Goal: Task Accomplishment & Management: Complete application form

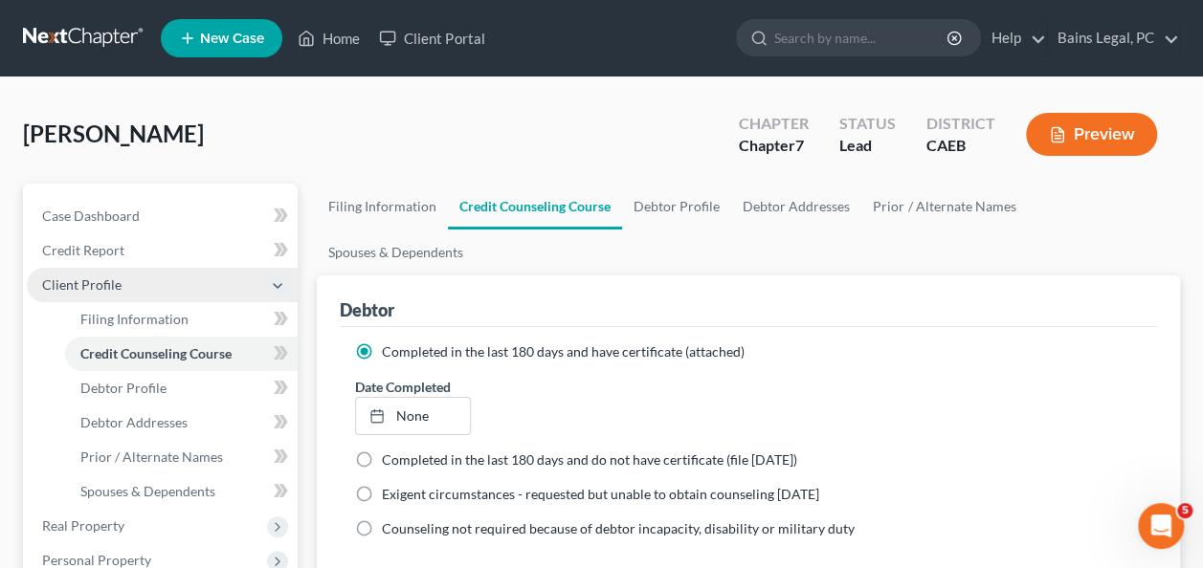
click at [96, 281] on span "Client Profile" at bounding box center [81, 285] width 79 height 16
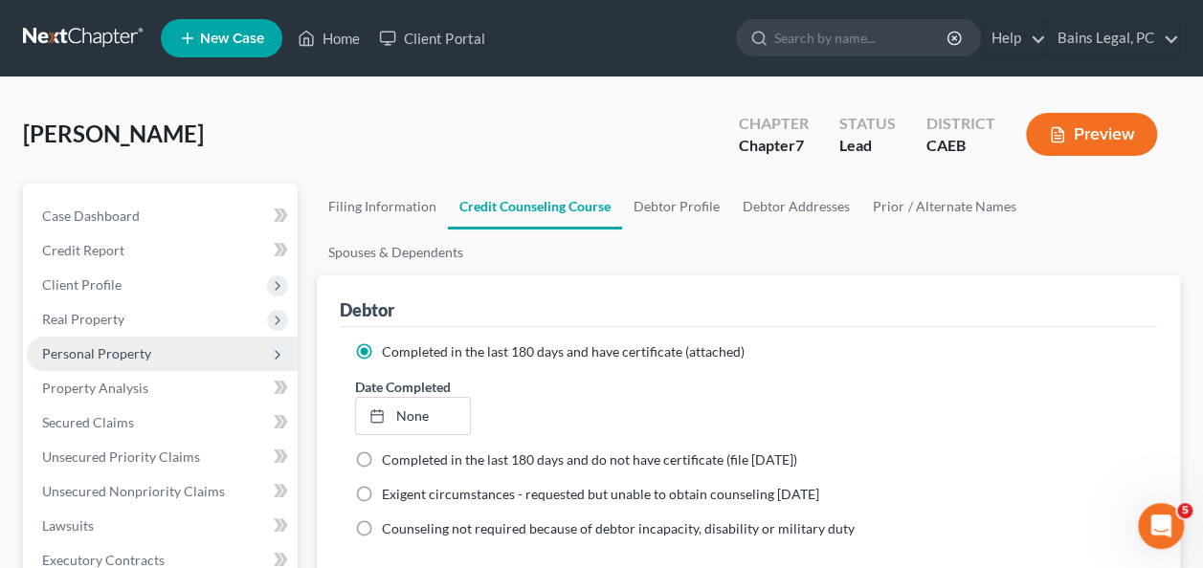
click at [99, 357] on span "Personal Property" at bounding box center [96, 353] width 109 height 16
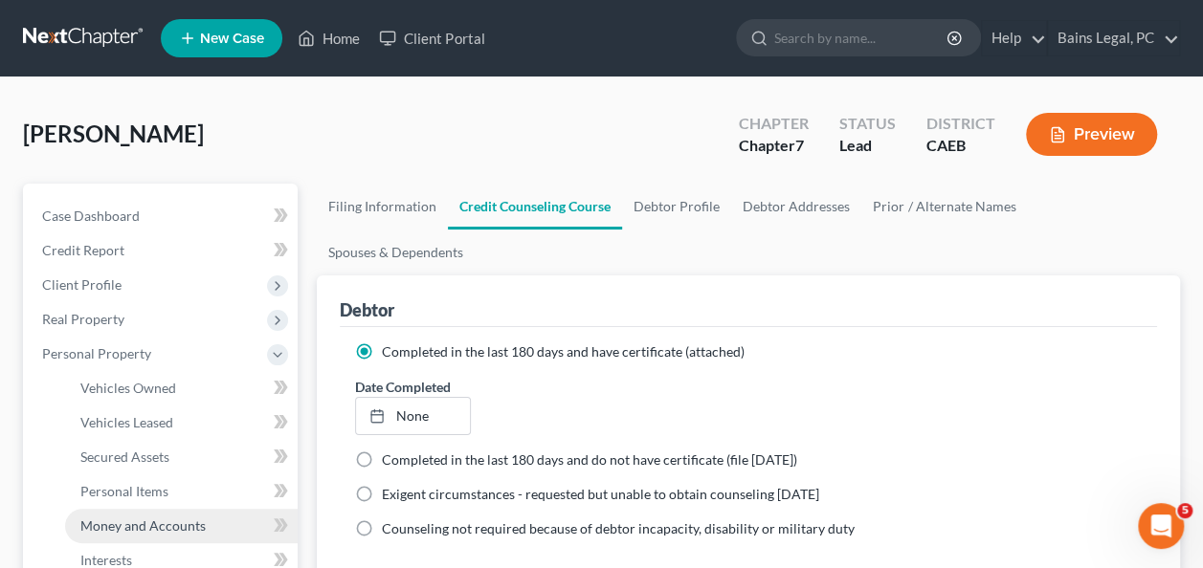
click at [174, 520] on span "Money and Accounts" at bounding box center [142, 526] width 125 height 16
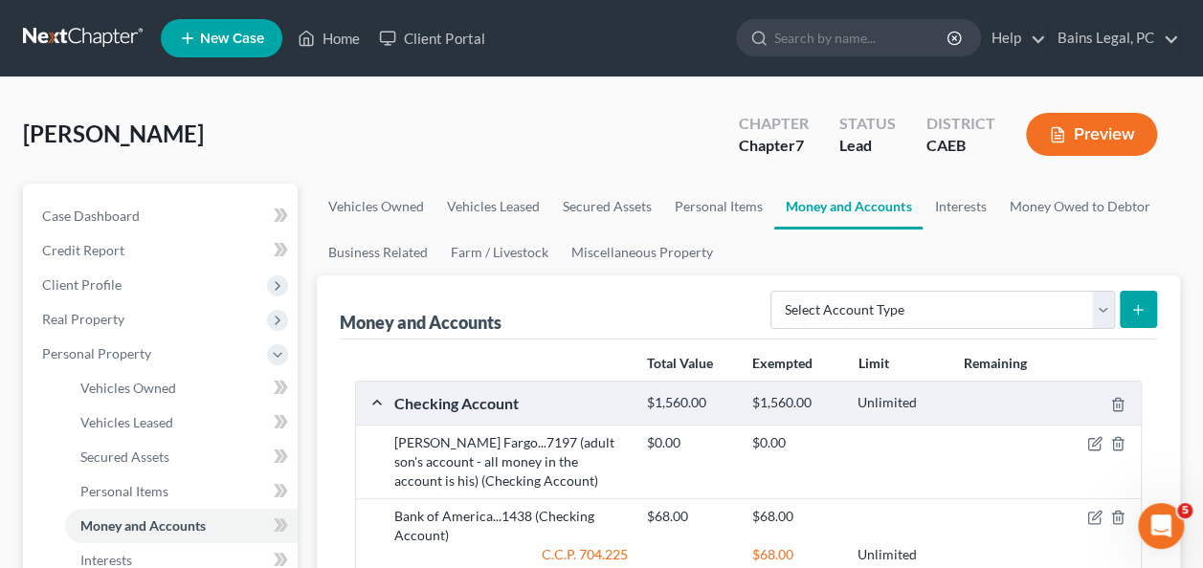
click at [431, 138] on div "[PERSON_NAME] Upgraded Chapter Chapter 7 Status Lead District CAEB Preview" at bounding box center [601, 141] width 1157 height 83
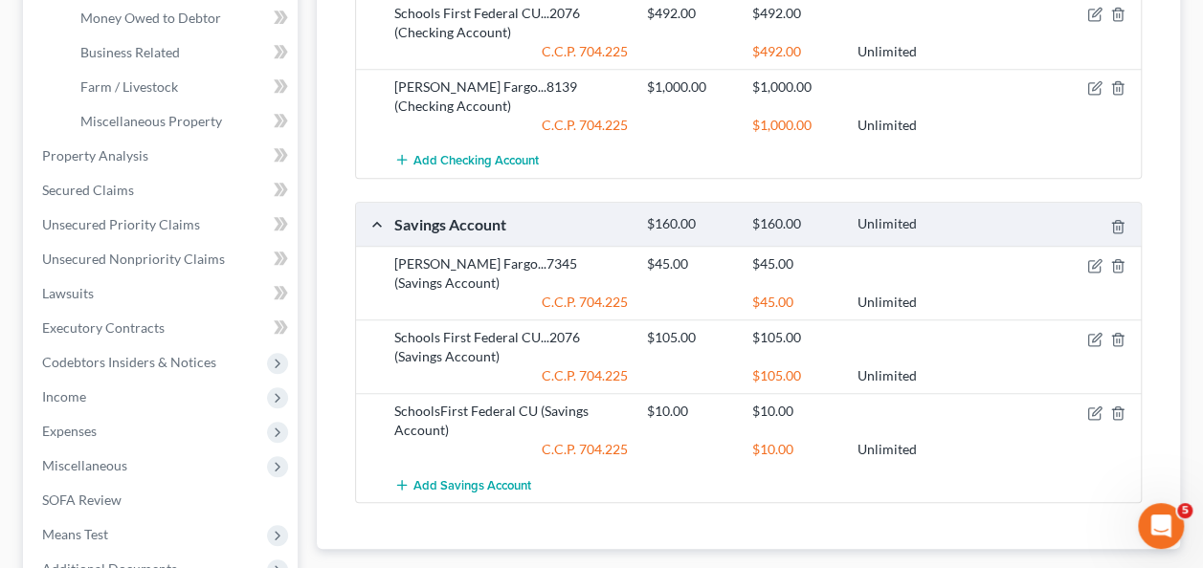
scroll to position [561, 0]
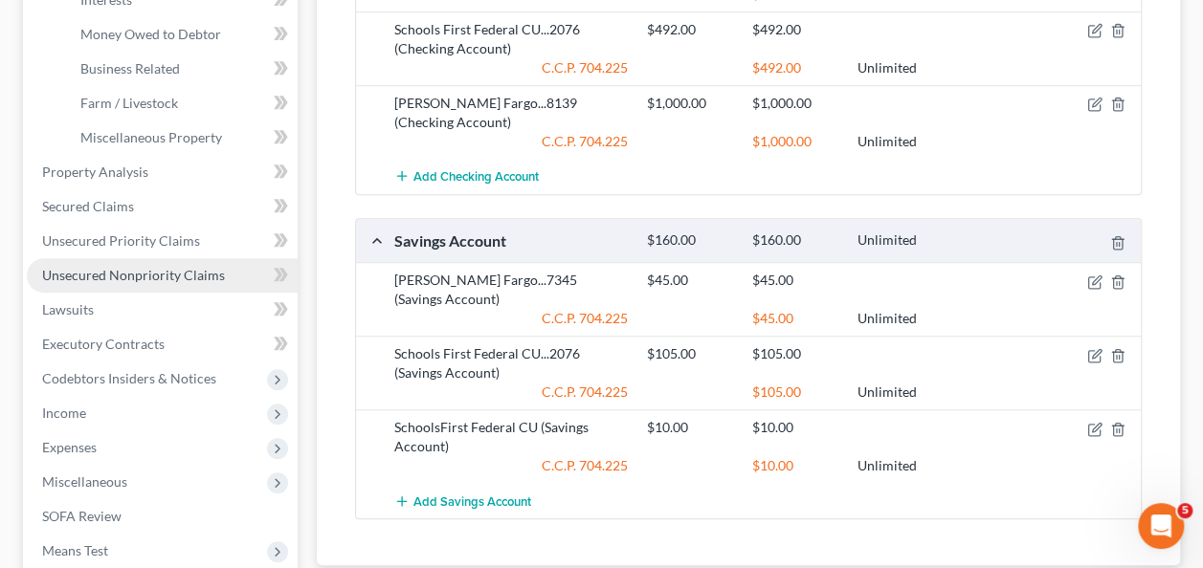
click at [186, 273] on span "Unsecured Nonpriority Claims" at bounding box center [133, 275] width 183 height 16
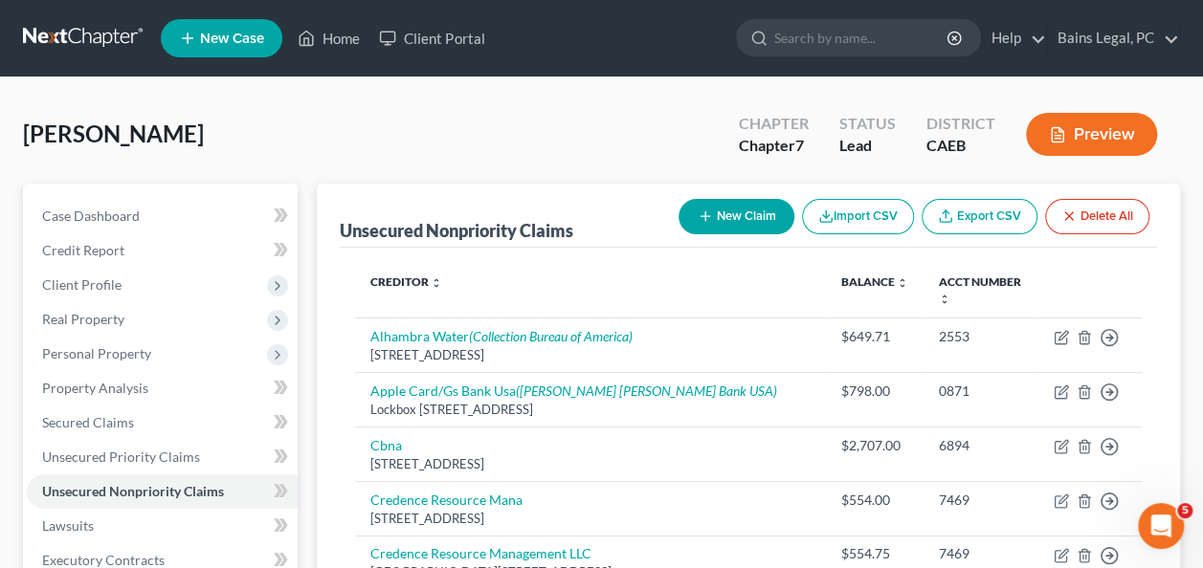
click at [431, 135] on div "[PERSON_NAME] Upgraded Chapter Chapter 7 Status Lead District CAEB Preview" at bounding box center [601, 141] width 1157 height 83
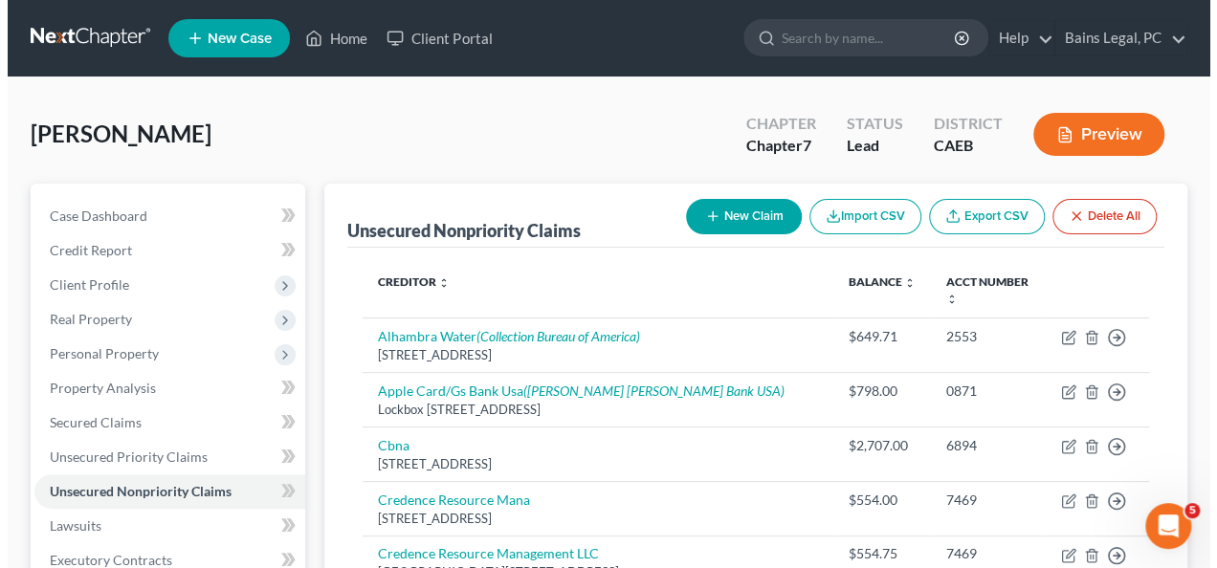
scroll to position [38, 0]
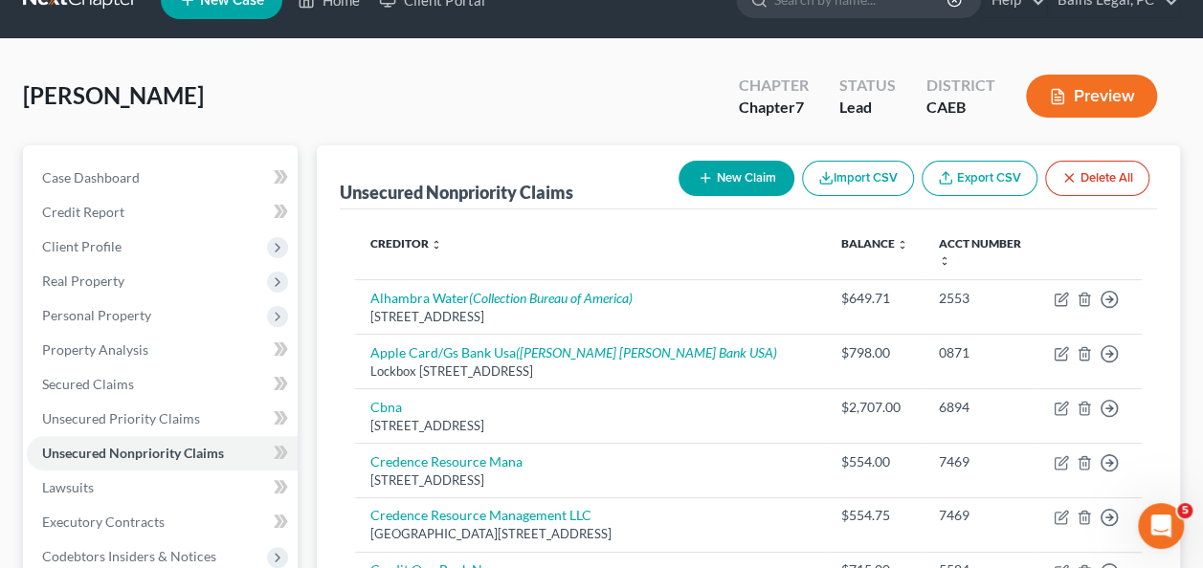
click at [742, 181] on button "New Claim" at bounding box center [736, 178] width 116 height 35
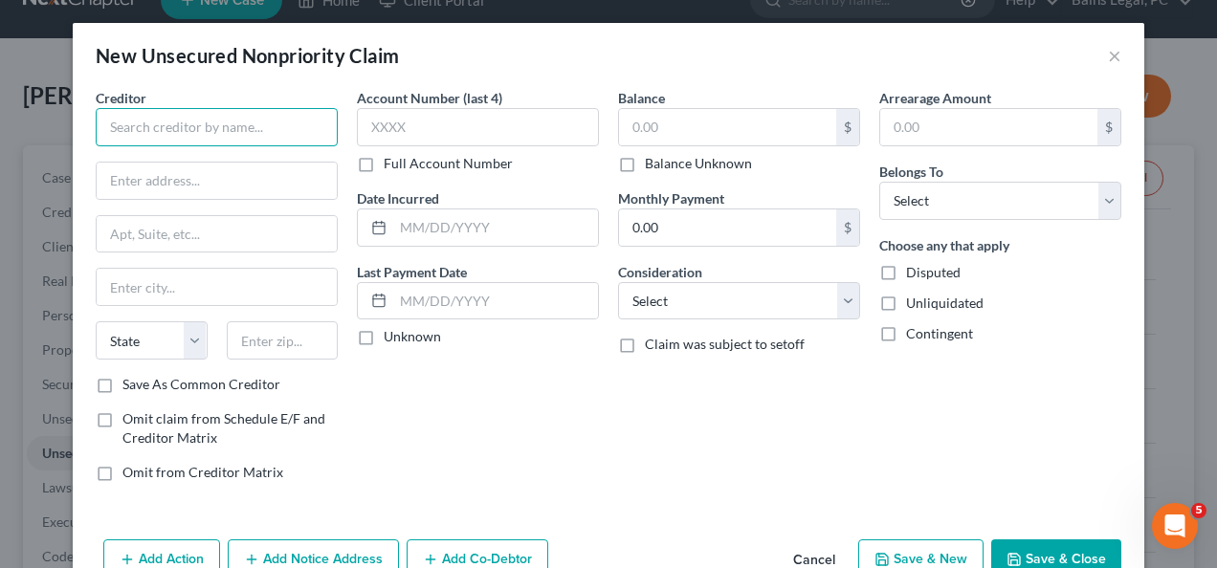
click at [306, 134] on input "text" at bounding box center [217, 127] width 242 height 38
type input "t"
type input "Tidewater Finance Co."
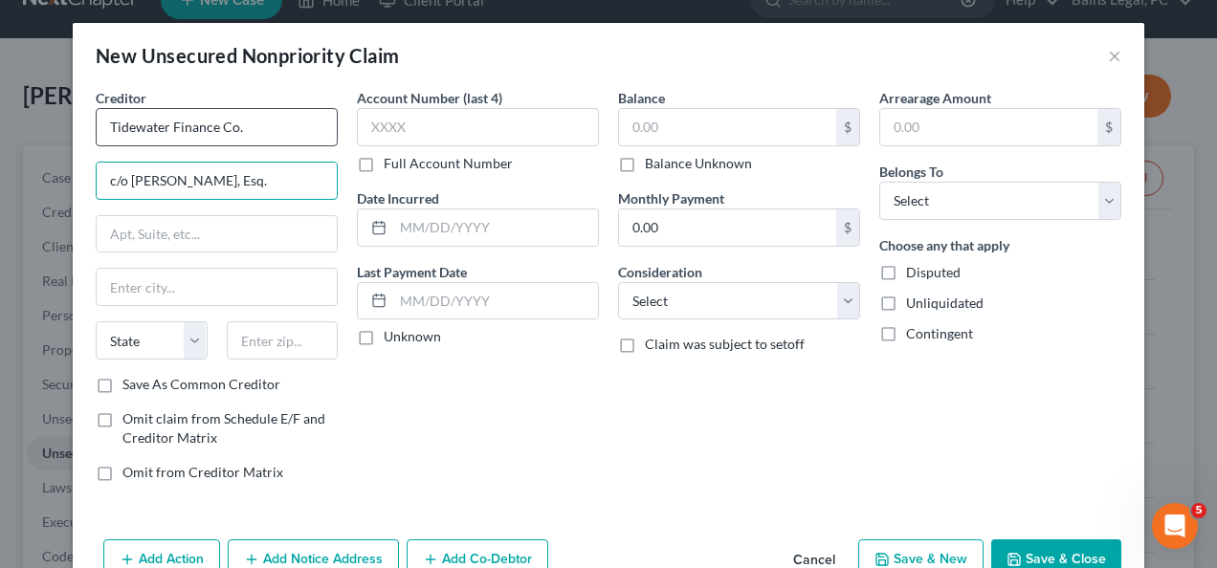
type input "c/o [PERSON_NAME], Esq."
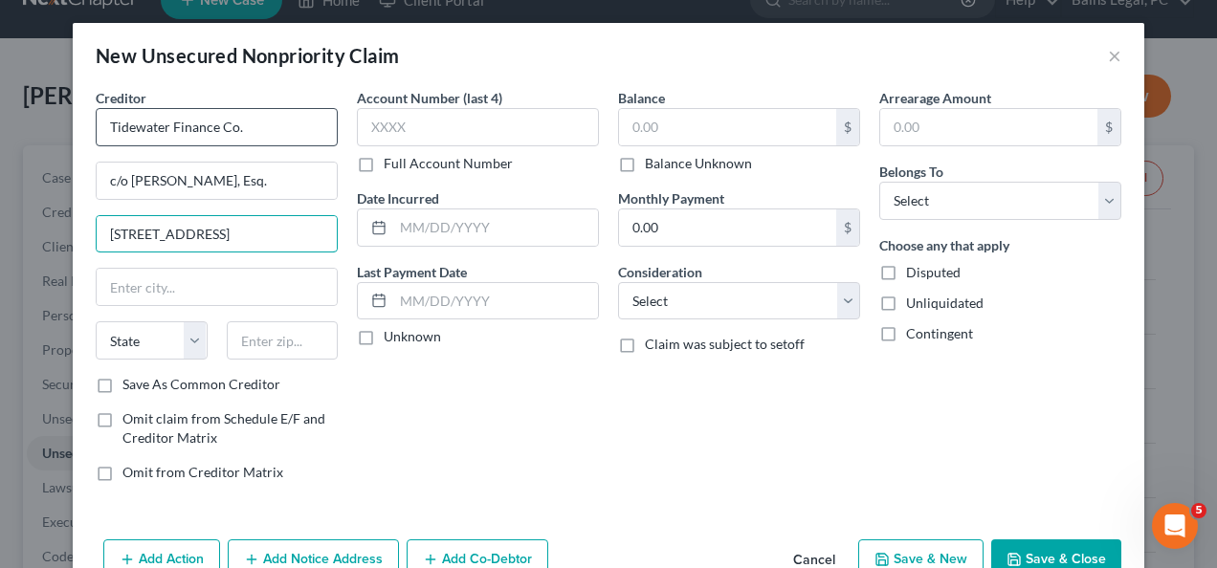
type input "[STREET_ADDRESS]"
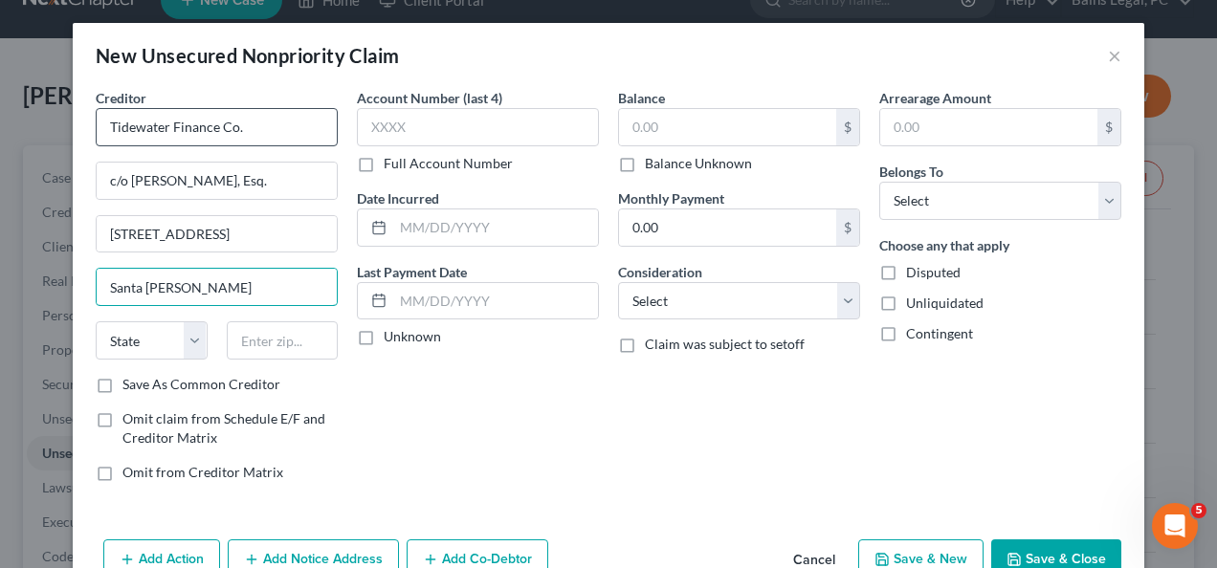
type input "Santa [PERSON_NAME]"
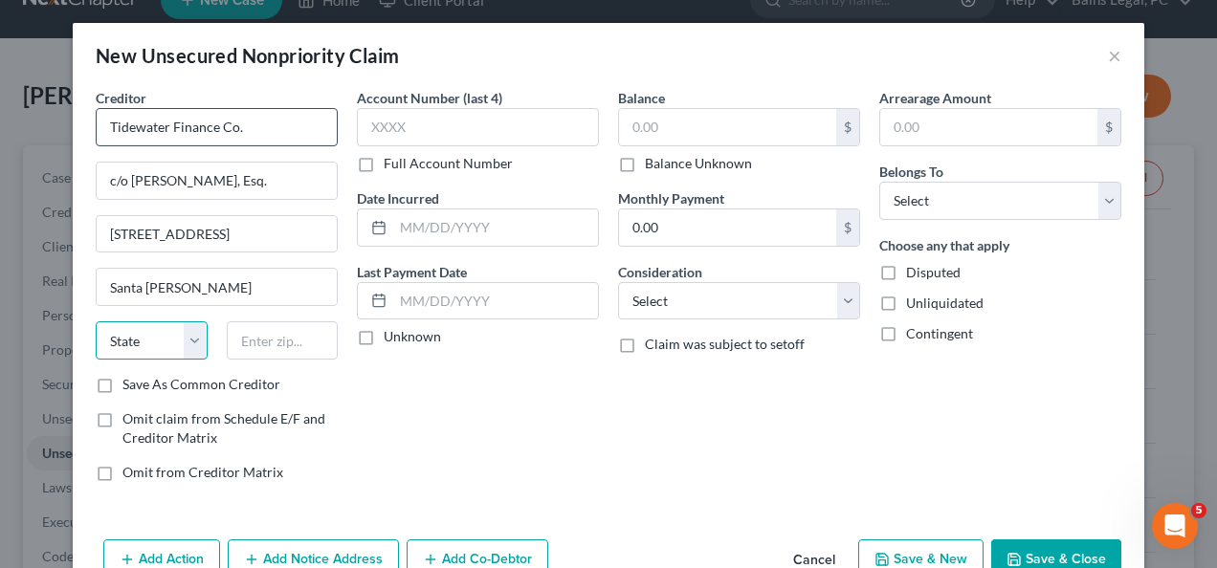
select select "4"
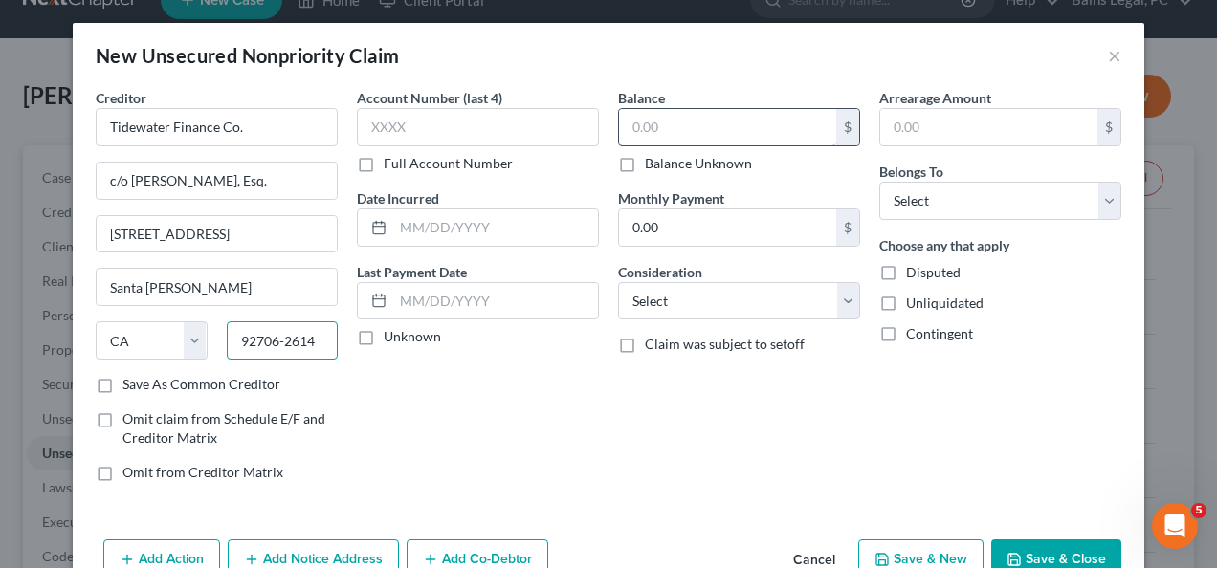
type input "92706-2614"
click at [733, 127] on input "text" at bounding box center [727, 127] width 217 height 36
type input "12,036"
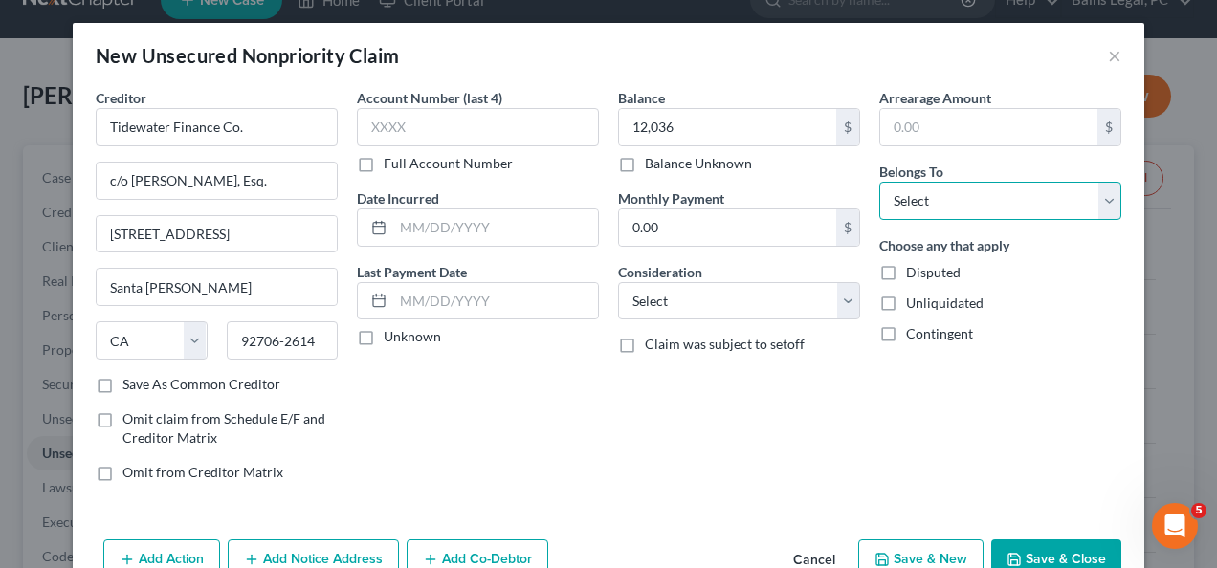
drag, startPoint x: 955, startPoint y: 191, endPoint x: 951, endPoint y: 218, distance: 27.1
click at [955, 191] on select "Select Debtor 1 Only Debtor 2 Only Debtor 1 And Debtor 2 Only At Least One Of T…" at bounding box center [1000, 201] width 242 height 38
select select "0"
click at [879, 182] on select "Select Debtor 1 Only Debtor 2 Only Debtor 1 And Debtor 2 Only At Least One Of T…" at bounding box center [1000, 201] width 242 height 38
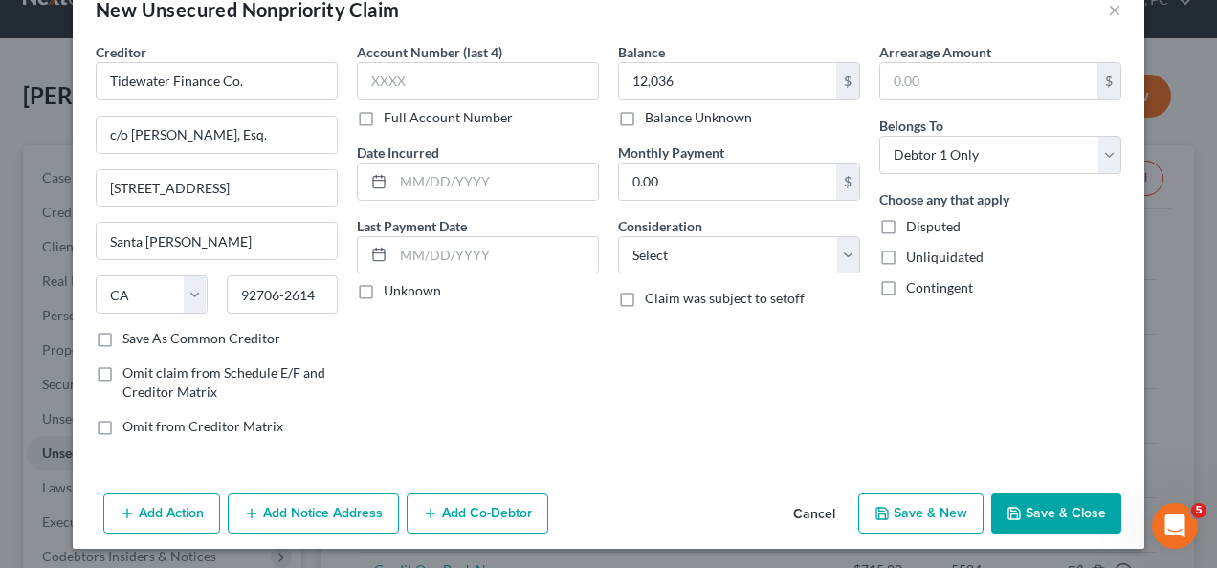
click at [188, 508] on button "Add Action" at bounding box center [161, 514] width 117 height 40
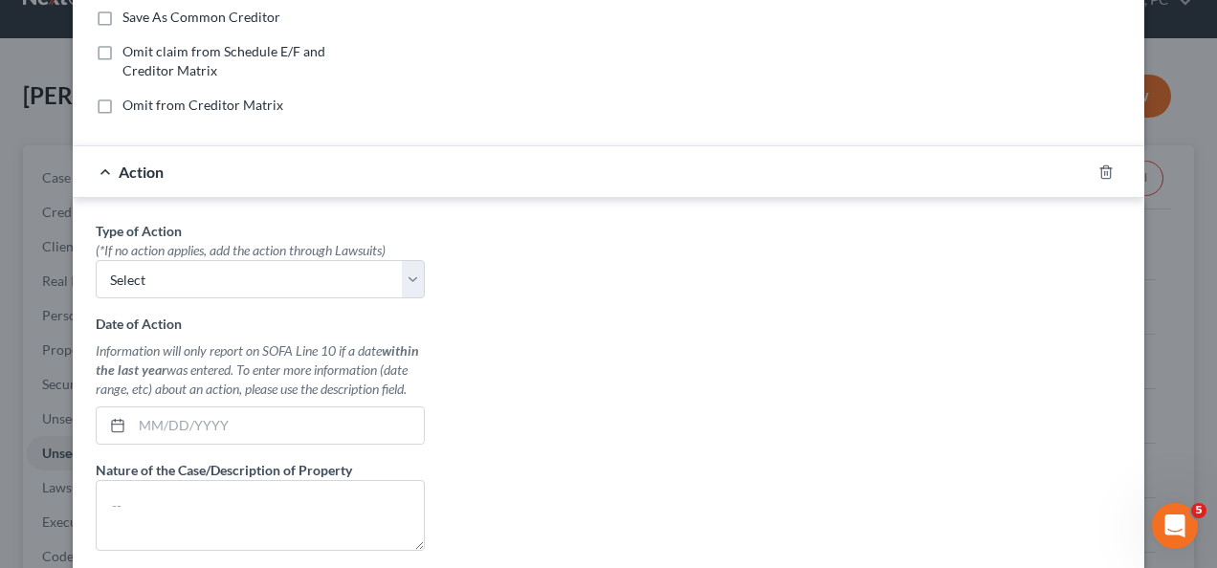
scroll to position [476, 0]
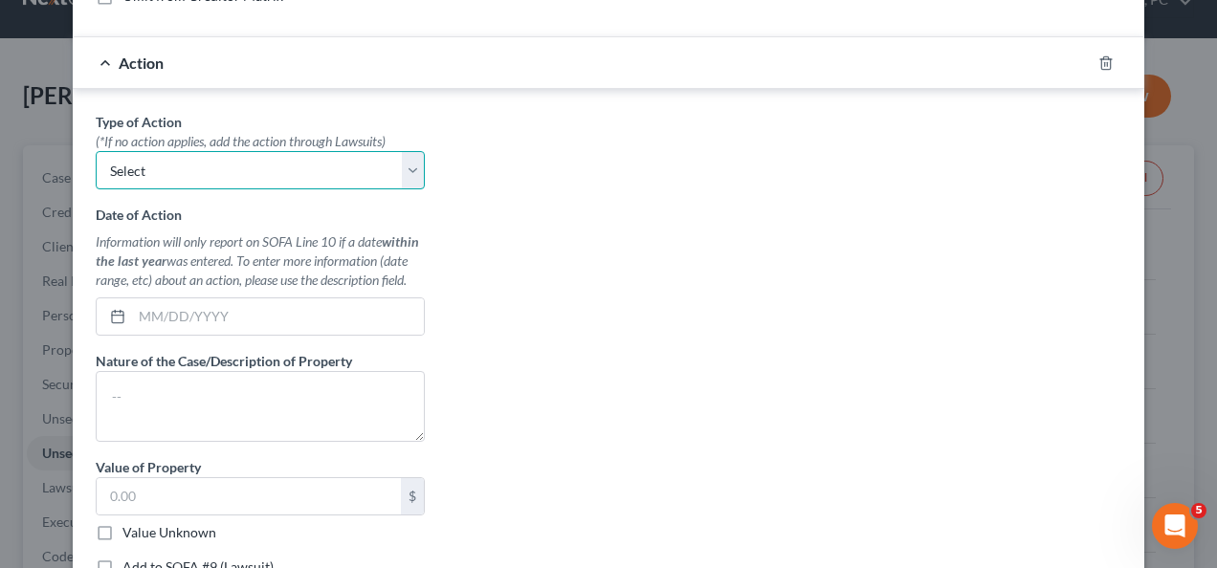
click at [210, 175] on select "Select Repossession Garnishment Foreclosure Personal Injury Attached, Seized, O…" at bounding box center [260, 170] width 329 height 38
click at [876, 205] on div "Type of Action * (*If no action applies, add the action through Lawsuits) Selec…" at bounding box center [608, 351] width 1045 height 479
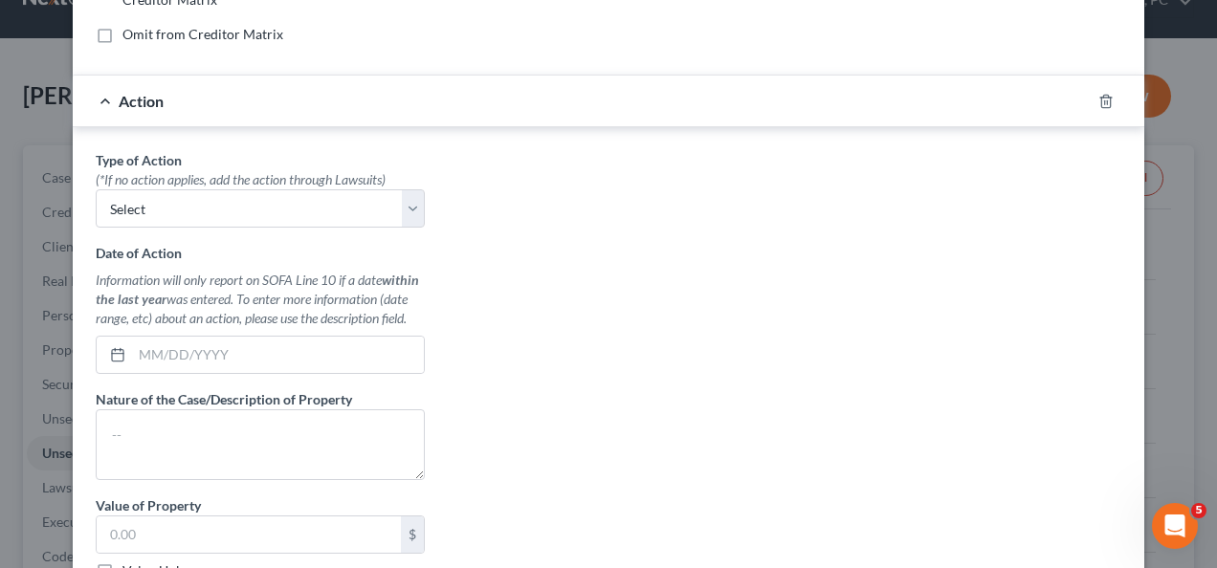
scroll to position [285, 0]
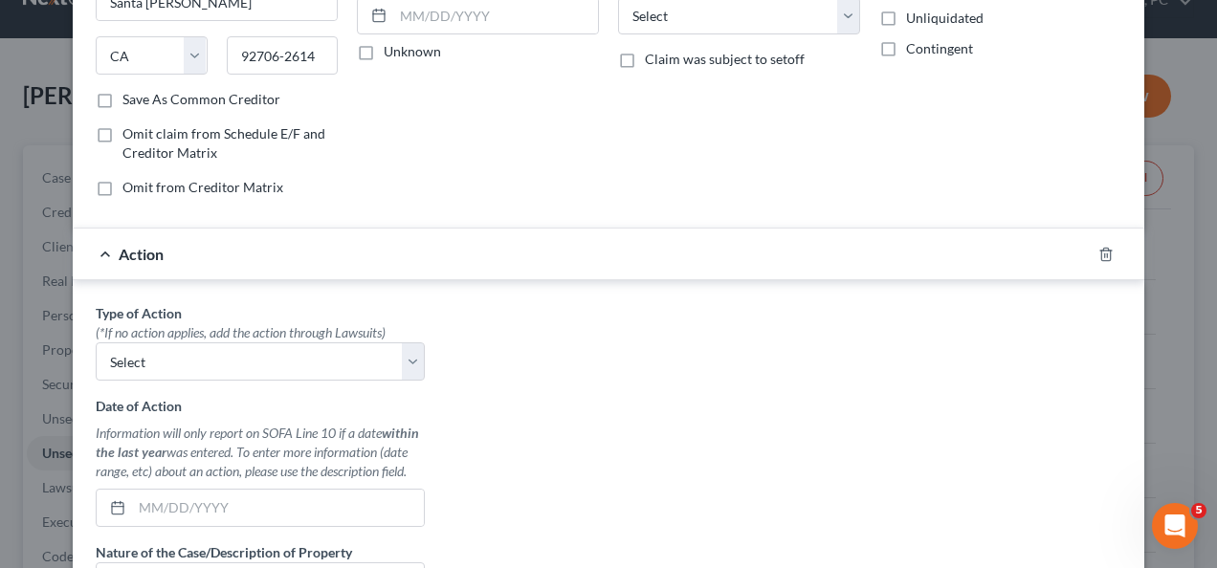
click at [1103, 258] on div at bounding box center [1118, 254] width 54 height 31
click at [1107, 254] on line "button" at bounding box center [1107, 256] width 0 height 4
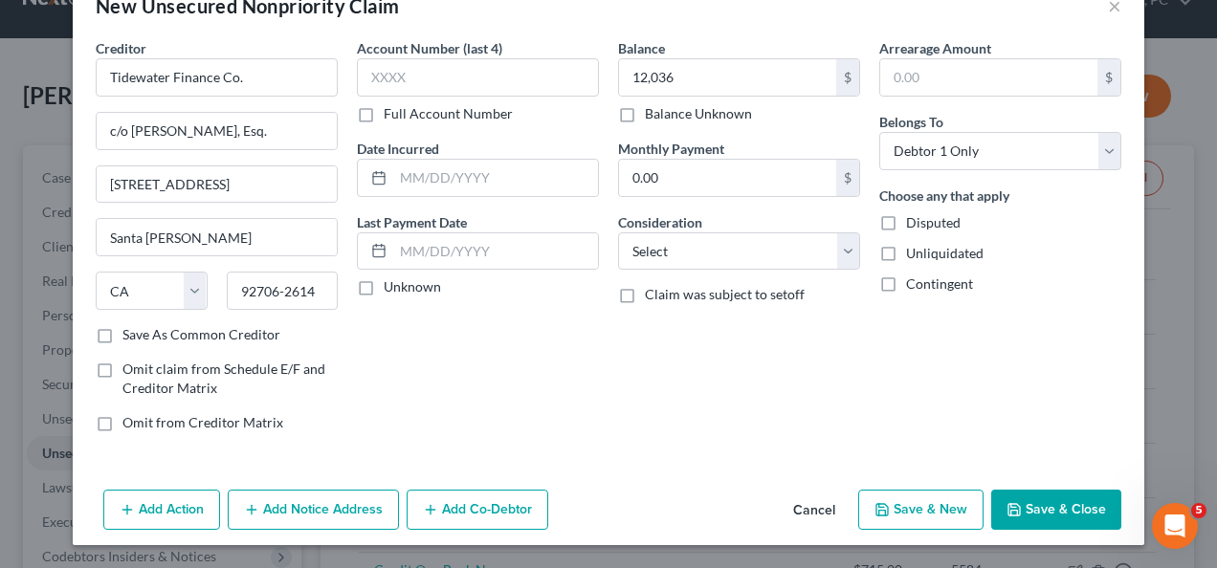
scroll to position [46, 0]
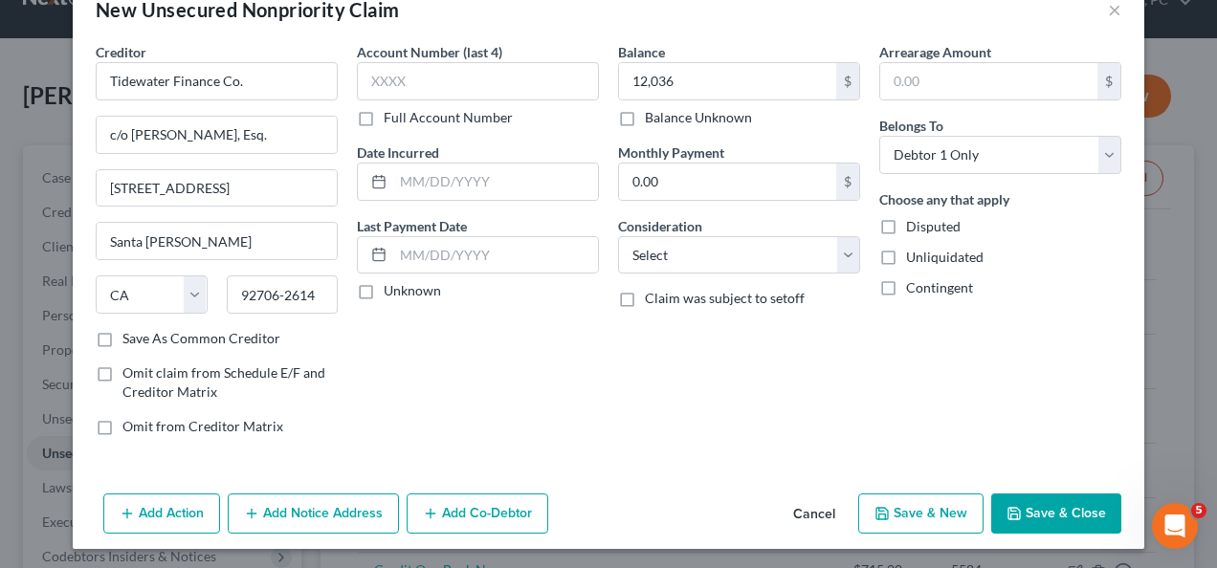
click at [351, 503] on button "Add Notice Address" at bounding box center [313, 514] width 171 height 40
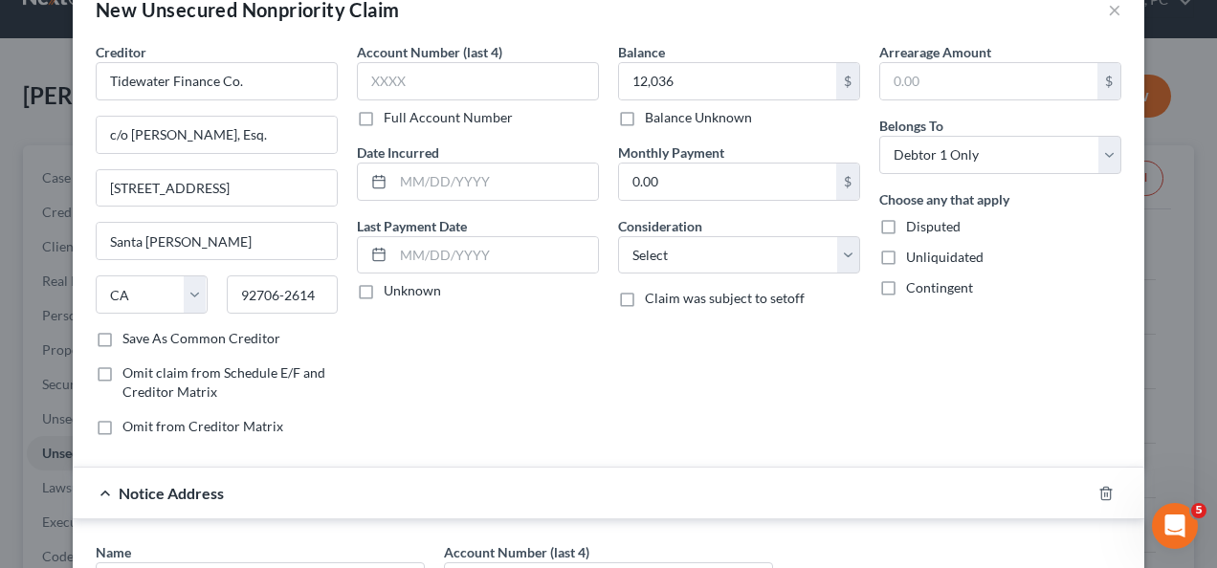
click at [408, 391] on div "Account Number (last 4) Full Account Number Date Incurred Last Payment Date Unk…" at bounding box center [477, 247] width 261 height 410
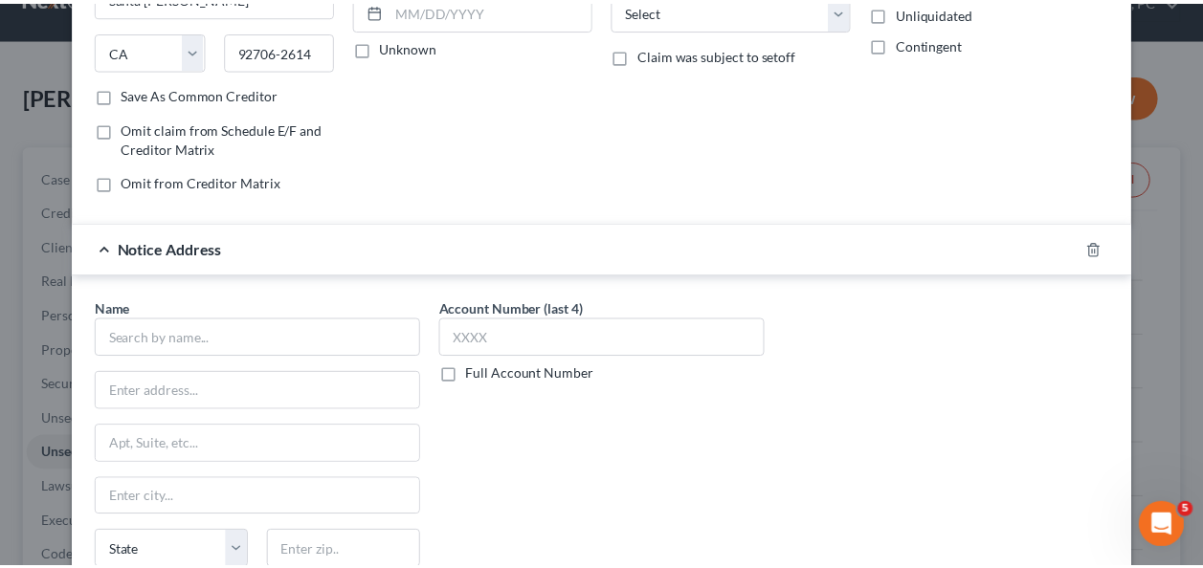
scroll to position [390, 0]
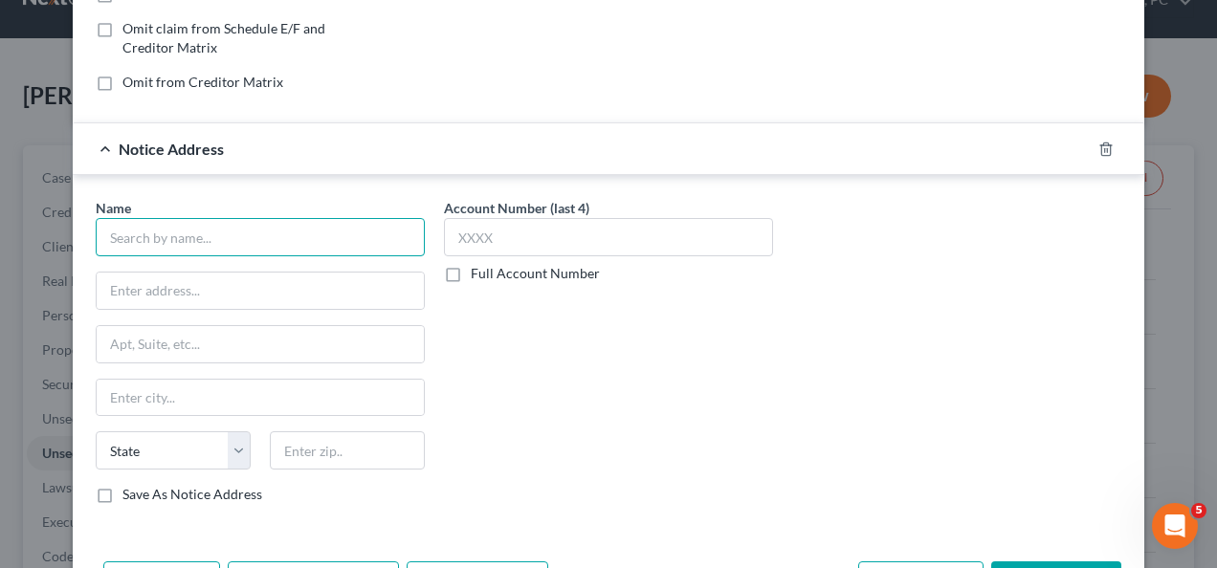
click at [228, 242] on input "text" at bounding box center [260, 237] width 329 height 38
type input "Tidewater Finance Company"
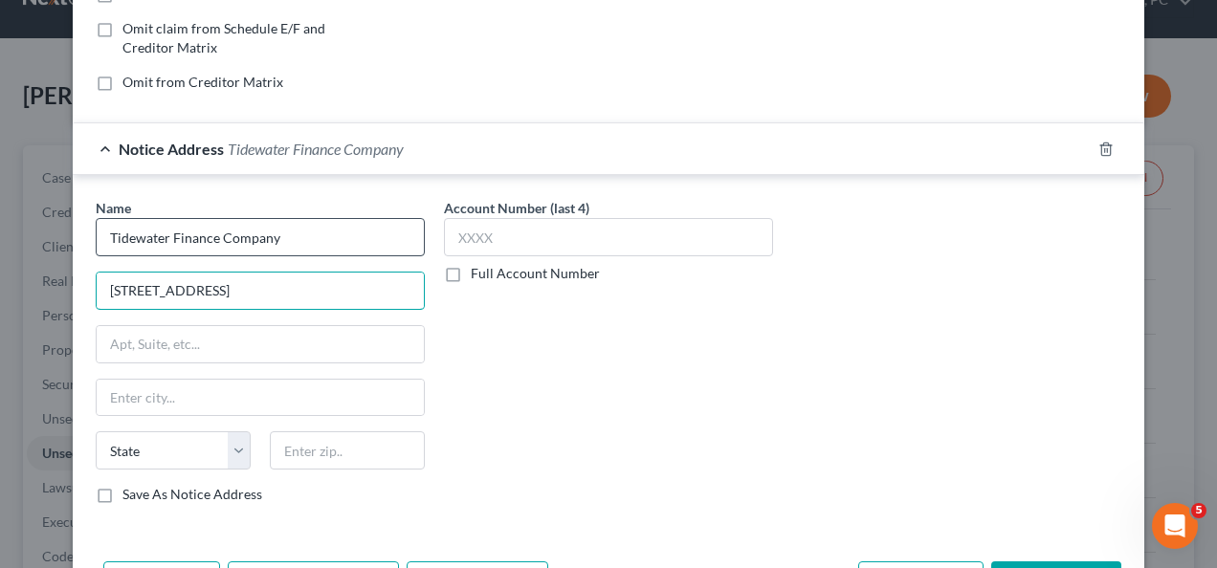
type input "[STREET_ADDRESS]"
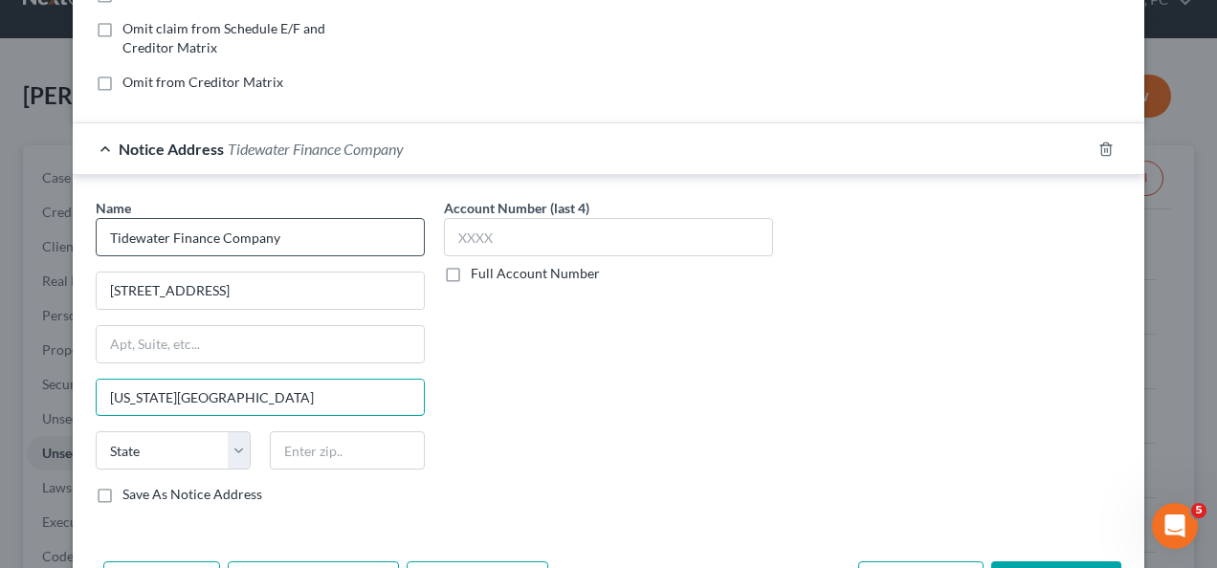
type input "[US_STATE][GEOGRAPHIC_DATA]"
select select "48"
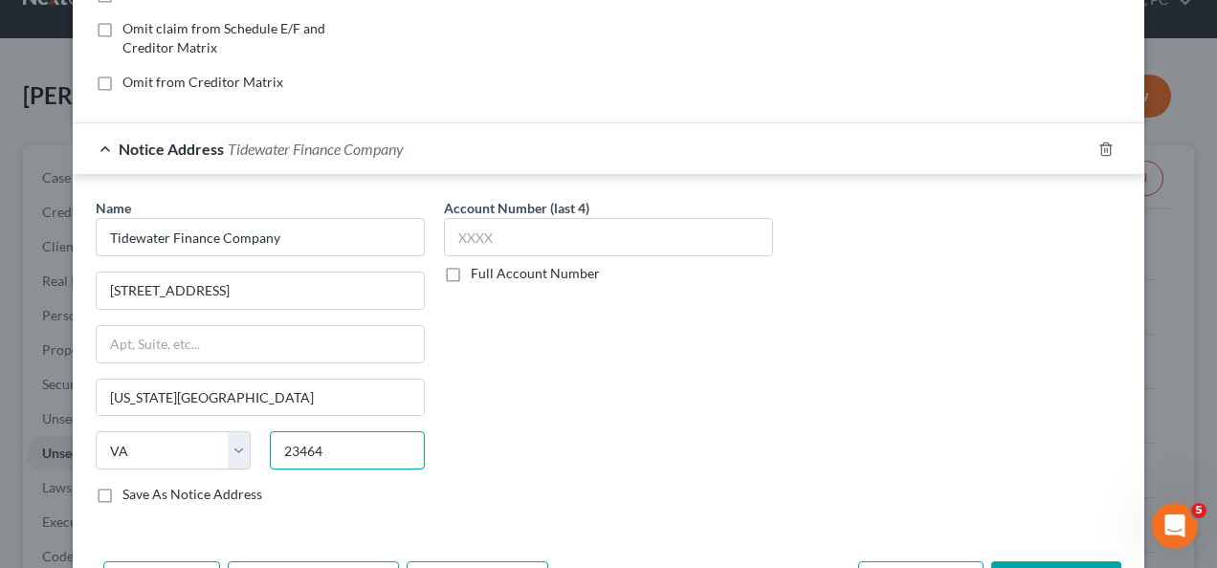
type input "23464"
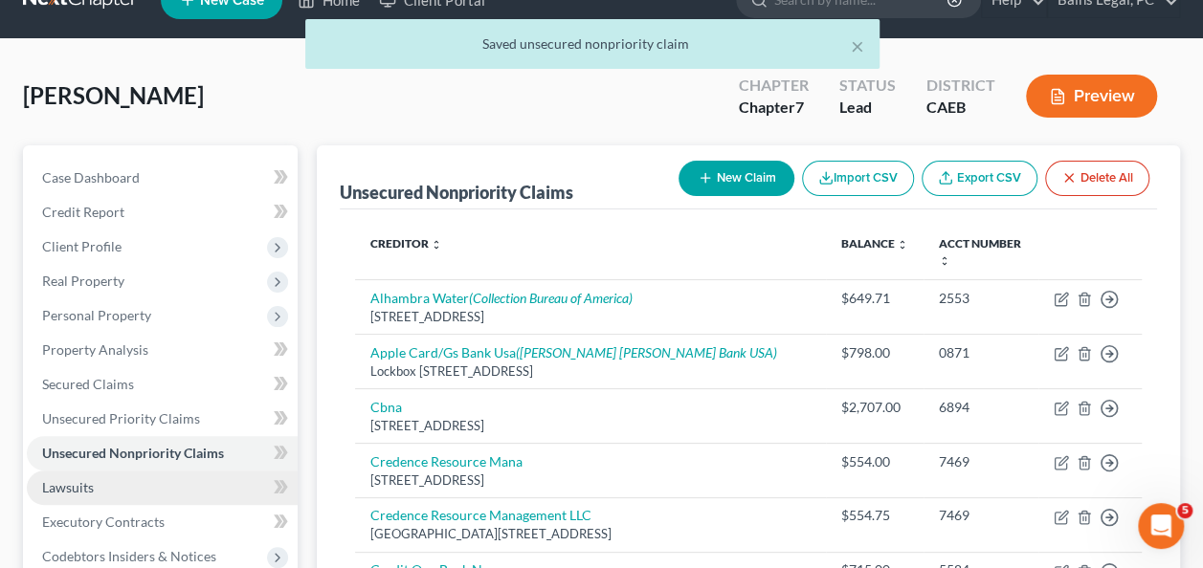
click at [145, 491] on link "Lawsuits" at bounding box center [162, 488] width 271 height 34
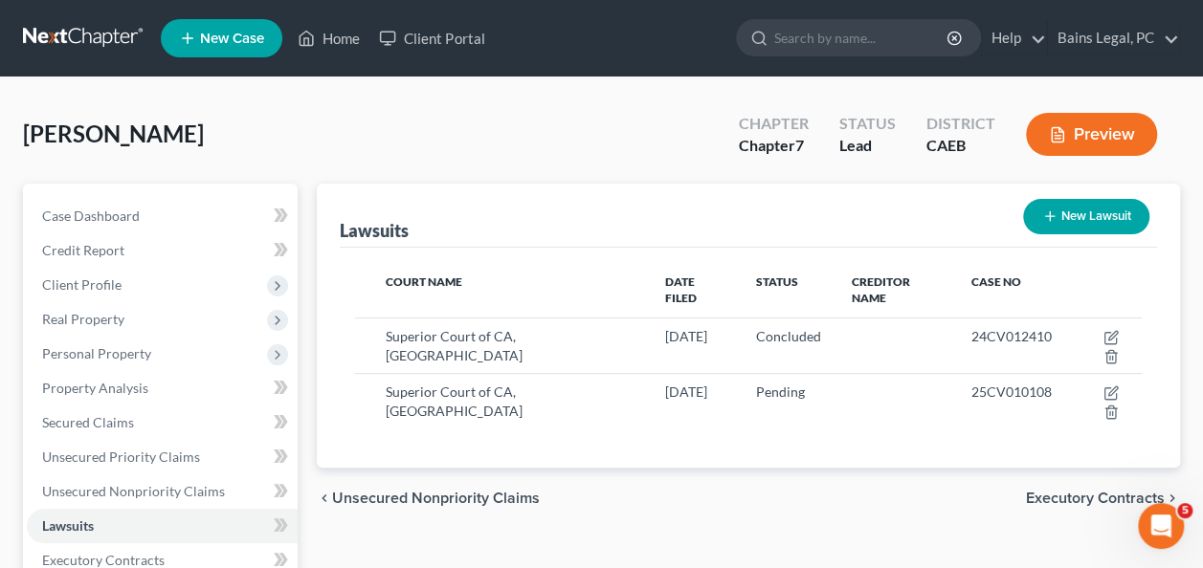
click at [1052, 220] on icon "button" at bounding box center [1049, 216] width 15 height 15
select select "0"
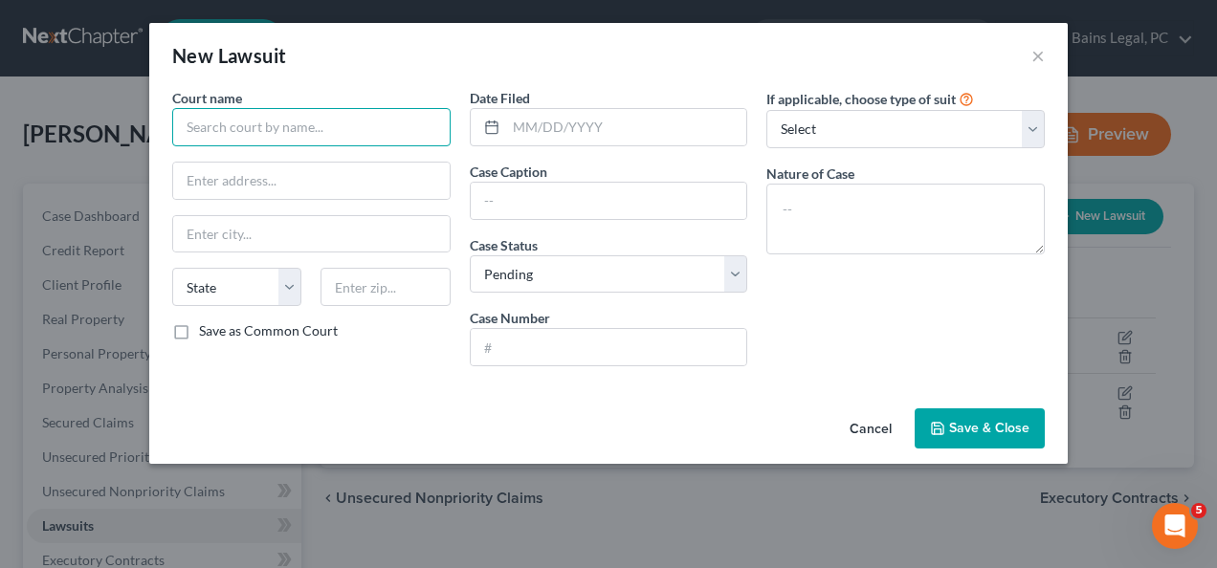
click at [344, 110] on input "text" at bounding box center [311, 127] width 278 height 38
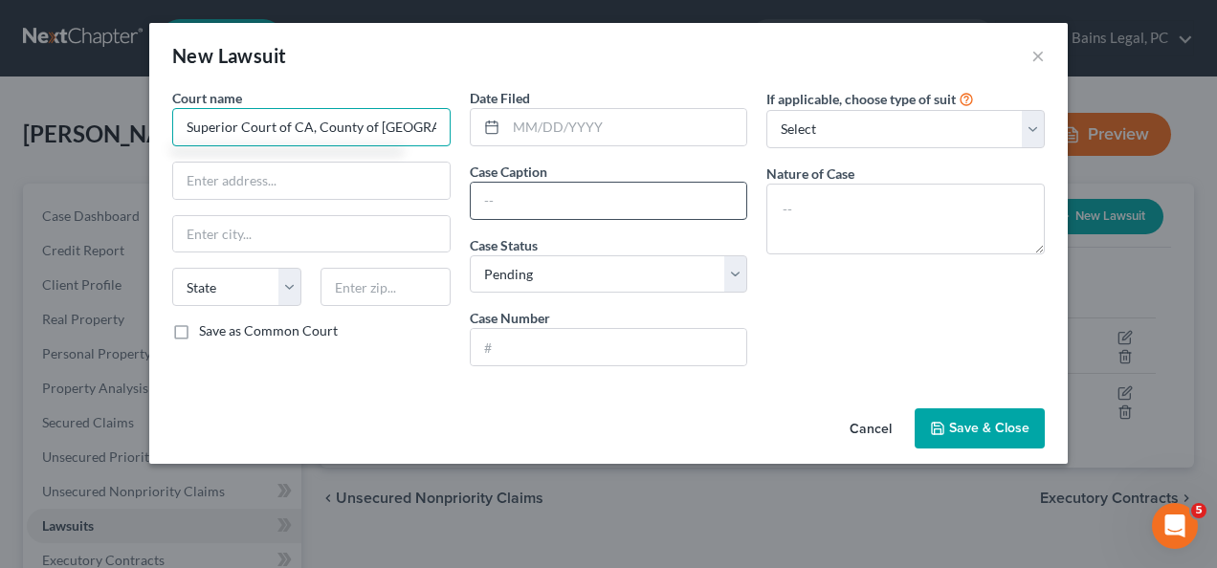
type input "Superior Court of CA, County of [GEOGRAPHIC_DATA]"
click at [543, 205] on input "text" at bounding box center [609, 201] width 277 height 36
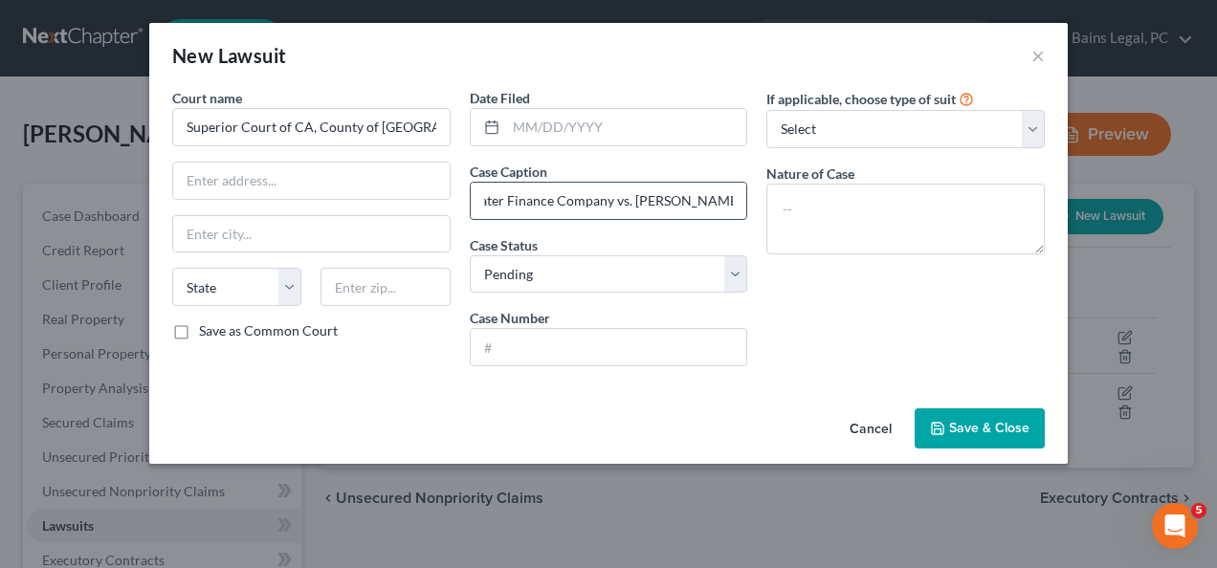
scroll to position [0, 48]
type input "Tidewater Finance Company vs. [PERSON_NAME]"
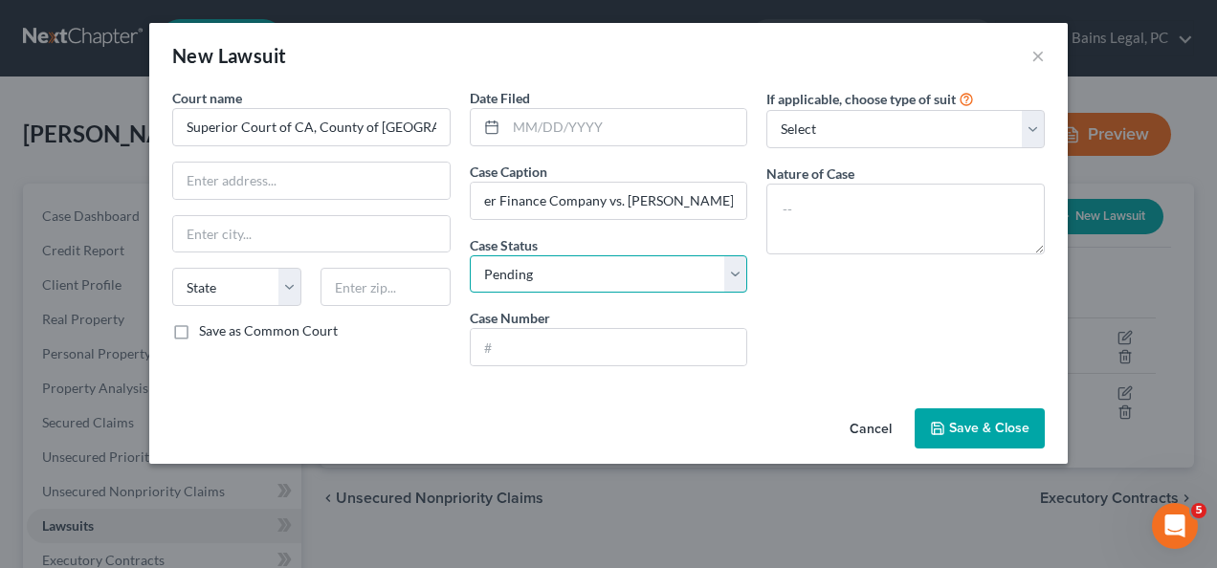
scroll to position [0, 0]
click at [561, 262] on select "Select Pending On Appeal Concluded" at bounding box center [609, 274] width 278 height 38
select select "2"
click at [470, 255] on select "Select Pending On Appeal Concluded" at bounding box center [609, 274] width 278 height 38
click at [586, 331] on input "text" at bounding box center [609, 347] width 277 height 36
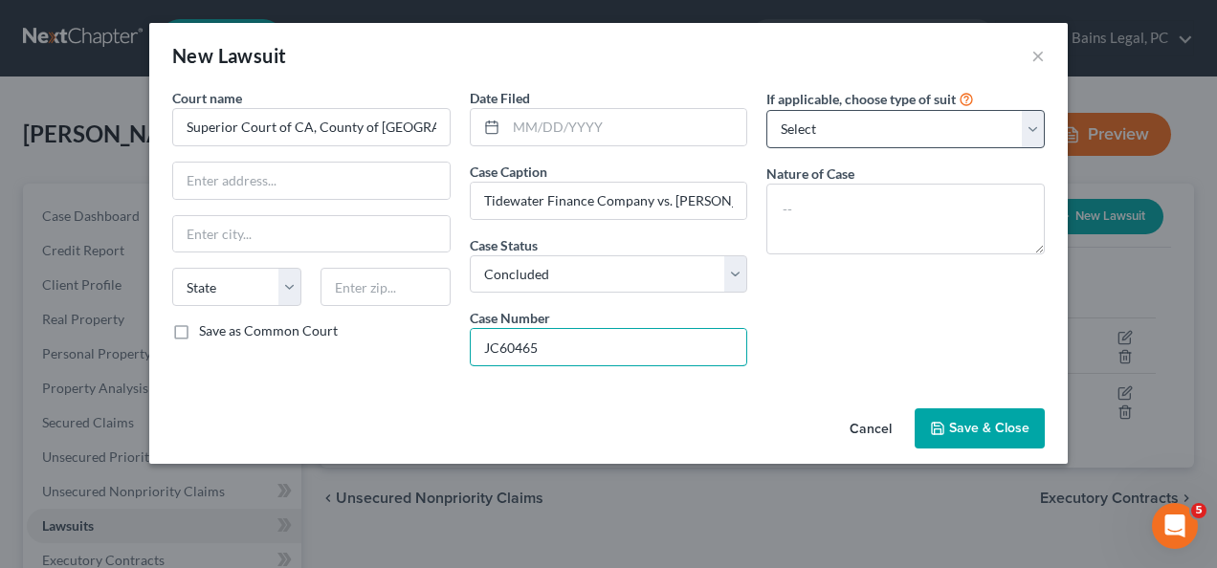
type input "JC60465"
click at [899, 118] on select "Select Repossession Garnishment Foreclosure Attached, Seized, Or Levied Other" at bounding box center [905, 129] width 278 height 38
select select "4"
click at [766, 110] on select "Select Repossession Garnishment Foreclosure Attached, Seized, Or Levied Other" at bounding box center [905, 129] width 278 height 38
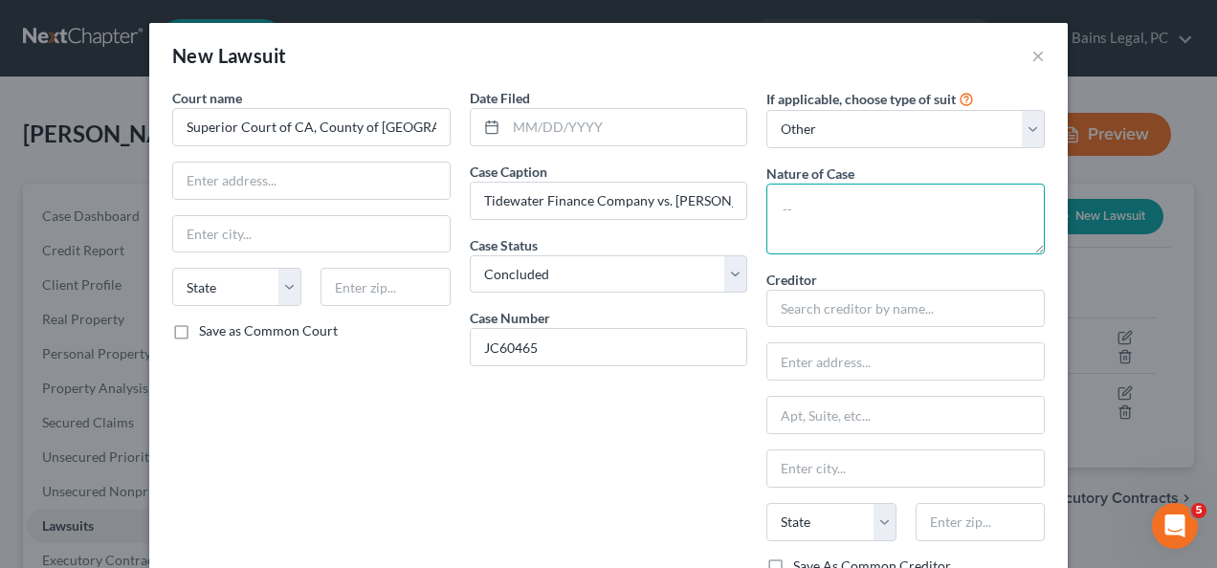
click at [822, 211] on textarea at bounding box center [905, 219] width 278 height 71
type textarea "Civil"
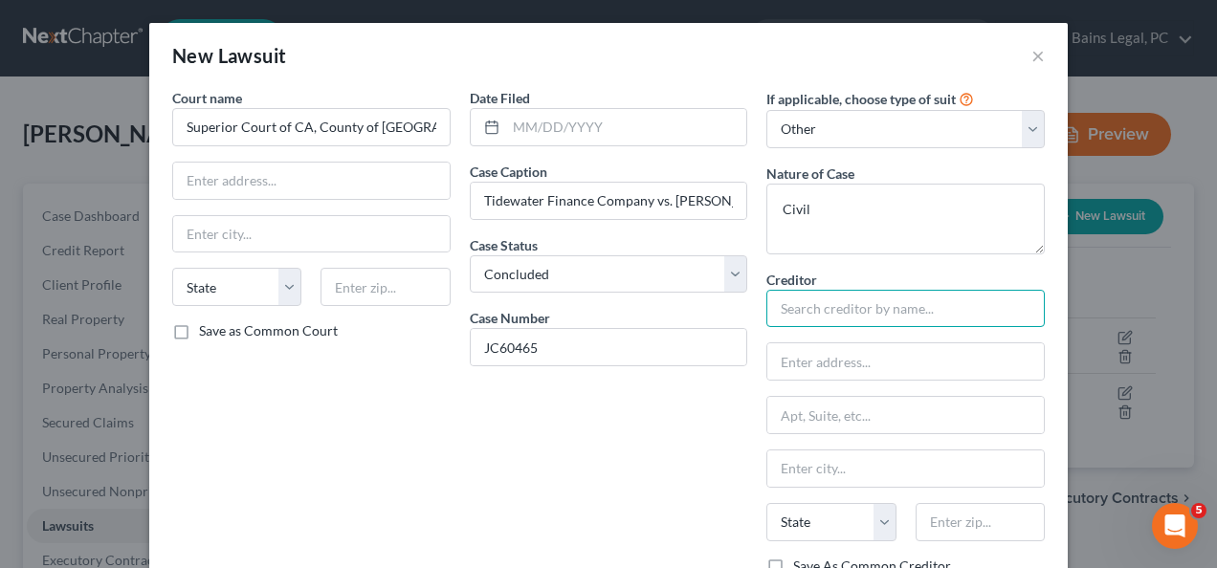
click at [827, 308] on input "text" at bounding box center [905, 309] width 278 height 38
type input "Tidewater Finance Company"
click at [846, 383] on div "Creditor * Tidewater Finance Company State [US_STATE] AK AR AZ CA CO [GEOGRAPHI…" at bounding box center [905, 413] width 278 height 287
click at [831, 365] on input "text" at bounding box center [905, 361] width 277 height 36
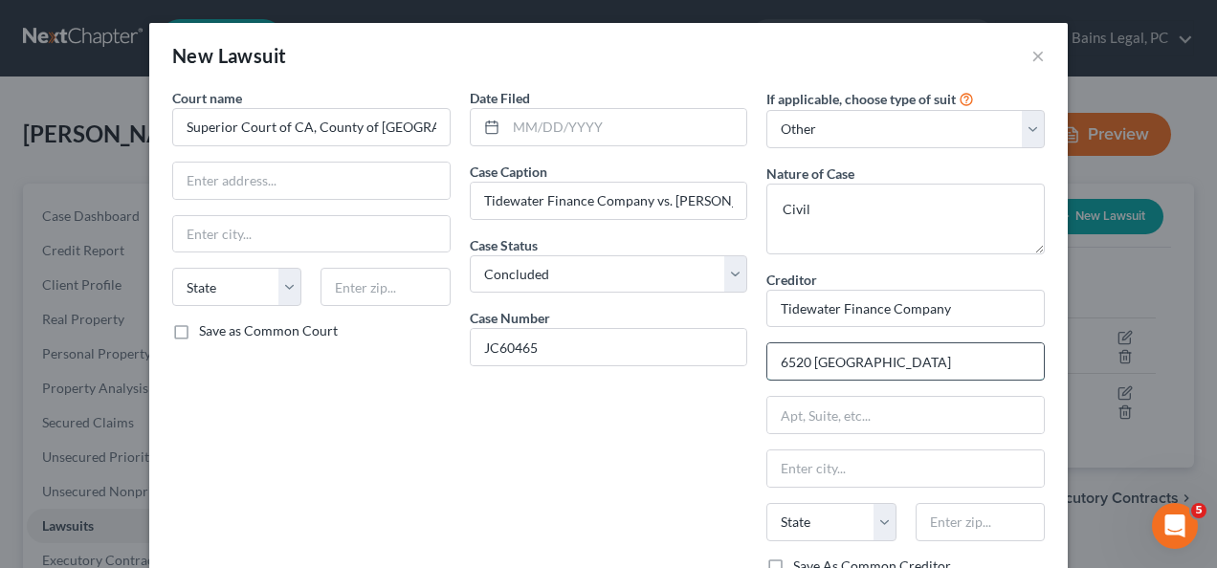
type input "[STREET_ADDRESS]"
type input "[US_STATE][GEOGRAPHIC_DATA]"
type input "23464"
select select "48"
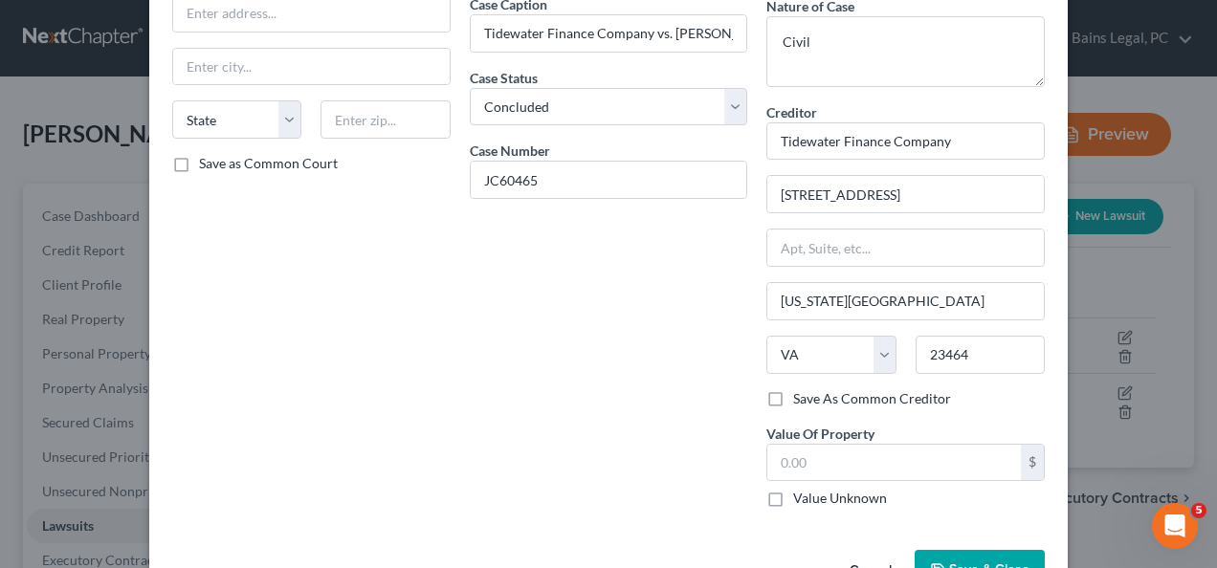
scroll to position [172, 0]
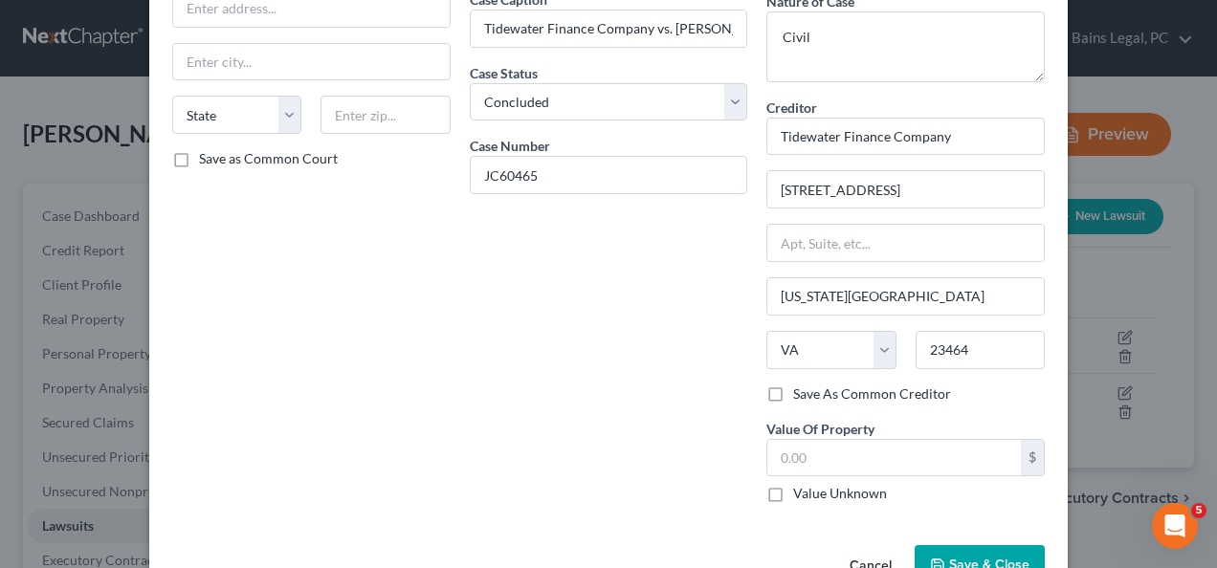
click at [793, 388] on label "Save As Common Creditor" at bounding box center [872, 394] width 158 height 19
click at [801, 388] on input "Save As Common Creditor" at bounding box center [807, 391] width 12 height 12
checkbox input "true"
click at [793, 493] on label "Value Unknown" at bounding box center [840, 493] width 94 height 19
click at [801, 493] on input "Value Unknown" at bounding box center [807, 490] width 12 height 12
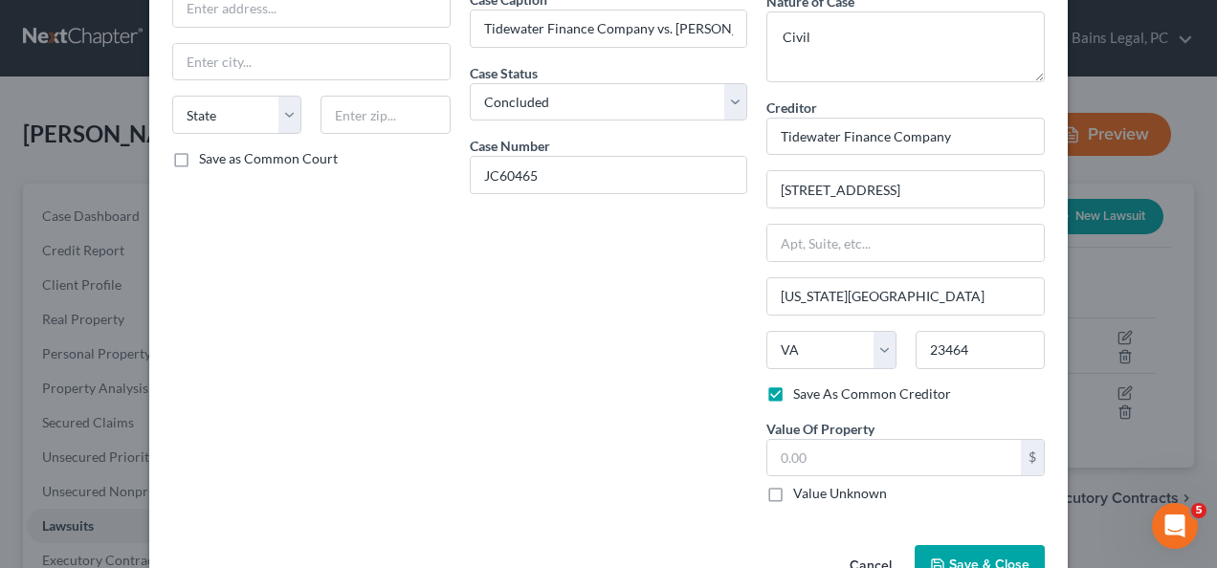
checkbox input "true"
type input "0.00"
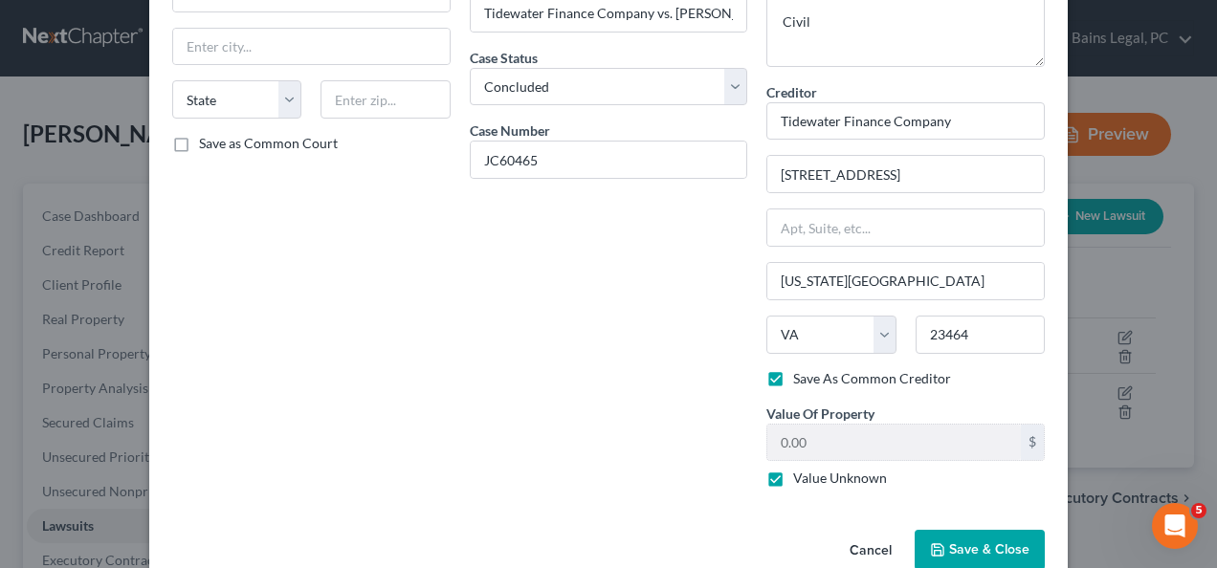
scroll to position [222, 0]
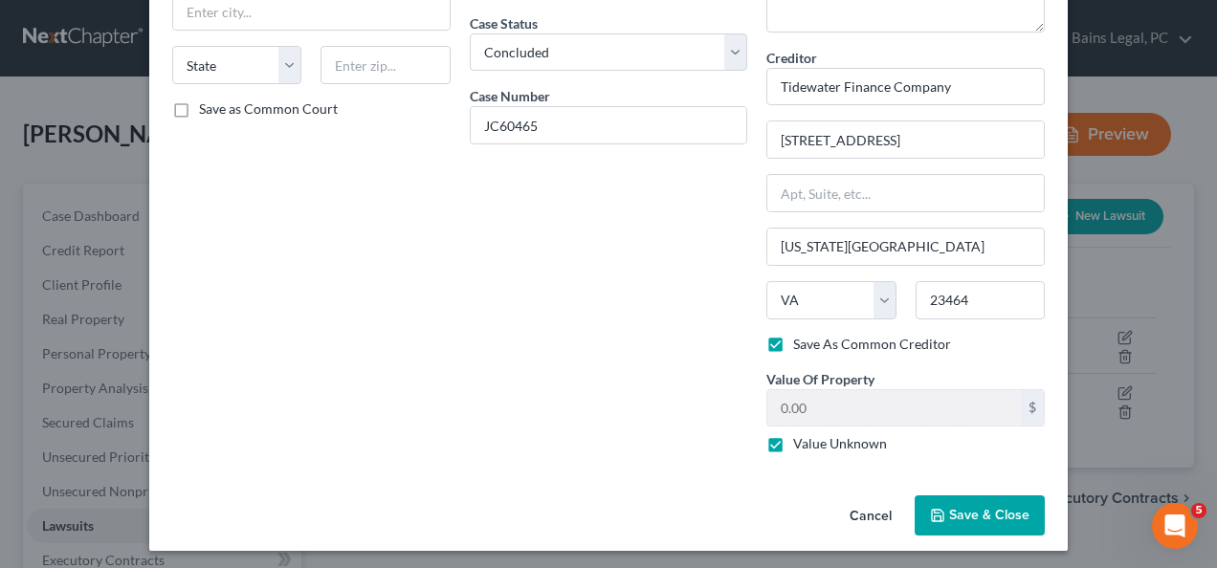
click at [980, 507] on span "Save & Close" at bounding box center [989, 515] width 80 height 16
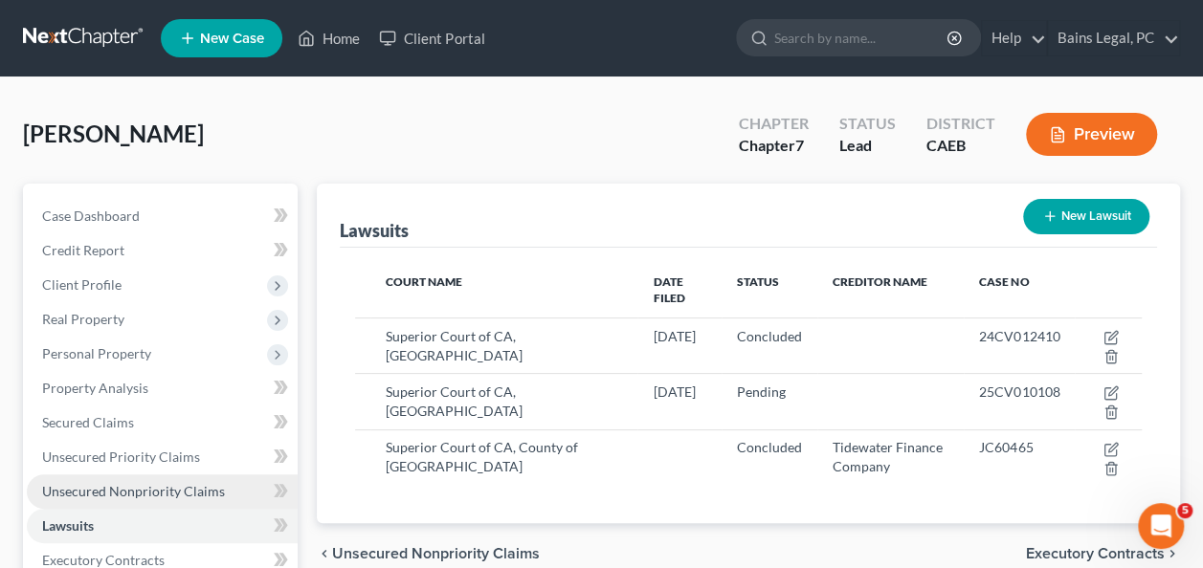
click at [103, 489] on span "Unsecured Nonpriority Claims" at bounding box center [133, 491] width 183 height 16
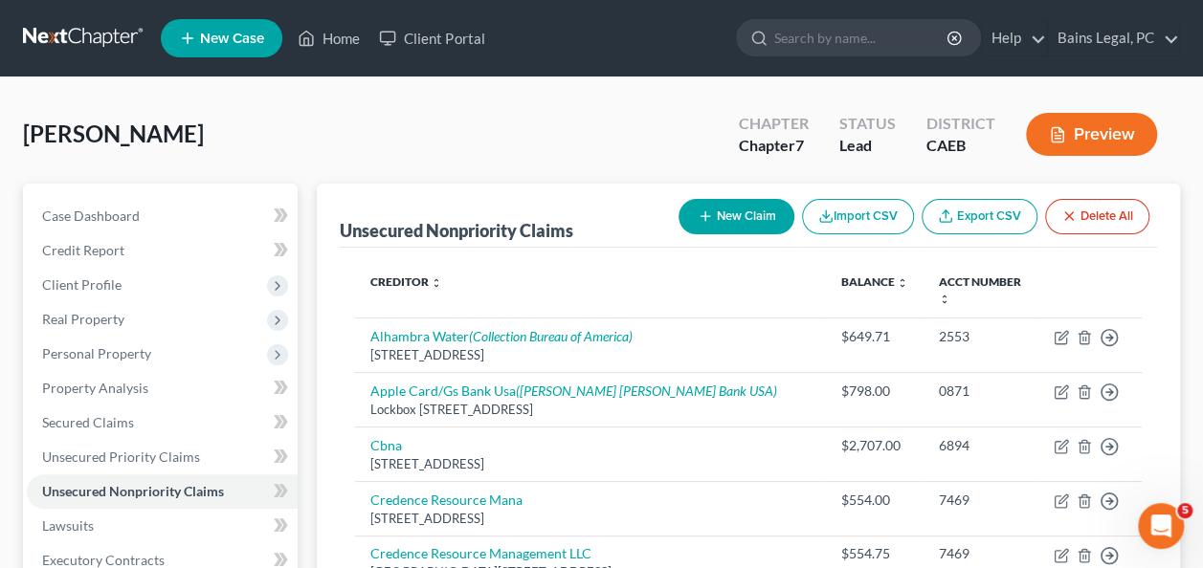
click at [718, 218] on button "New Claim" at bounding box center [736, 216] width 116 height 35
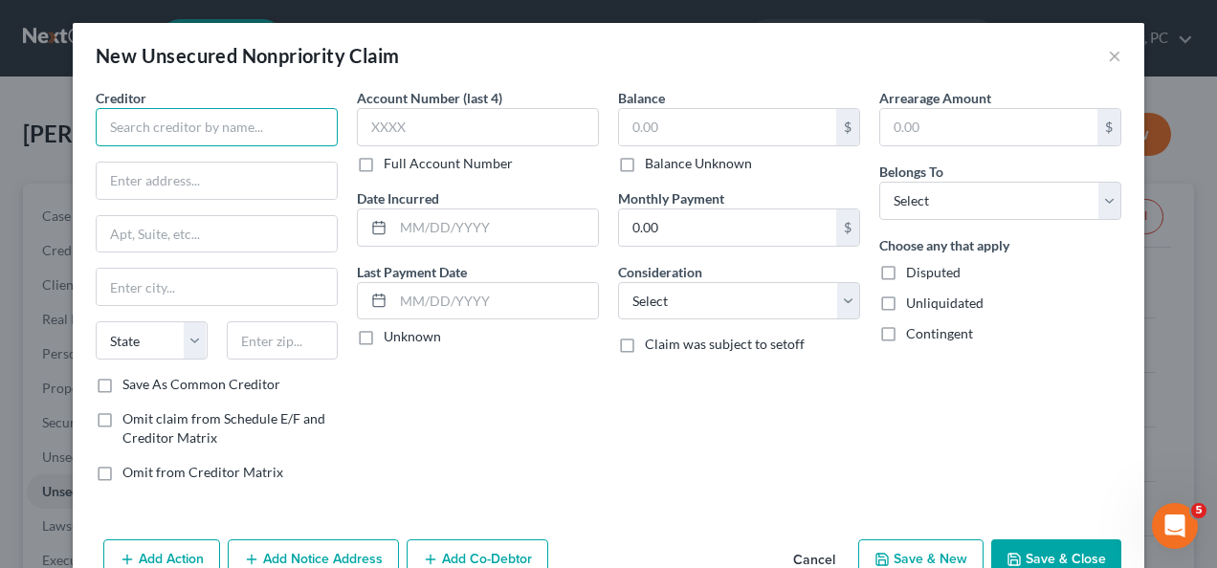
click at [233, 142] on input "text" at bounding box center [217, 127] width 242 height 38
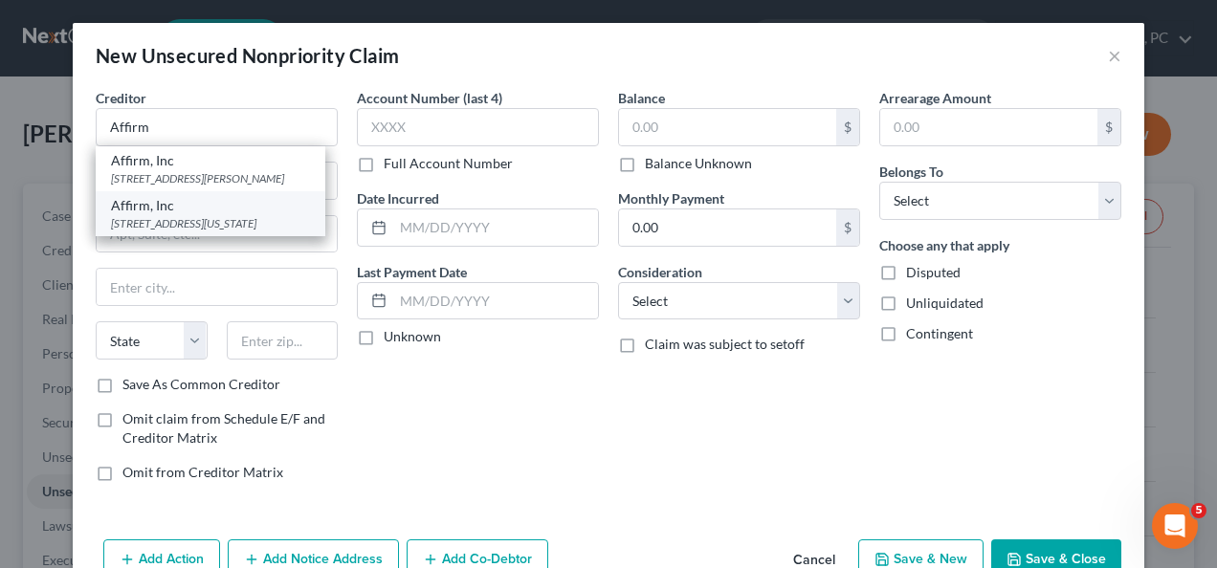
click at [210, 219] on div "[STREET_ADDRESS][US_STATE]" at bounding box center [210, 223] width 199 height 16
type input "Affirm, Inc"
type input "[STREET_ADDRESS][US_STATE]"
type input "Fl 2"
type input "[GEOGRAPHIC_DATA]"
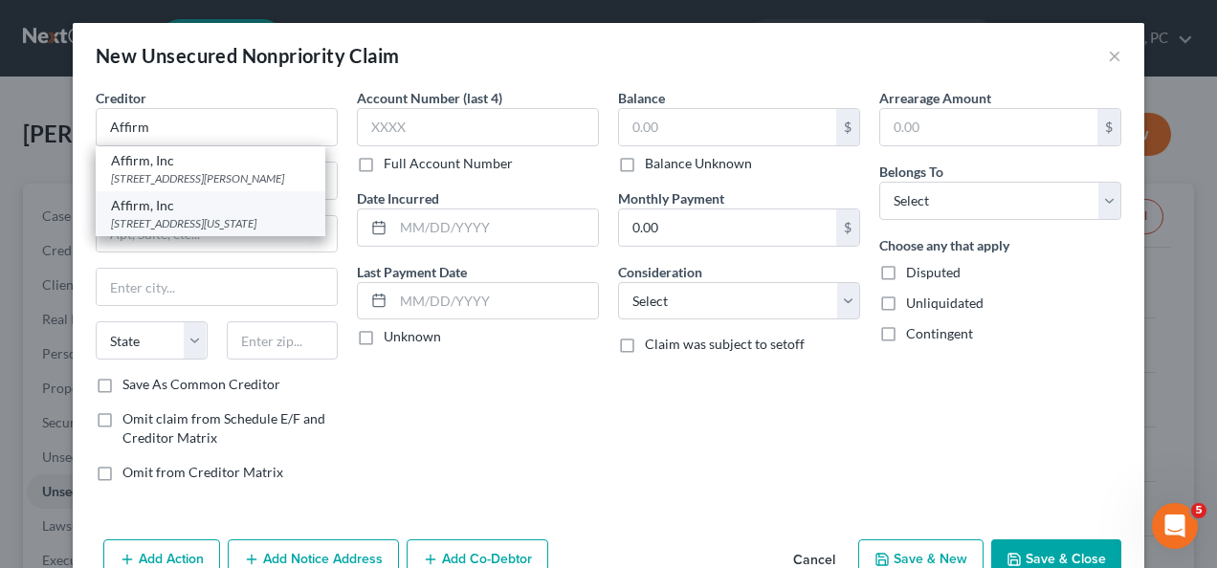
select select "4"
type input "94108"
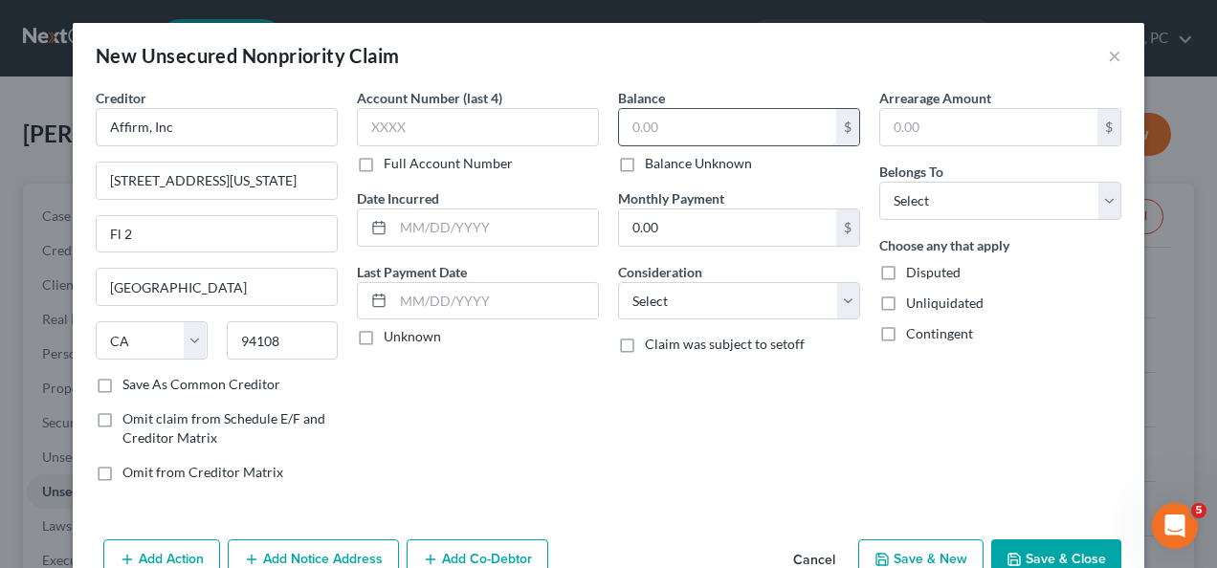
click at [704, 109] on input "text" at bounding box center [727, 127] width 217 height 36
type input "2,127.16"
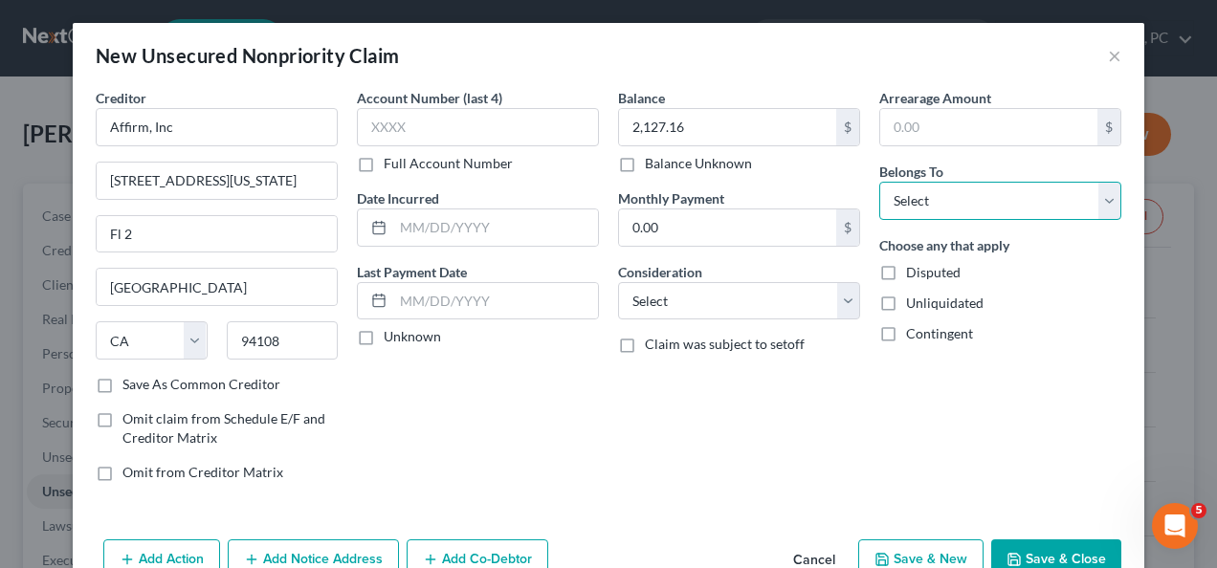
click at [928, 210] on select "Select Debtor 1 Only Debtor 2 Only Debtor 1 And Debtor 2 Only At Least One Of T…" at bounding box center [1000, 201] width 242 height 38
select select "0"
click at [879, 182] on select "Select Debtor 1 Only Debtor 2 Only Debtor 1 And Debtor 2 Only At Least One Of T…" at bounding box center [1000, 201] width 242 height 38
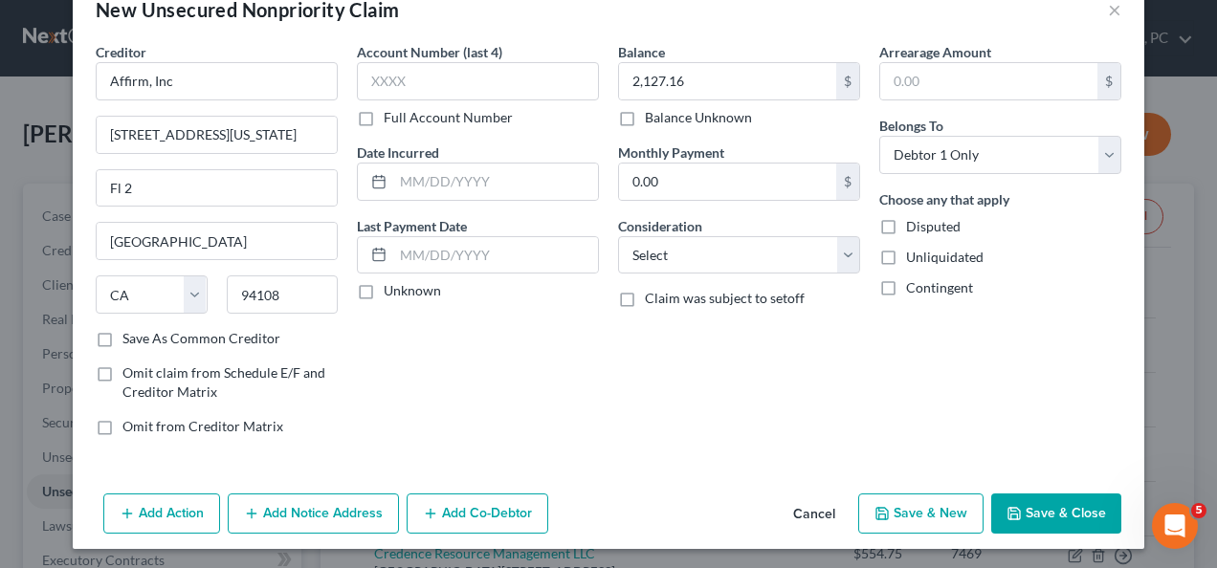
click at [316, 520] on button "Add Notice Address" at bounding box center [313, 514] width 171 height 40
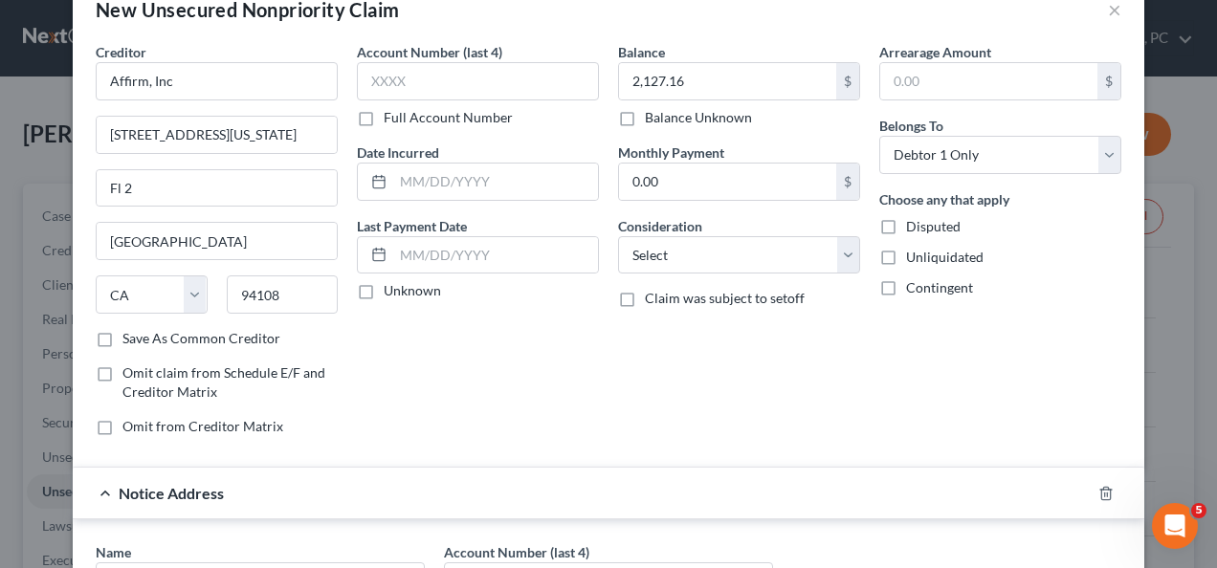
scroll to position [454, 0]
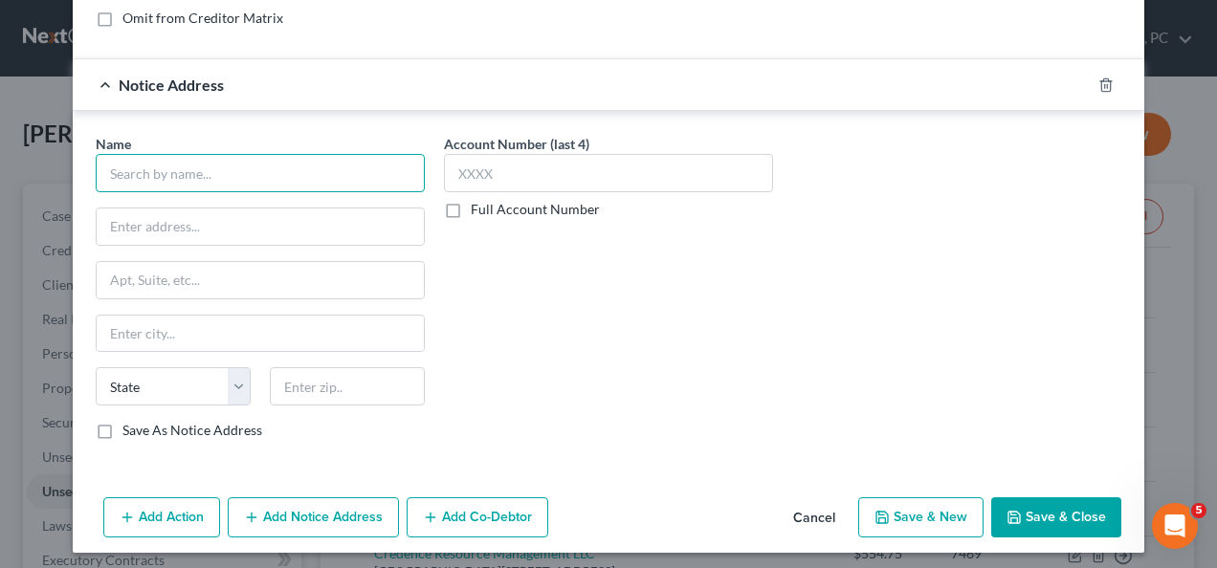
click at [187, 168] on input "text" at bounding box center [260, 173] width 329 height 38
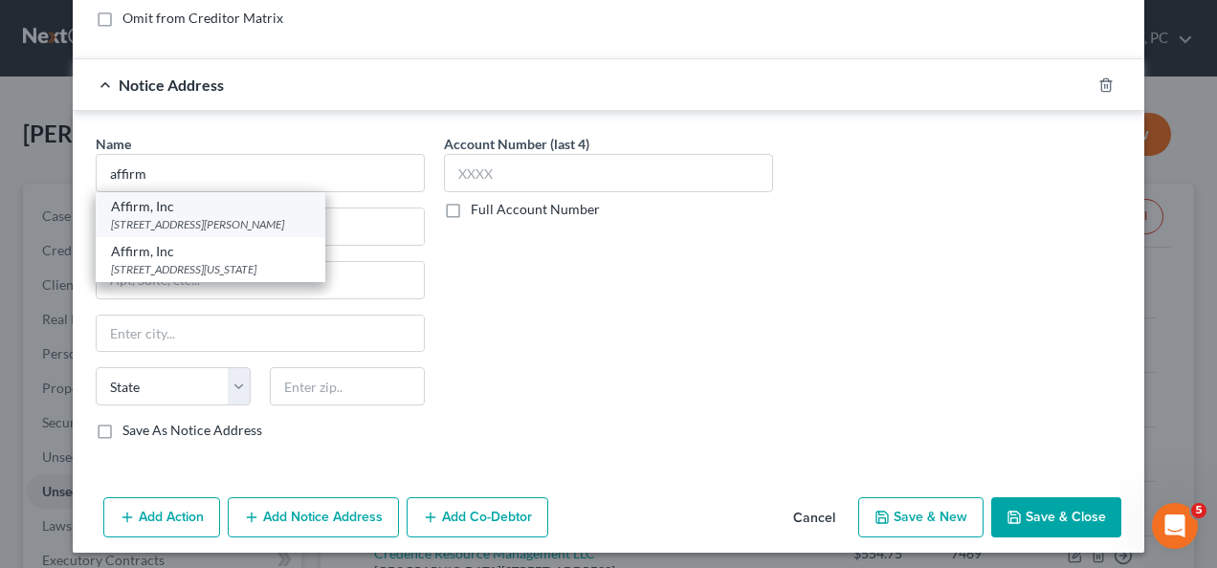
click at [187, 218] on div "[STREET_ADDRESS][PERSON_NAME]" at bounding box center [210, 224] width 199 height 16
type input "Affirm, Inc"
type input "[STREET_ADDRESS][PERSON_NAME]"
type input "Floor 4"
type input "[GEOGRAPHIC_DATA]"
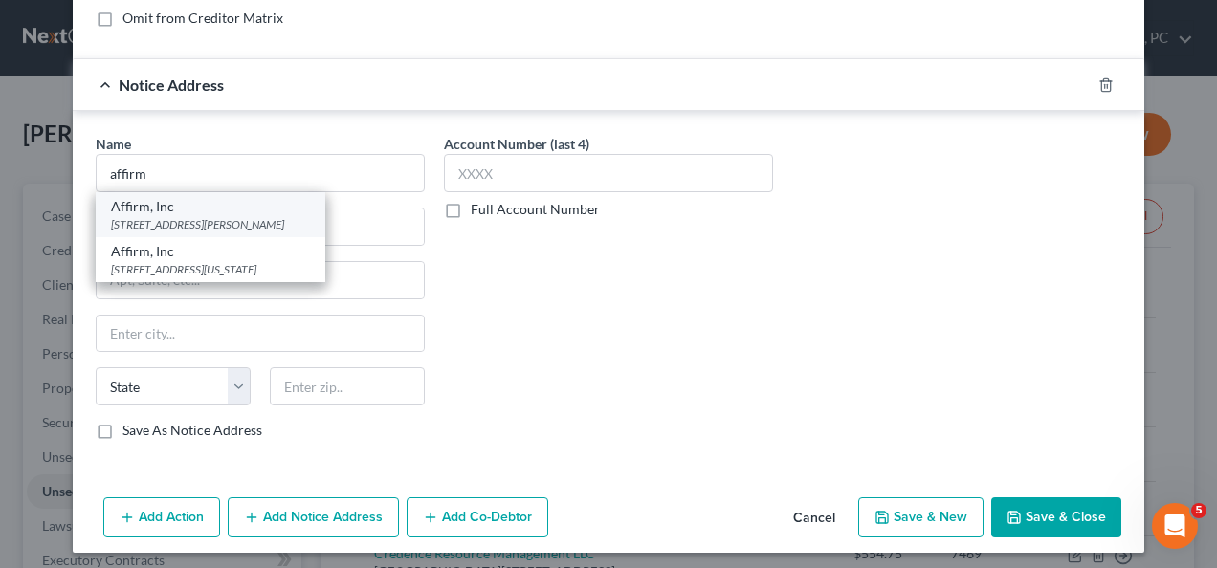
select select "39"
type input "15212"
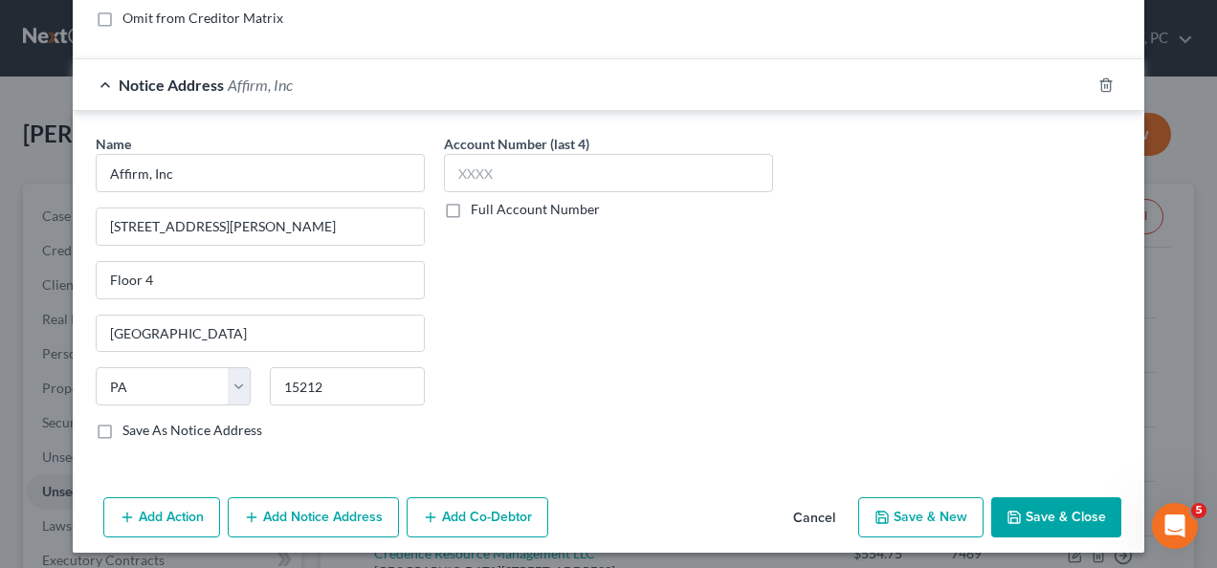
click at [665, 285] on div "Account Number (last 4) Full Account Number" at bounding box center [608, 294] width 348 height 321
click at [323, 503] on button "Add Notice Address" at bounding box center [313, 518] width 171 height 40
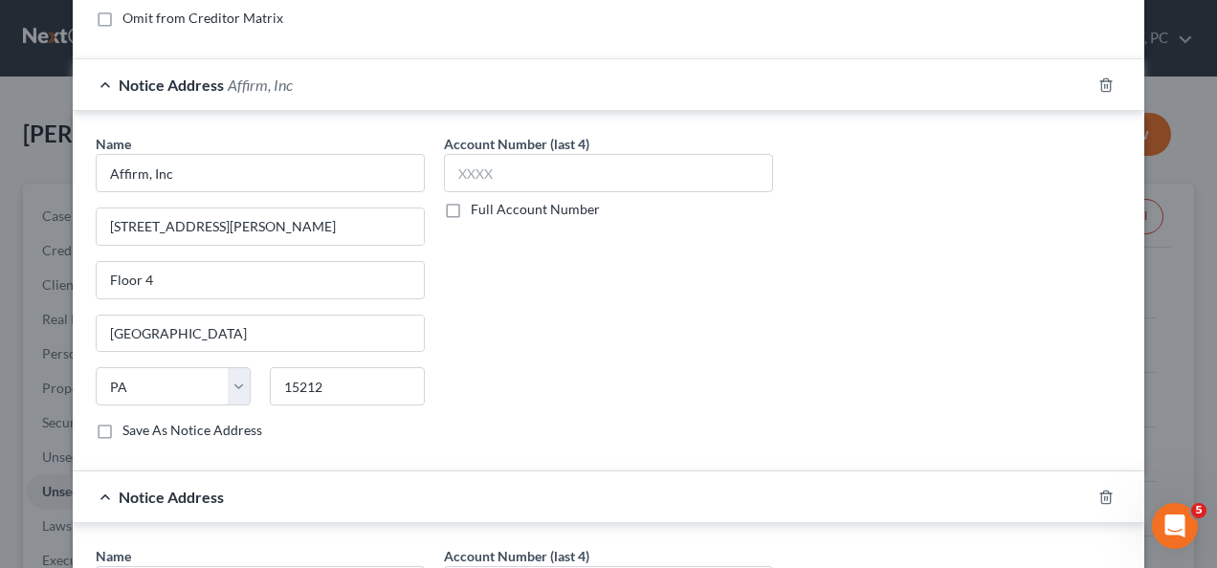
scroll to position [863, 0]
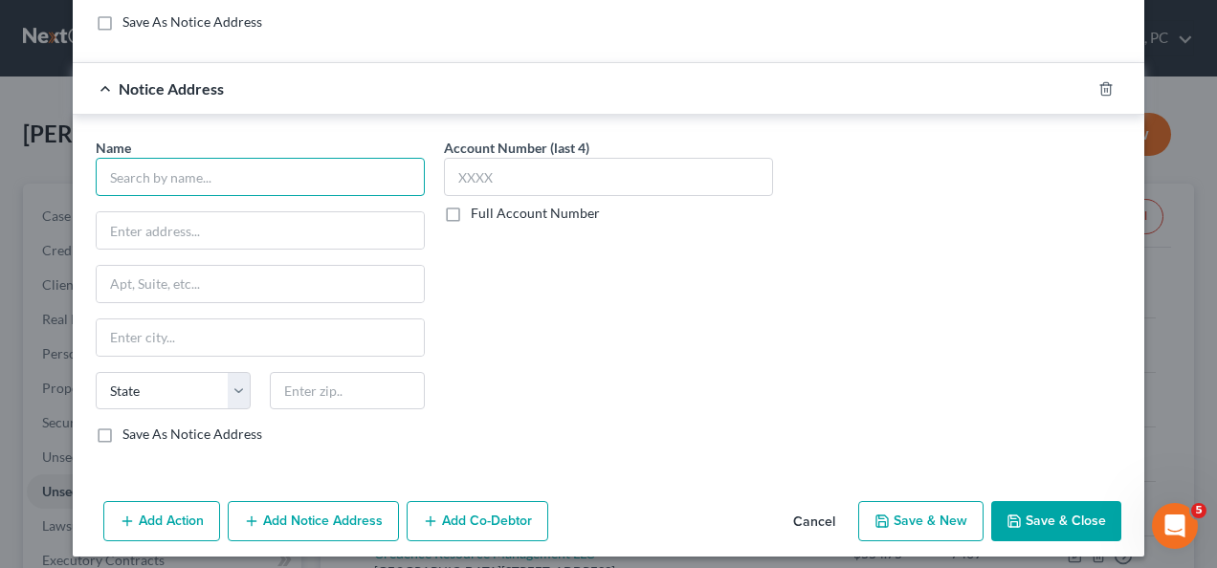
click at [348, 159] on input "text" at bounding box center [260, 177] width 329 height 38
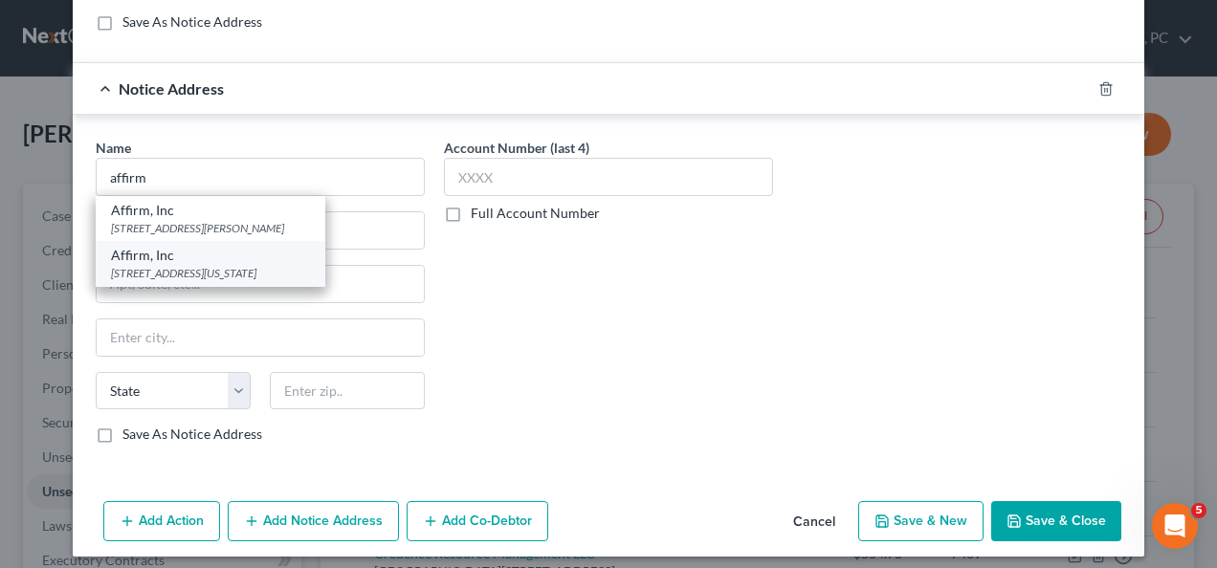
click at [221, 255] on div "Affirm, Inc" at bounding box center [210, 255] width 199 height 19
type input "Affirm, Inc"
type input "[STREET_ADDRESS][US_STATE]"
type input "Fl 2"
type input "[GEOGRAPHIC_DATA]"
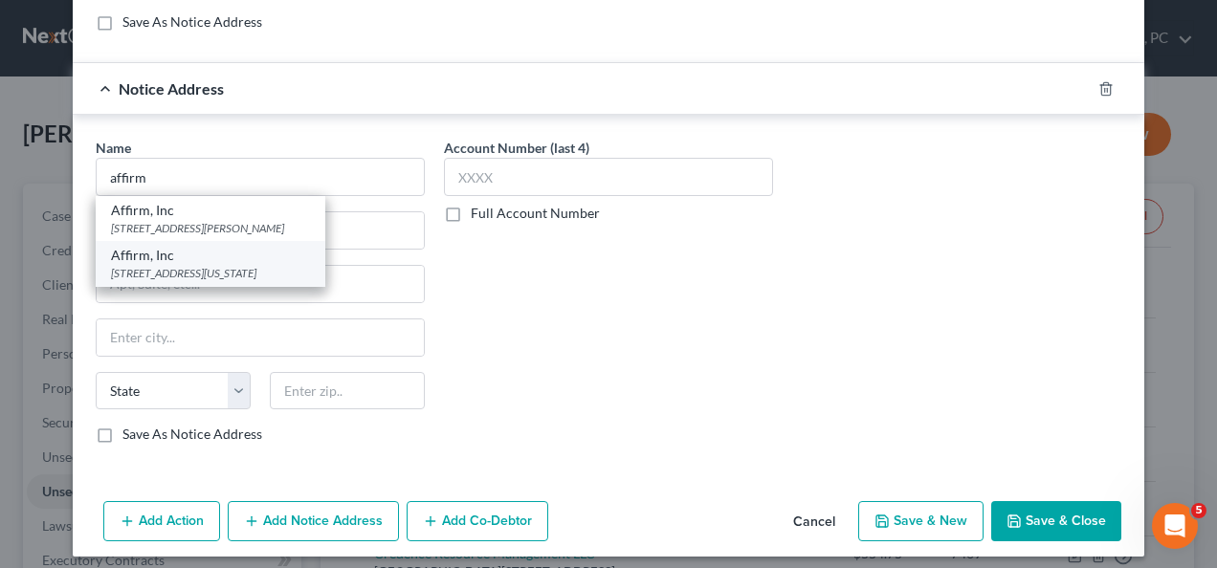
select select "4"
type input "94108"
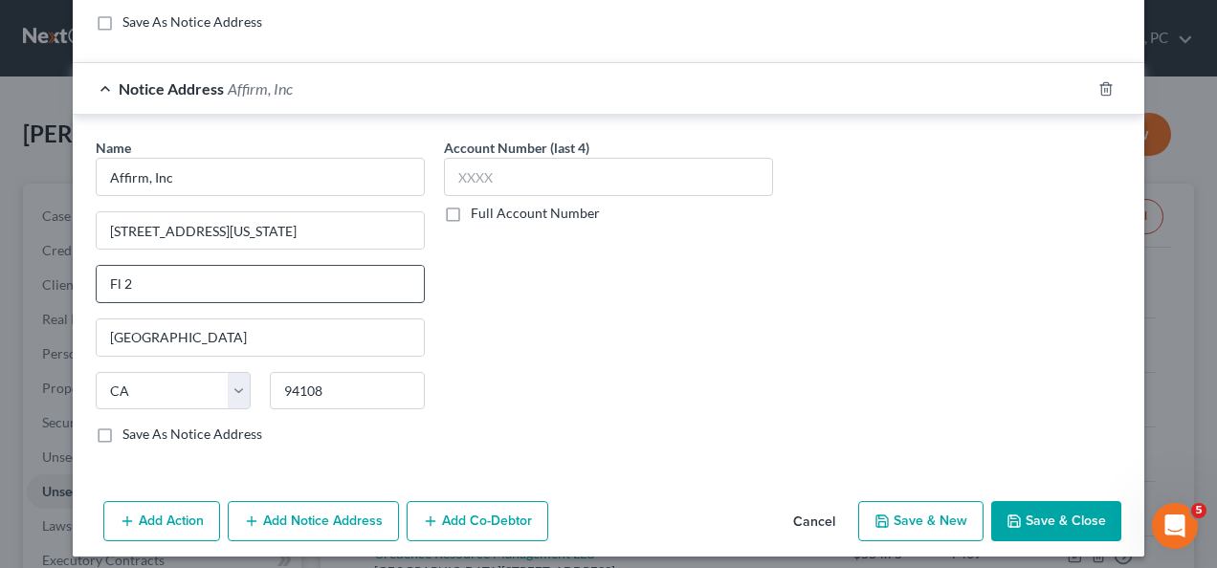
click at [124, 273] on input "Fl 2" at bounding box center [260, 284] width 327 height 36
type input "Fl. 12"
click at [1010, 501] on button "Save & Close" at bounding box center [1056, 521] width 130 height 40
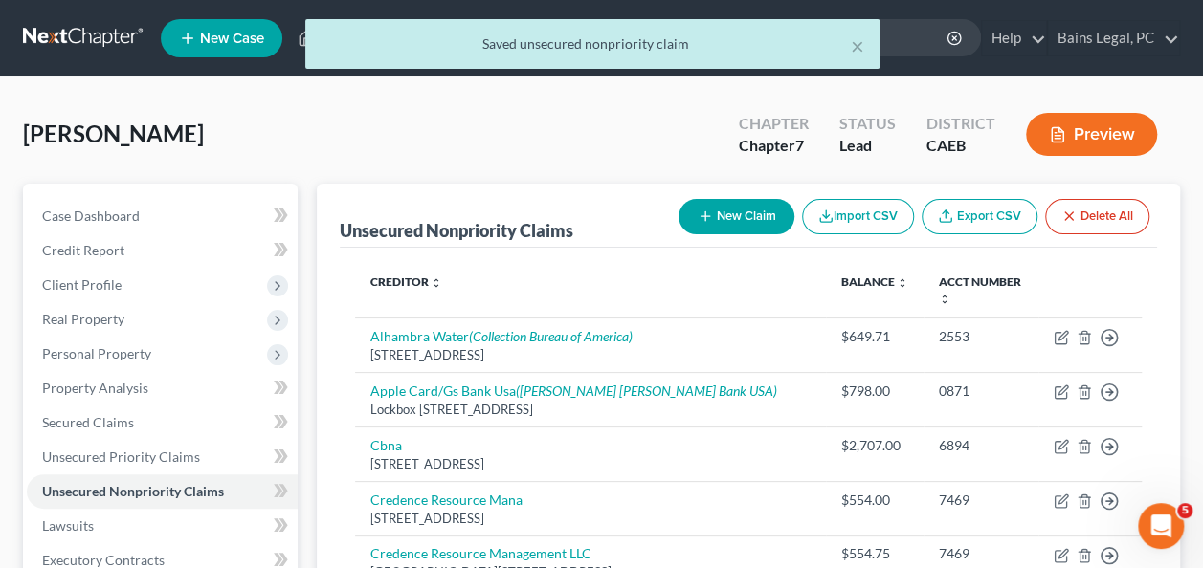
click at [710, 206] on button "New Claim" at bounding box center [736, 216] width 116 height 35
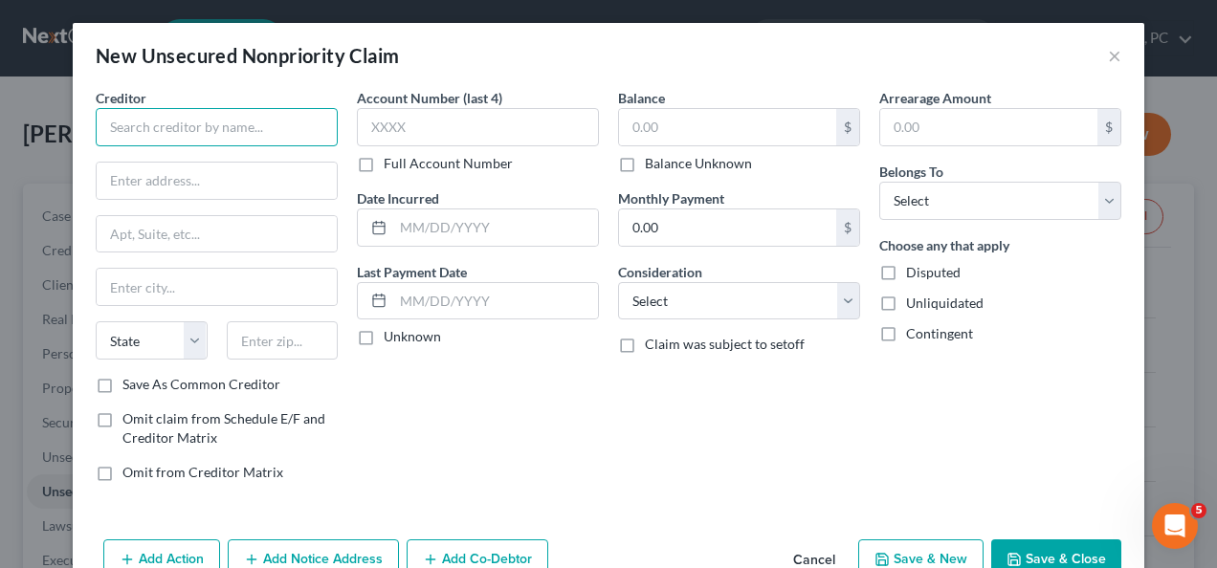
click at [259, 121] on input "text" at bounding box center [217, 127] width 242 height 38
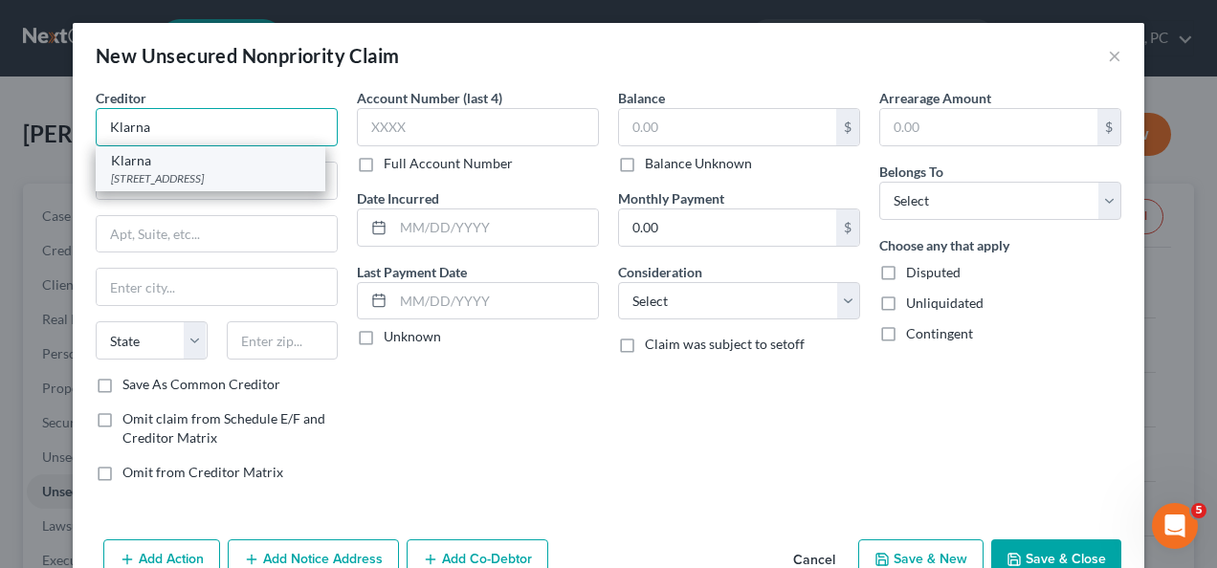
type input "Klarna"
click at [219, 176] on div "[STREET_ADDRESS]" at bounding box center [210, 178] width 199 height 16
type input "[STREET_ADDRESS]"
type input "Suite 400"
type input "Columbus"
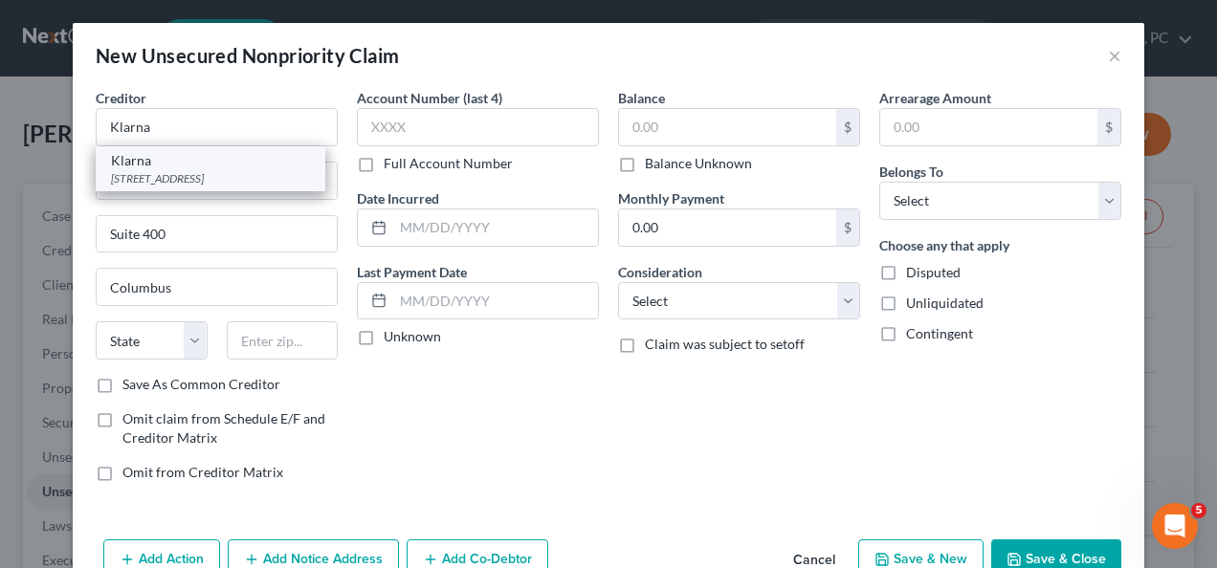
select select "36"
type input "43215"
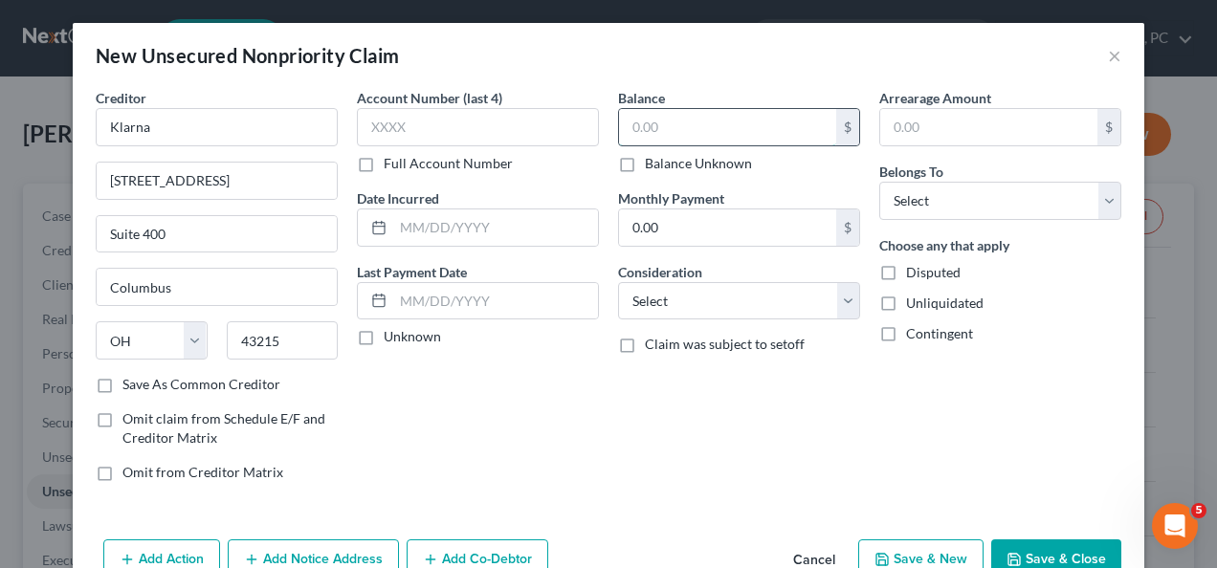
click at [739, 125] on input "text" at bounding box center [727, 127] width 217 height 36
type input "103.80"
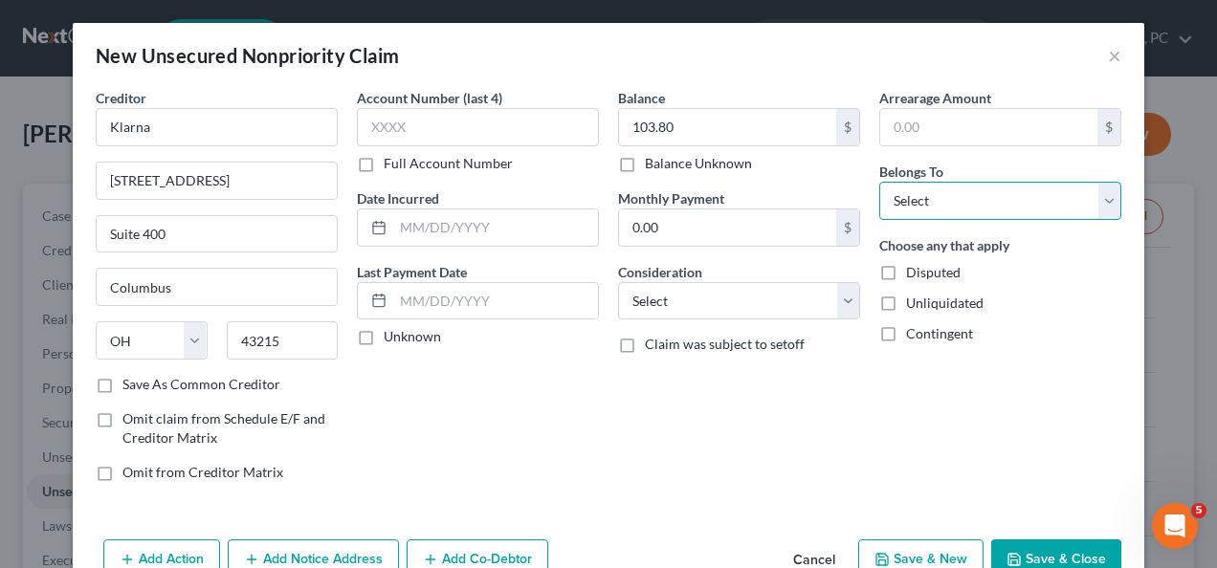
drag, startPoint x: 987, startPoint y: 205, endPoint x: 981, endPoint y: 220, distance: 16.7
click at [987, 205] on select "Select Debtor 1 Only Debtor 2 Only Debtor 1 And Debtor 2 Only At Least One Of T…" at bounding box center [1000, 201] width 242 height 38
select select "0"
click at [879, 182] on select "Select Debtor 1 Only Debtor 2 Only Debtor 1 And Debtor 2 Only At Least One Of T…" at bounding box center [1000, 201] width 242 height 38
click at [344, 557] on button "Add Notice Address" at bounding box center [313, 560] width 171 height 40
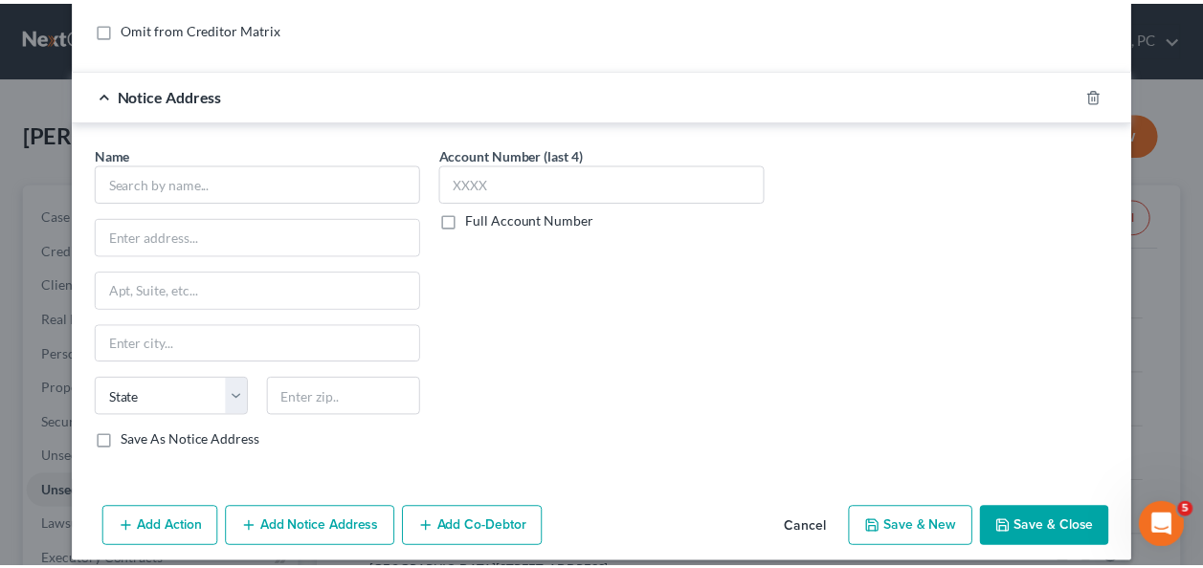
scroll to position [454, 0]
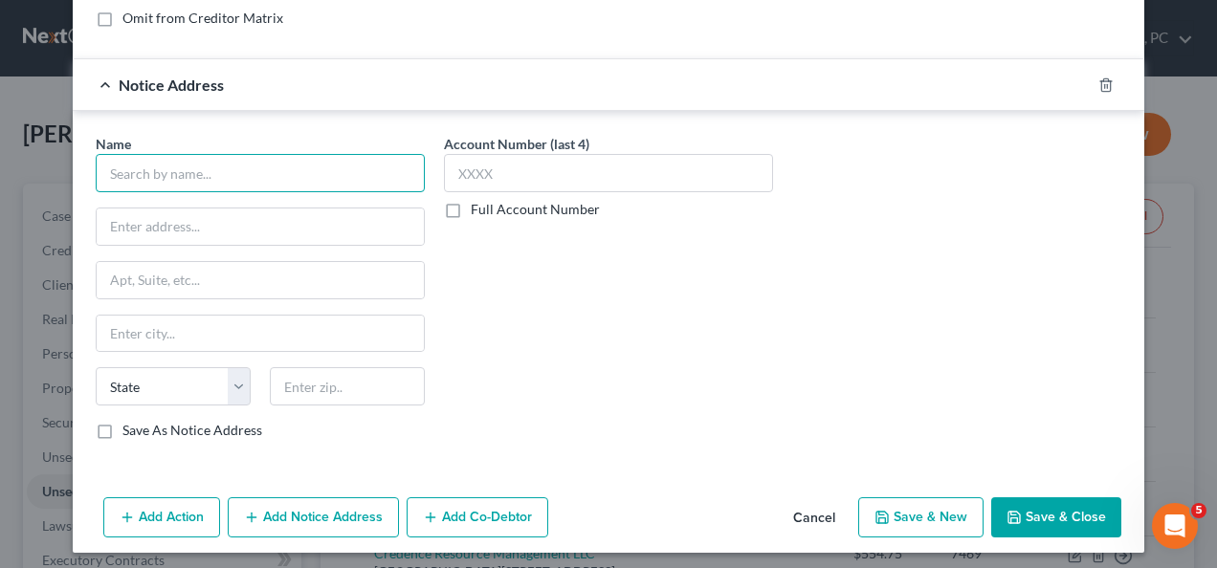
click at [299, 162] on input "text" at bounding box center [260, 173] width 329 height 38
type input "Klarna"
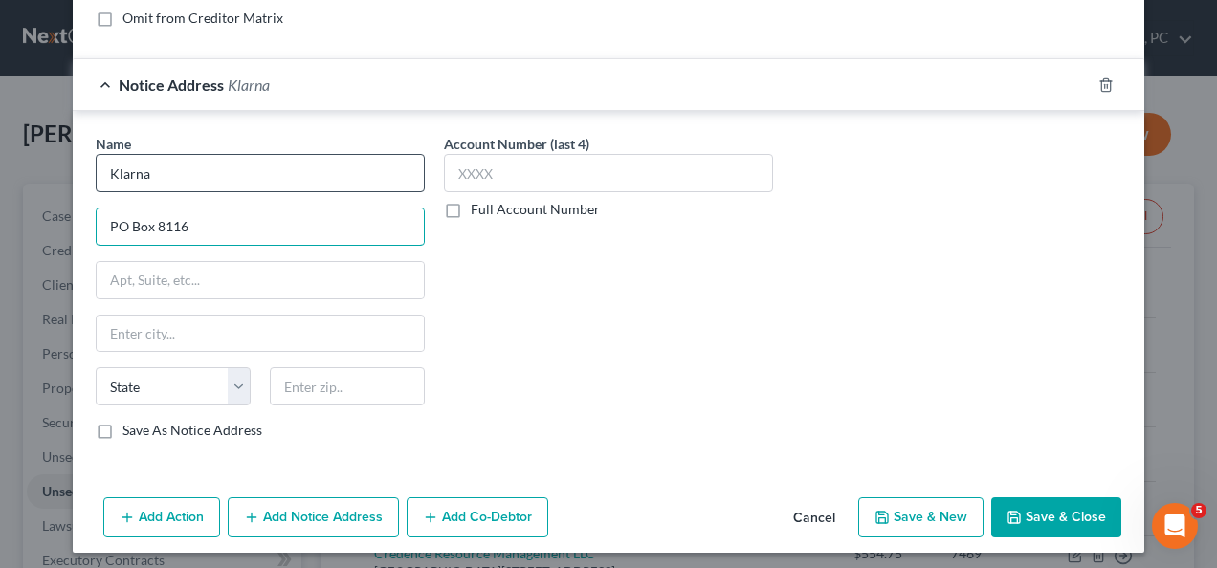
type input "PO Box 8116"
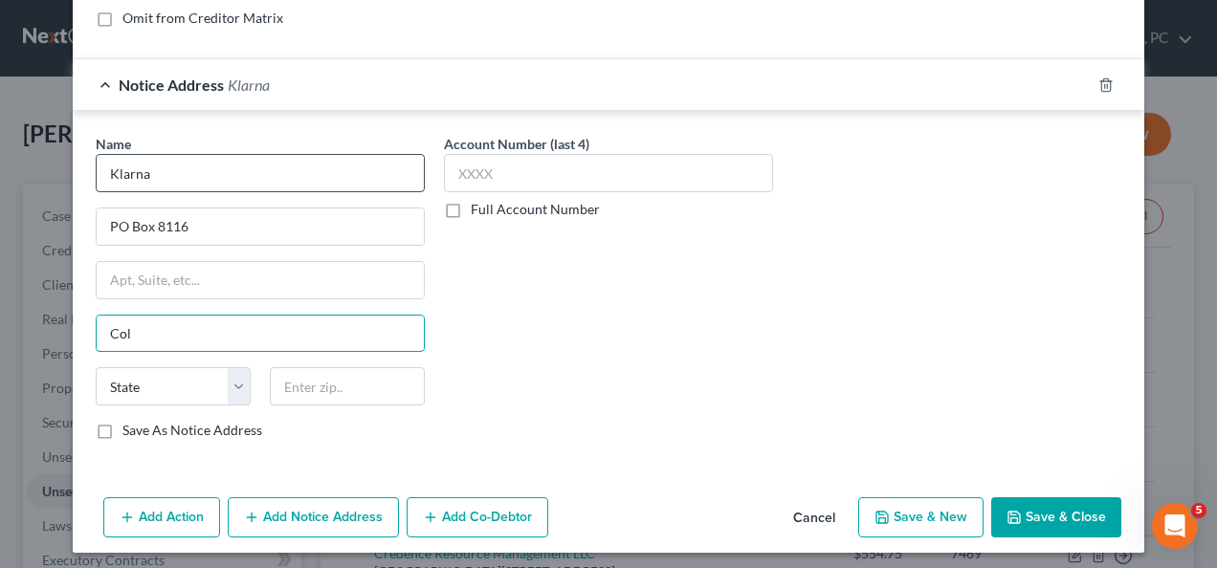
type input "Columbus"
select select "36"
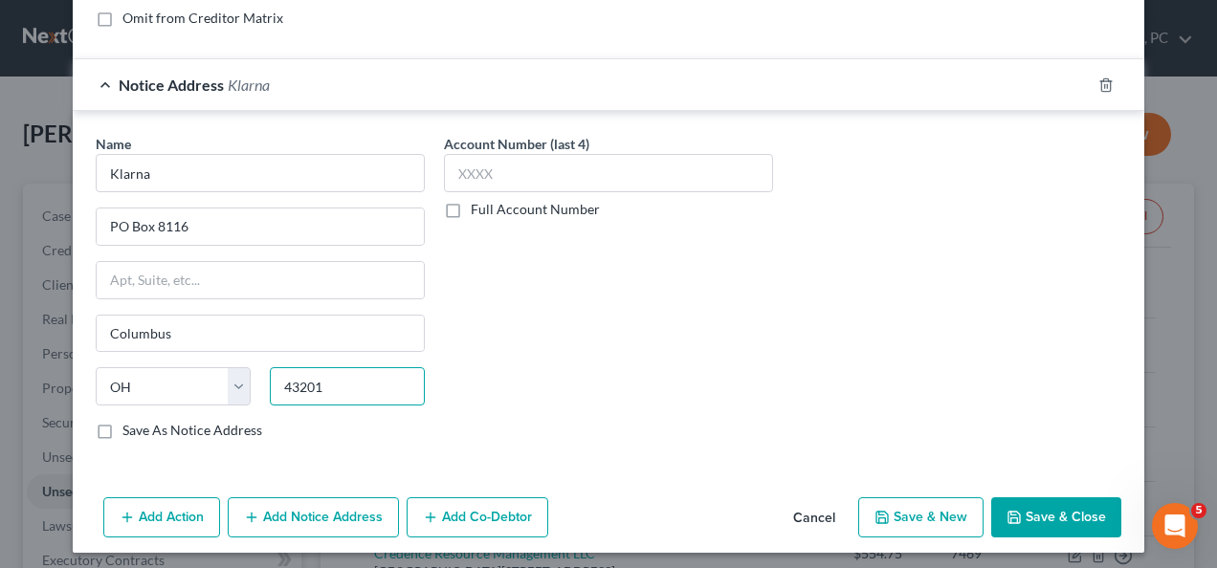
type input "43201"
click at [1065, 508] on button "Save & Close" at bounding box center [1056, 518] width 130 height 40
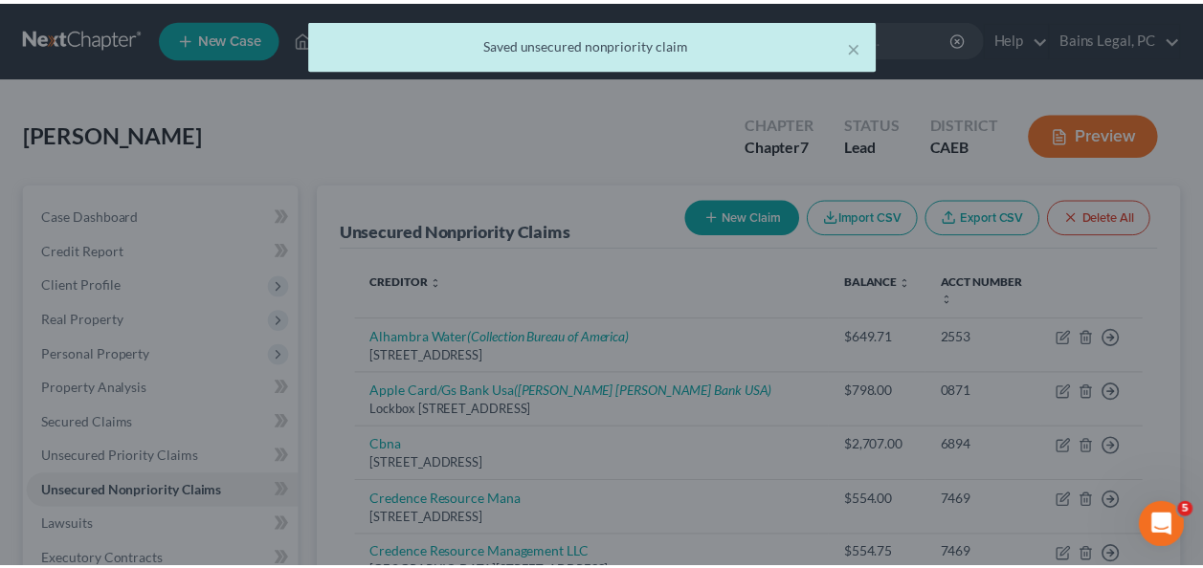
scroll to position [0, 0]
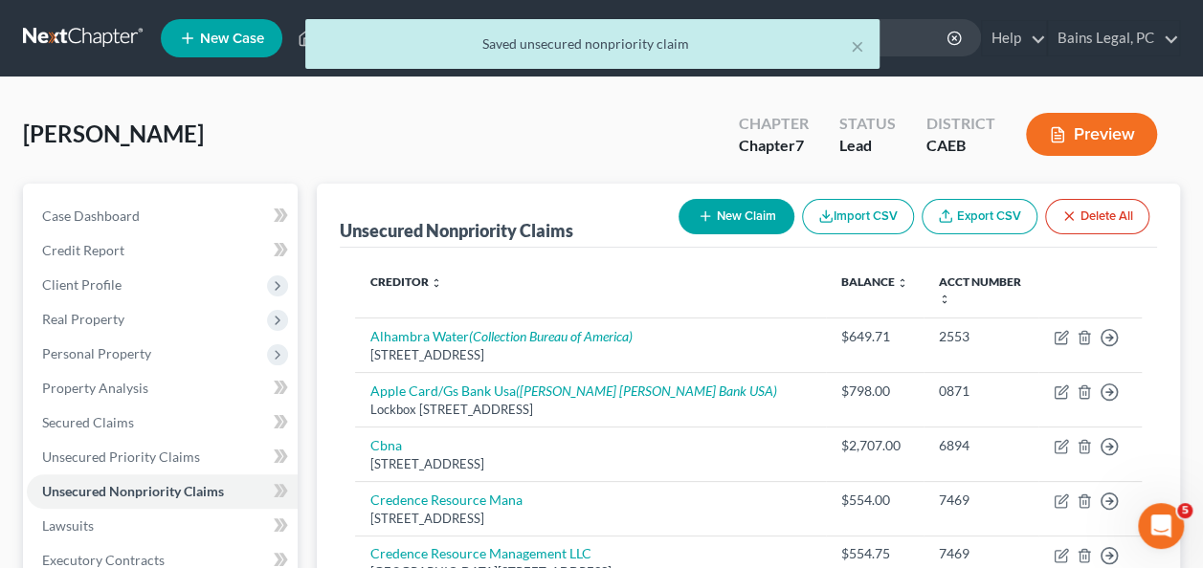
click at [291, 121] on div "[PERSON_NAME] Upgraded Chapter Chapter 7 Status Lead District CAEB Preview" at bounding box center [601, 141] width 1157 height 83
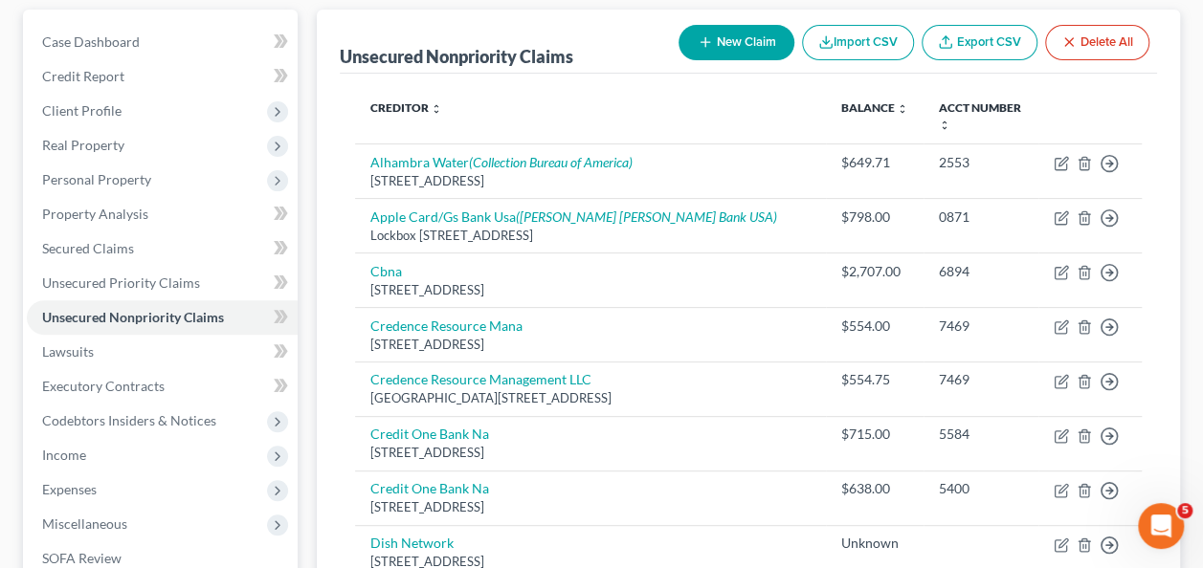
scroll to position [191, 0]
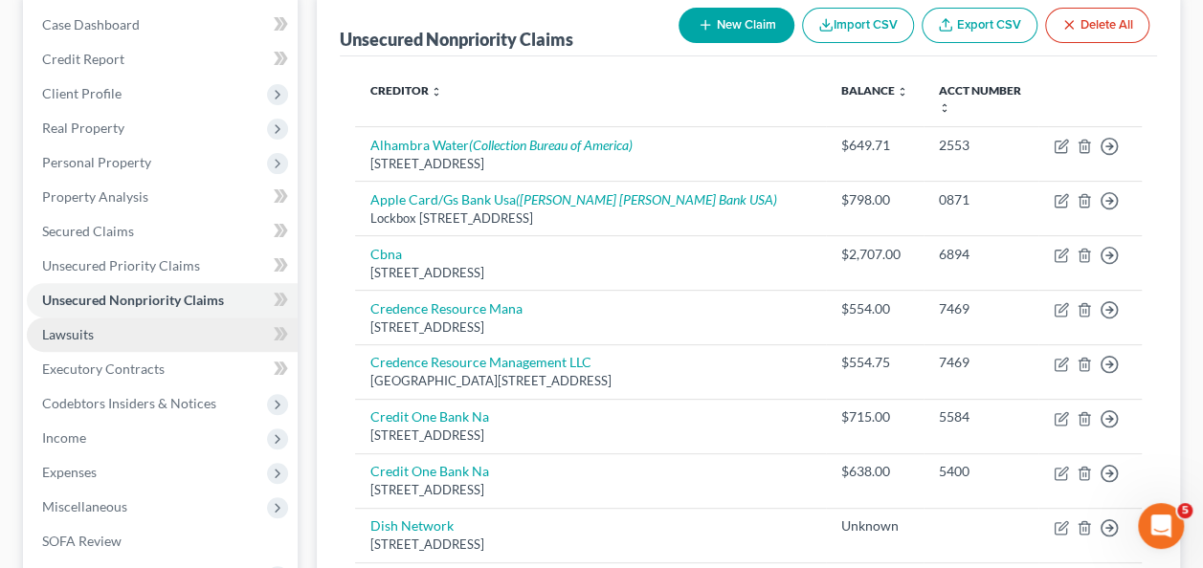
click at [152, 321] on link "Lawsuits" at bounding box center [162, 335] width 271 height 34
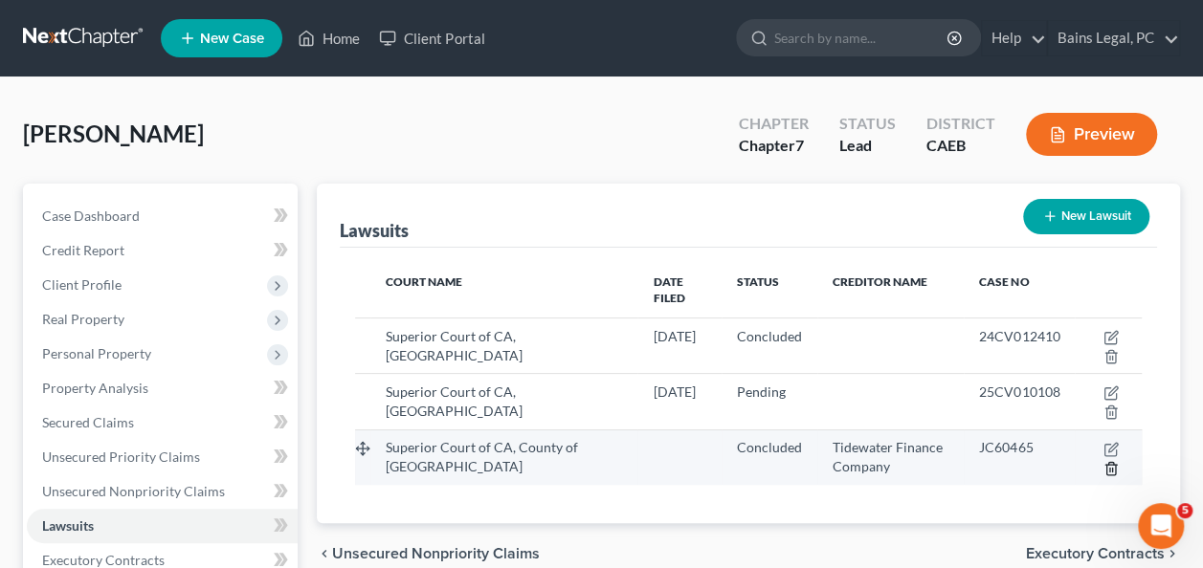
click at [1114, 462] on icon "button" at bounding box center [1110, 468] width 9 height 12
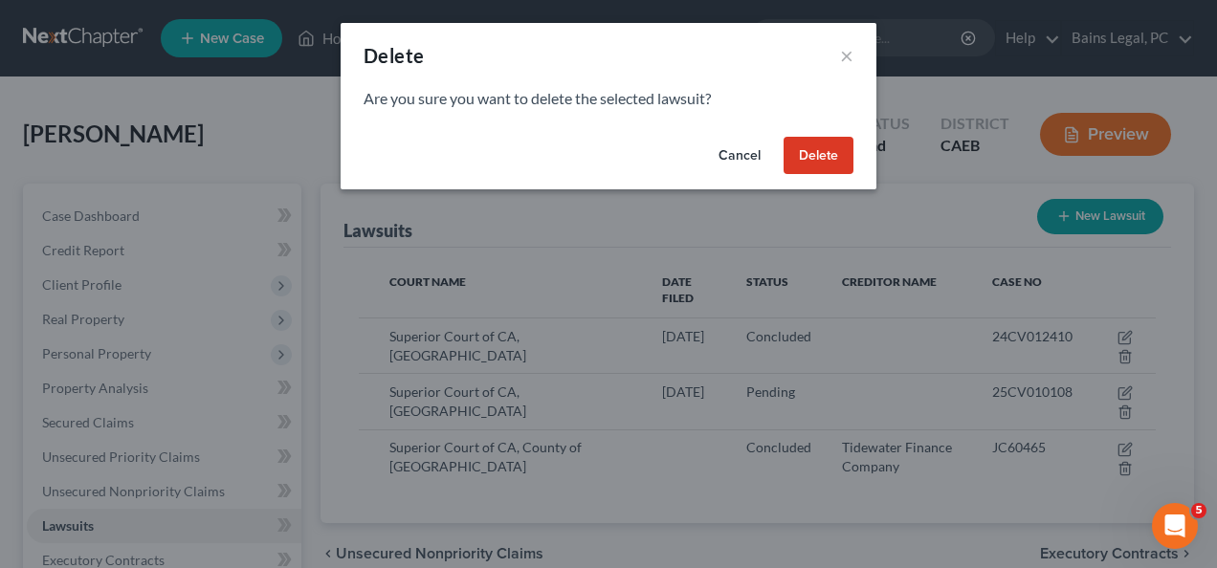
click at [811, 142] on button "Delete" at bounding box center [819, 156] width 70 height 38
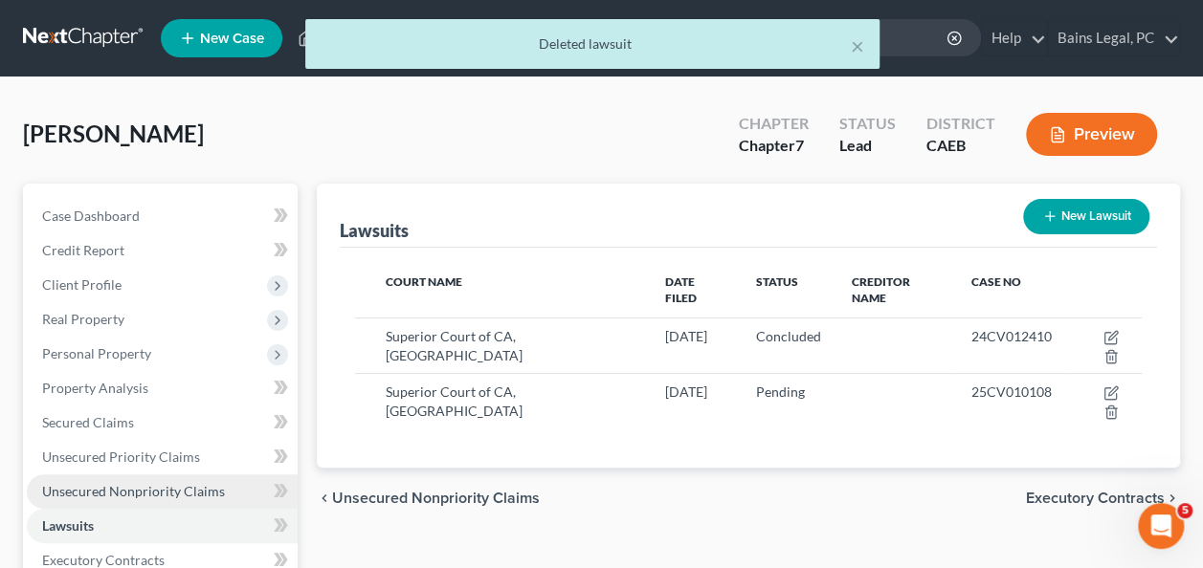
click at [138, 496] on span "Unsecured Nonpriority Claims" at bounding box center [133, 491] width 183 height 16
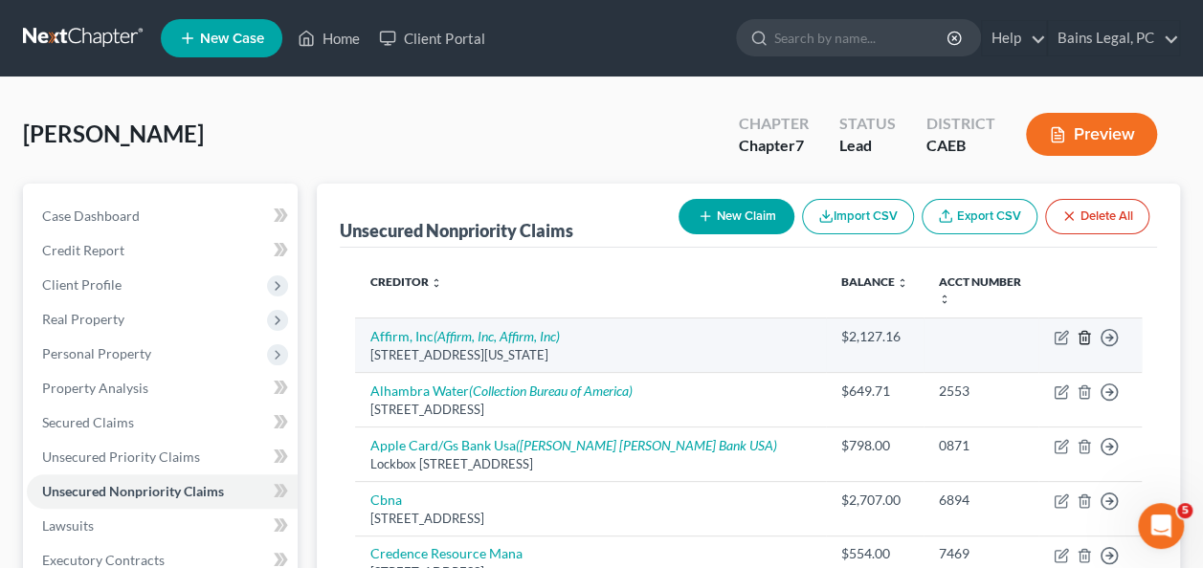
click at [1086, 334] on icon "button" at bounding box center [1083, 337] width 15 height 15
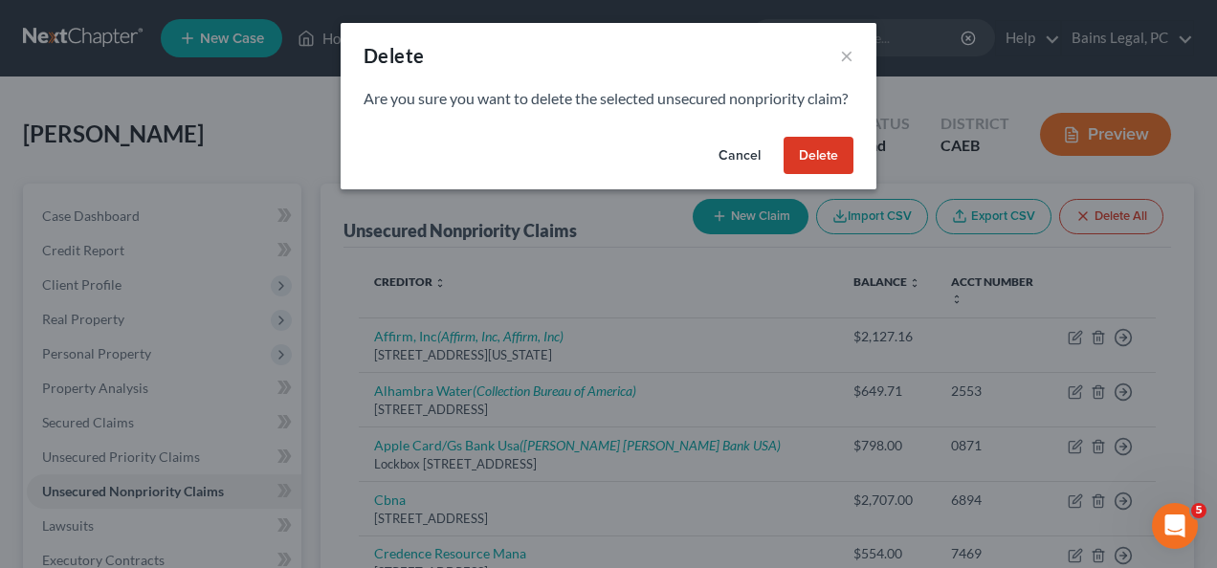
click at [847, 175] on button "Delete" at bounding box center [819, 156] width 70 height 38
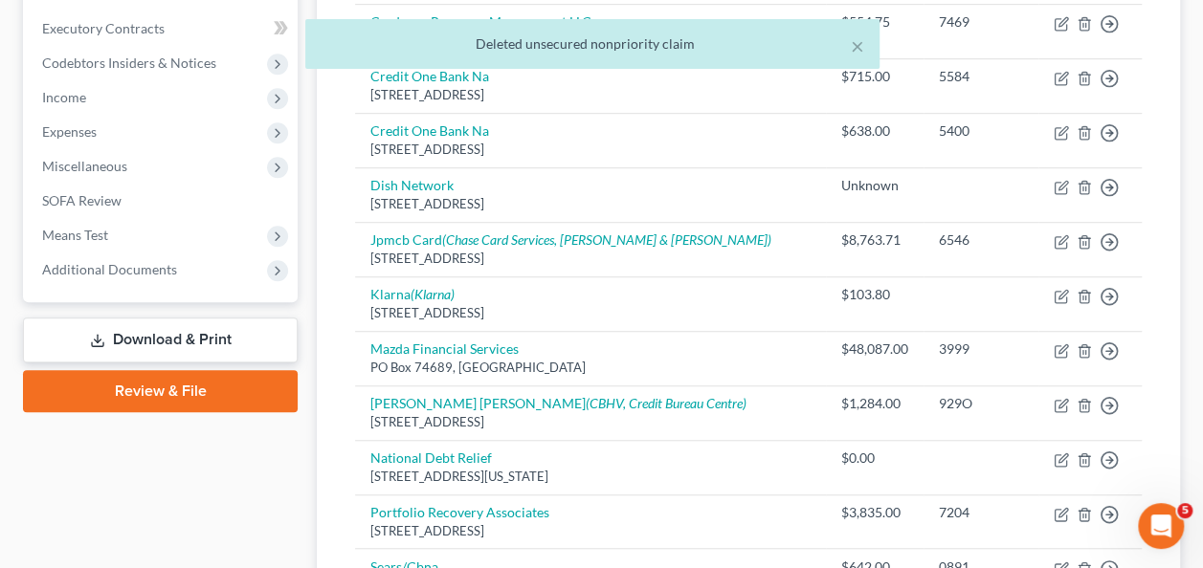
scroll to position [542, 0]
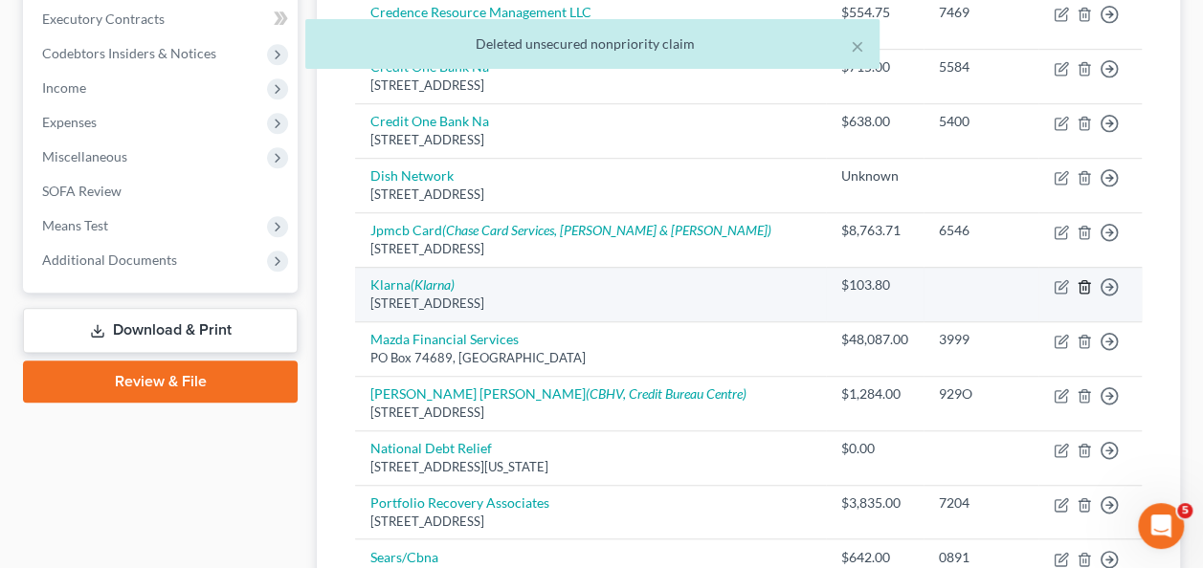
click at [1084, 279] on icon "button" at bounding box center [1083, 286] width 15 height 15
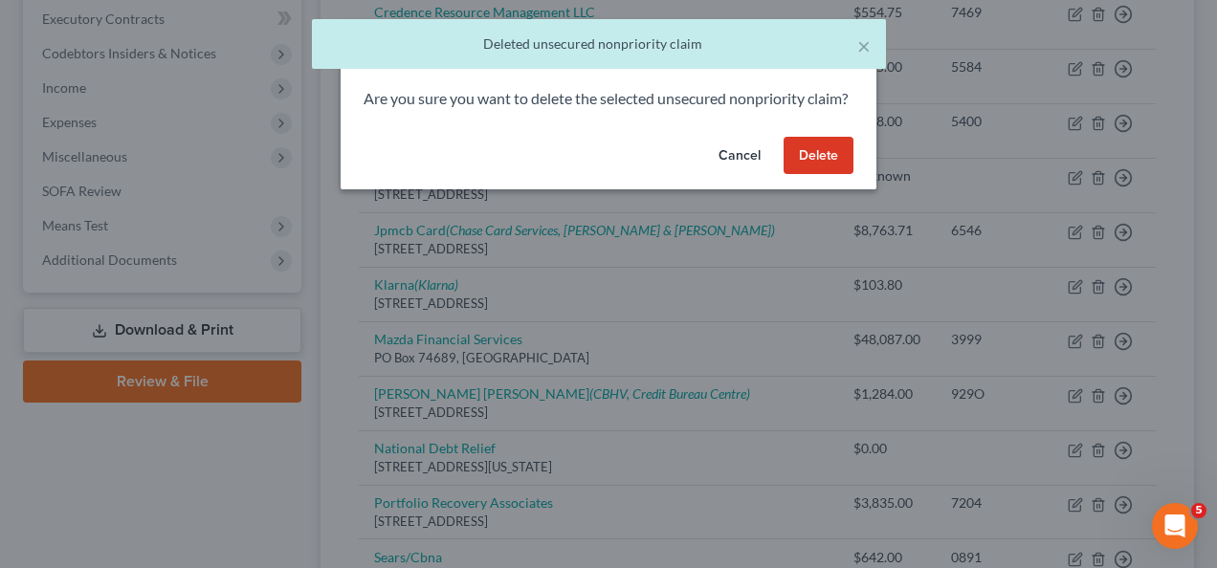
click at [830, 175] on button "Delete" at bounding box center [819, 156] width 70 height 38
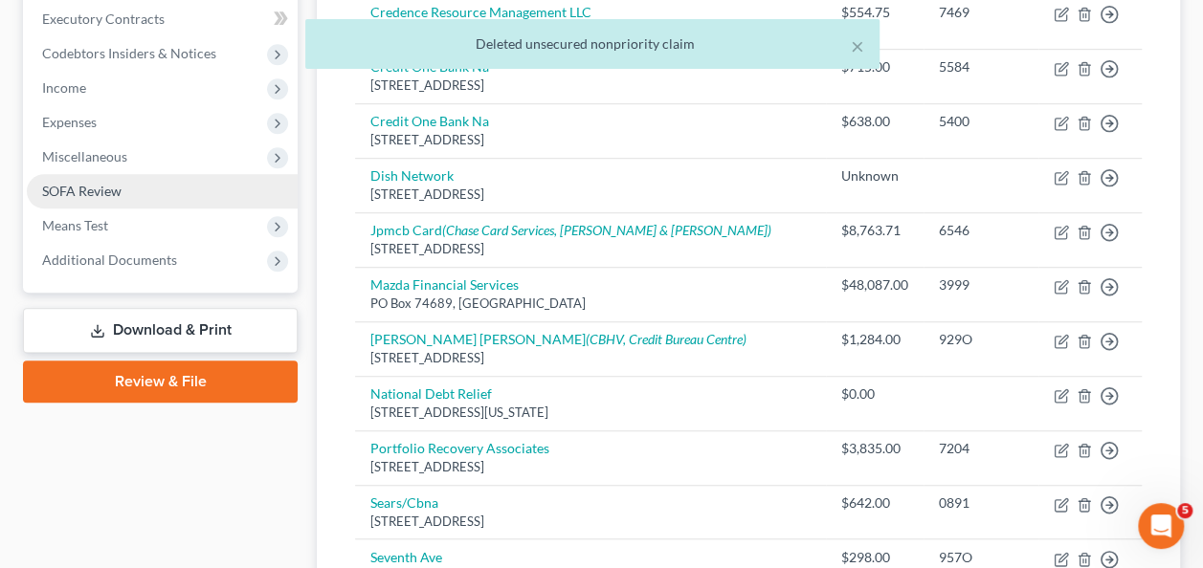
click at [144, 203] on link "SOFA Review" at bounding box center [162, 191] width 271 height 34
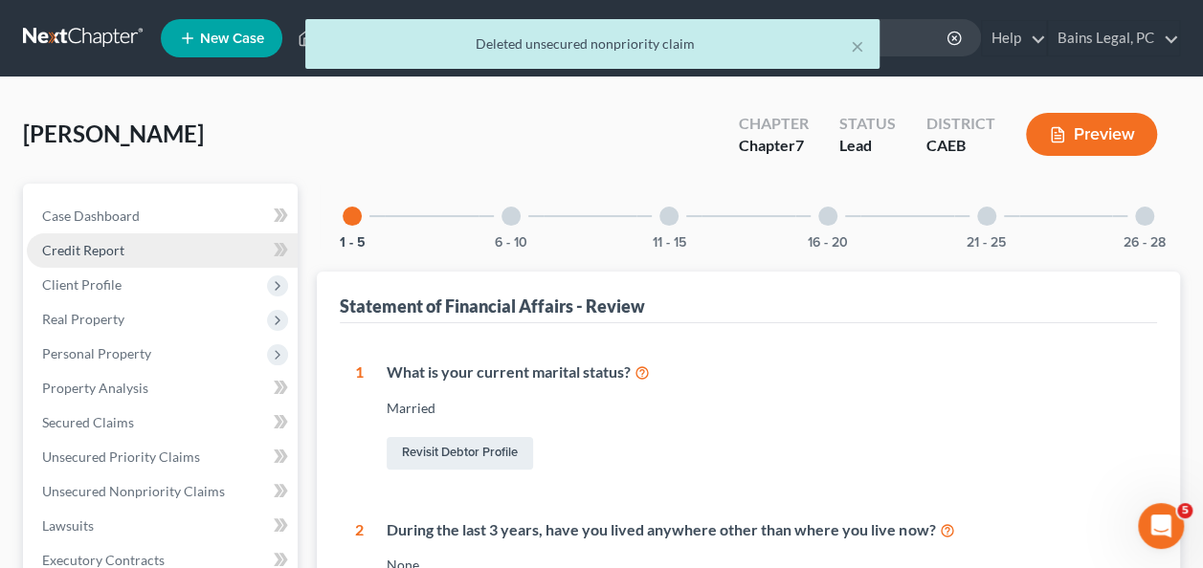
click at [136, 249] on link "Credit Report" at bounding box center [162, 250] width 271 height 34
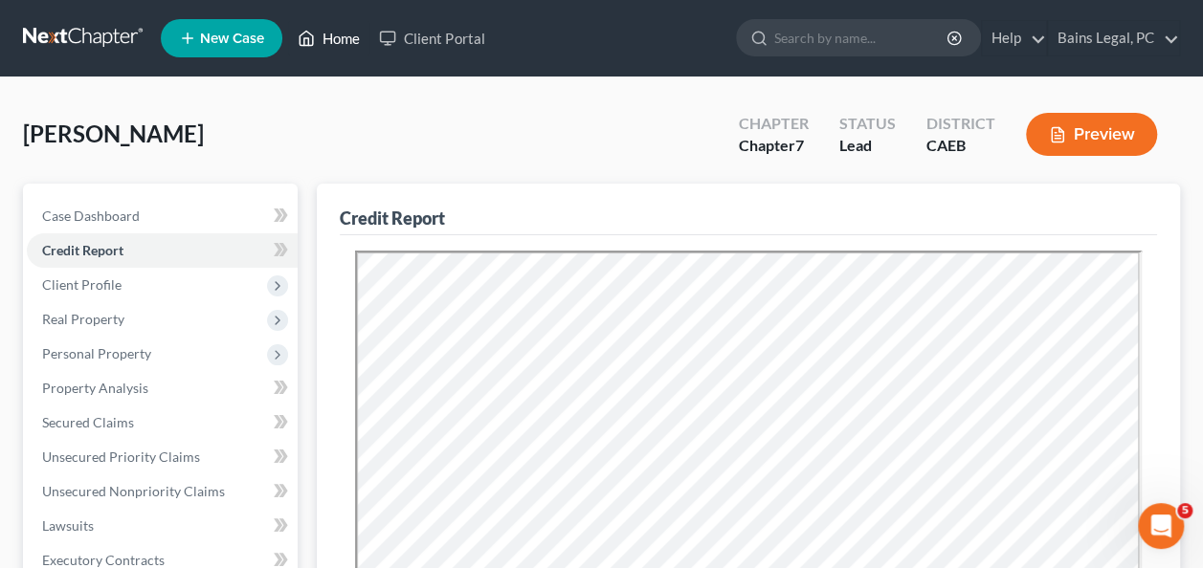
click at [337, 38] on link "Home" at bounding box center [328, 38] width 81 height 34
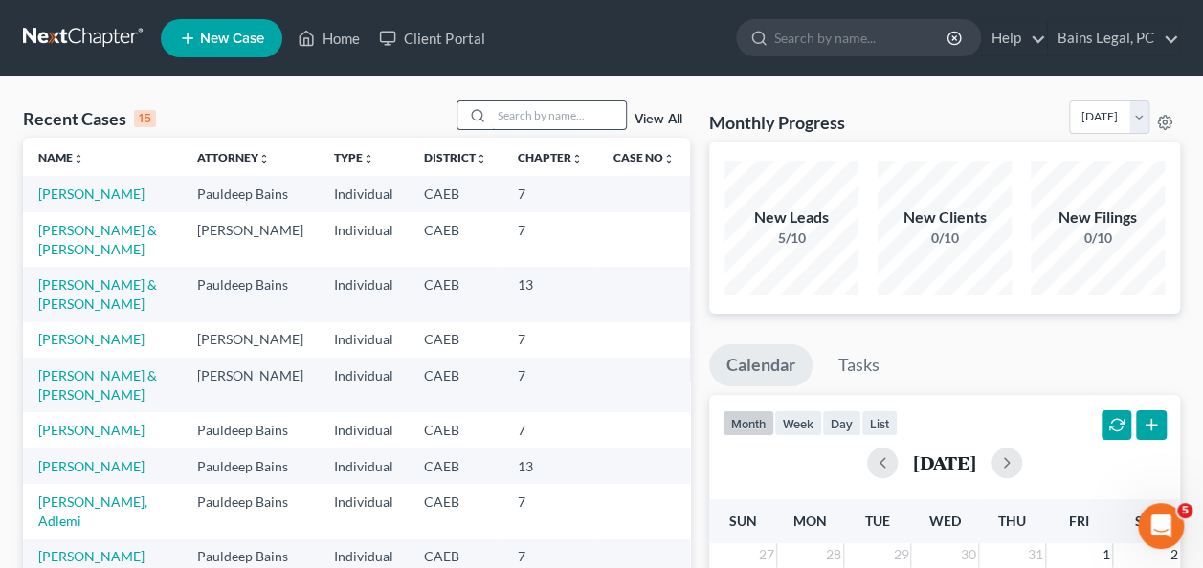
click at [532, 108] on input "search" at bounding box center [559, 115] width 134 height 28
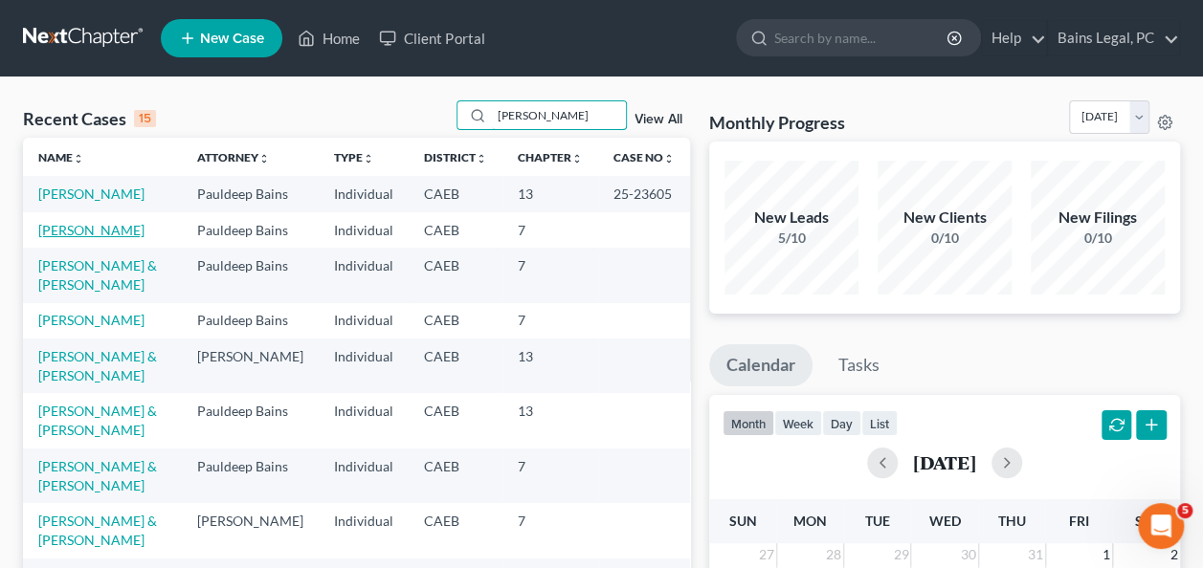
type input "[PERSON_NAME]"
click at [97, 238] on link "[PERSON_NAME]" at bounding box center [91, 230] width 106 height 16
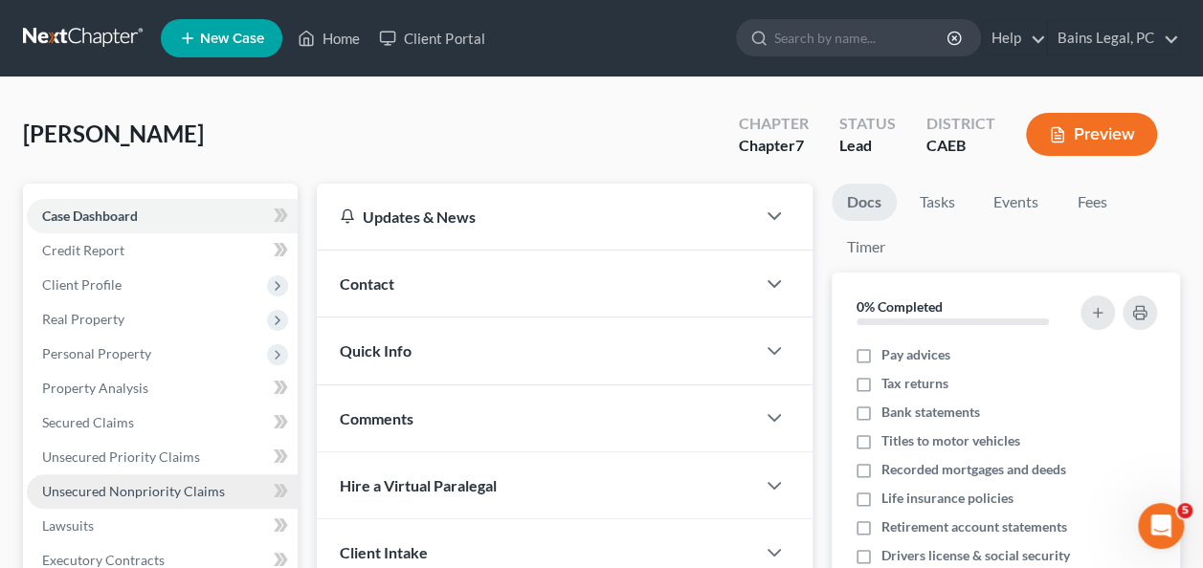
click at [181, 500] on link "Unsecured Nonpriority Claims" at bounding box center [162, 492] width 271 height 34
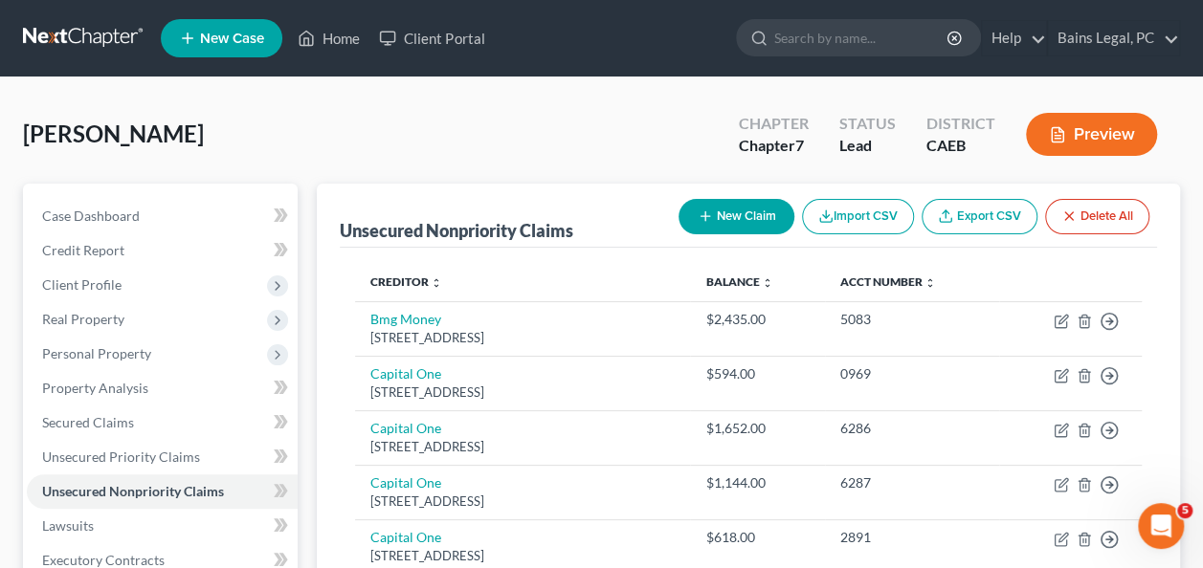
click at [721, 215] on button "New Claim" at bounding box center [736, 216] width 116 height 35
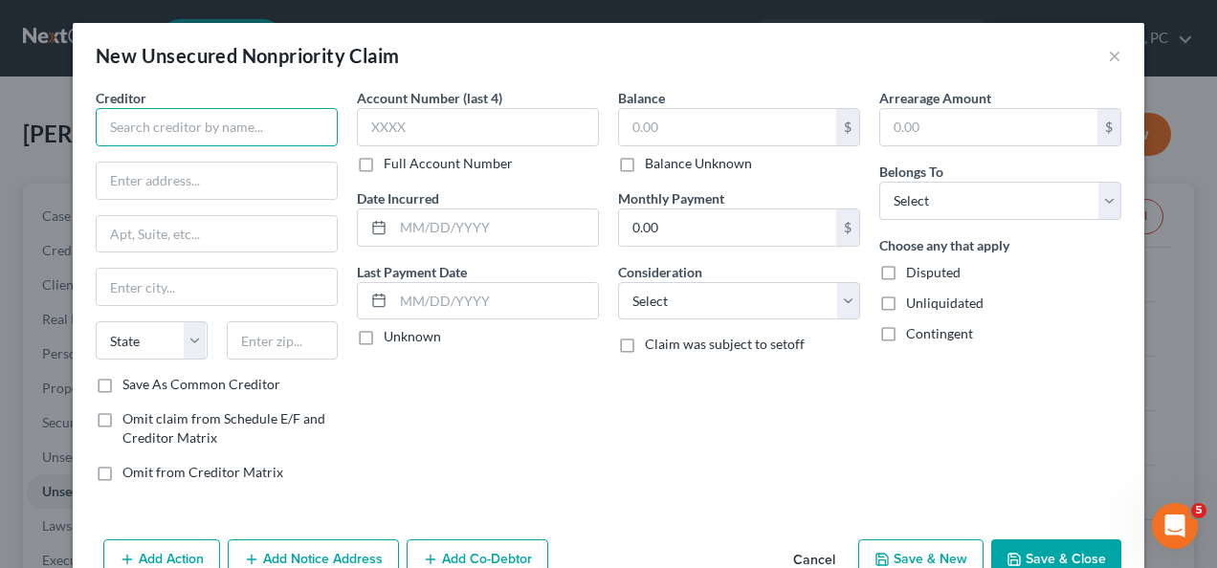
click at [299, 144] on input "text" at bounding box center [217, 127] width 242 height 38
click at [229, 124] on input "text" at bounding box center [217, 127] width 242 height 38
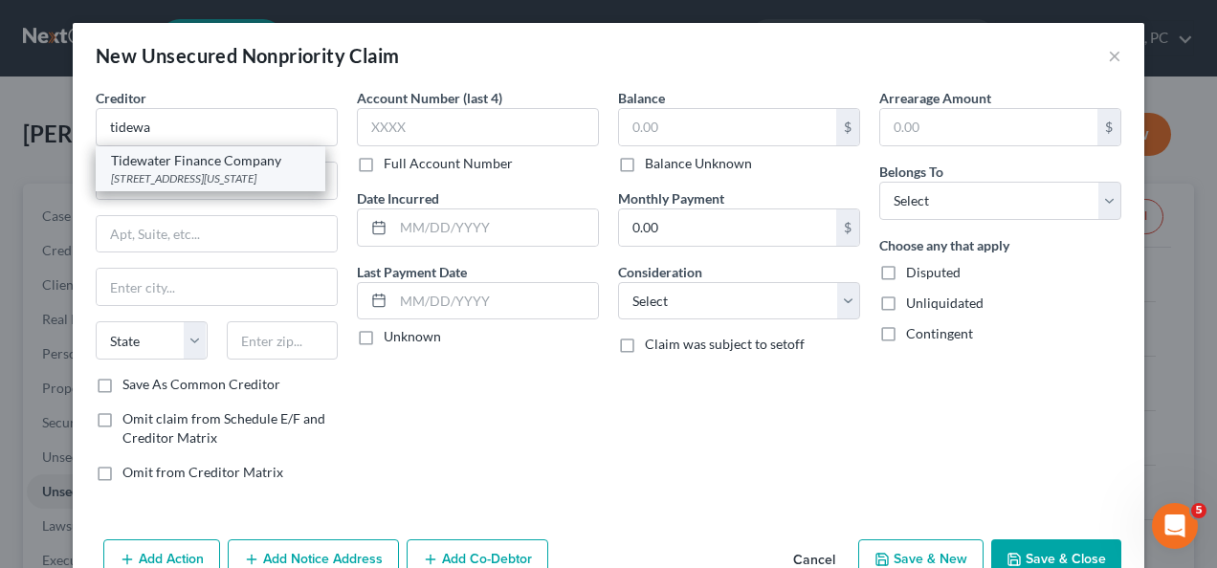
click at [222, 170] on div "[STREET_ADDRESS][US_STATE]" at bounding box center [210, 178] width 199 height 16
type input "Tidewater Finance Company"
type input "[STREET_ADDRESS]"
type input "[US_STATE][GEOGRAPHIC_DATA]"
select select "48"
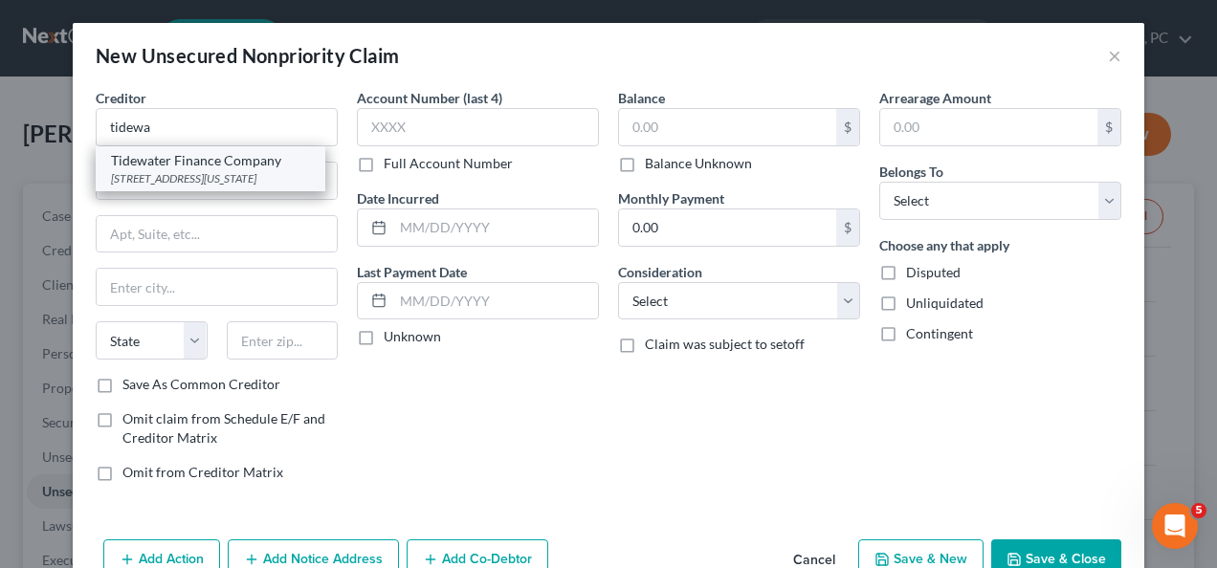
type input "23464"
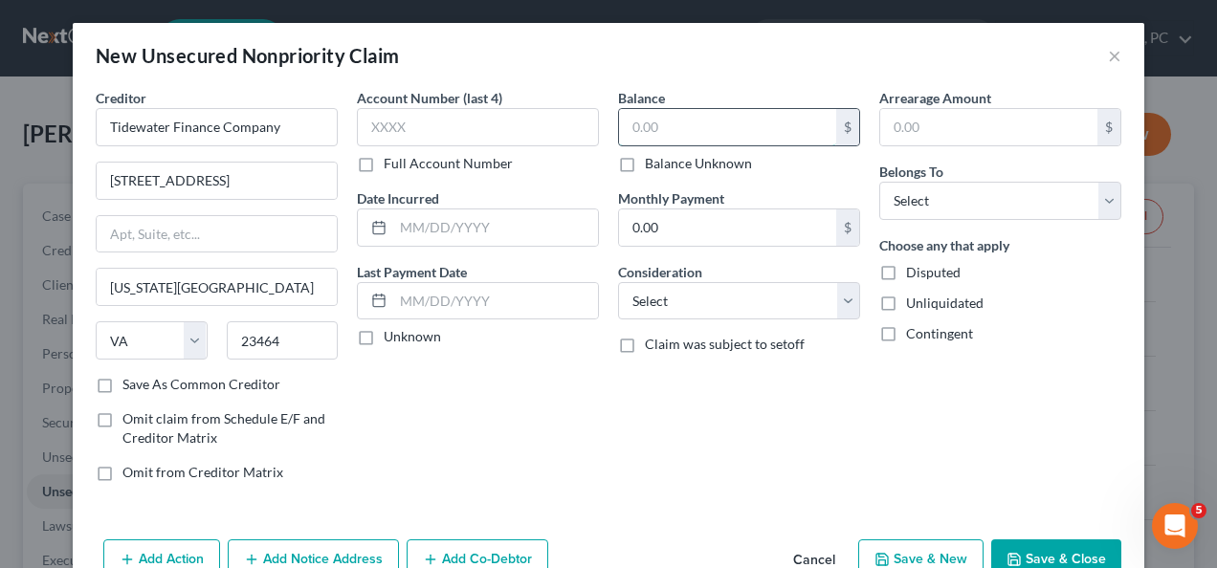
click at [679, 124] on input "text" at bounding box center [727, 127] width 217 height 36
type input "12,036"
drag, startPoint x: 978, startPoint y: 195, endPoint x: 967, endPoint y: 218, distance: 25.3
click at [978, 195] on select "Select Debtor 1 Only Debtor 2 Only Debtor 1 And Debtor 2 Only At Least One Of T…" at bounding box center [1000, 201] width 242 height 38
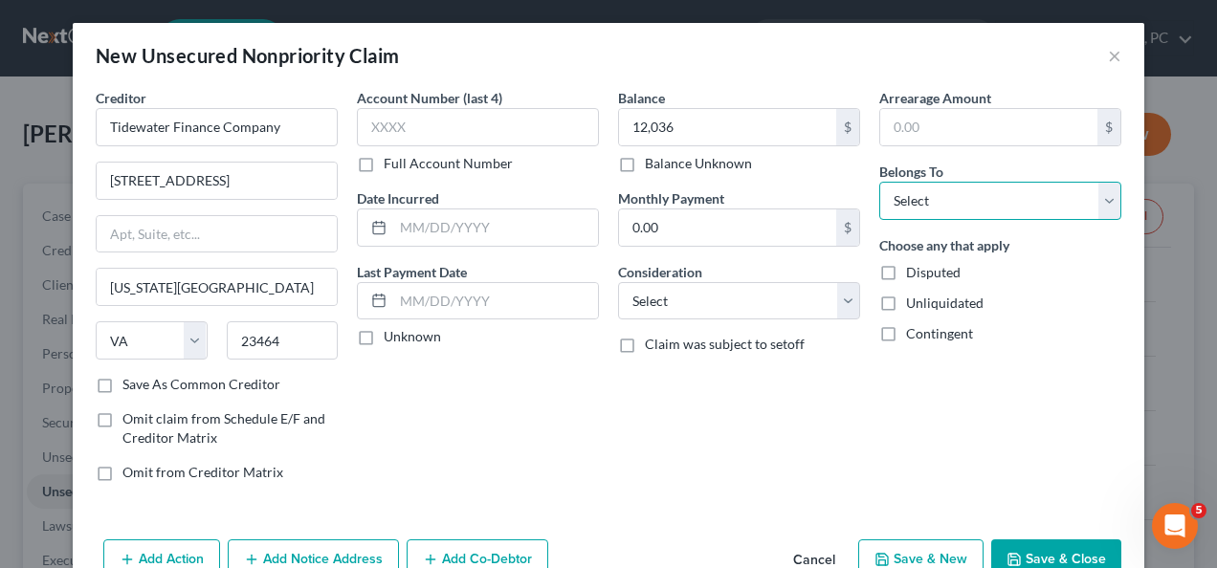
select select "0"
click at [879, 182] on select "Select Debtor 1 Only Debtor 2 Only Debtor 1 And Debtor 2 Only At Least One Of T…" at bounding box center [1000, 201] width 242 height 38
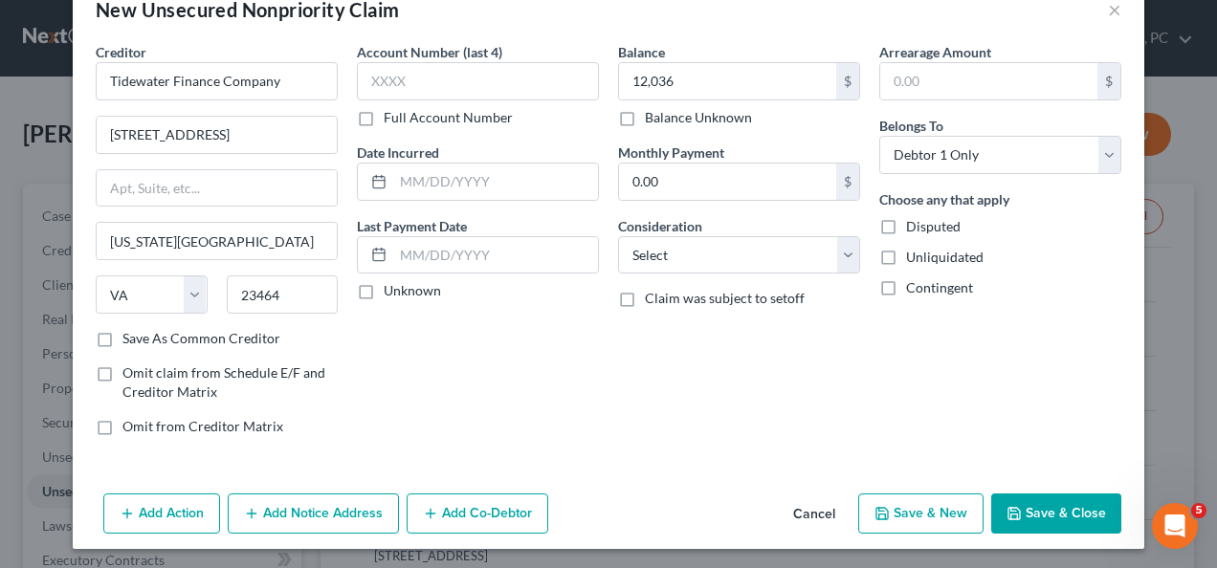
click at [305, 522] on button "Add Notice Address" at bounding box center [313, 514] width 171 height 40
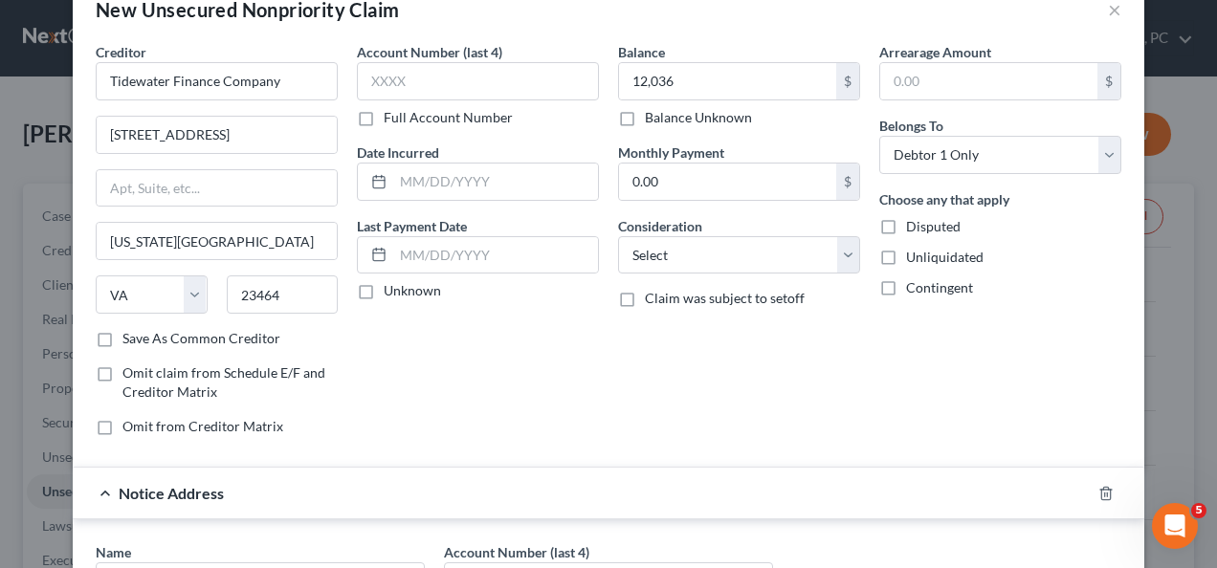
scroll to position [414, 0]
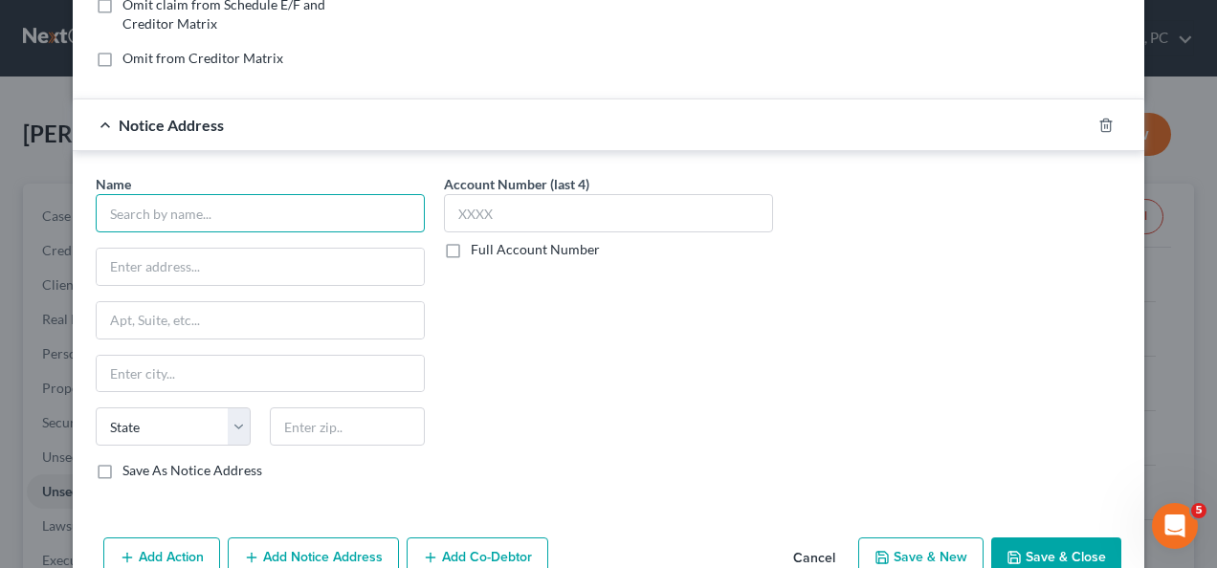
click at [279, 210] on input "text" at bounding box center [260, 213] width 329 height 38
type input "Attorney [PERSON_NAME]"
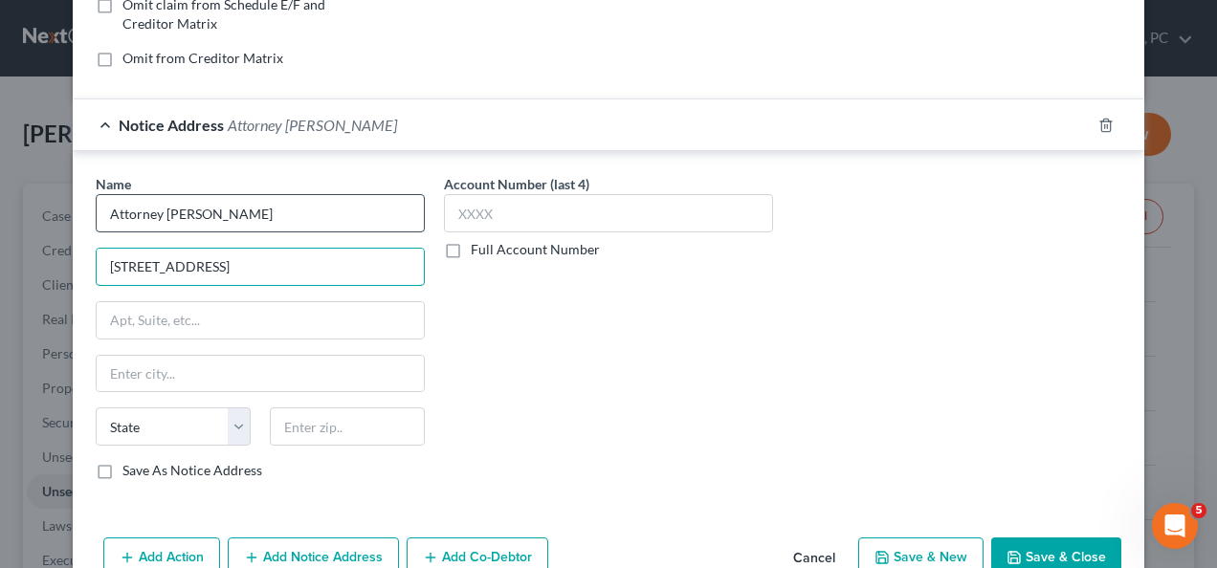
type input "[STREET_ADDRESS]"
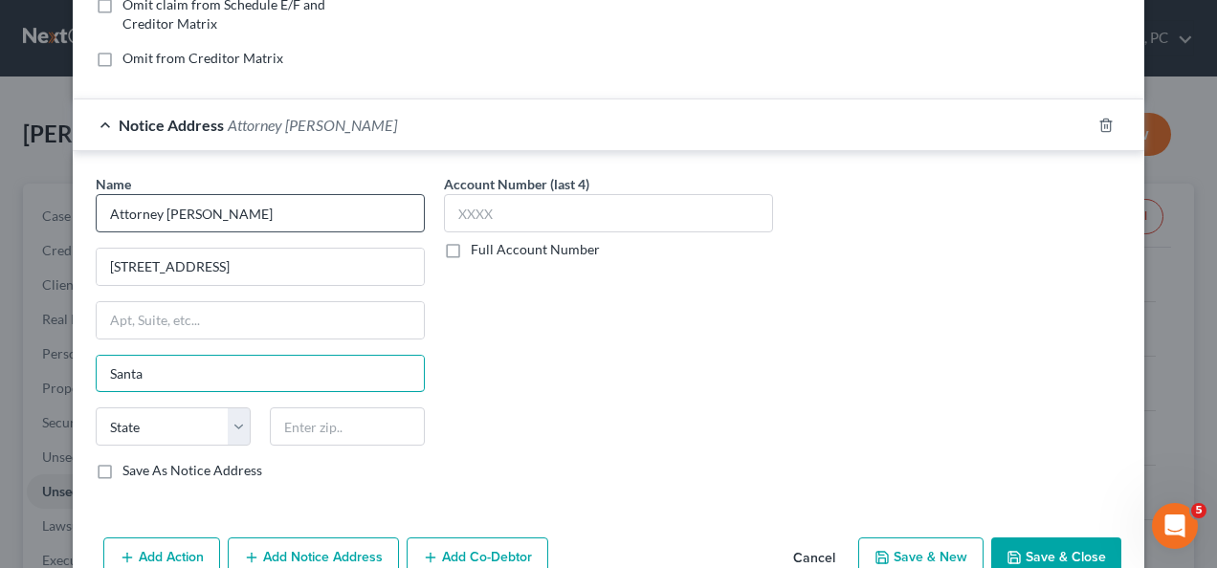
type input "Santa [PERSON_NAME]"
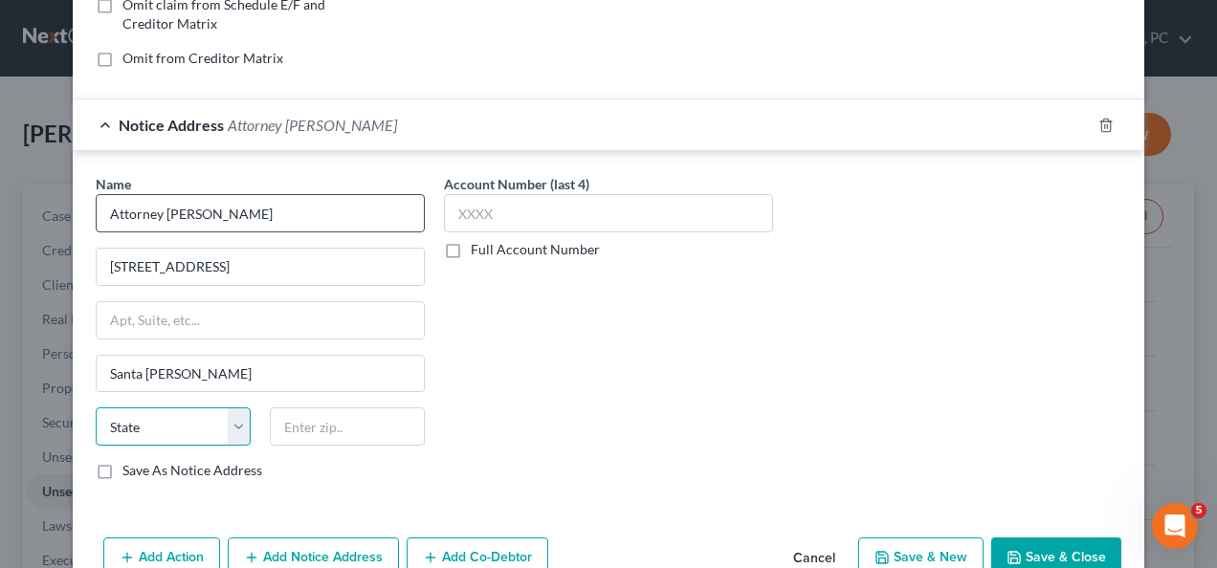
select select "4"
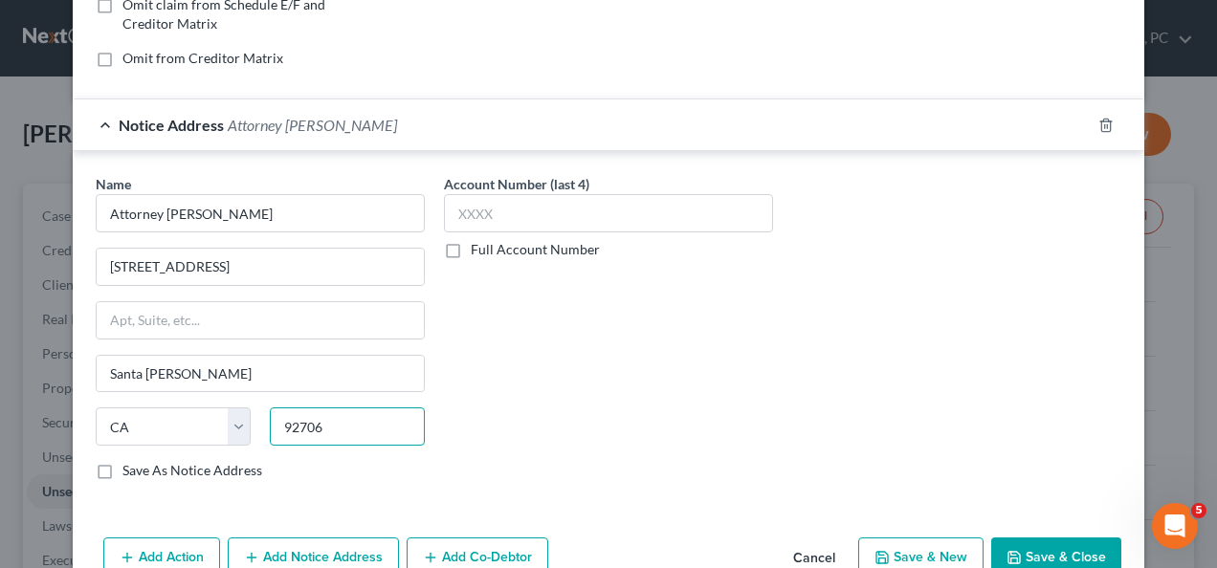
type input "92706"
click at [1072, 545] on button "Save & Close" at bounding box center [1056, 558] width 130 height 40
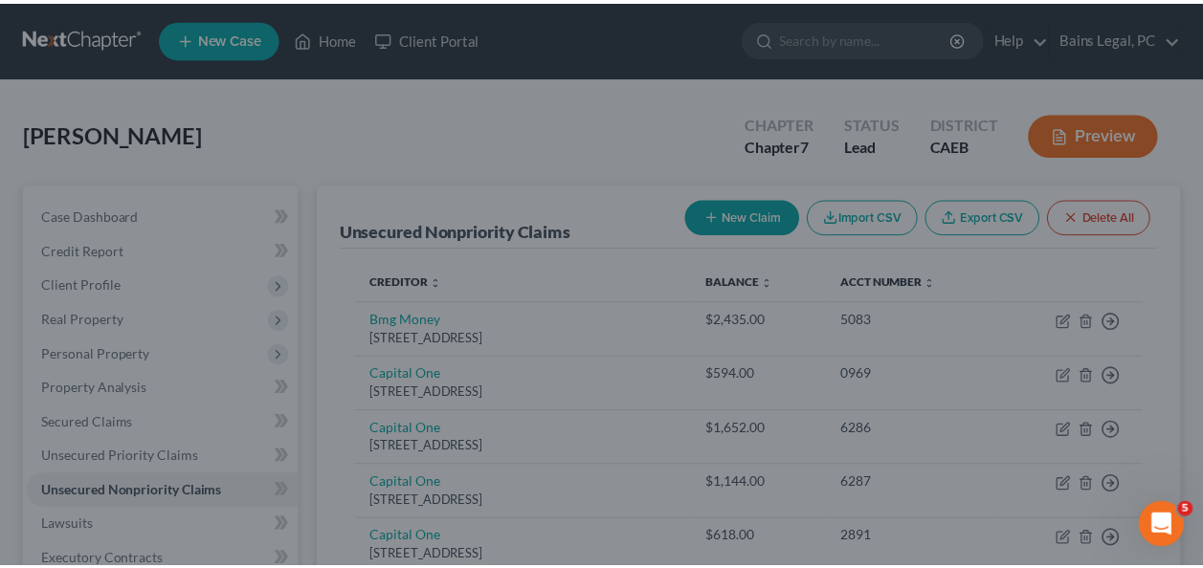
scroll to position [0, 0]
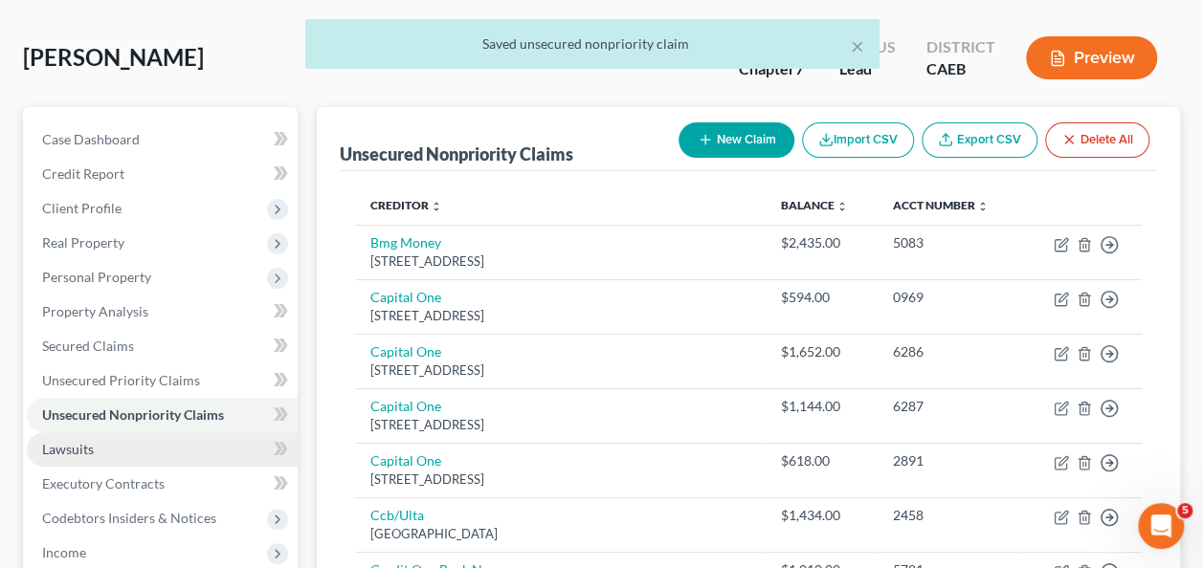
click at [145, 455] on link "Lawsuits" at bounding box center [162, 449] width 271 height 34
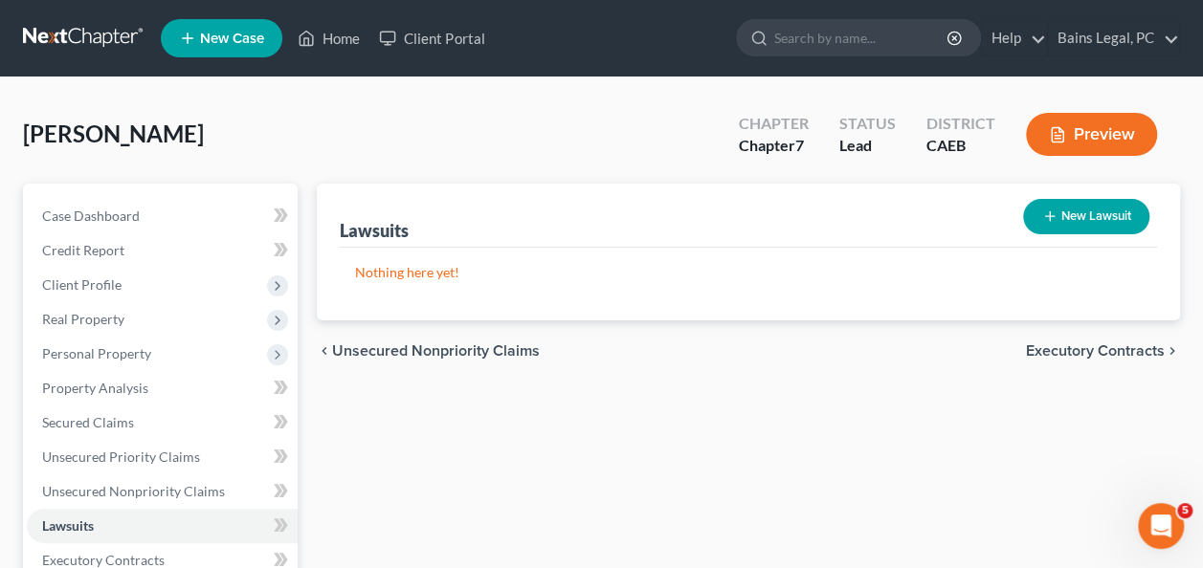
click at [1065, 209] on button "New Lawsuit" at bounding box center [1086, 216] width 126 height 35
select select "0"
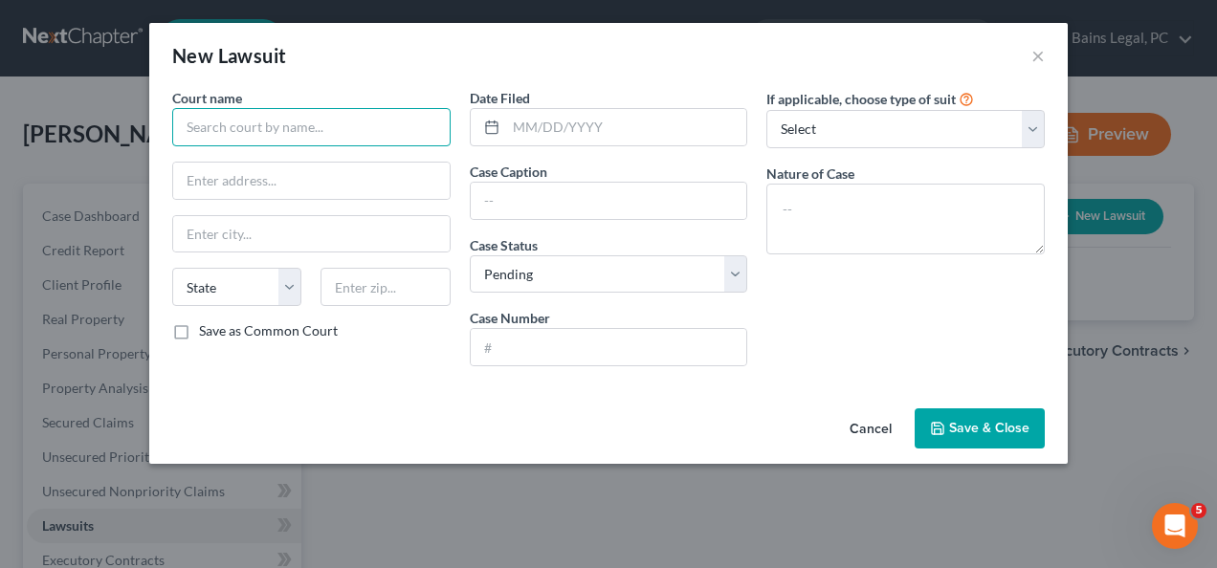
click at [231, 133] on input "text" at bounding box center [311, 127] width 278 height 38
type input "Superior Court, [GEOGRAPHIC_DATA]"
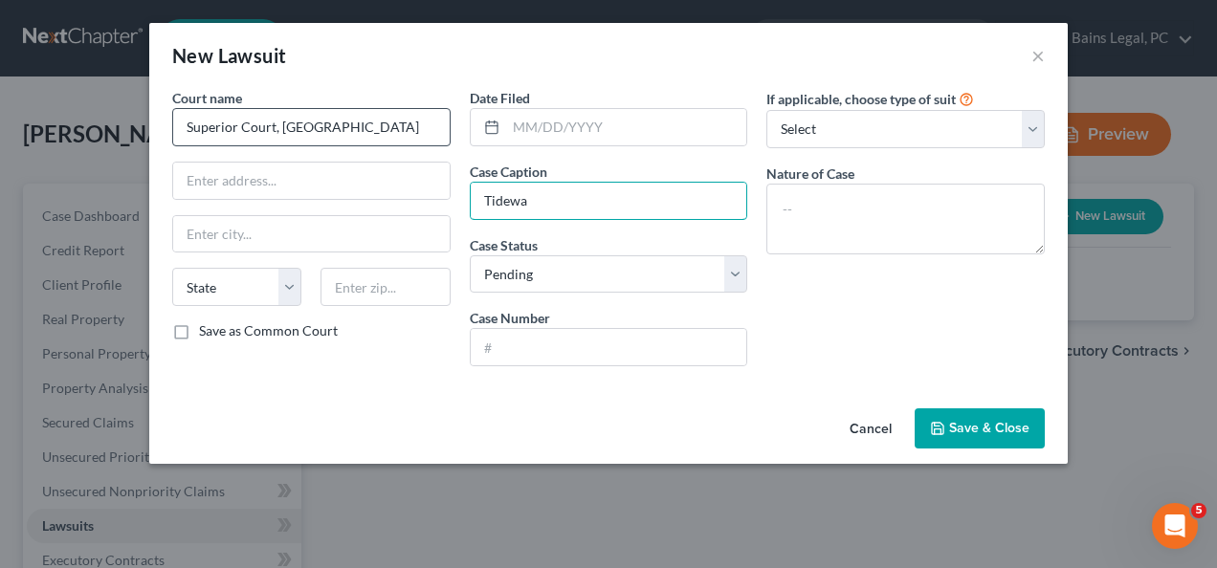
type input "Tidewater Finance Company vs. [PERSON_NAME]"
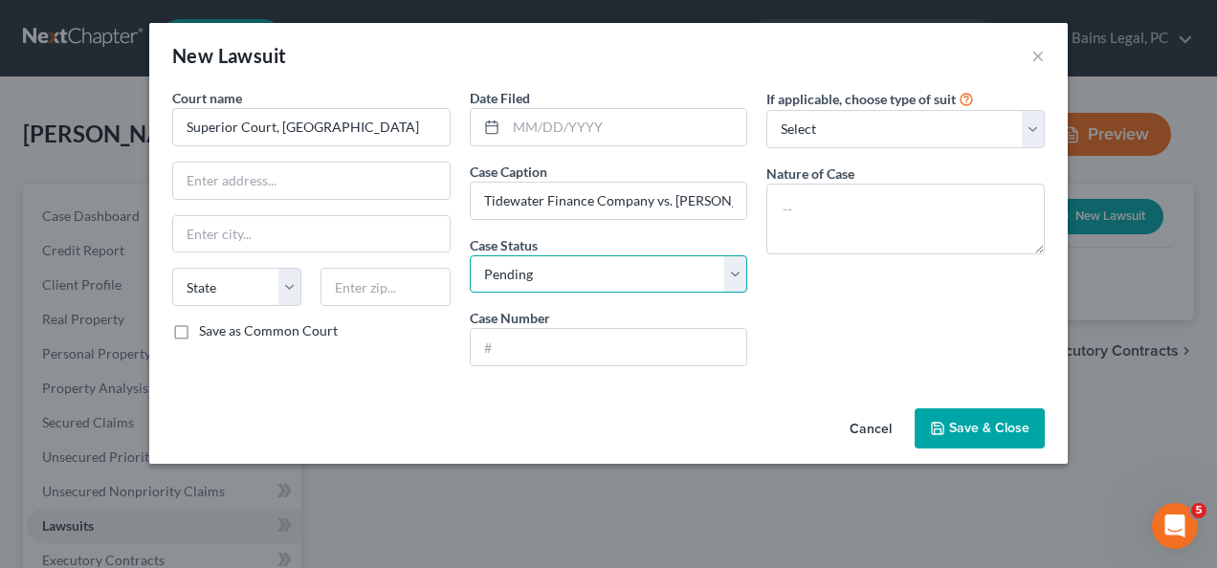
click at [570, 258] on select "Select Pending On Appeal Concluded" at bounding box center [609, 274] width 278 height 38
select select "2"
click at [470, 255] on select "Select Pending On Appeal Concluded" at bounding box center [609, 274] width 278 height 38
click at [533, 343] on input "text" at bounding box center [609, 347] width 277 height 36
type input "JC60465"
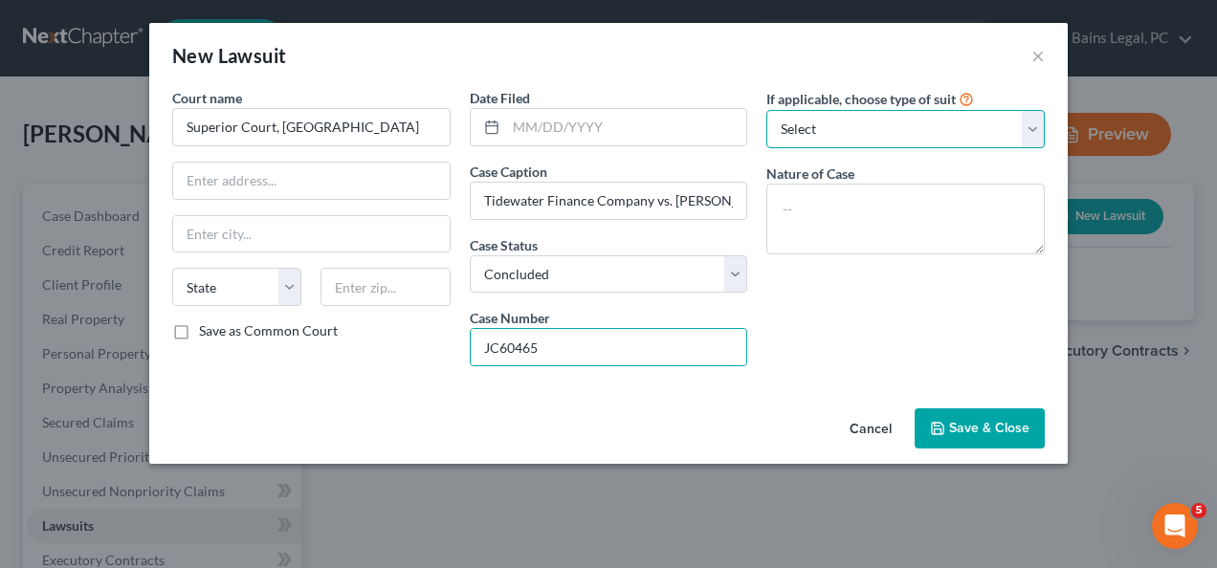
click at [822, 130] on select "Select Repossession Garnishment Foreclosure Attached, Seized, Or Levied Other" at bounding box center [905, 129] width 278 height 38
select select "4"
click at [766, 110] on select "Select Repossession Garnishment Foreclosure Attached, Seized, Or Levied Other" at bounding box center [905, 129] width 278 height 38
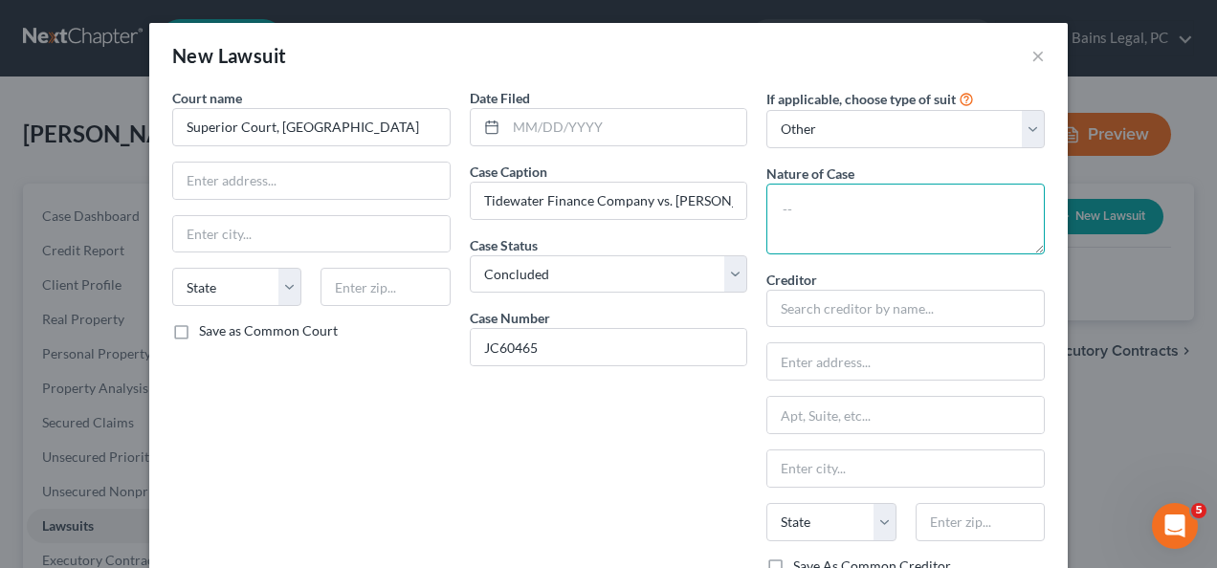
click at [814, 197] on textarea at bounding box center [905, 219] width 278 height 71
type textarea "Civil"
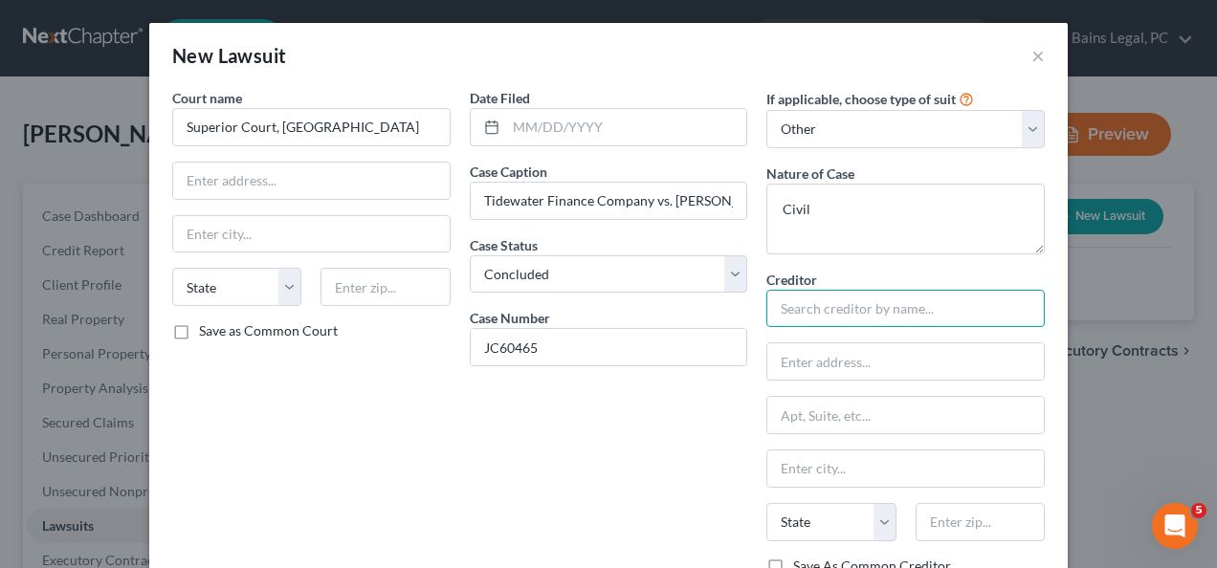
click at [829, 310] on input "text" at bounding box center [905, 309] width 278 height 38
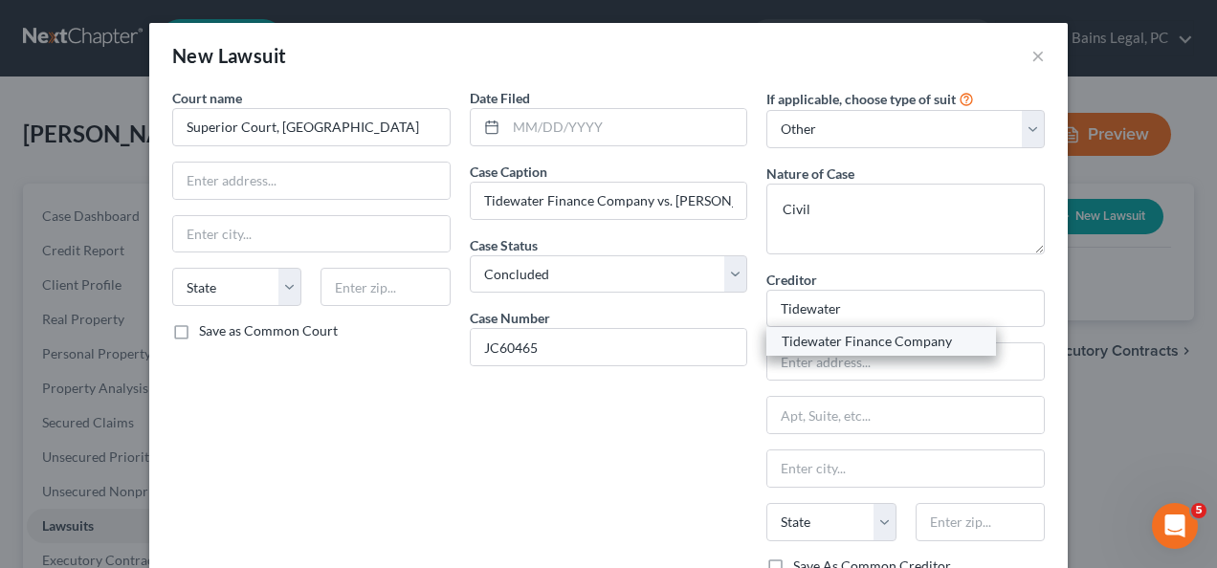
click at [832, 340] on div "Tidewater Finance Company" at bounding box center [881, 341] width 199 height 19
type input "Tidewater Finance Company"
type input "[STREET_ADDRESS]"
type input "[US_STATE][GEOGRAPHIC_DATA]"
select select "48"
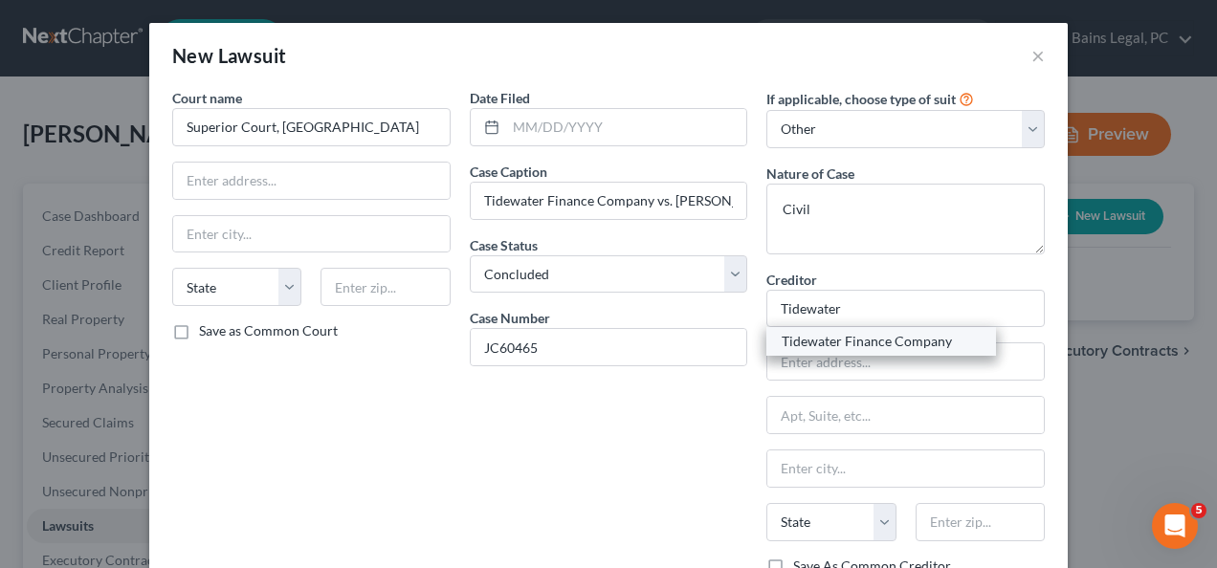
type input "23464"
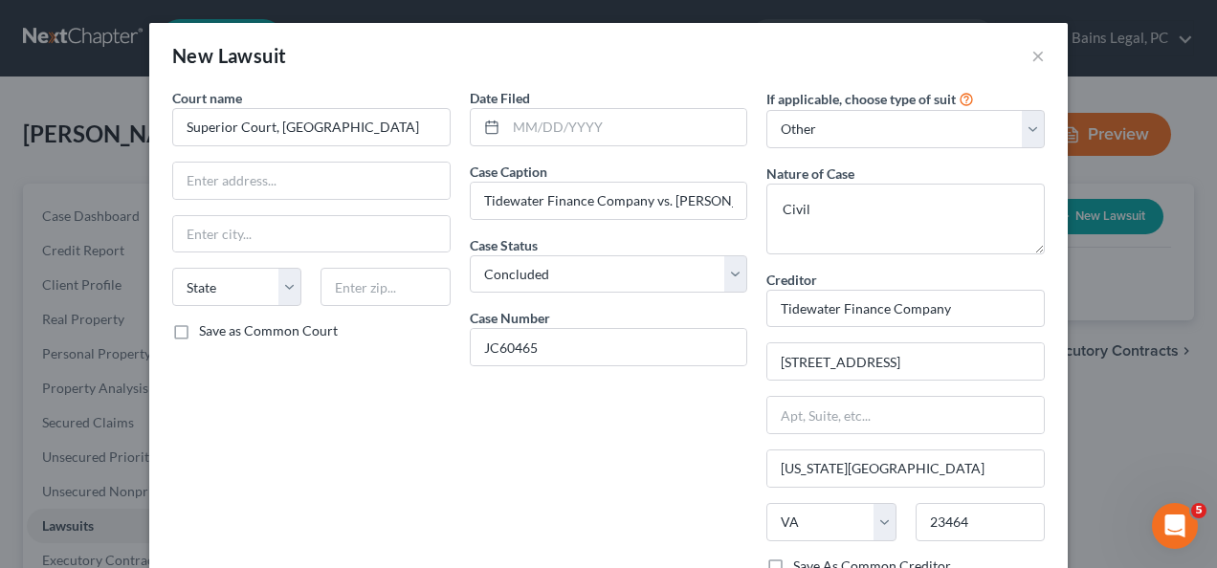
scroll to position [222, 0]
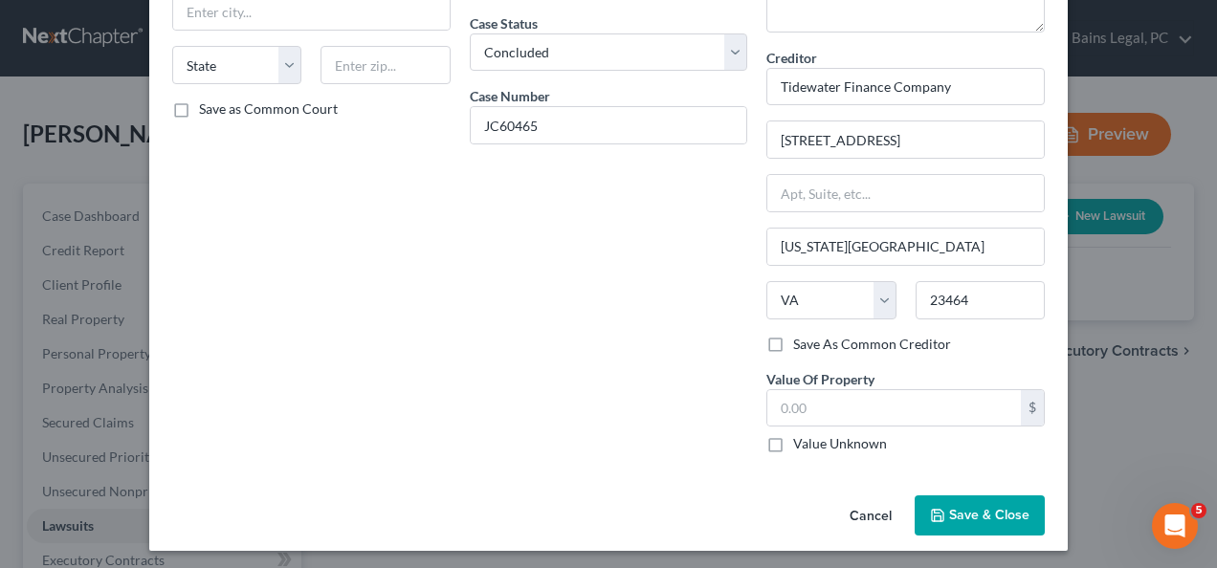
click at [986, 508] on span "Save & Close" at bounding box center [989, 515] width 80 height 16
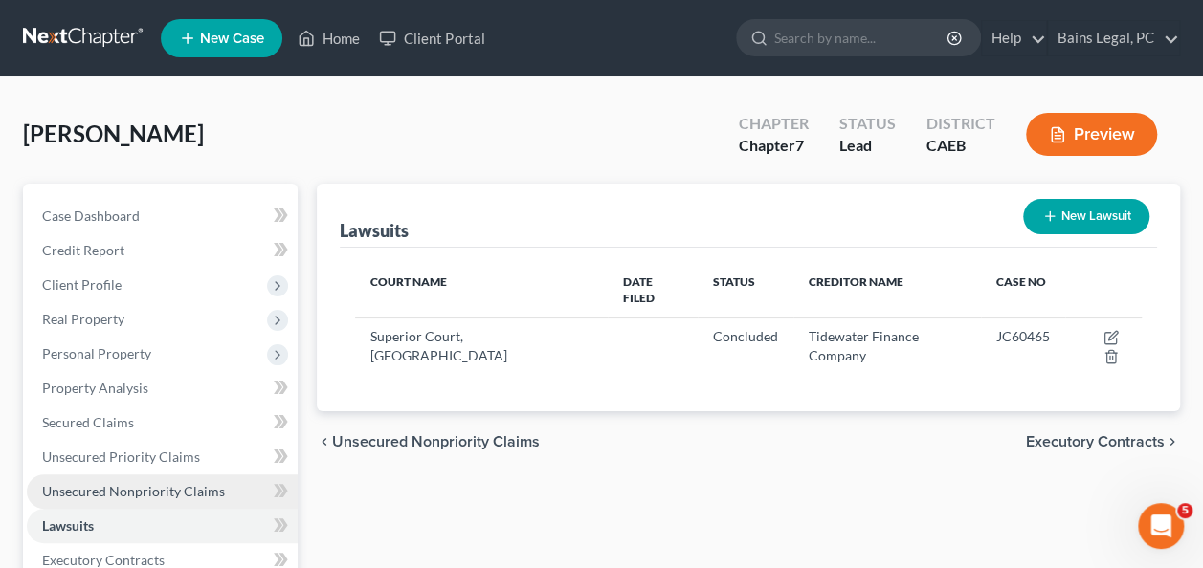
click at [182, 494] on span "Unsecured Nonpriority Claims" at bounding box center [133, 491] width 183 height 16
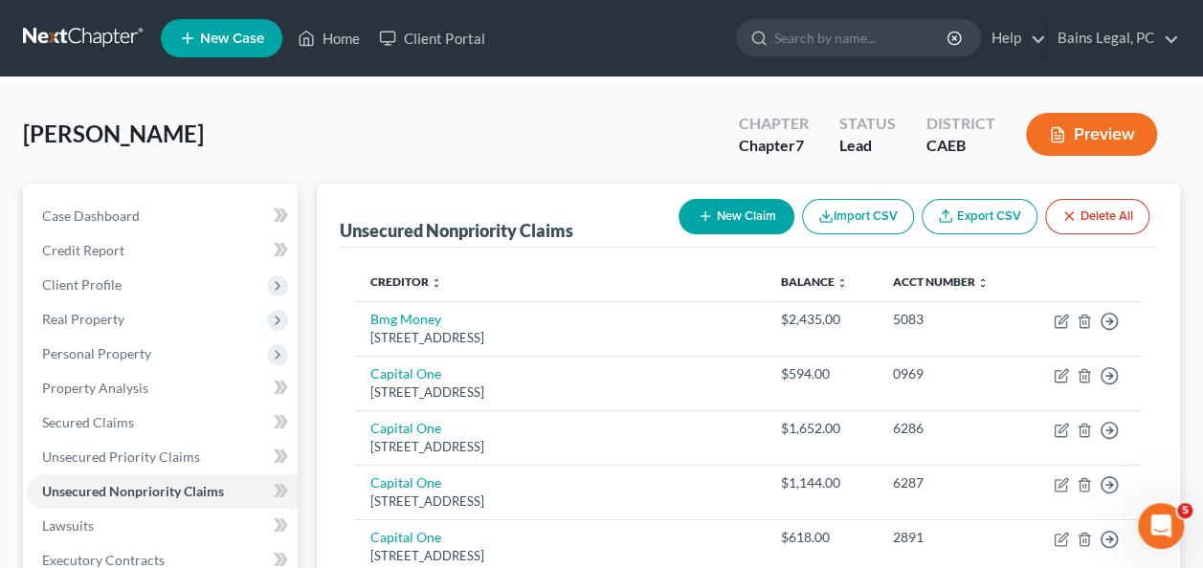
click at [733, 203] on button "New Claim" at bounding box center [736, 216] width 116 height 35
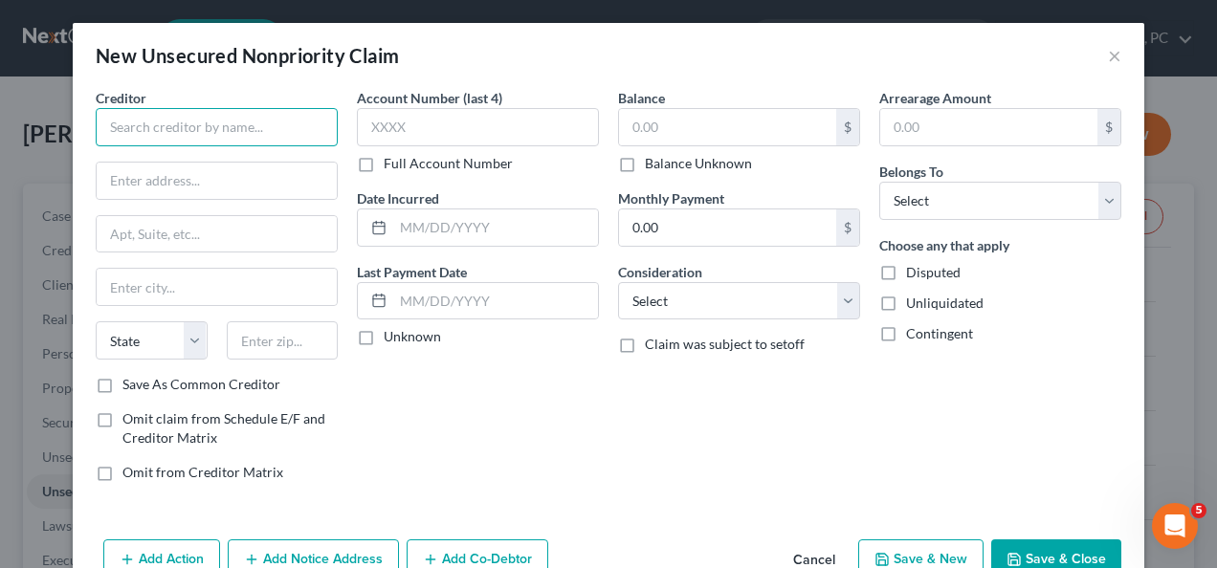
click at [302, 124] on input "text" at bounding box center [217, 127] width 242 height 38
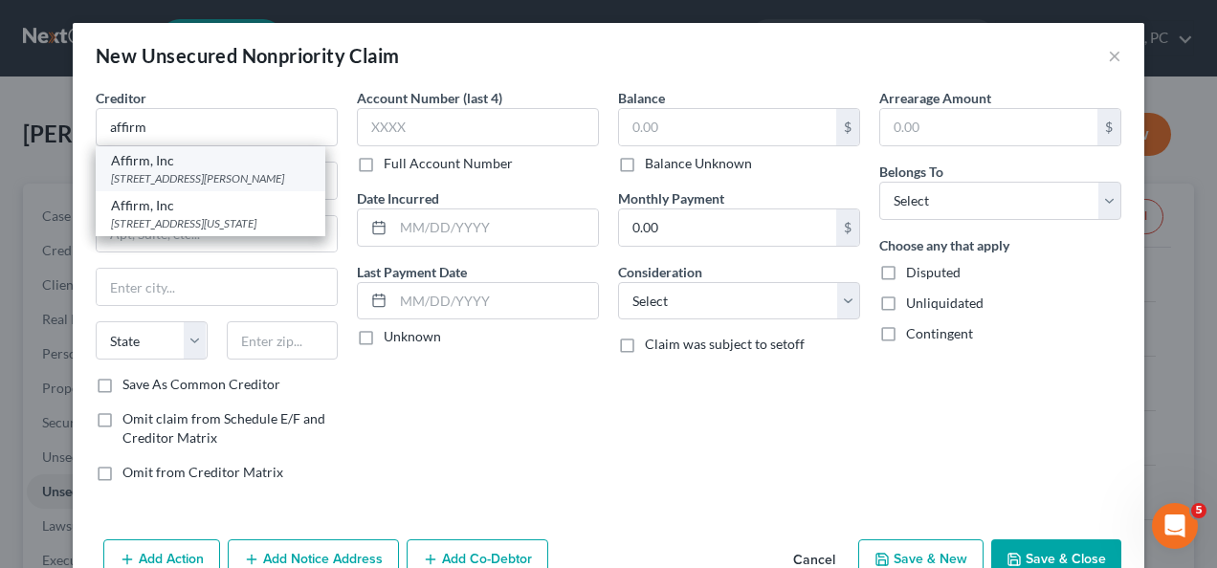
click at [155, 158] on div "Affirm, Inc" at bounding box center [210, 160] width 199 height 19
type input "Affirm, Inc"
type input "[STREET_ADDRESS][PERSON_NAME]"
type input "Floor 4"
type input "[GEOGRAPHIC_DATA]"
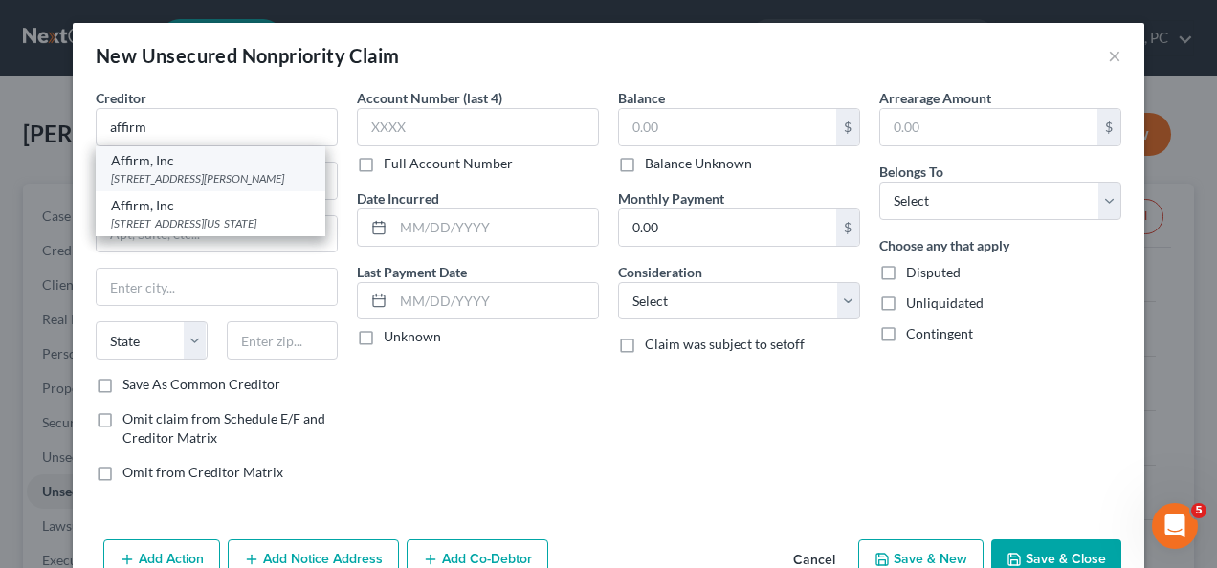
select select "39"
type input "15212"
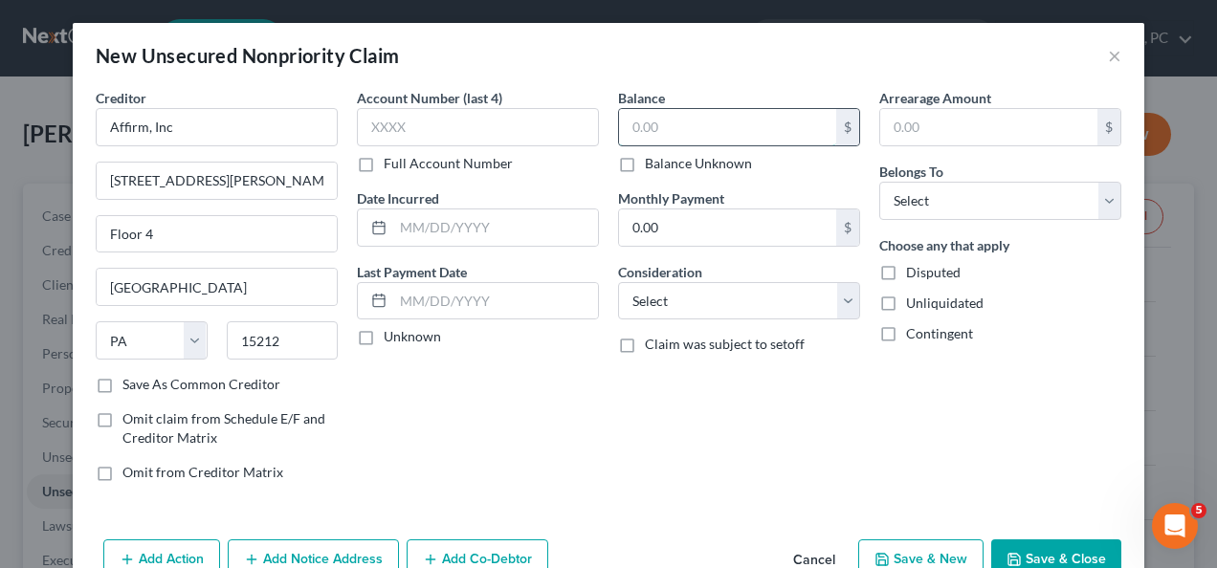
click at [693, 124] on input "text" at bounding box center [727, 127] width 217 height 36
type input "1"
type input "2,127.16"
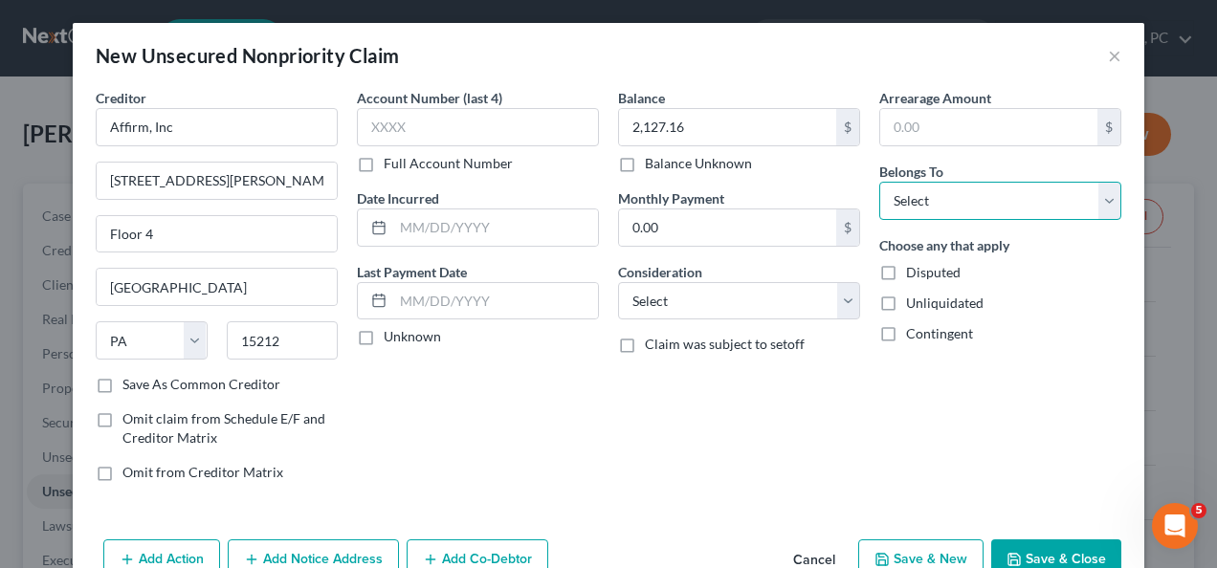
drag, startPoint x: 912, startPoint y: 197, endPoint x: 914, endPoint y: 207, distance: 9.8
click at [912, 197] on select "Select Debtor 1 Only Debtor 2 Only Debtor 1 And Debtor 2 Only At Least One Of T…" at bounding box center [1000, 201] width 242 height 38
click at [879, 182] on select "Select Debtor 1 Only Debtor 2 Only Debtor 1 And Debtor 2 Only At Least One Of T…" at bounding box center [1000, 201] width 242 height 38
drag, startPoint x: 914, startPoint y: 210, endPoint x: 916, endPoint y: 220, distance: 9.8
click at [914, 210] on select "Select Debtor 1 Only Debtor 2 Only Debtor 1 And Debtor 2 Only At Least One Of T…" at bounding box center [1000, 201] width 242 height 38
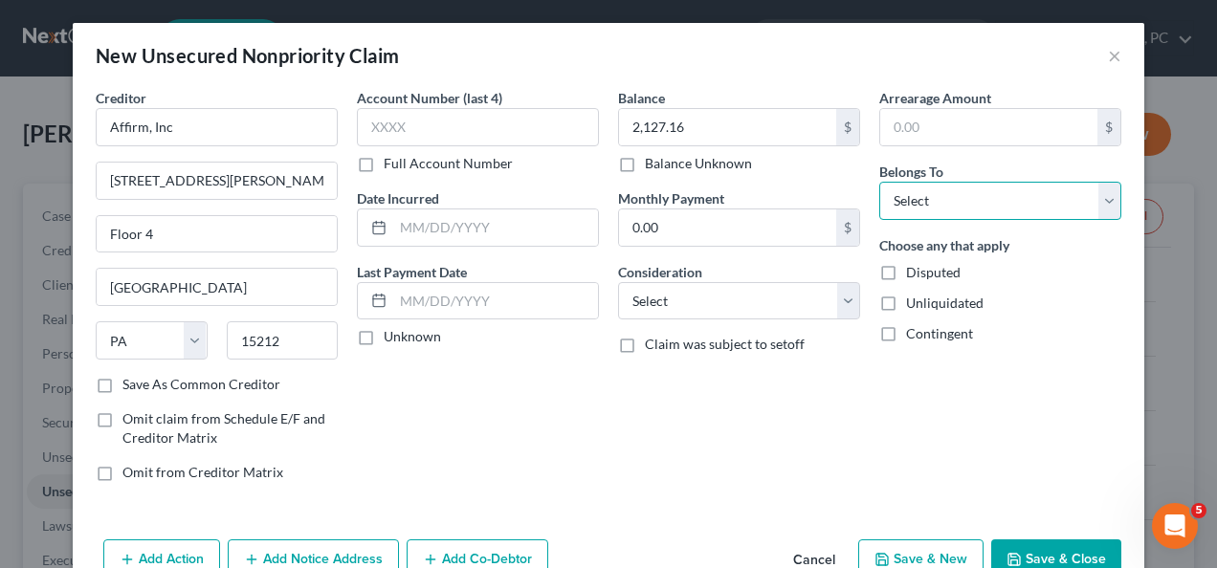
select select "0"
click at [879, 182] on select "Select Debtor 1 Only Debtor 2 Only Debtor 1 And Debtor 2 Only At Least One Of T…" at bounding box center [1000, 201] width 242 height 38
click at [341, 552] on button "Add Notice Address" at bounding box center [313, 560] width 171 height 40
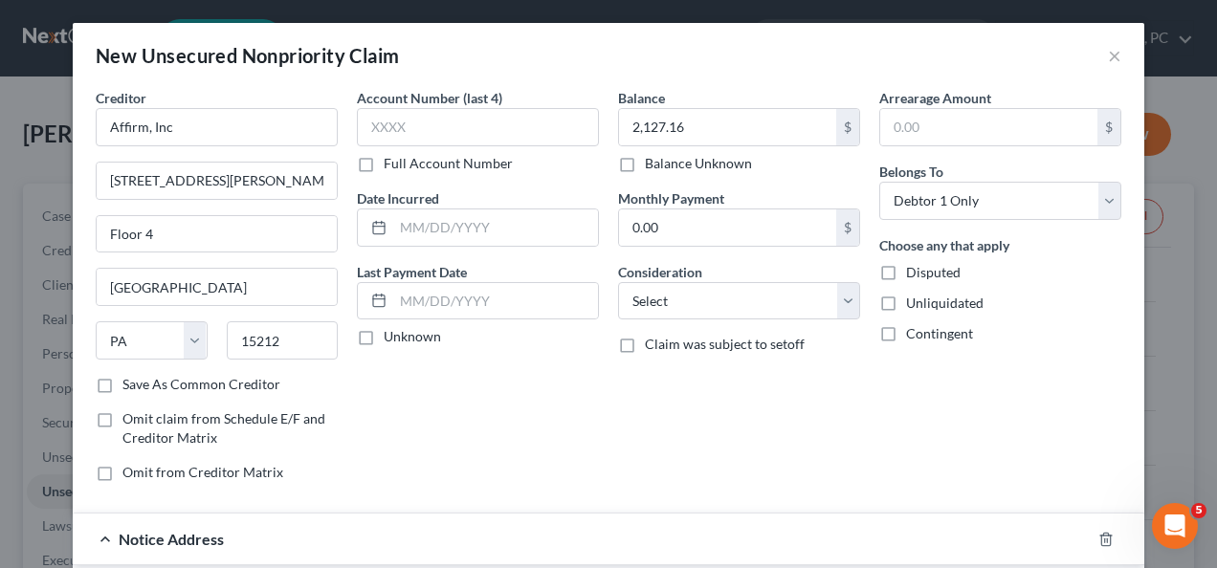
scroll to position [454, 0]
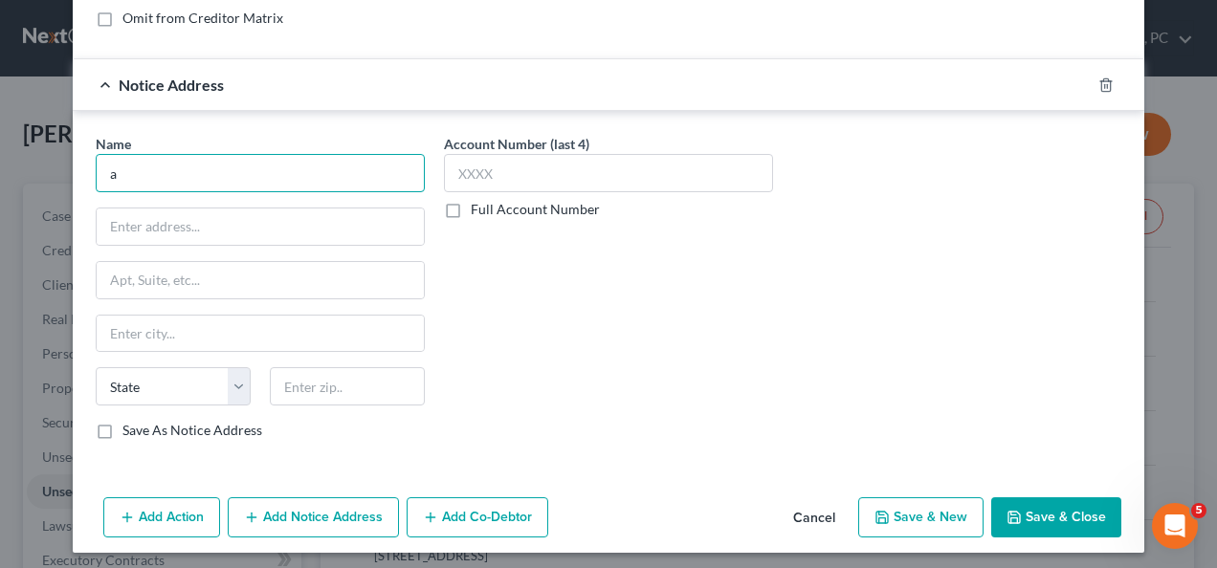
click at [233, 164] on input "a" at bounding box center [260, 173] width 329 height 38
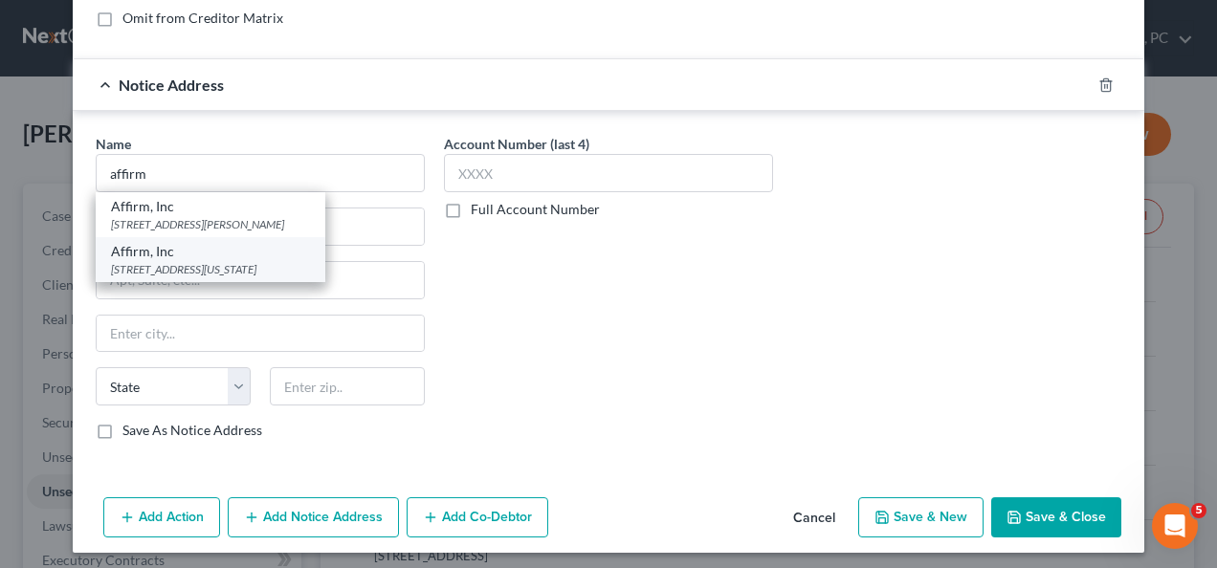
click at [191, 255] on div "Affirm, Inc" at bounding box center [210, 251] width 199 height 19
type input "Affirm, Inc"
type input "[STREET_ADDRESS][US_STATE]"
type input "Fl 2"
type input "[GEOGRAPHIC_DATA]"
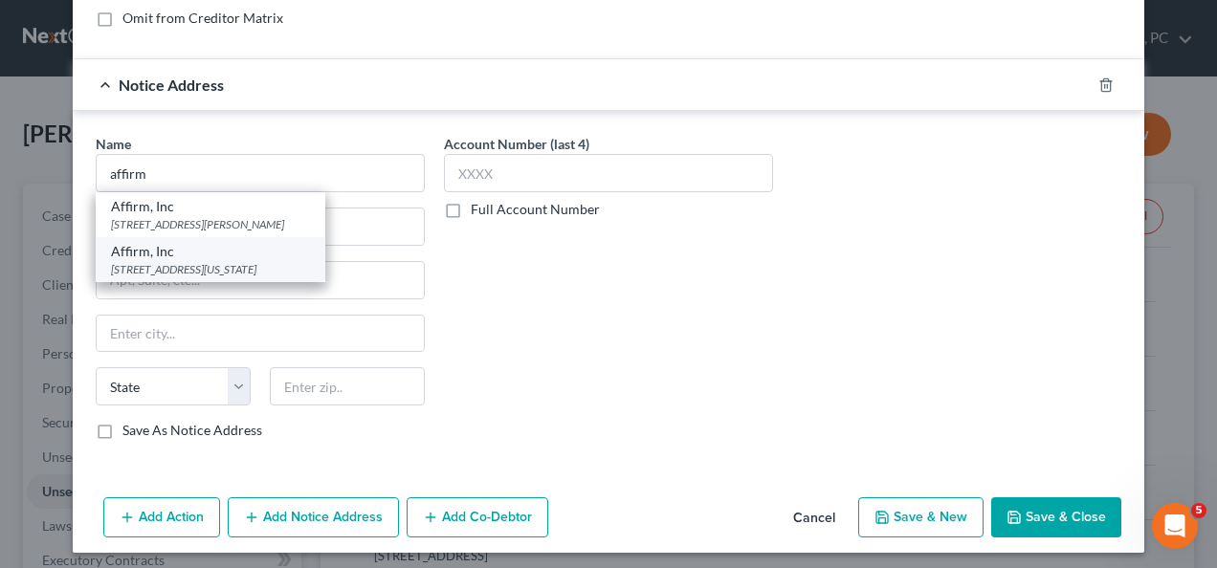
select select "4"
type input "94108"
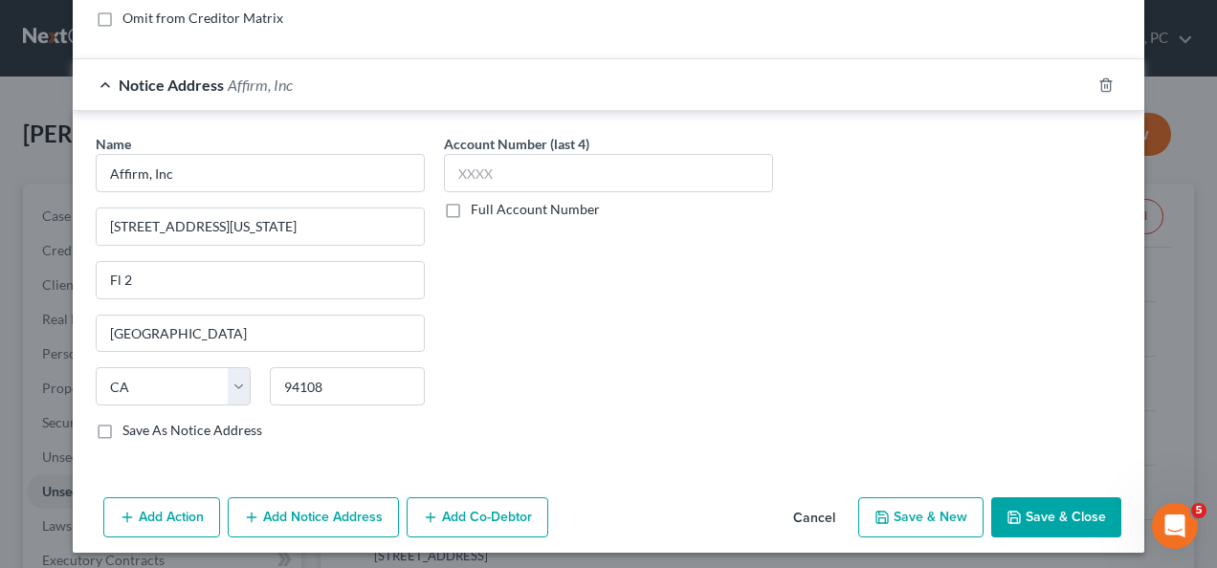
click at [1026, 504] on button "Save & Close" at bounding box center [1056, 518] width 130 height 40
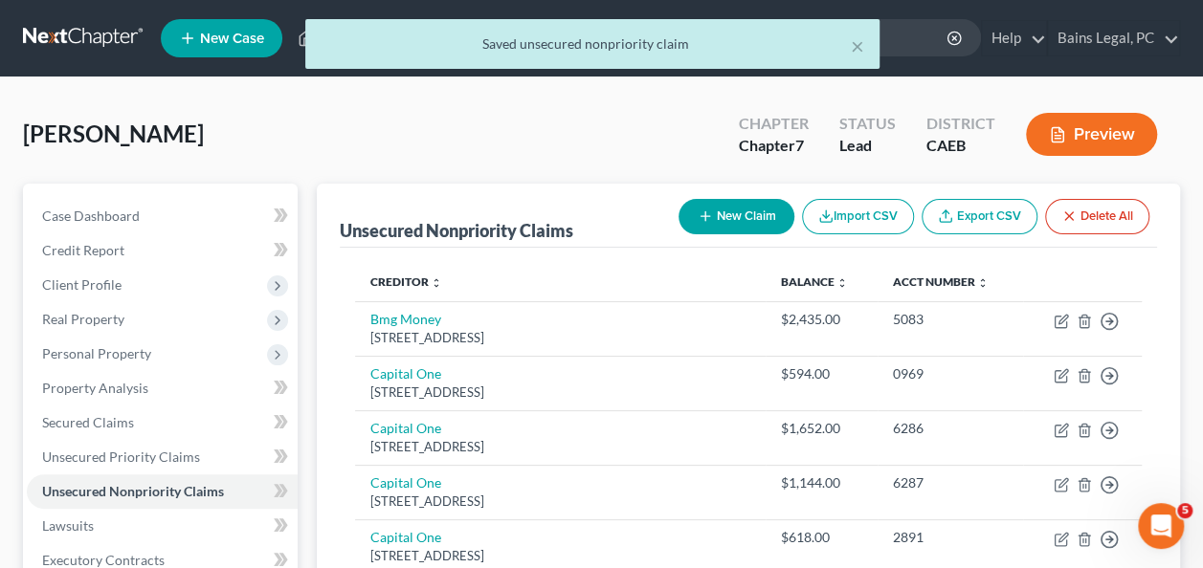
click at [726, 207] on button "New Claim" at bounding box center [736, 216] width 116 height 35
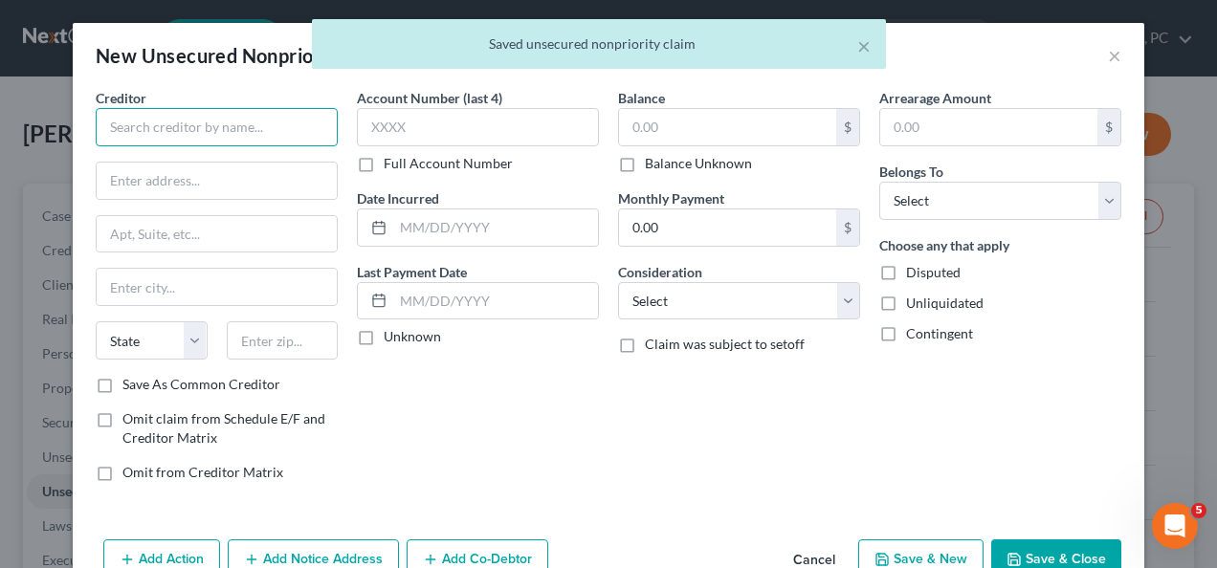
click at [247, 123] on input "text" at bounding box center [217, 127] width 242 height 38
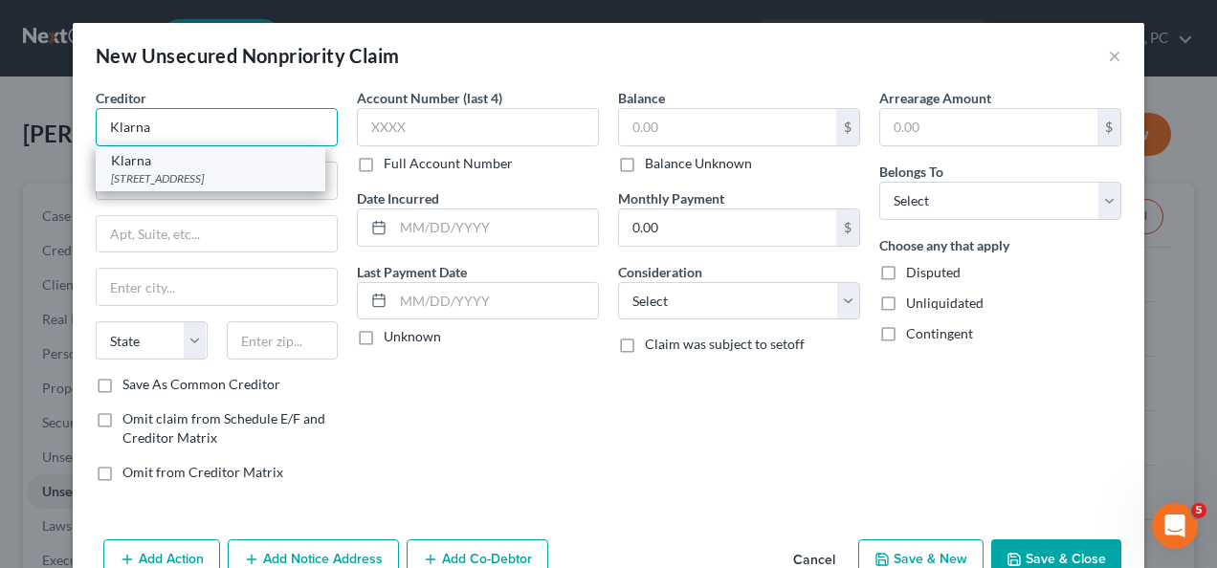
type input "Klarna"
click at [213, 172] on div "[STREET_ADDRESS]" at bounding box center [210, 178] width 199 height 16
type input "[STREET_ADDRESS]"
type input "Suite 400"
type input "Columbus"
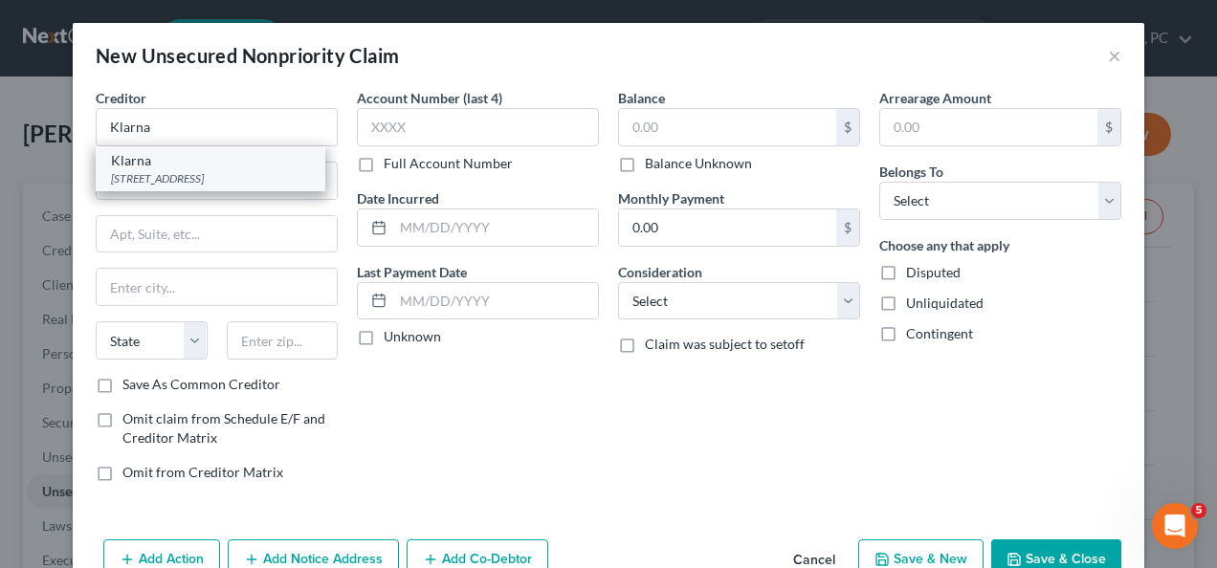
select select "36"
type input "43215"
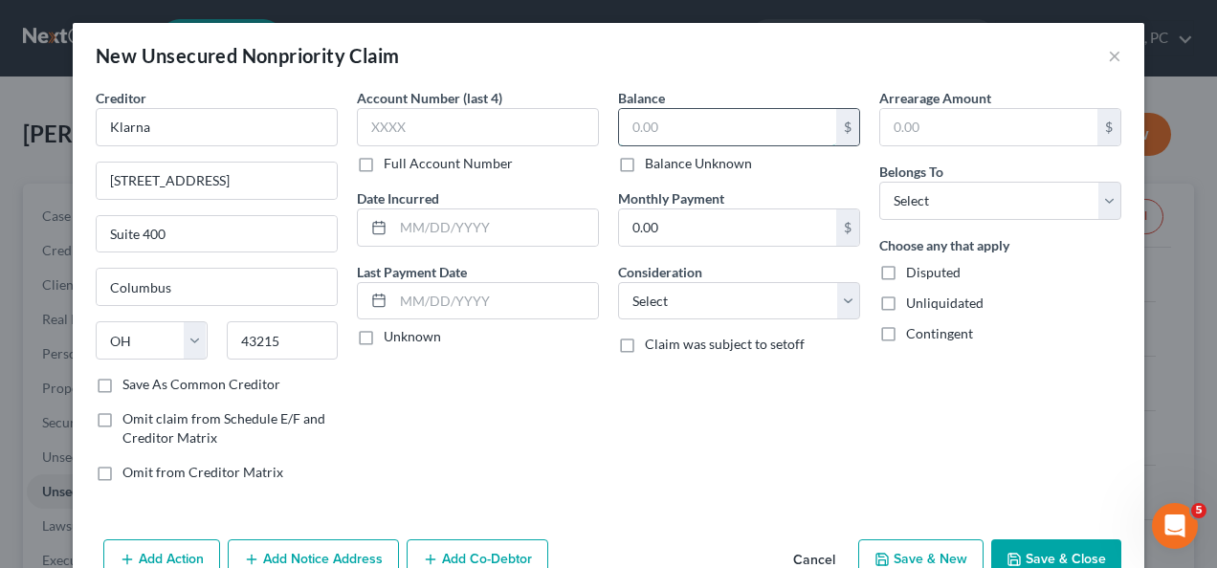
click at [752, 122] on input "text" at bounding box center [727, 127] width 217 height 36
type input "103.80"
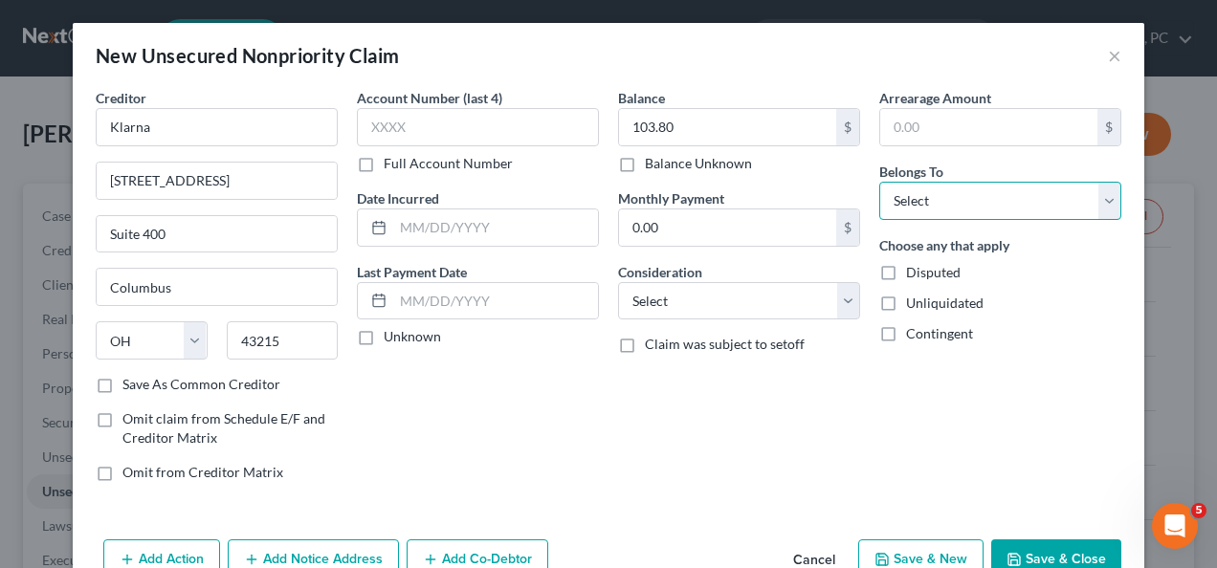
drag, startPoint x: 935, startPoint y: 190, endPoint x: 934, endPoint y: 215, distance: 24.9
click at [935, 190] on select "Select Debtor 1 Only Debtor 2 Only Debtor 1 And Debtor 2 Only At Least One Of T…" at bounding box center [1000, 201] width 242 height 38
select select "0"
click at [879, 182] on select "Select Debtor 1 Only Debtor 2 Only Debtor 1 And Debtor 2 Only At Least One Of T…" at bounding box center [1000, 201] width 242 height 38
click at [335, 551] on button "Add Notice Address" at bounding box center [313, 560] width 171 height 40
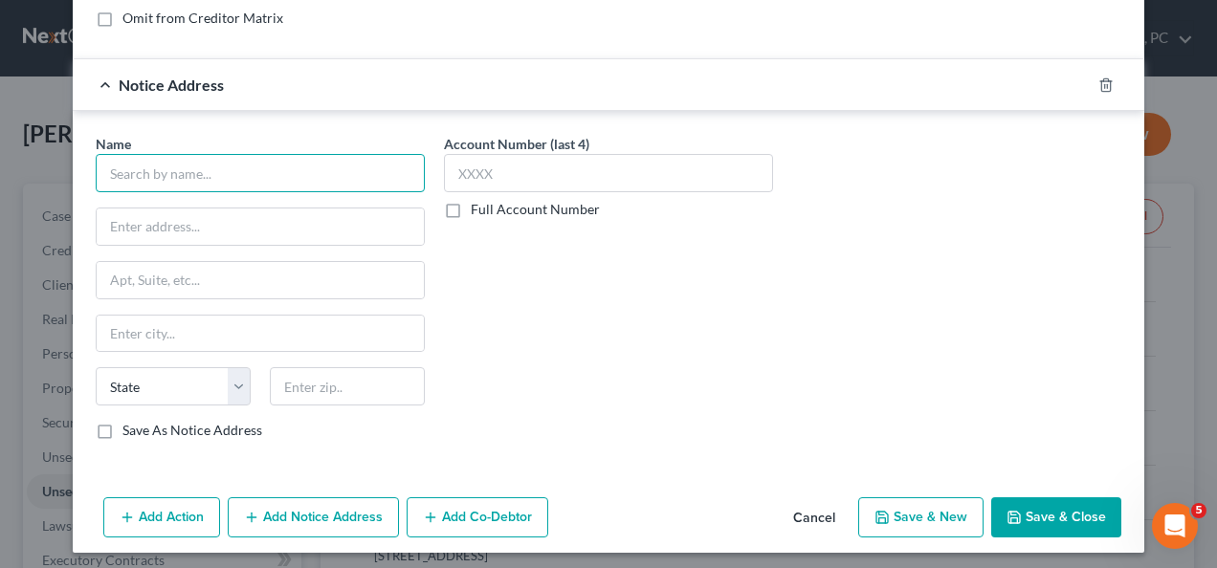
click at [276, 170] on input "text" at bounding box center [260, 173] width 329 height 38
type input "Klarna"
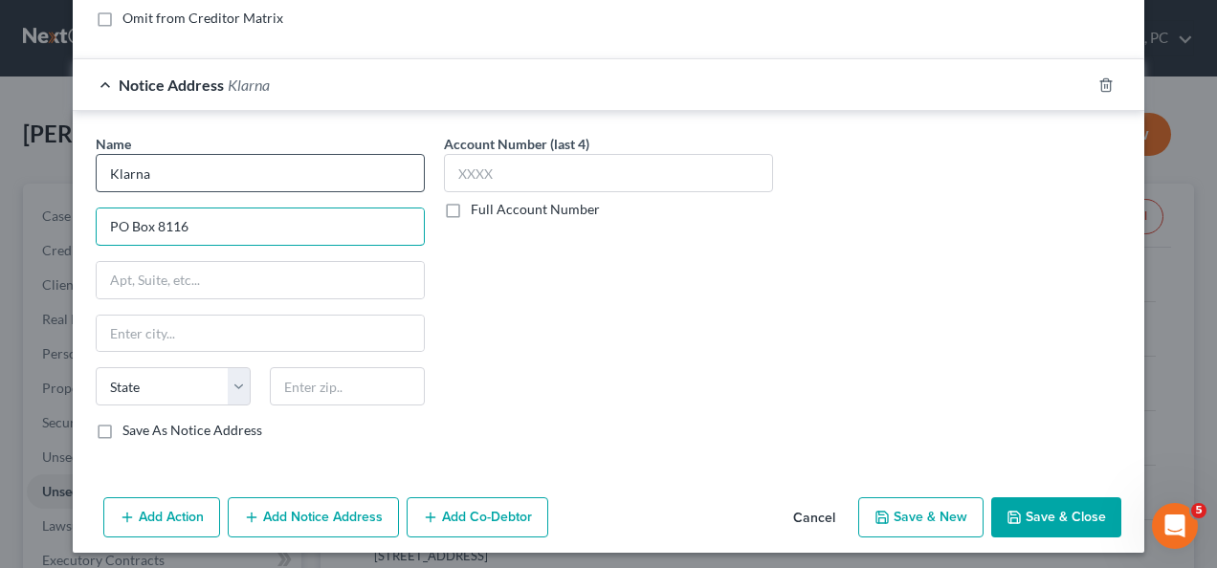
type input "PO Box 8116"
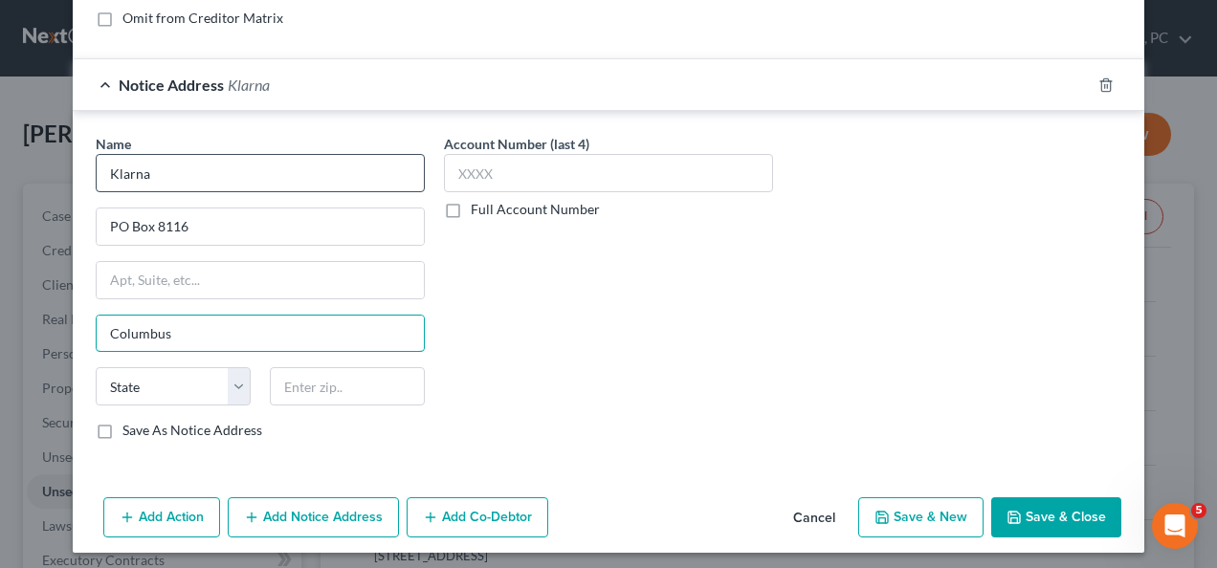
type input "Columbus"
select select "36"
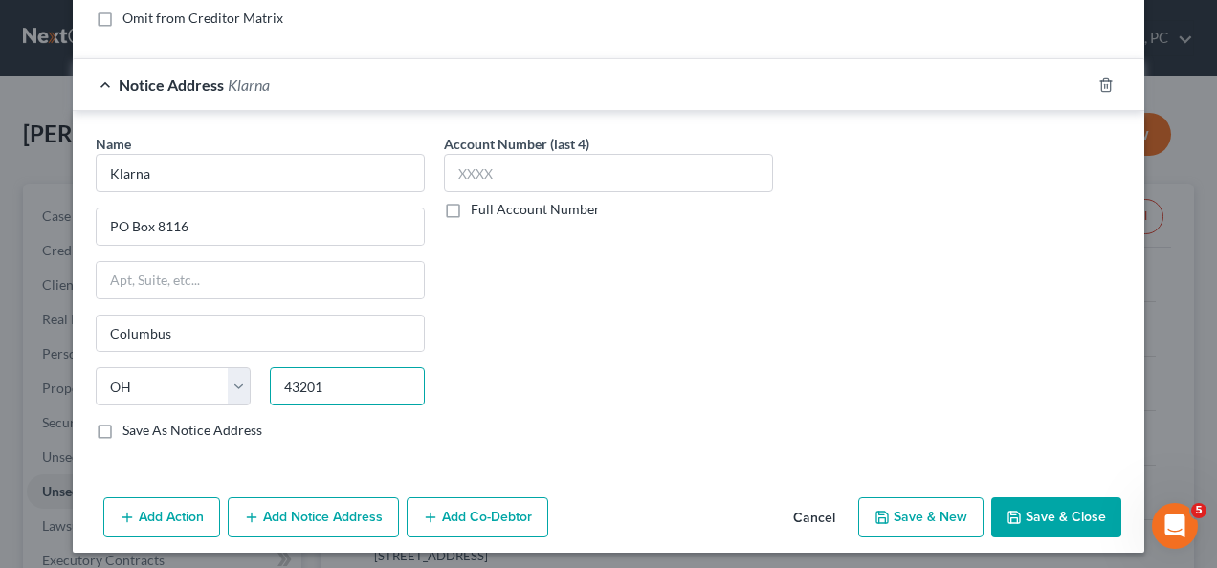
type input "43201"
click at [1072, 498] on button "Save & Close" at bounding box center [1056, 518] width 130 height 40
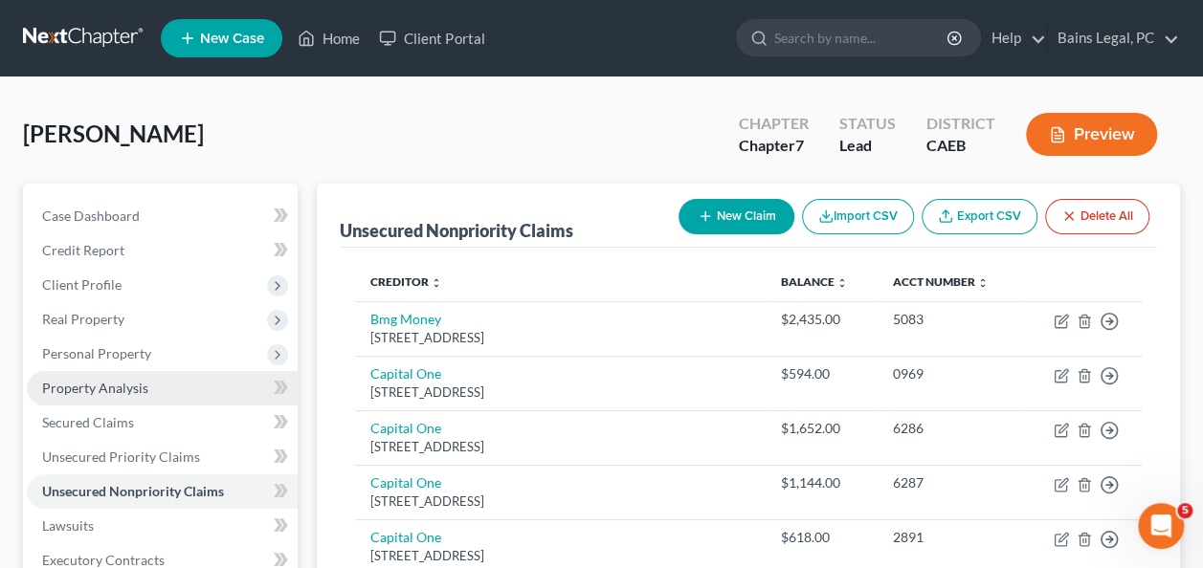
click at [134, 393] on span "Property Analysis" at bounding box center [95, 388] width 106 height 16
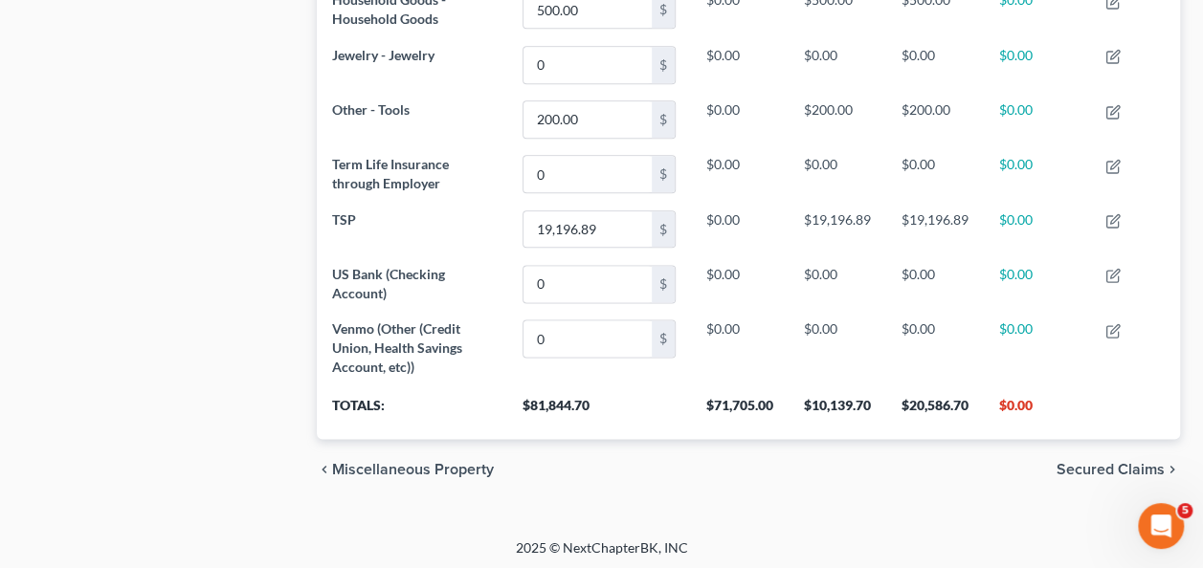
scroll to position [120, 0]
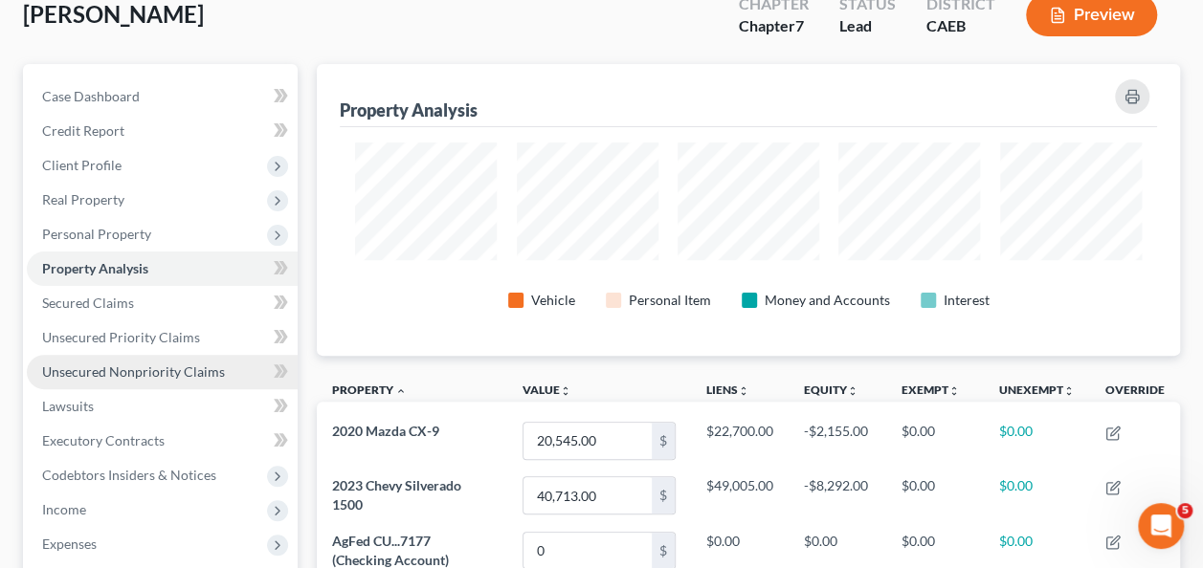
click at [172, 383] on link "Unsecured Nonpriority Claims" at bounding box center [162, 372] width 271 height 34
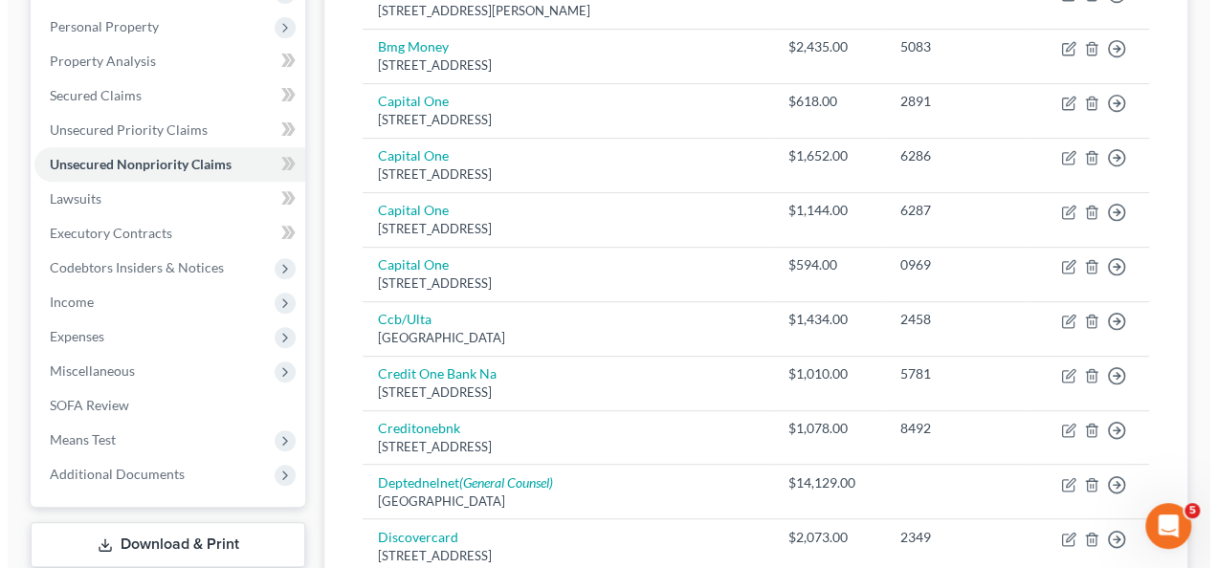
scroll to position [343, 0]
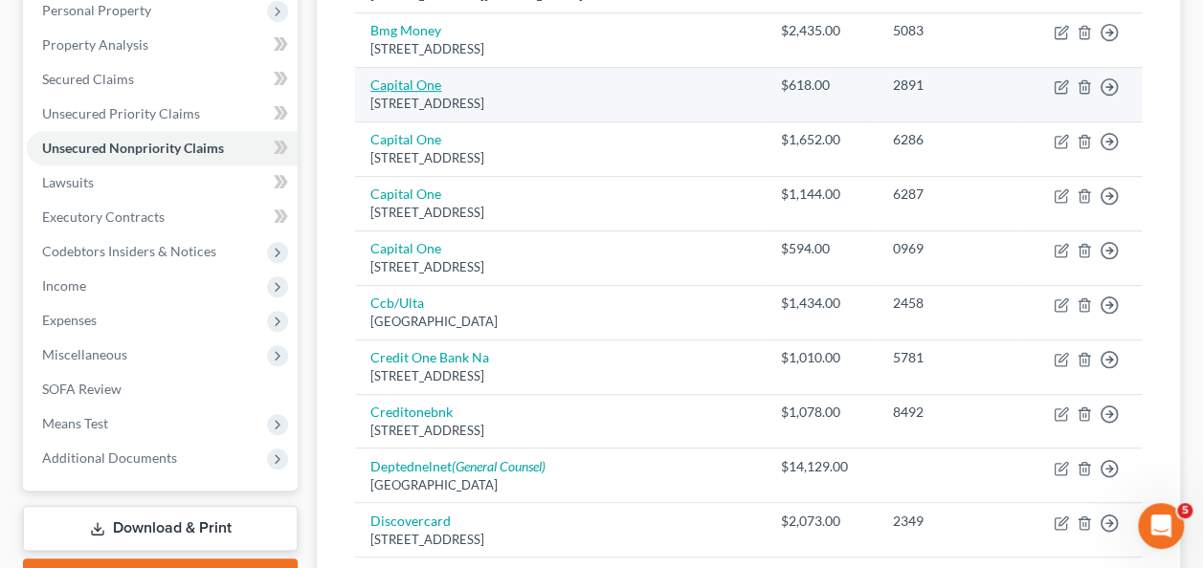
click at [401, 80] on link "Capital One" at bounding box center [405, 85] width 71 height 16
select select "46"
select select "2"
select select "0"
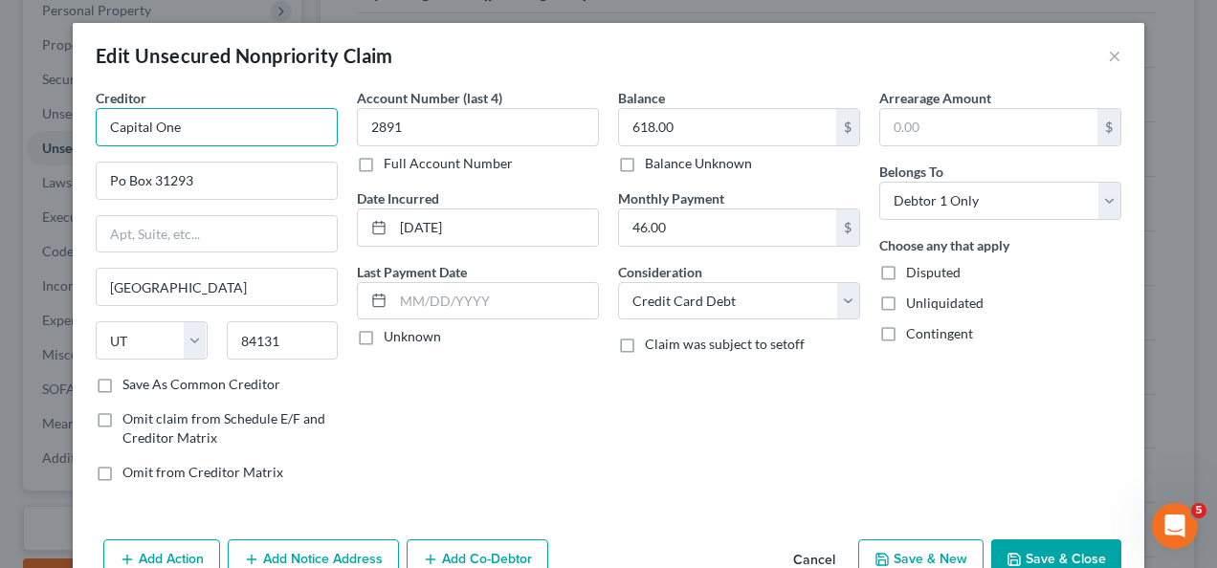
click at [300, 120] on input "Capital One" at bounding box center [217, 127] width 242 height 38
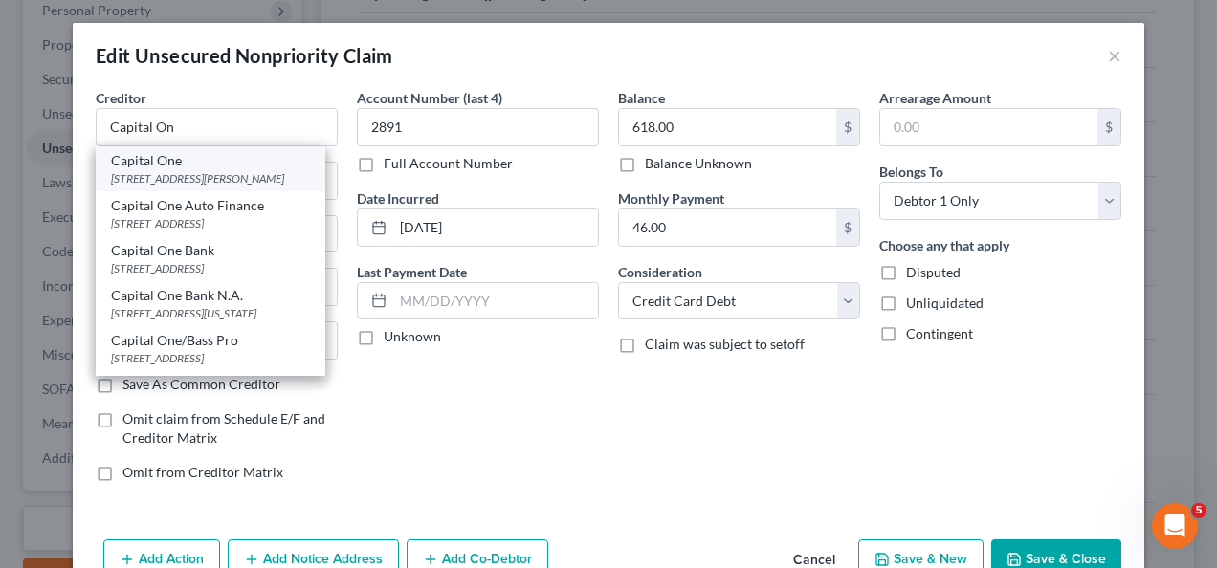
click at [213, 178] on div "[STREET_ADDRESS][PERSON_NAME]" at bounding box center [210, 178] width 199 height 16
type input "Capital One"
type input "[STREET_ADDRESS]"
type input "[PERSON_NAME]"
select select "48"
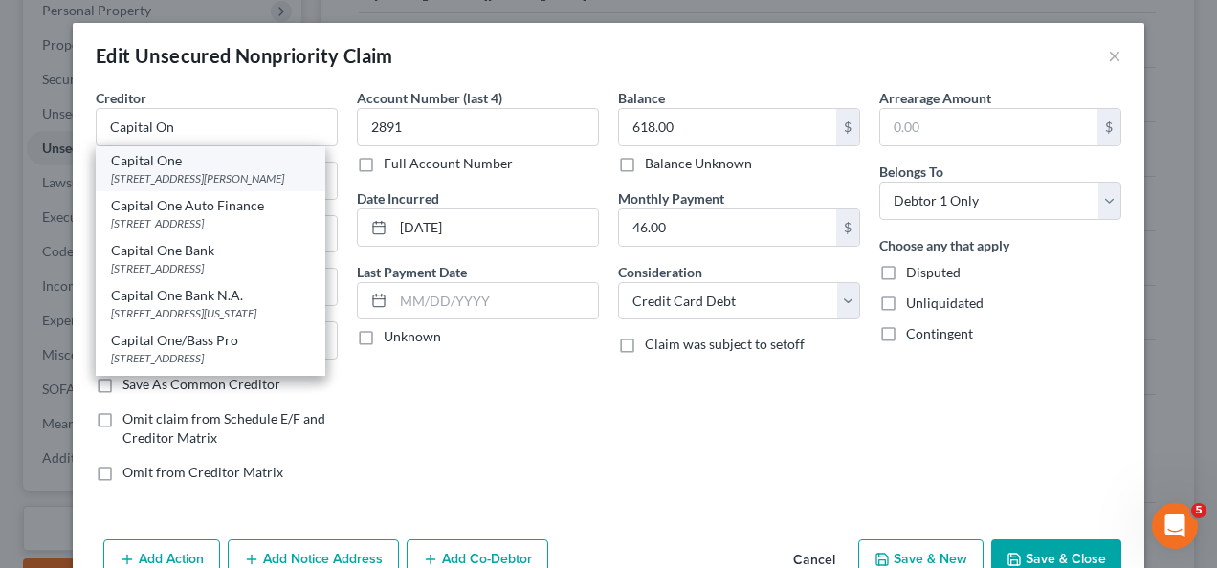
type input "22102-3491"
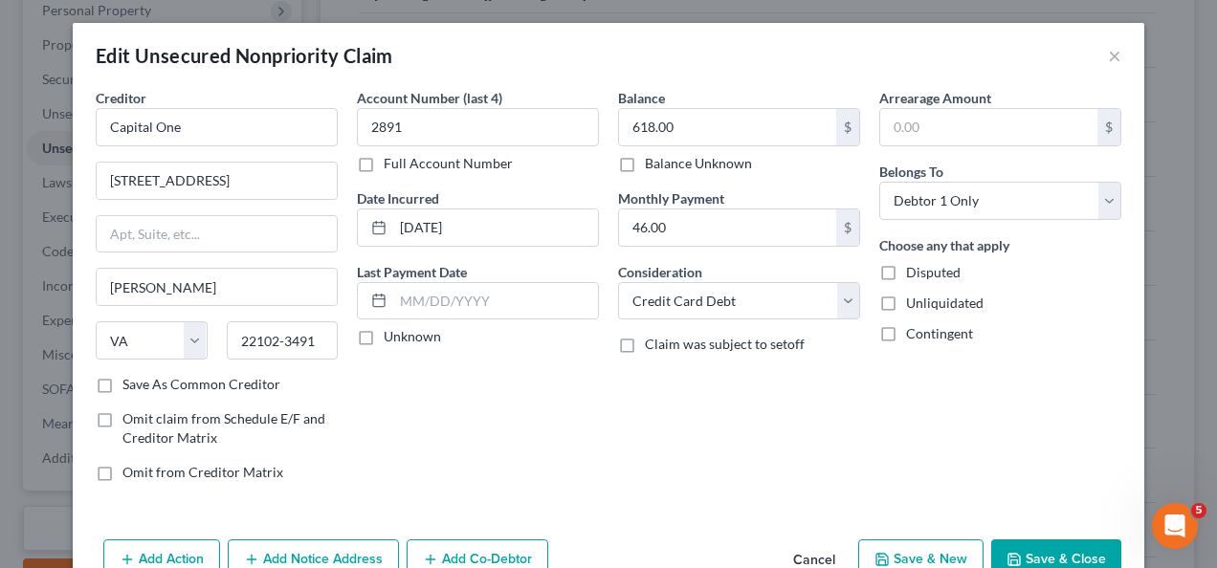
click at [1035, 553] on button "Save & Close" at bounding box center [1056, 560] width 130 height 40
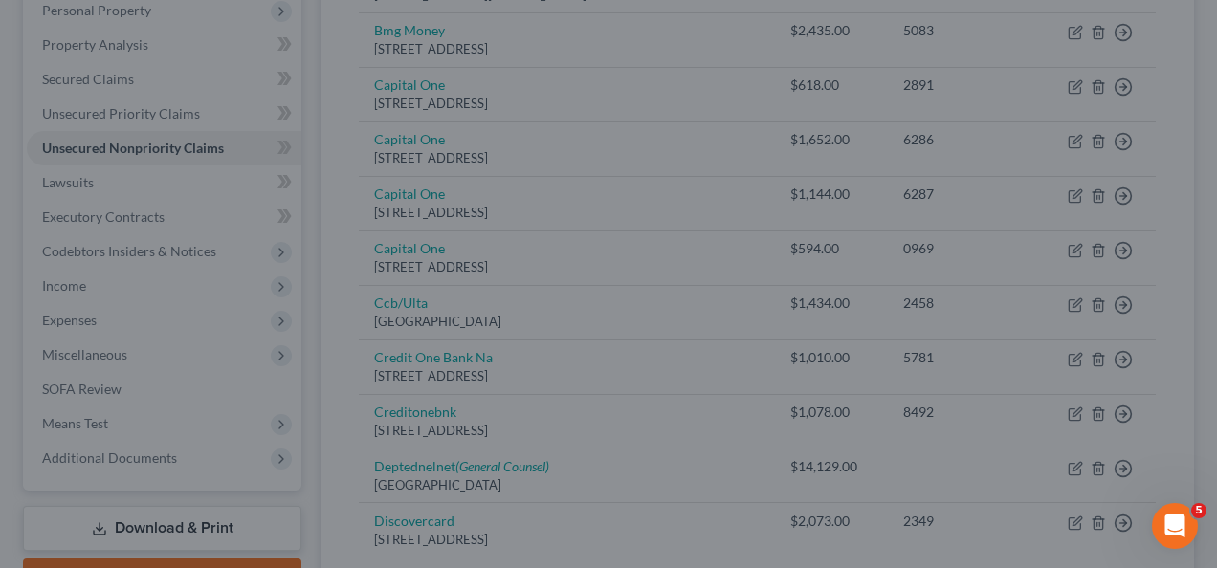
type input "0"
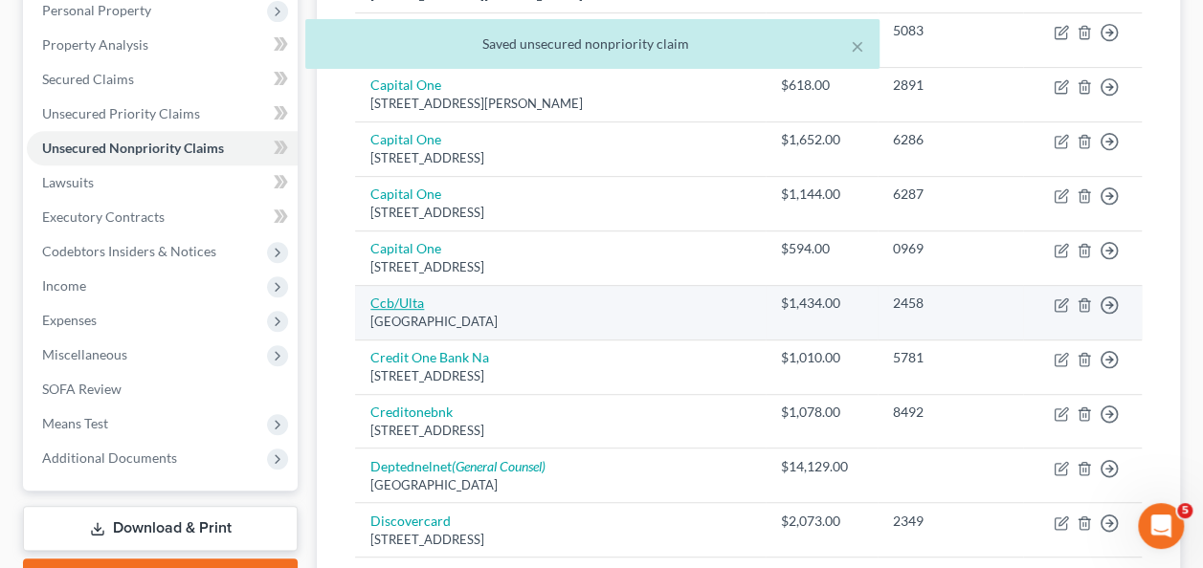
click at [400, 295] on link "Ccb/Ulta" at bounding box center [397, 303] width 54 height 16
select select "36"
select select "2"
select select "0"
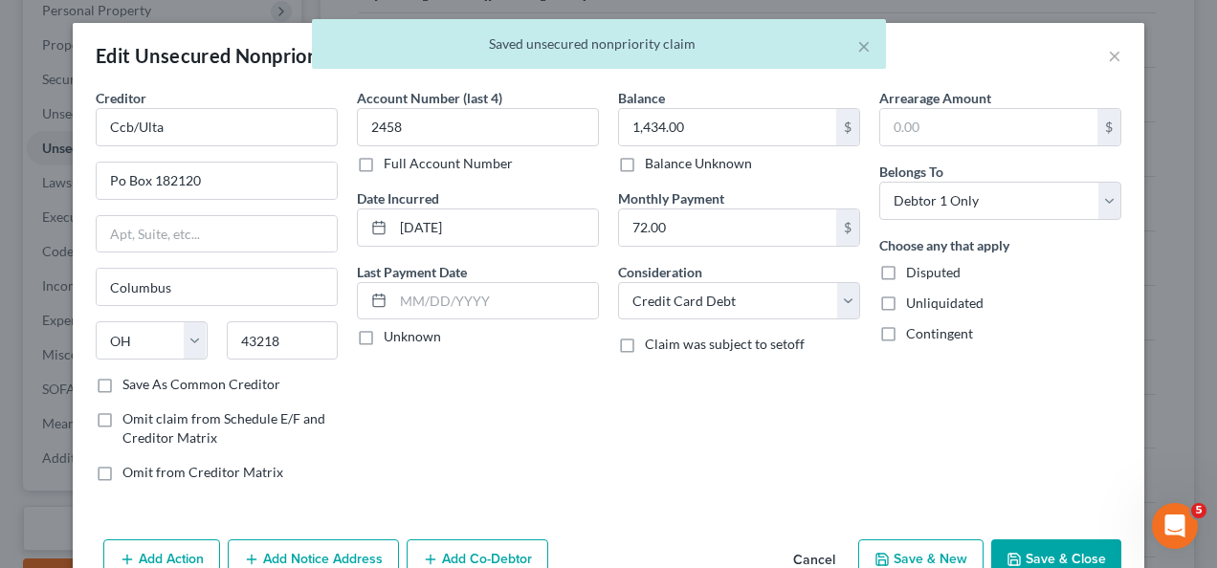
click at [294, 555] on button "Add Notice Address" at bounding box center [313, 560] width 171 height 40
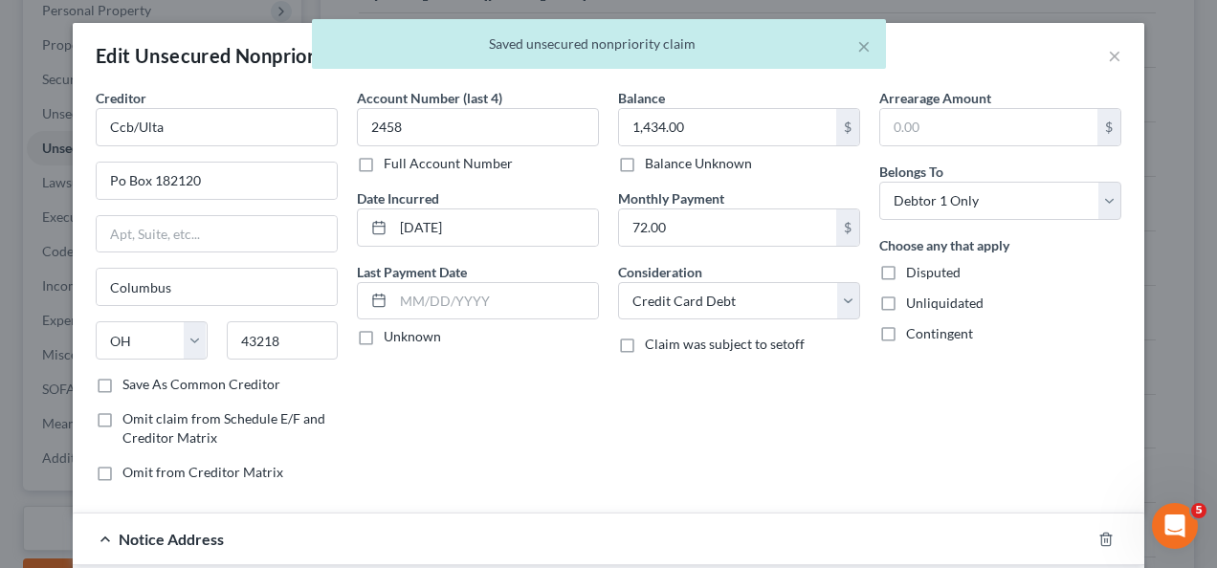
scroll to position [497, 0]
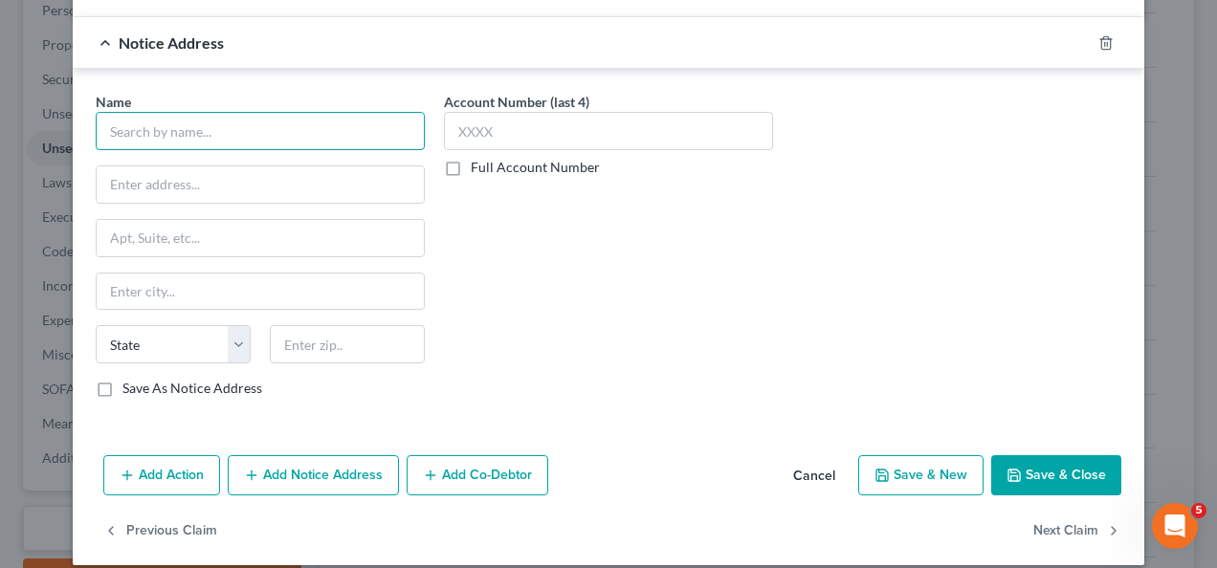
click at [265, 127] on input "text" at bounding box center [260, 131] width 329 height 38
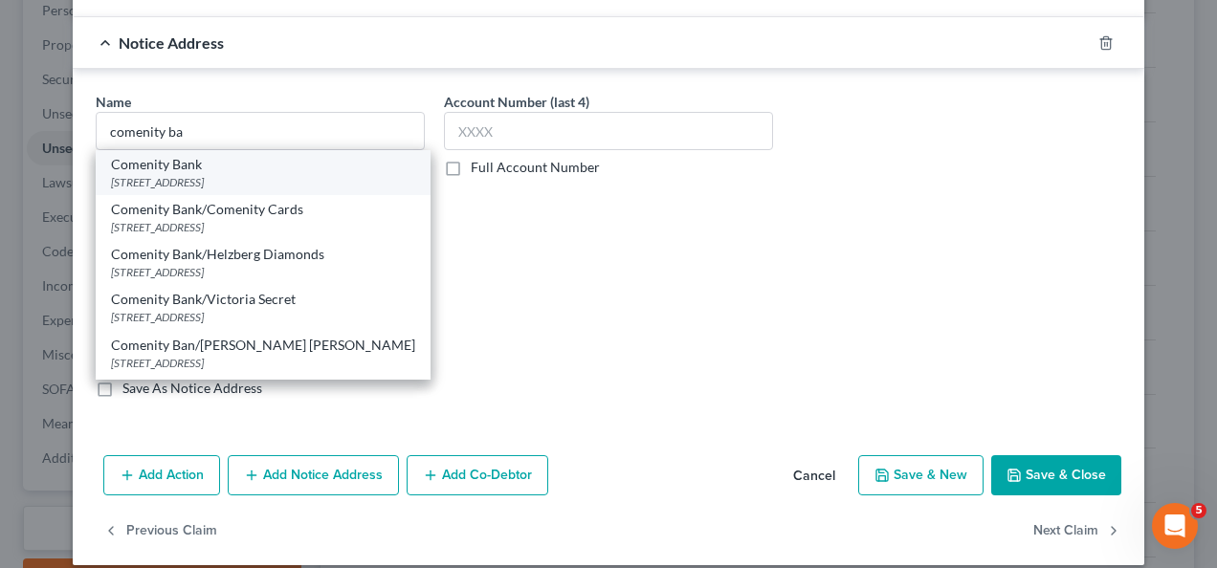
click at [207, 174] on div "[STREET_ADDRESS]" at bounding box center [263, 182] width 304 height 16
type input "Comenity Bank"
type input "PO Box 182789"
type input "Columbus"
select select "36"
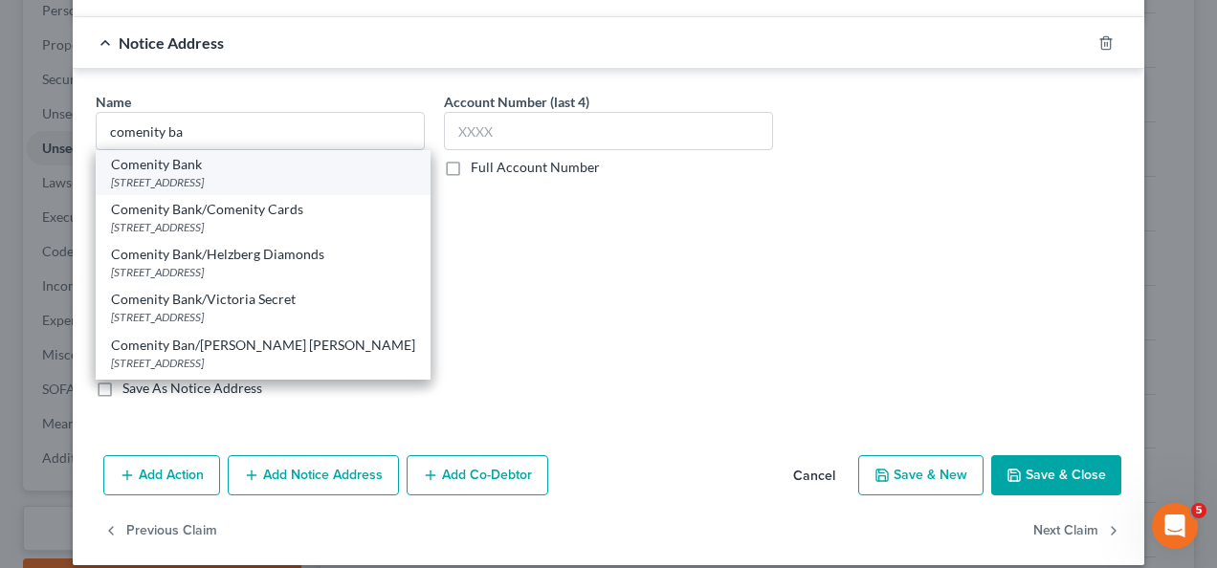
type input "43218"
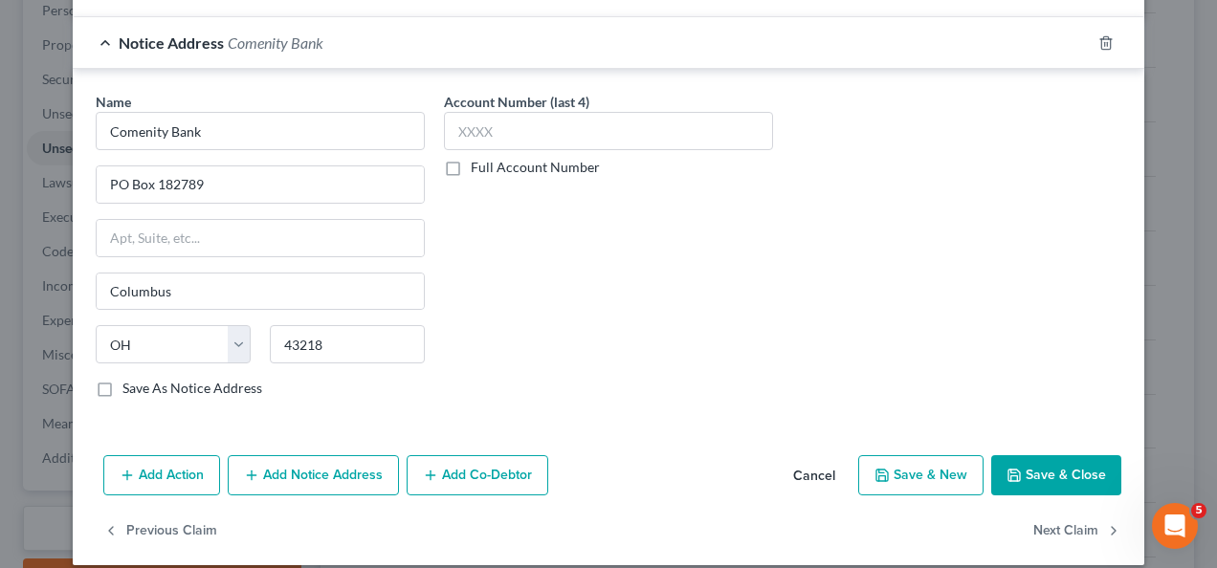
click at [1054, 471] on button "Save & Close" at bounding box center [1056, 475] width 130 height 40
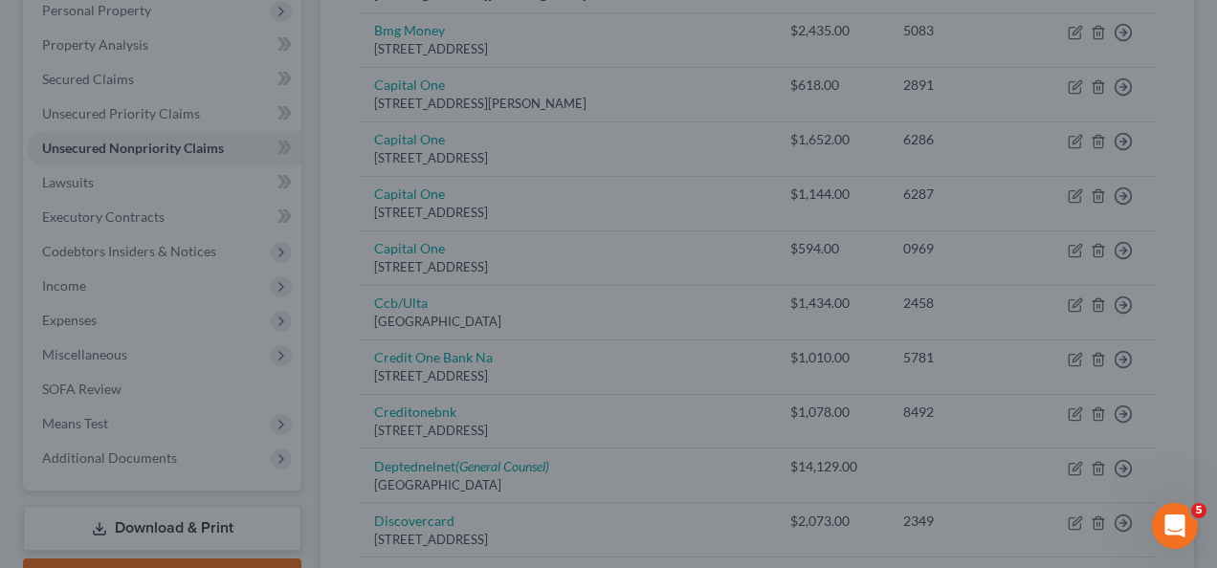
scroll to position [0, 0]
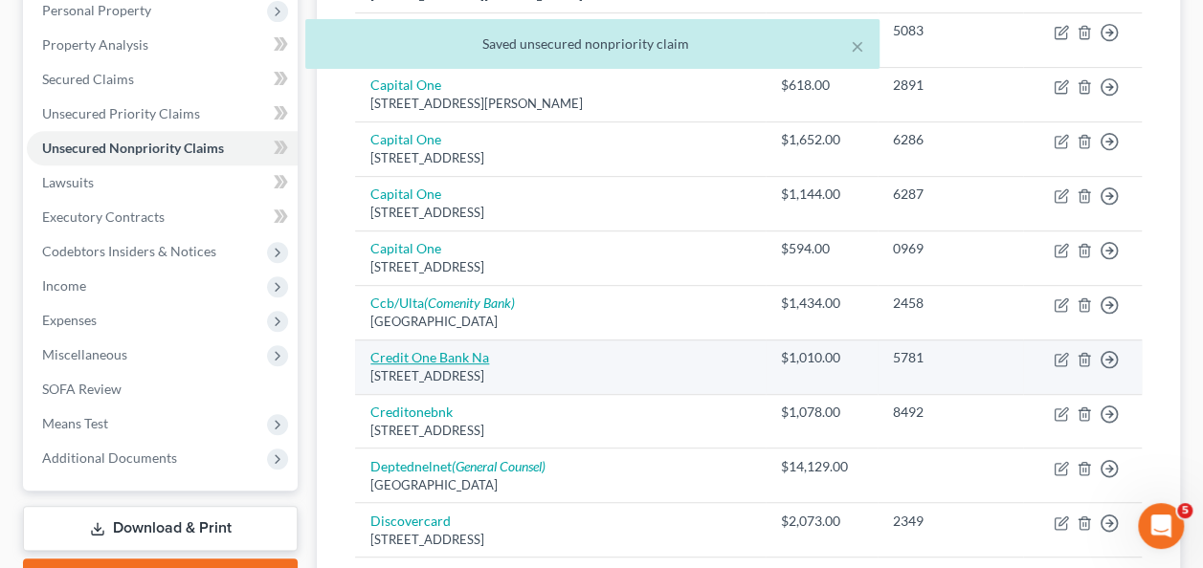
click at [420, 349] on link "Credit One Bank Na" at bounding box center [429, 357] width 119 height 16
select select "31"
select select "2"
select select "0"
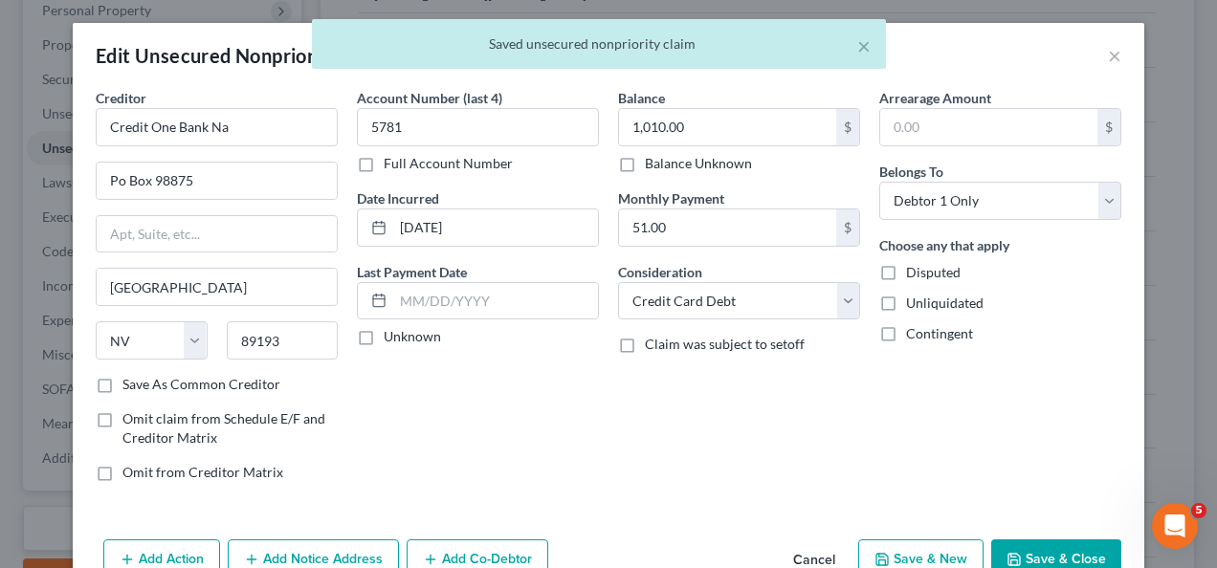
click at [313, 554] on button "Add Notice Address" at bounding box center [313, 560] width 171 height 40
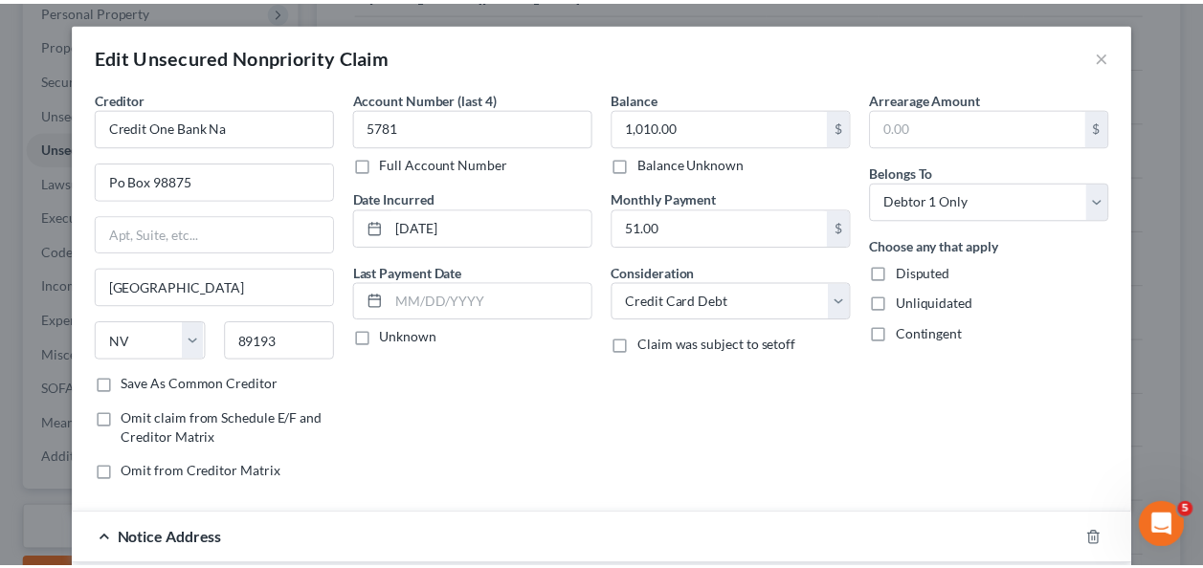
scroll to position [497, 0]
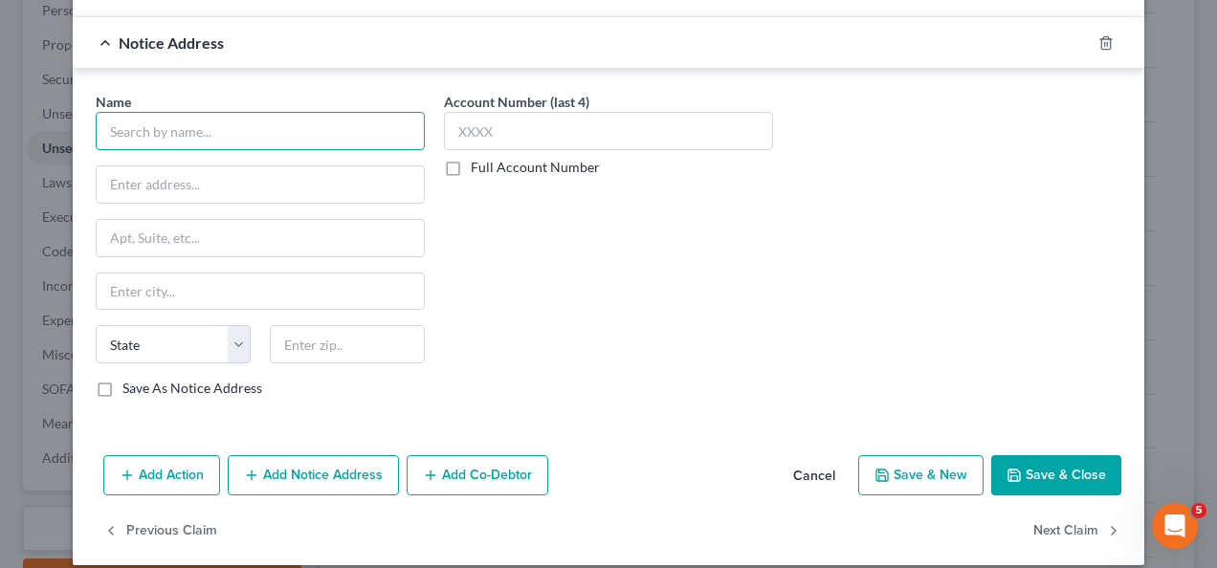
click at [251, 129] on input "text" at bounding box center [260, 131] width 329 height 38
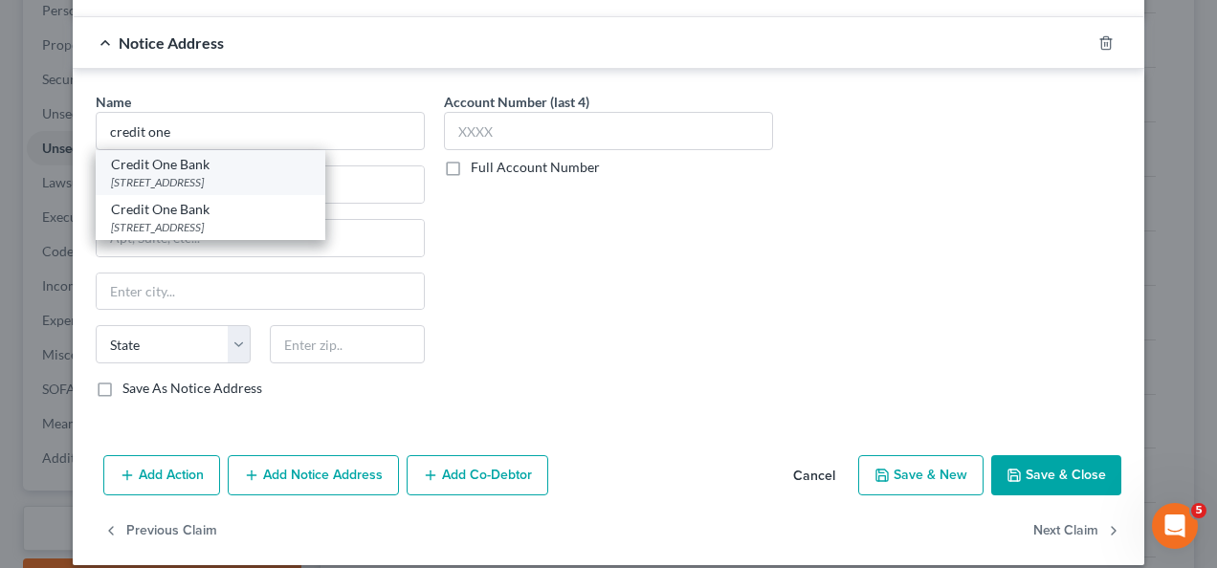
click at [218, 178] on div "[STREET_ADDRESS]" at bounding box center [210, 182] width 199 height 16
type input "Credit One Bank"
type input "[STREET_ADDRESS]"
type input "[GEOGRAPHIC_DATA]"
select select "31"
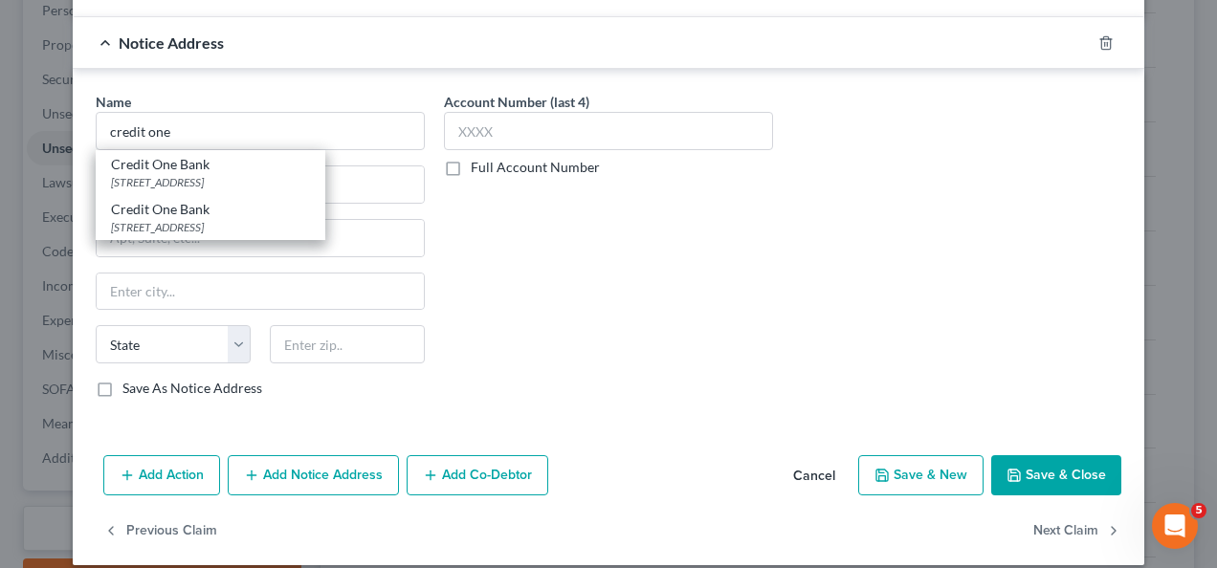
type input "89113"
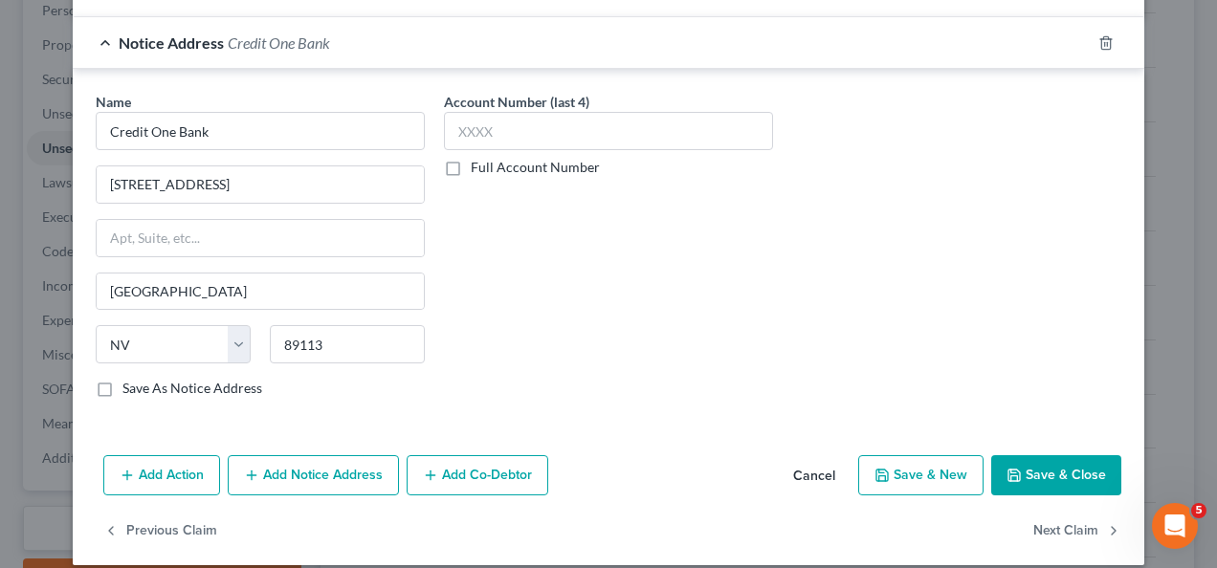
click at [1052, 461] on button "Save & Close" at bounding box center [1056, 475] width 130 height 40
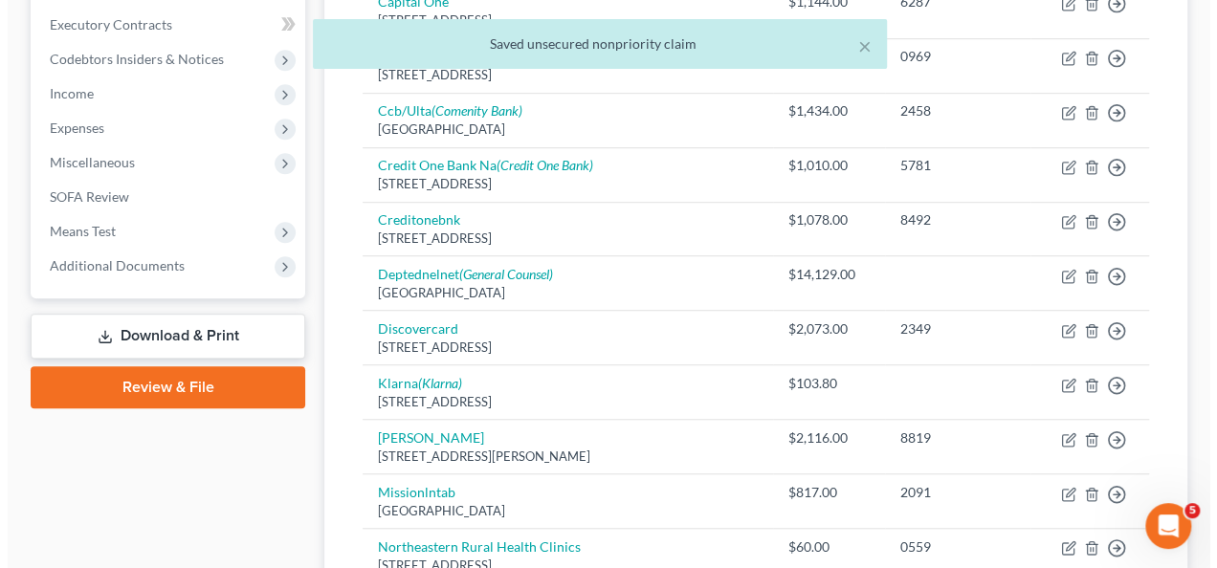
scroll to position [755, 0]
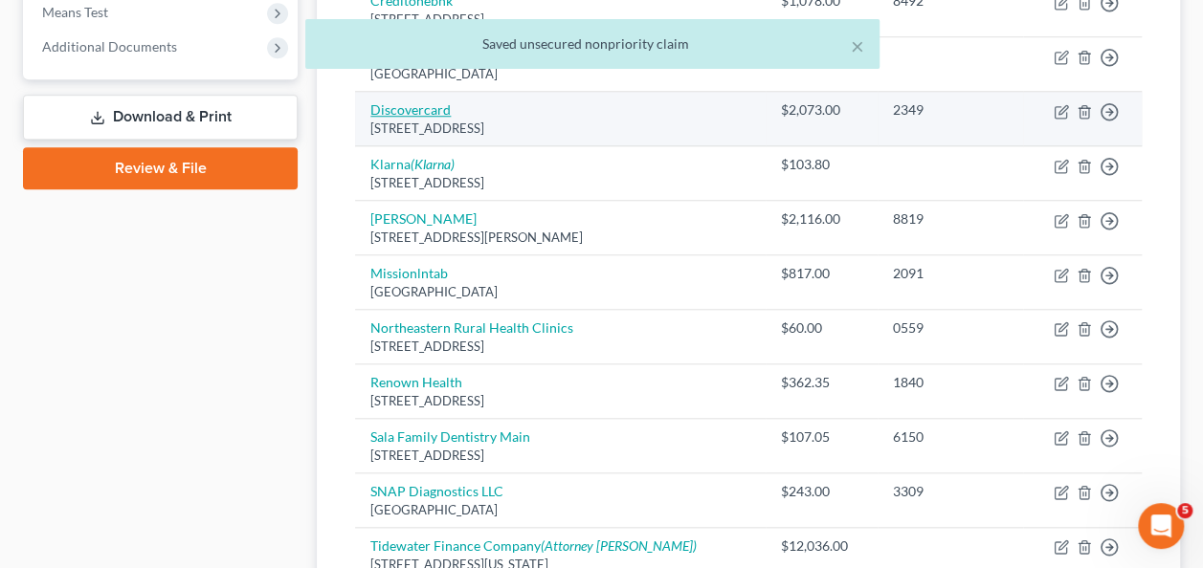
click at [398, 105] on link "Discovercard" at bounding box center [410, 109] width 80 height 16
select select "46"
select select "2"
select select "0"
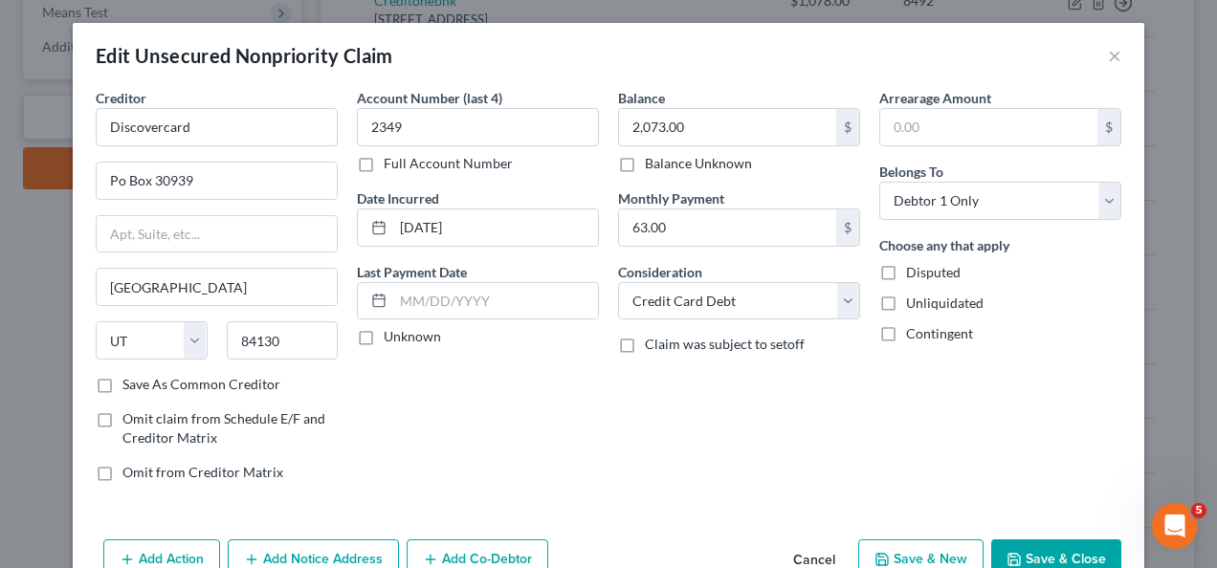
click at [309, 551] on button "Add Notice Address" at bounding box center [313, 560] width 171 height 40
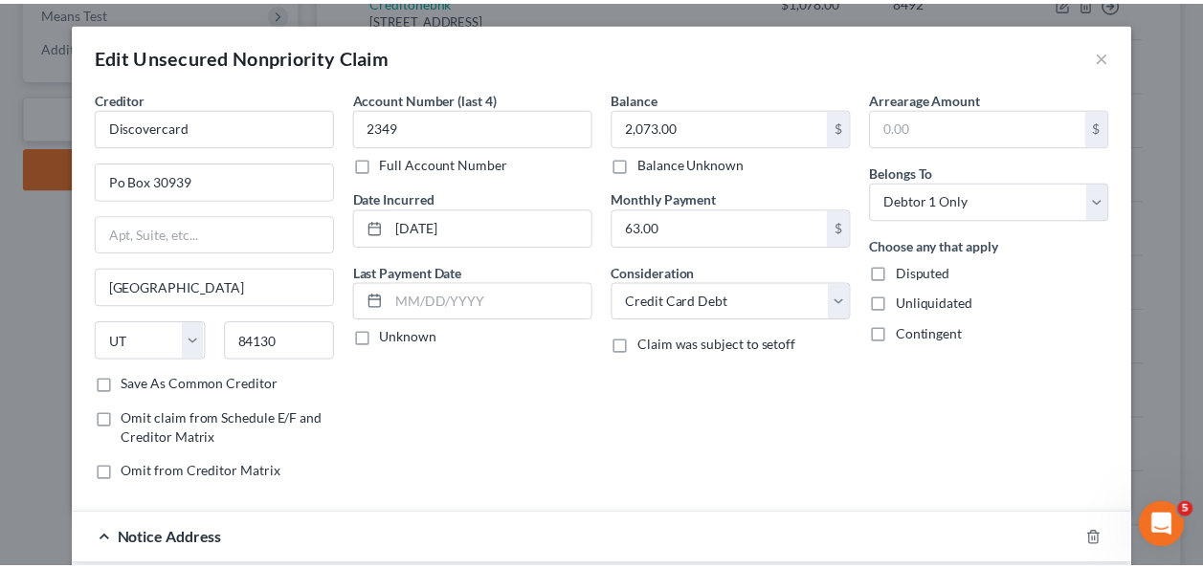
scroll to position [497, 0]
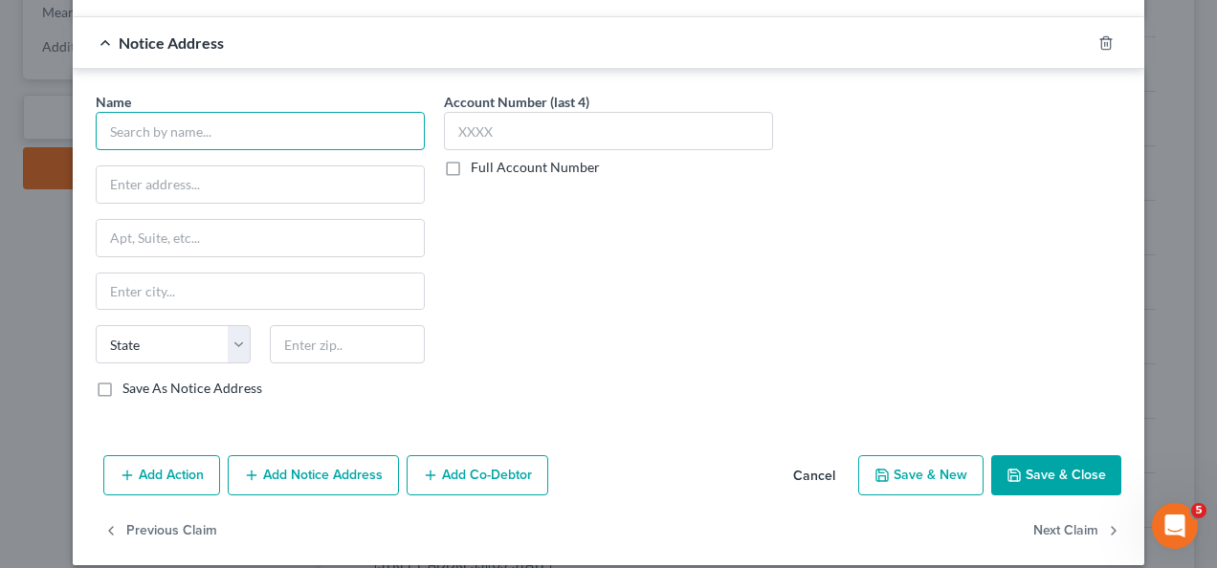
click at [359, 116] on input "text" at bounding box center [260, 131] width 329 height 38
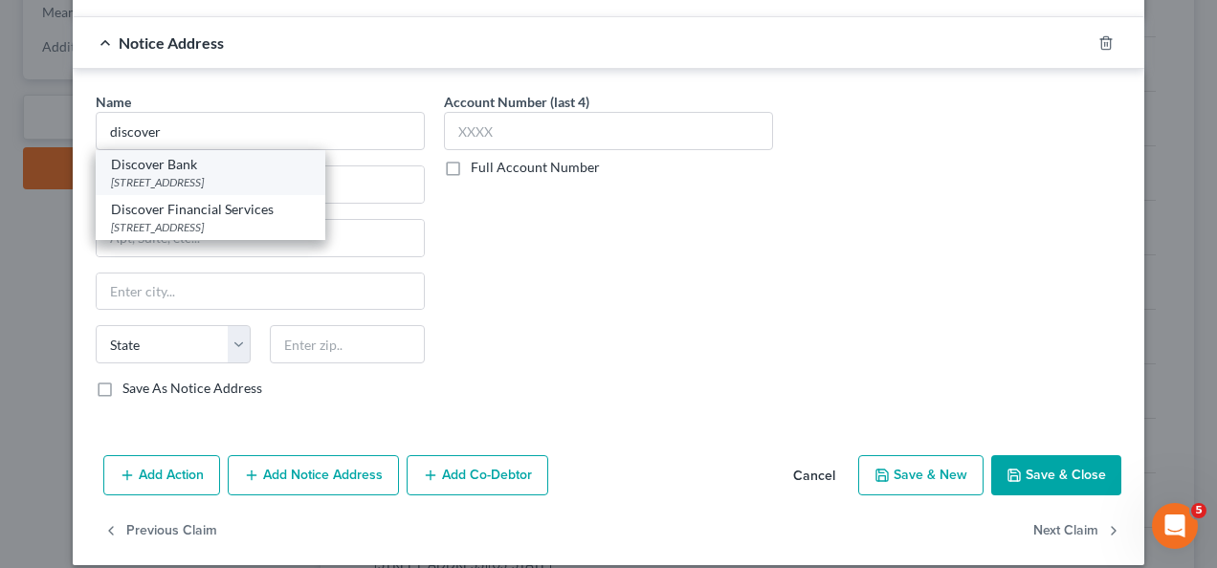
click at [159, 174] on div "[STREET_ADDRESS]" at bounding box center [210, 182] width 199 height 16
type input "Discover Bank"
type input "PO Box 15316"
type input "Wilmington"
select select "7"
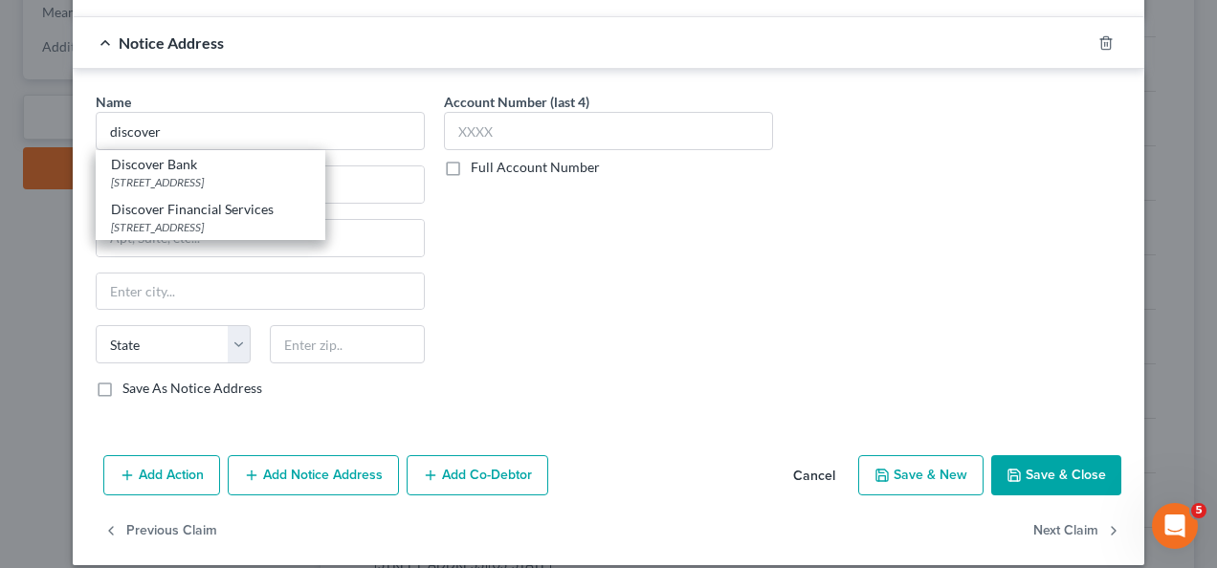
type input "19850"
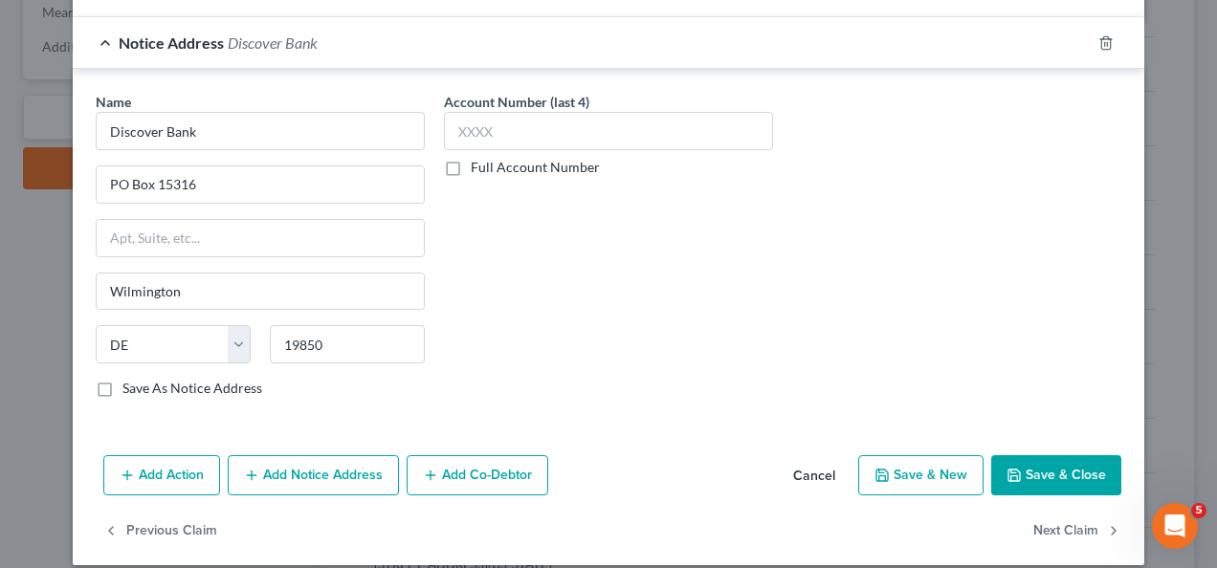
click at [1031, 459] on button "Save & Close" at bounding box center [1056, 475] width 130 height 40
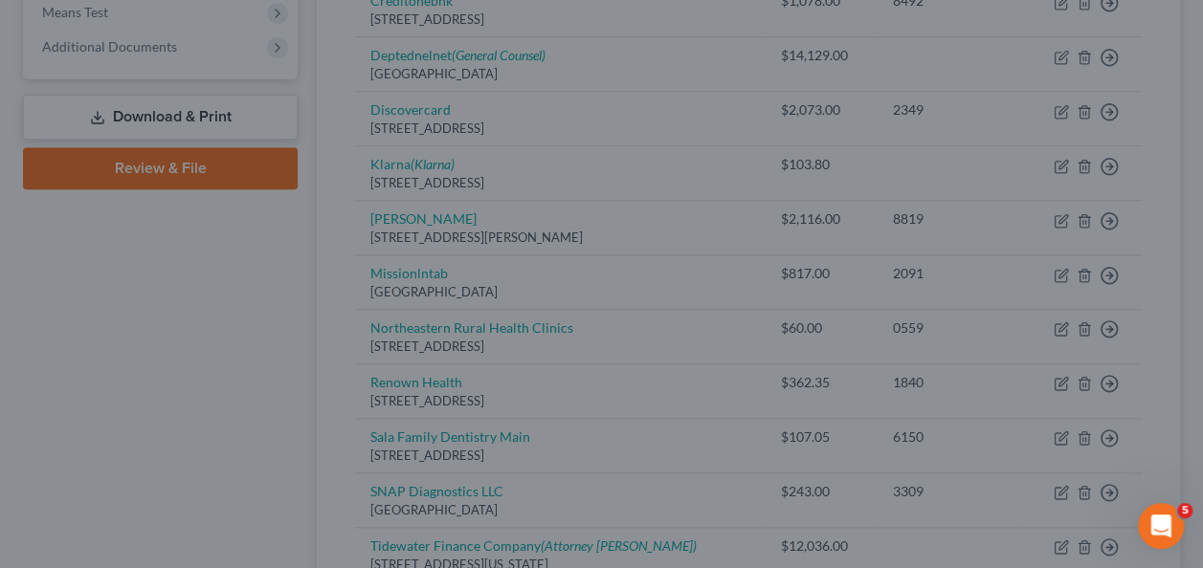
scroll to position [0, 0]
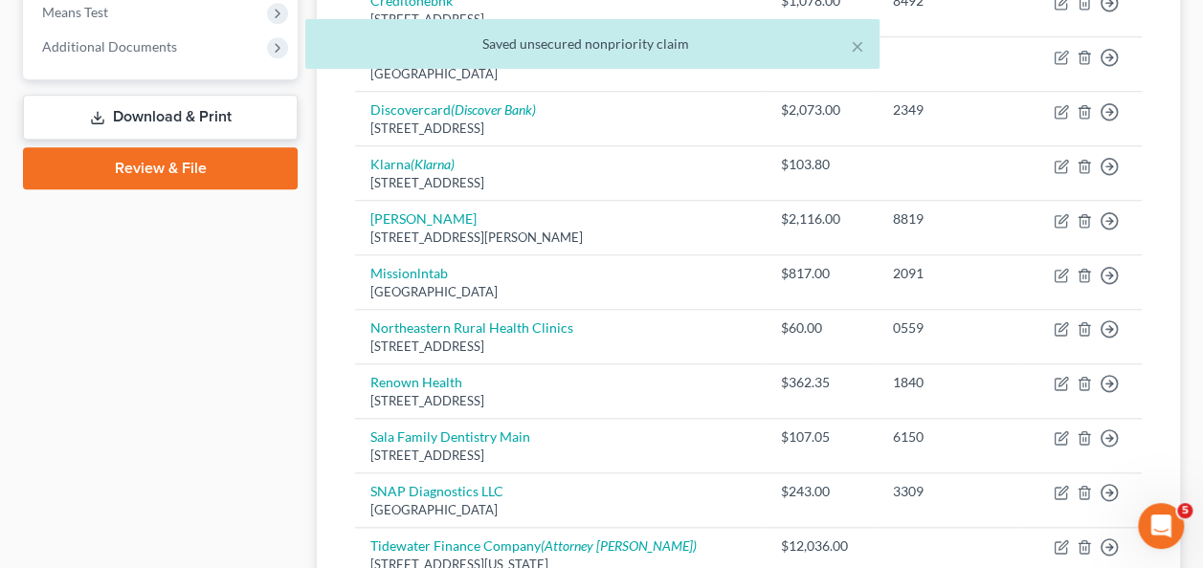
click at [175, 396] on div "Case Dashboard Payments Invoices Payments Payments Credit Report Client Profile" at bounding box center [160, 127] width 294 height 1397
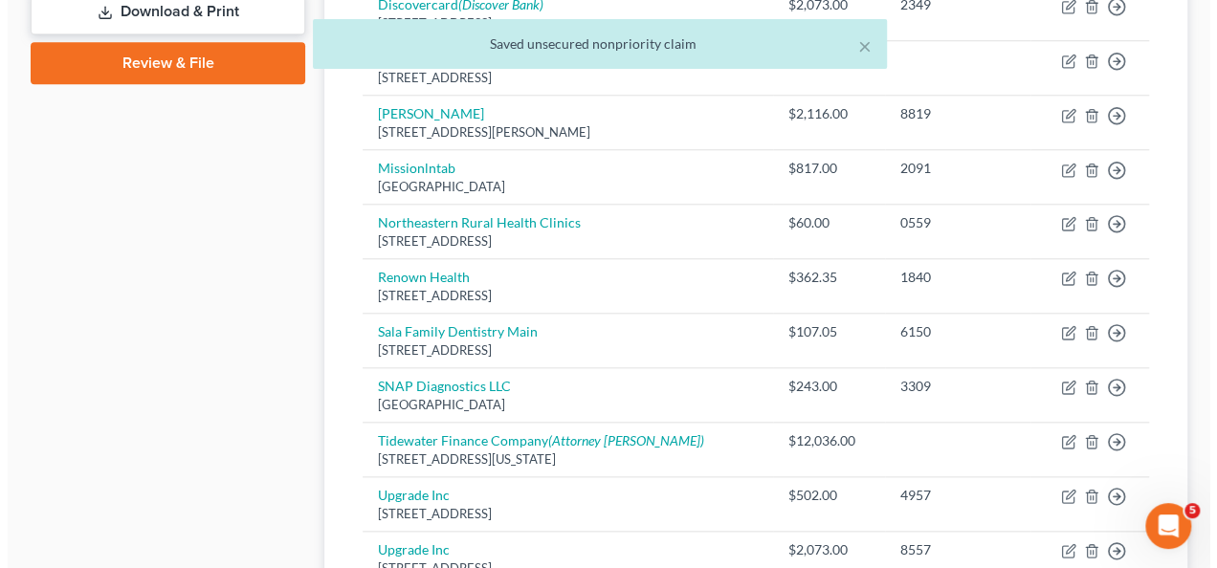
scroll to position [946, 0]
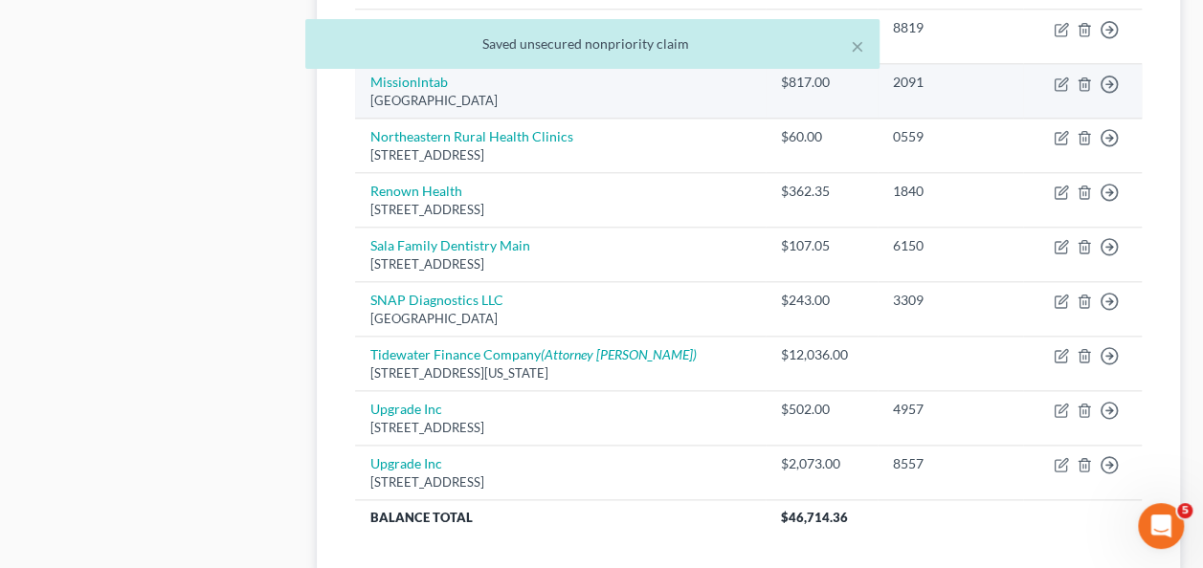
click at [401, 92] on div "[GEOGRAPHIC_DATA]" at bounding box center [560, 101] width 380 height 18
click at [396, 81] on link "Missionlntab" at bounding box center [409, 82] width 78 height 16
select select "10"
select select "2"
select select "0"
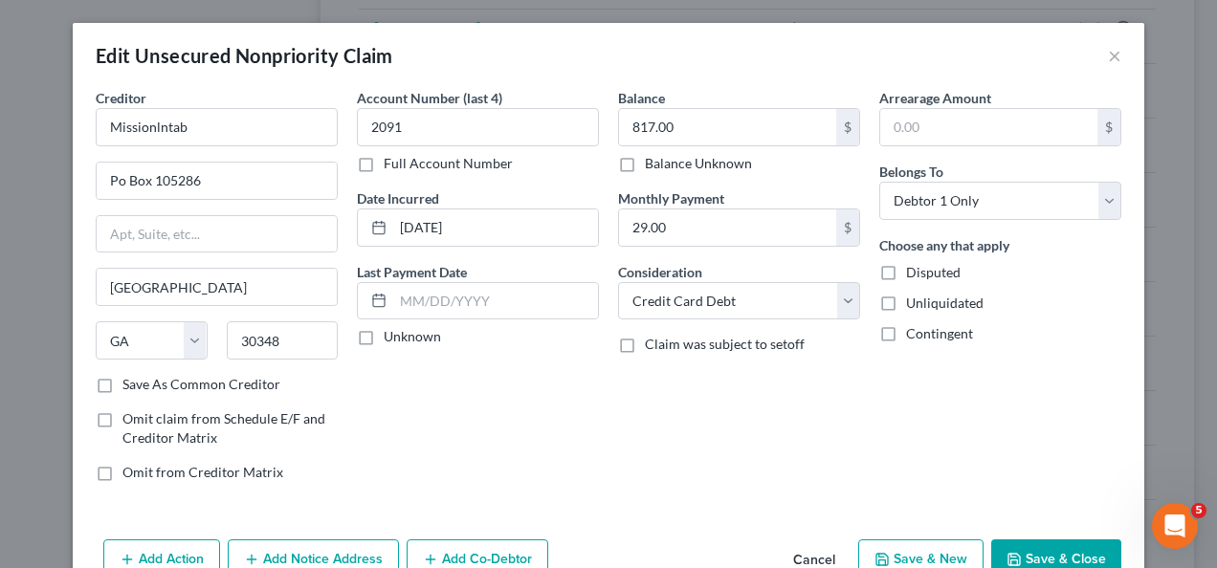
click at [313, 545] on button "Add Notice Address" at bounding box center [313, 560] width 171 height 40
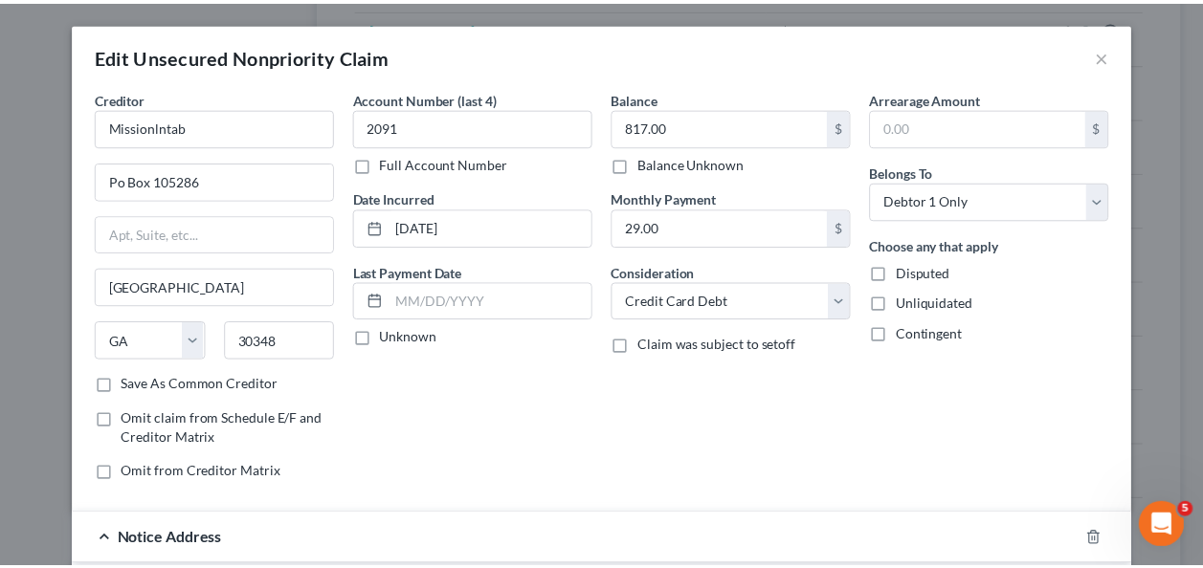
scroll to position [497, 0]
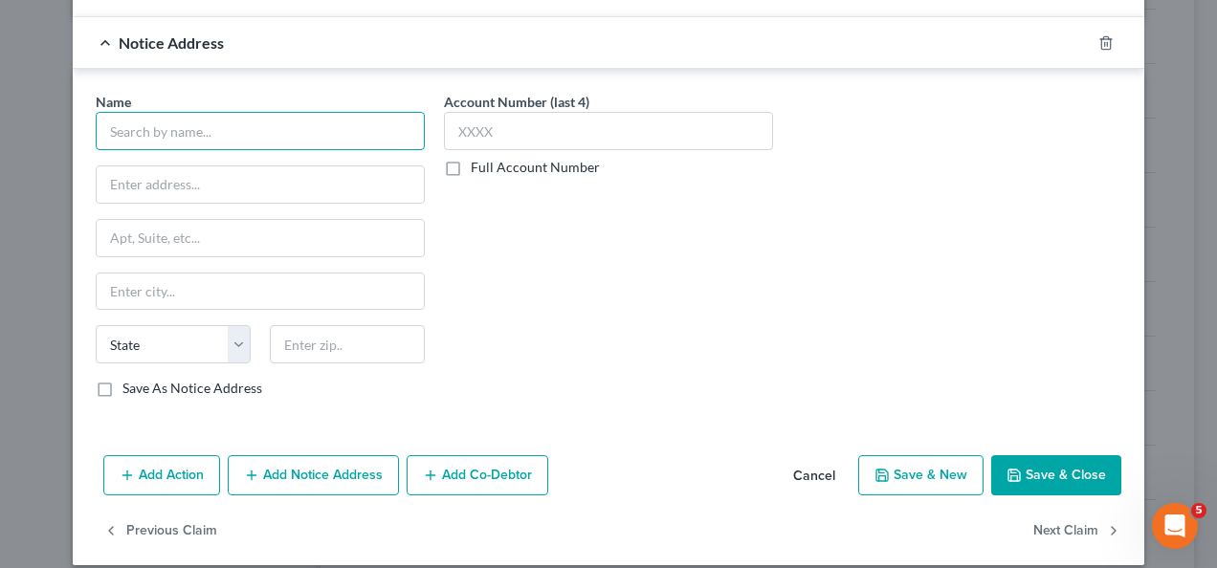
click at [274, 114] on input "text" at bounding box center [260, 131] width 329 height 38
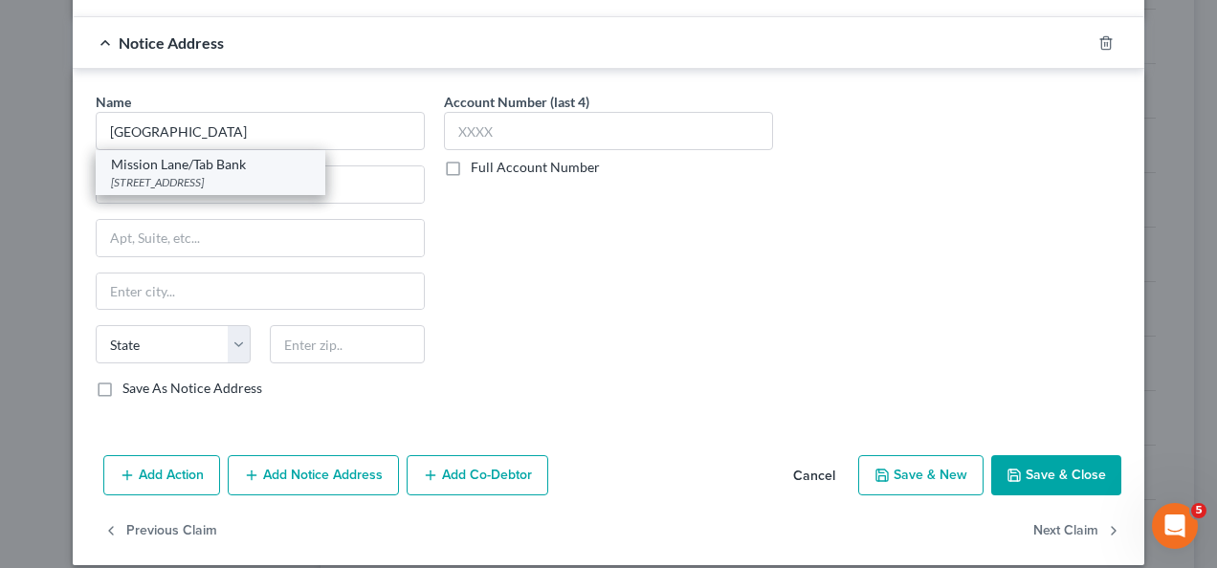
click at [245, 162] on div "Mission Lane/Tab Bank" at bounding box center [210, 164] width 199 height 19
type input "Mission Lane/Tab Bank"
type input "PO Box 23075"
type input "Columbus"
select select "10"
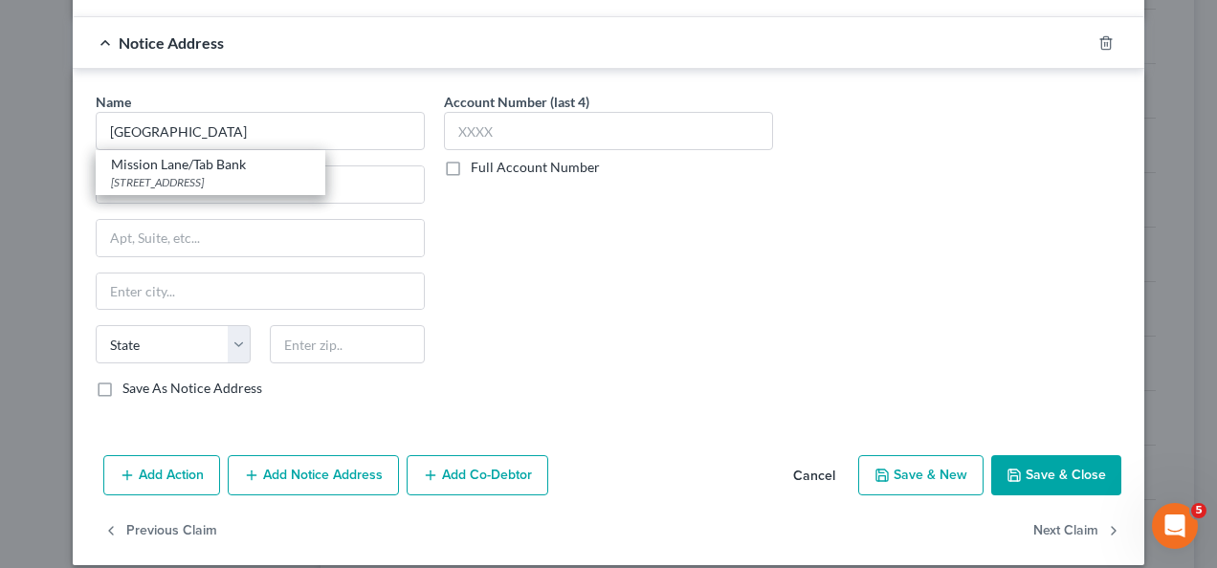
type input "31902"
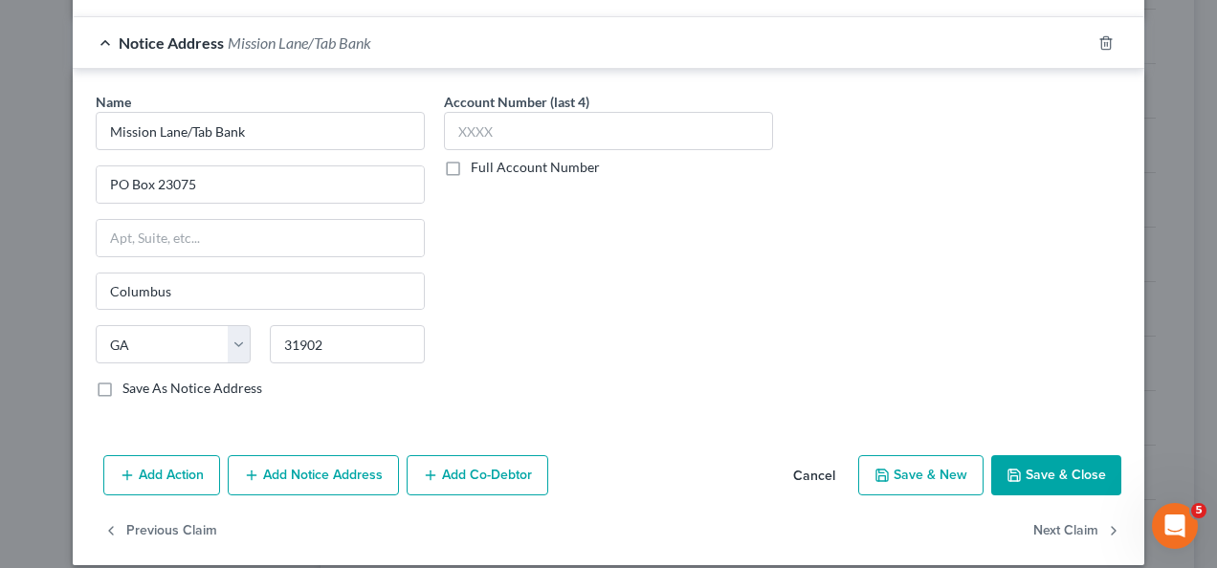
click at [1040, 459] on button "Save & Close" at bounding box center [1056, 475] width 130 height 40
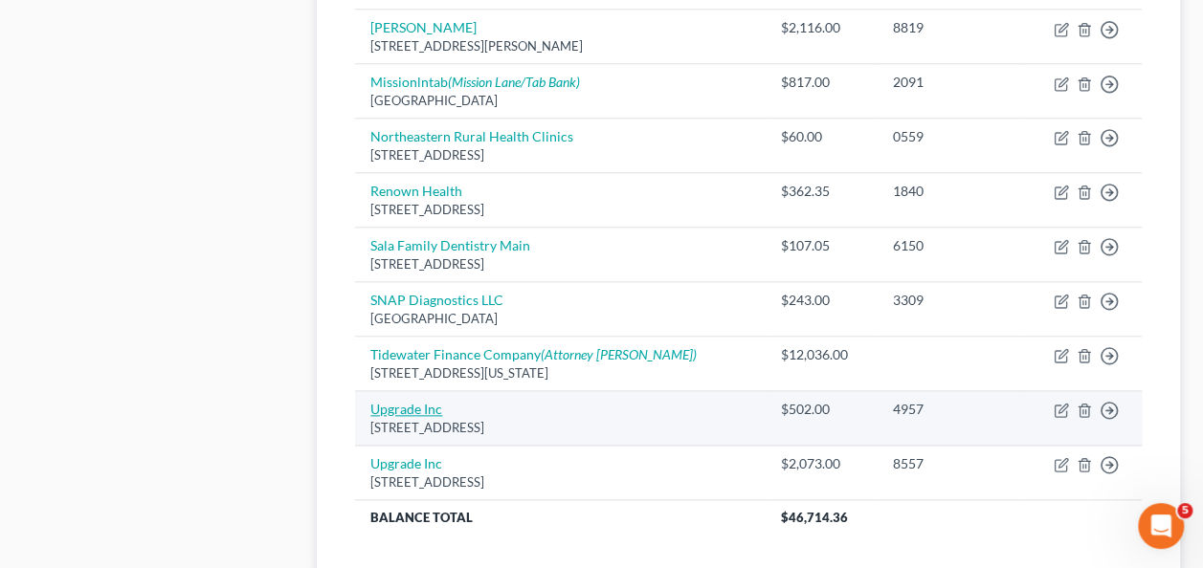
click at [392, 409] on link "Upgrade Inc" at bounding box center [406, 409] width 72 height 16
select select "4"
select select "2"
select select "0"
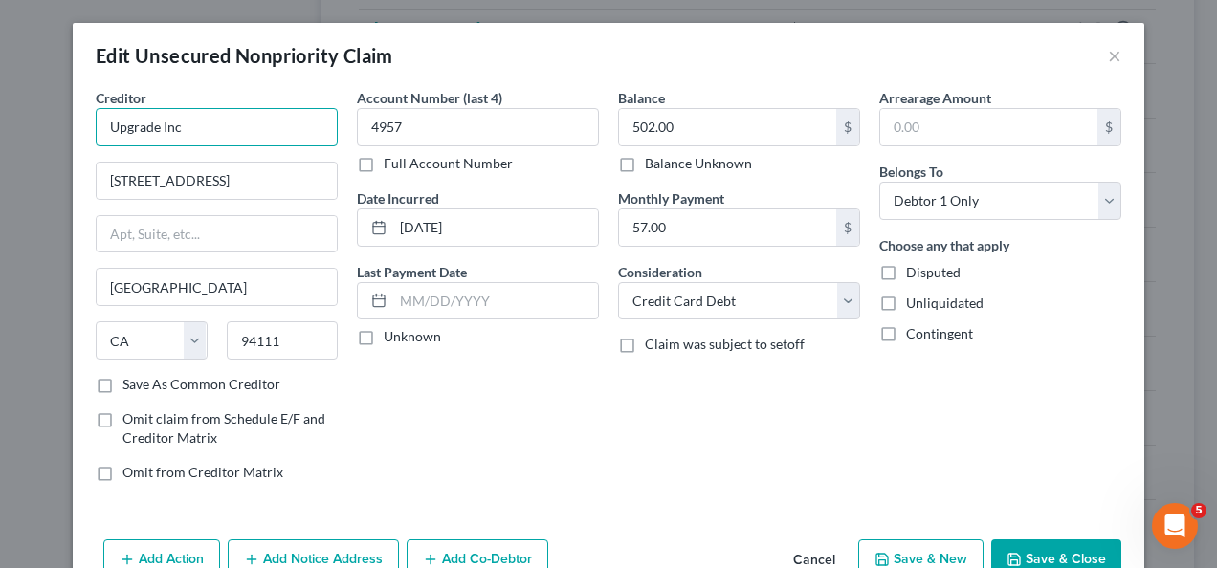
click at [306, 130] on input "Upgrade Inc" at bounding box center [217, 127] width 242 height 38
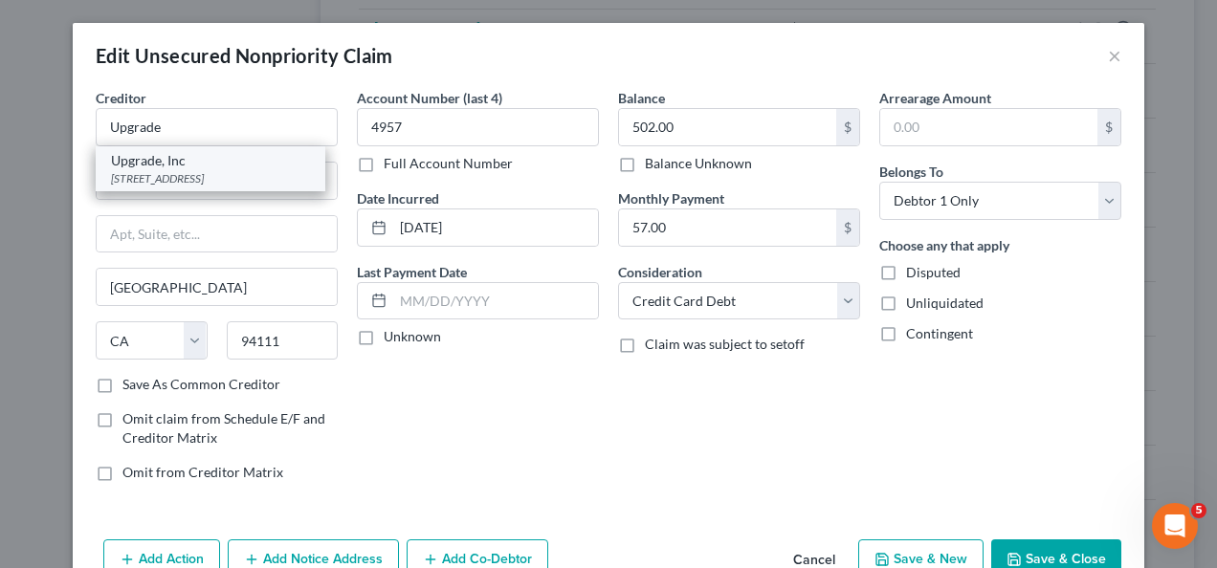
click at [222, 168] on div "Upgrade, Inc" at bounding box center [210, 160] width 199 height 19
type input "Upgrade, Inc"
type input "[STREET_ADDRESS]"
type input "23rd Floor"
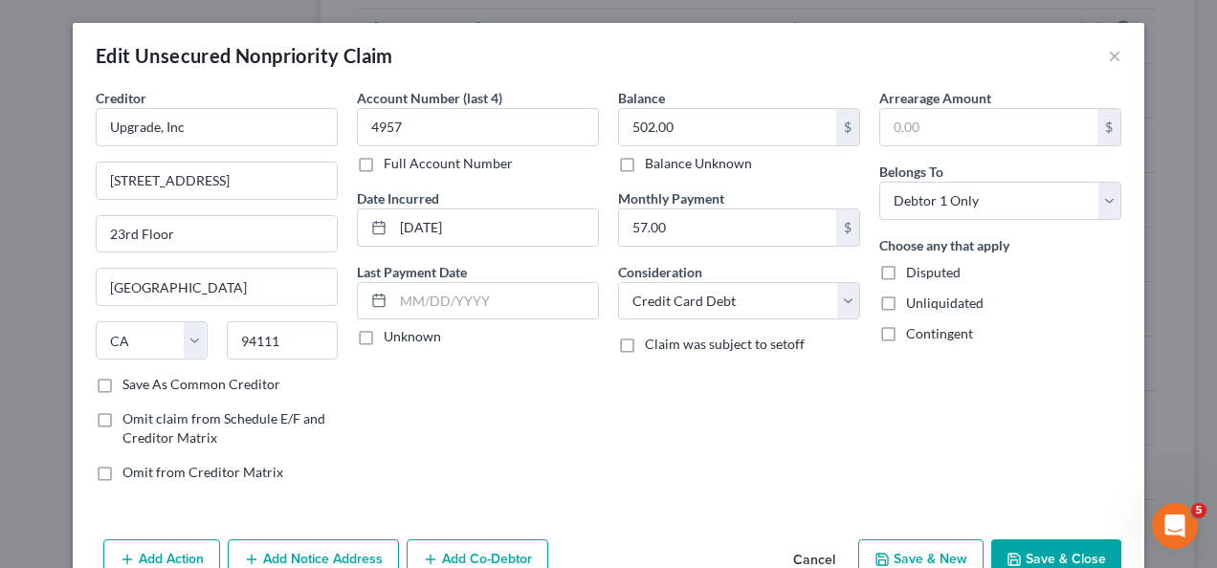
click at [1045, 549] on button "Save & Close" at bounding box center [1056, 560] width 130 height 40
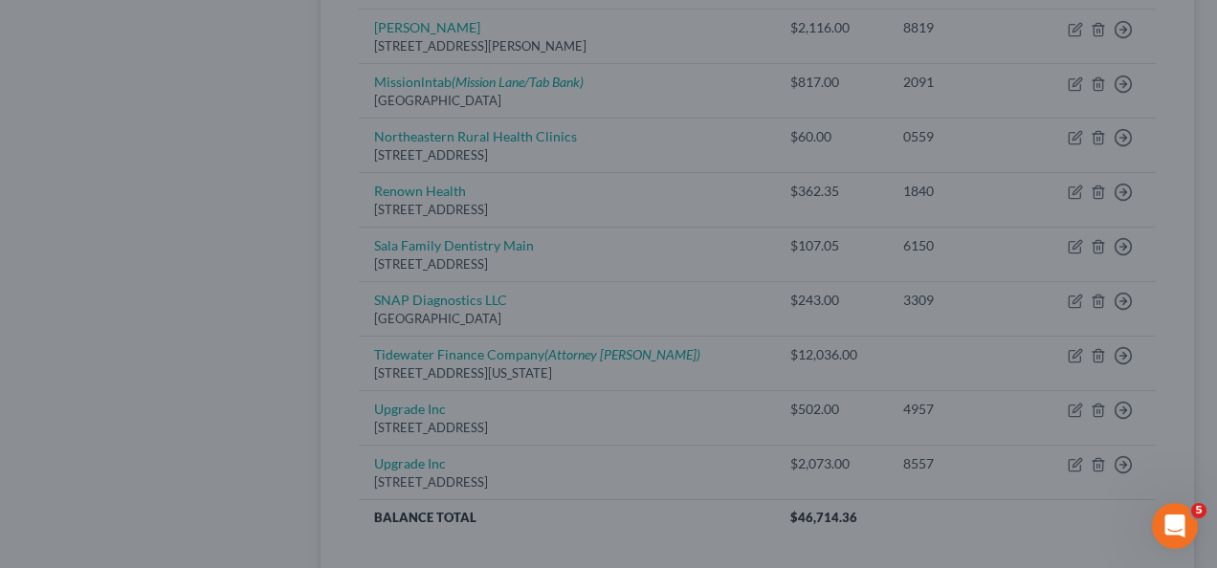
type input "0"
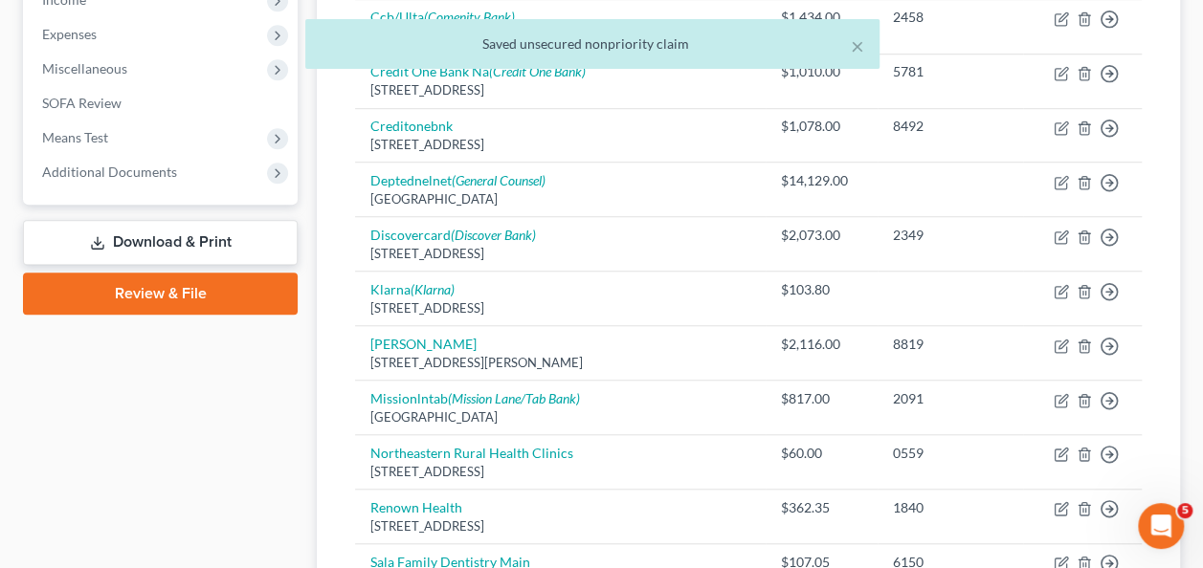
scroll to position [535, 0]
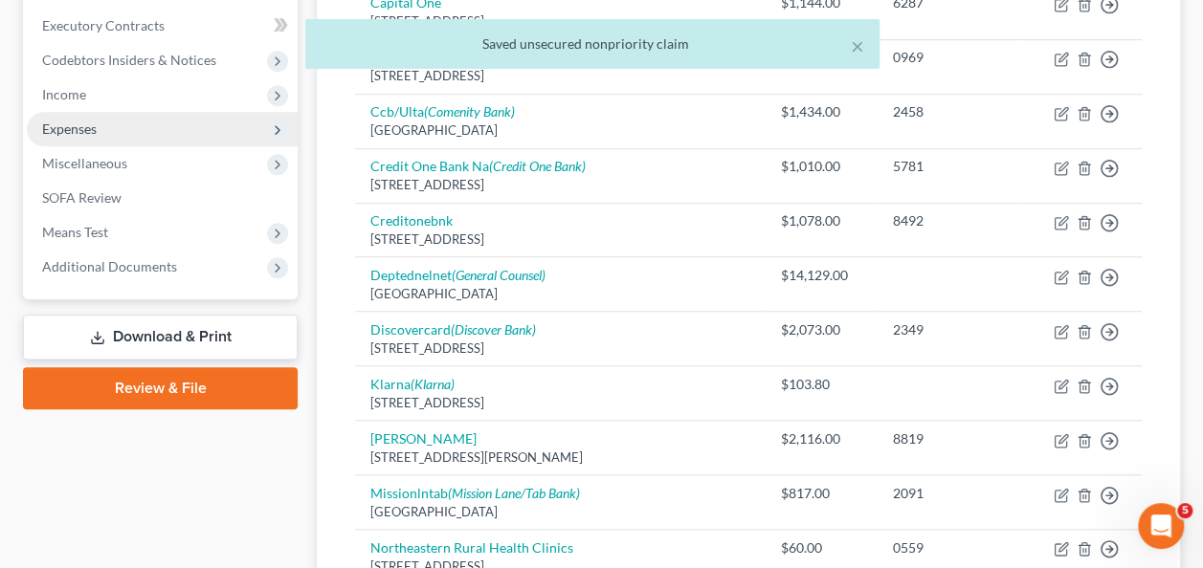
click at [105, 135] on span "Expenses" at bounding box center [162, 129] width 271 height 34
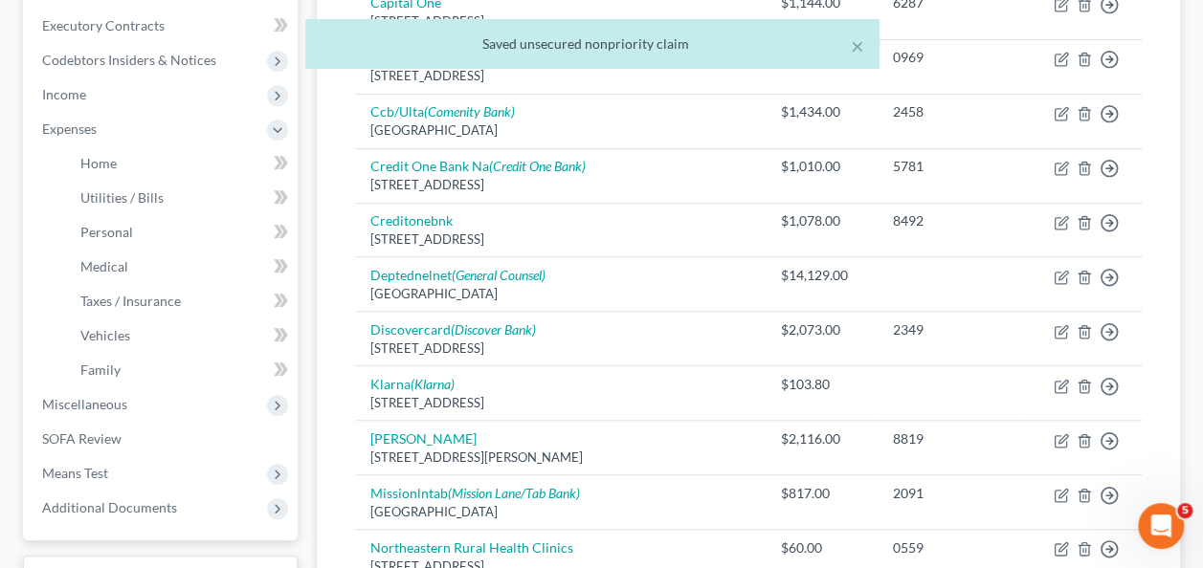
click at [301, 224] on div "Case Dashboard Payments Invoices Payments Payments Credit Report Client Profile" at bounding box center [160, 347] width 294 height 1397
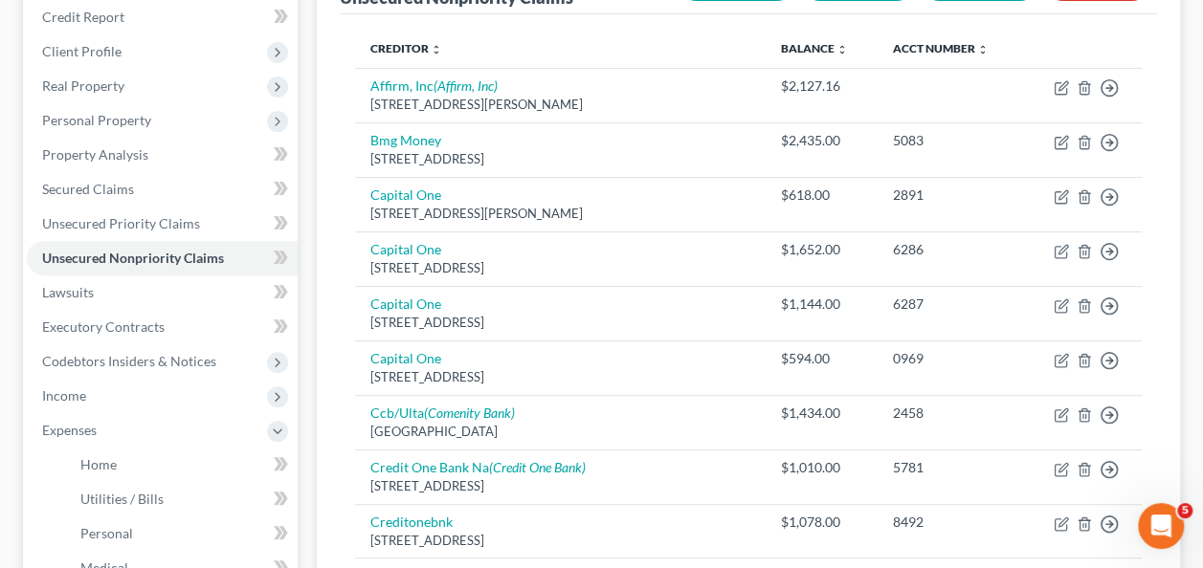
scroll to position [114, 0]
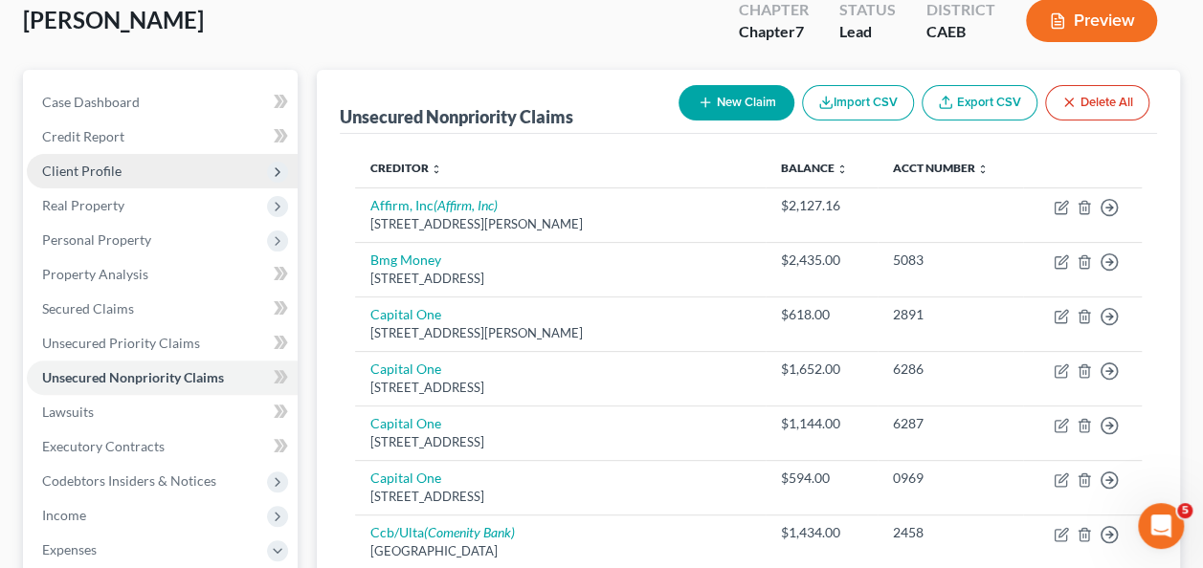
click at [86, 163] on span "Client Profile" at bounding box center [81, 171] width 79 height 16
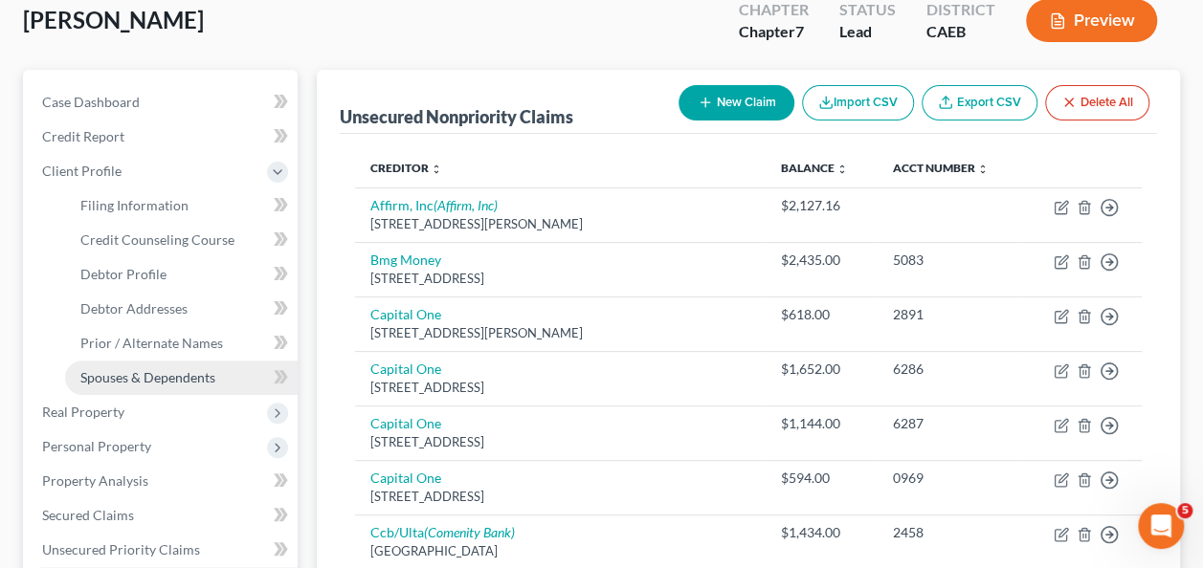
click at [136, 385] on link "Spouses & Dependents" at bounding box center [181, 378] width 233 height 34
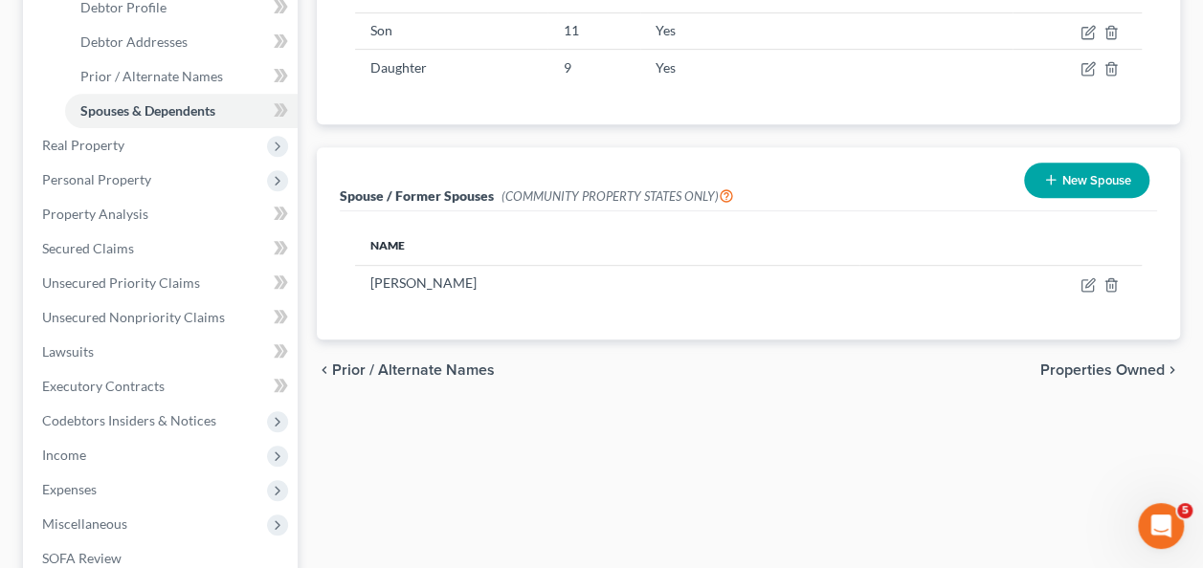
scroll to position [653, 0]
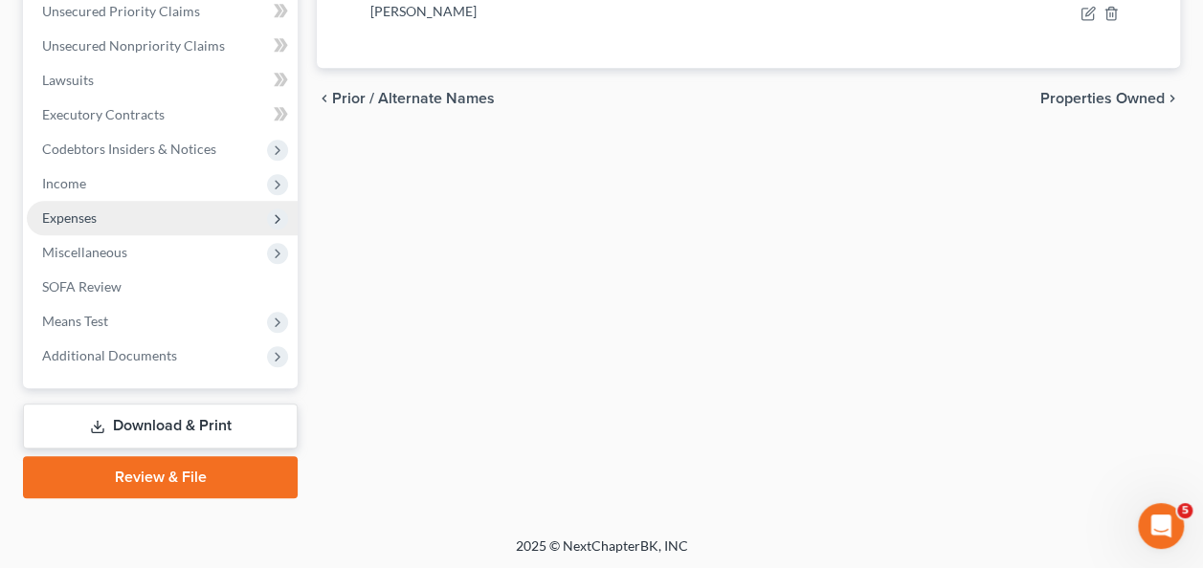
click at [73, 212] on span "Expenses" at bounding box center [69, 218] width 55 height 16
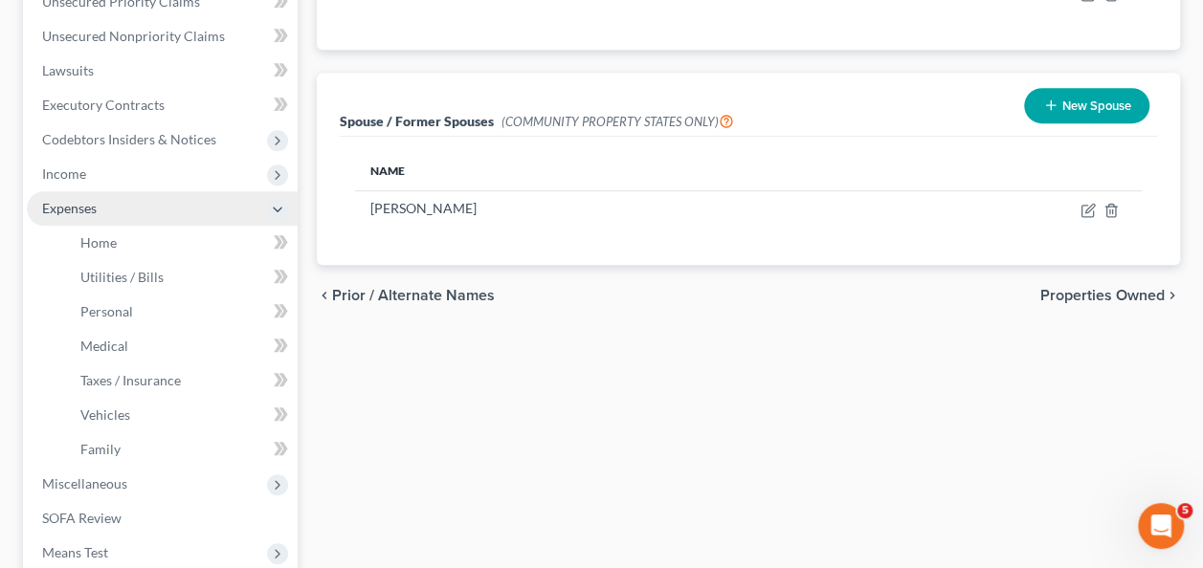
scroll to position [446, 0]
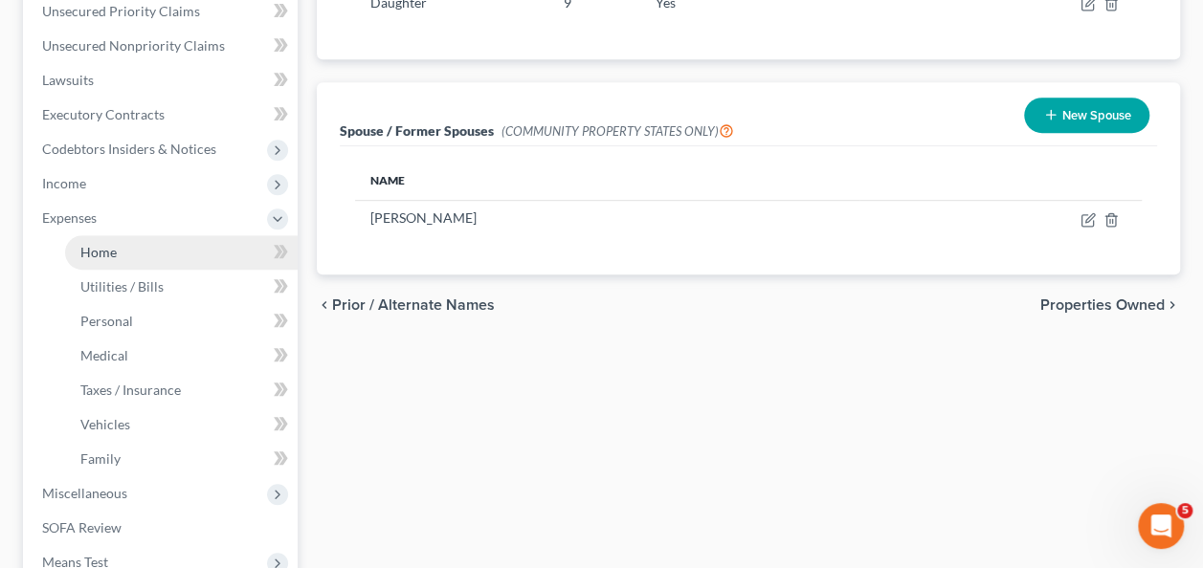
click at [105, 244] on span "Home" at bounding box center [98, 252] width 36 height 16
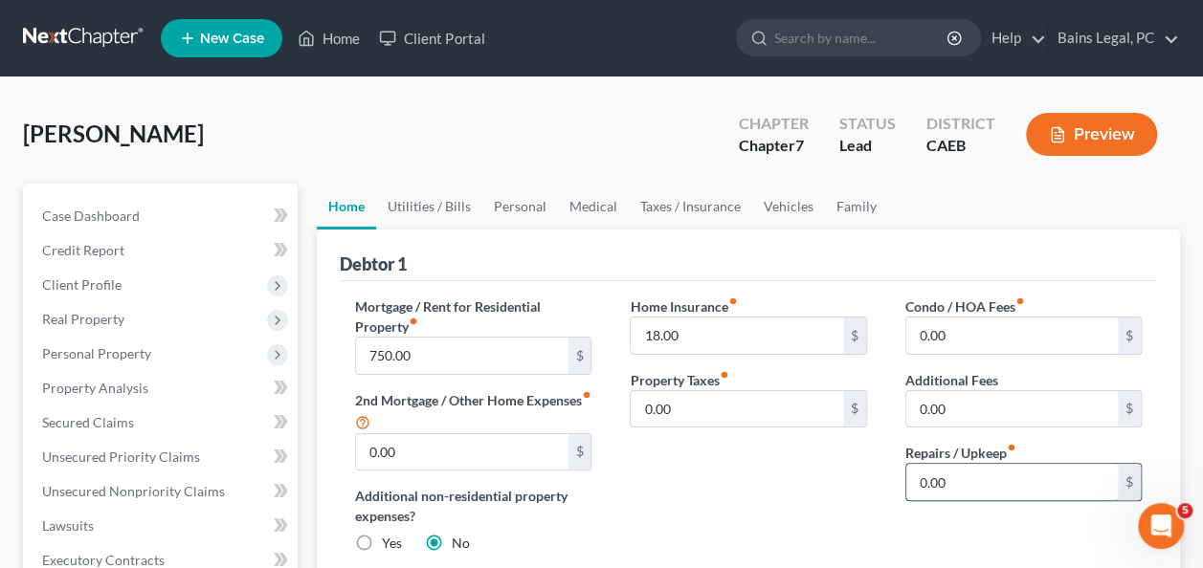
click at [990, 486] on input "0.00" at bounding box center [1011, 482] width 211 height 36
type input "15.00"
click at [418, 210] on link "Utilities / Bills" at bounding box center [429, 207] width 106 height 46
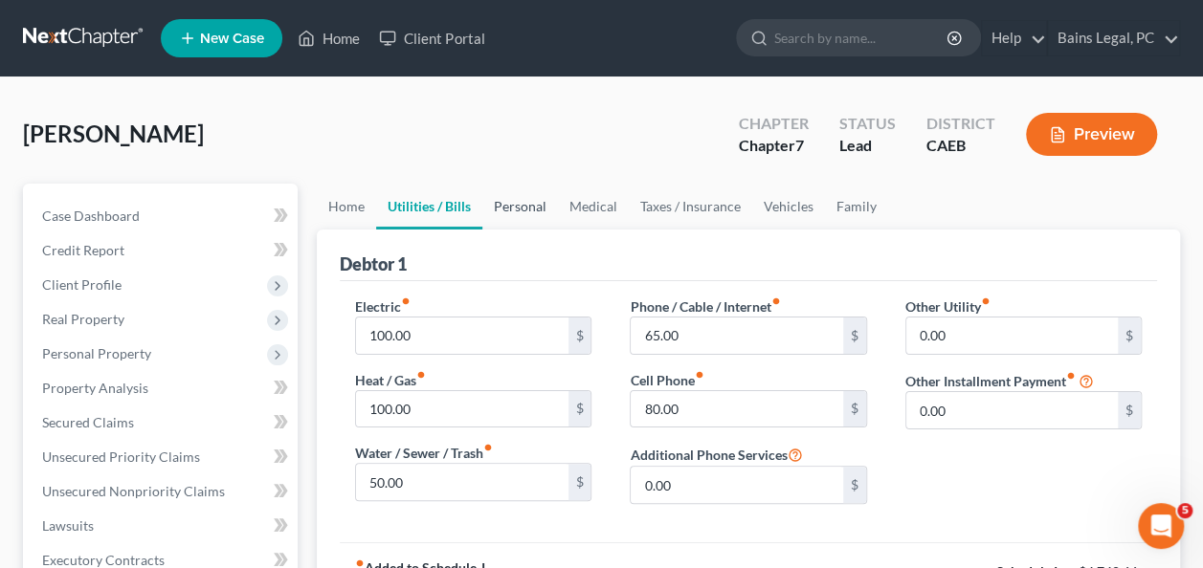
click at [500, 214] on link "Personal" at bounding box center [520, 207] width 76 height 46
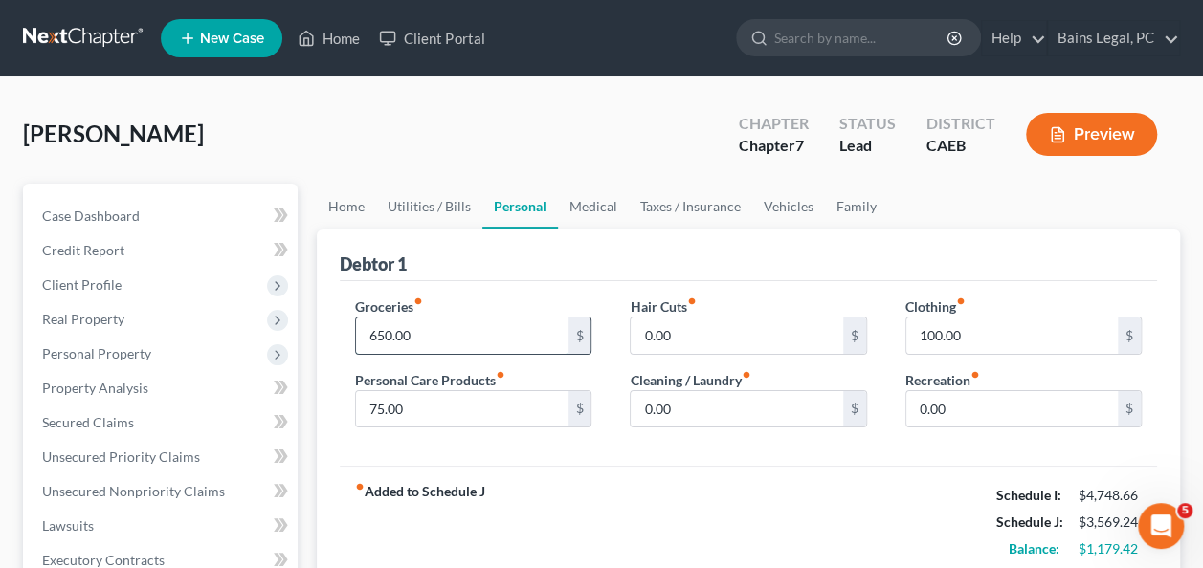
click at [447, 341] on input "650.00" at bounding box center [461, 336] width 211 height 36
type input "900"
type input "150"
type input "70"
type input "150"
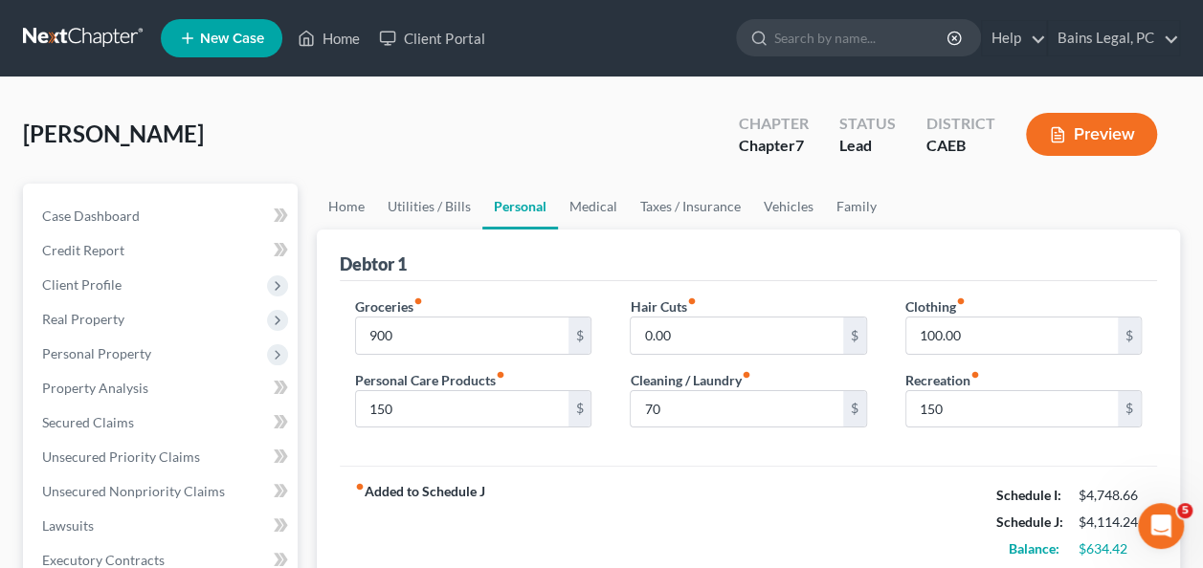
click at [624, 231] on div "Debtor 1" at bounding box center [748, 256] width 817 height 52
click at [598, 214] on link "Medical" at bounding box center [593, 207] width 71 height 46
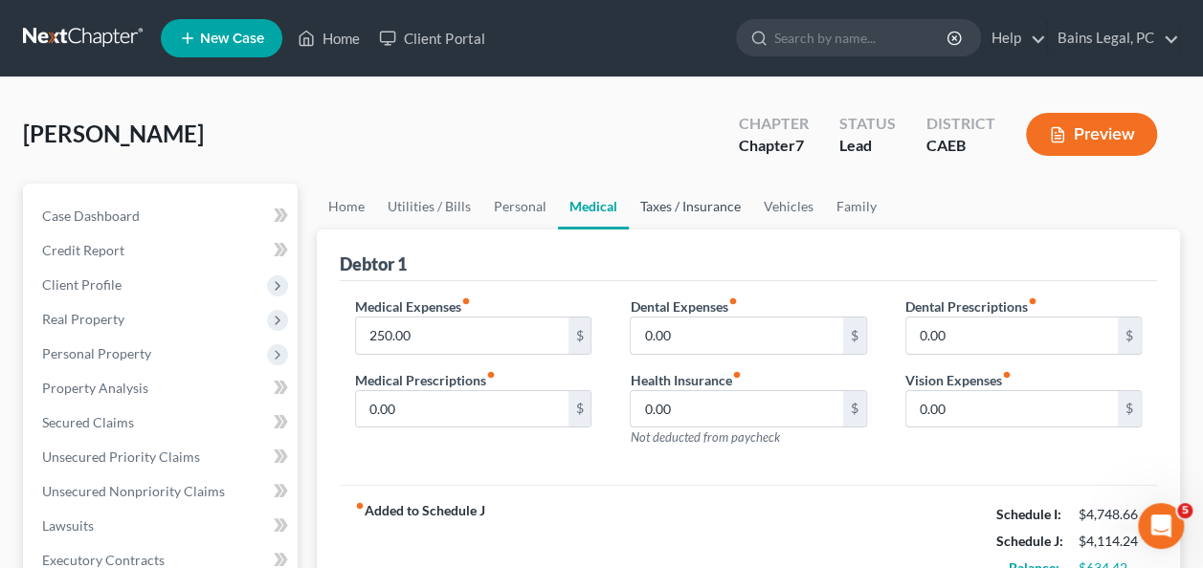
click at [680, 217] on link "Taxes / Insurance" at bounding box center [690, 207] width 123 height 46
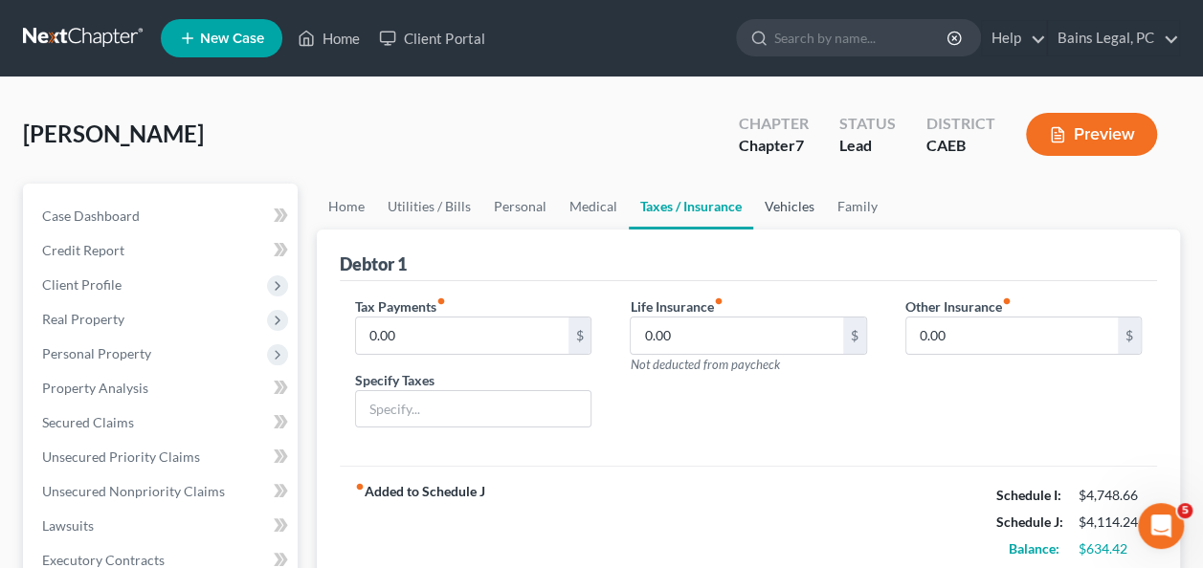
click at [795, 209] on link "Vehicles" at bounding box center [789, 207] width 73 height 46
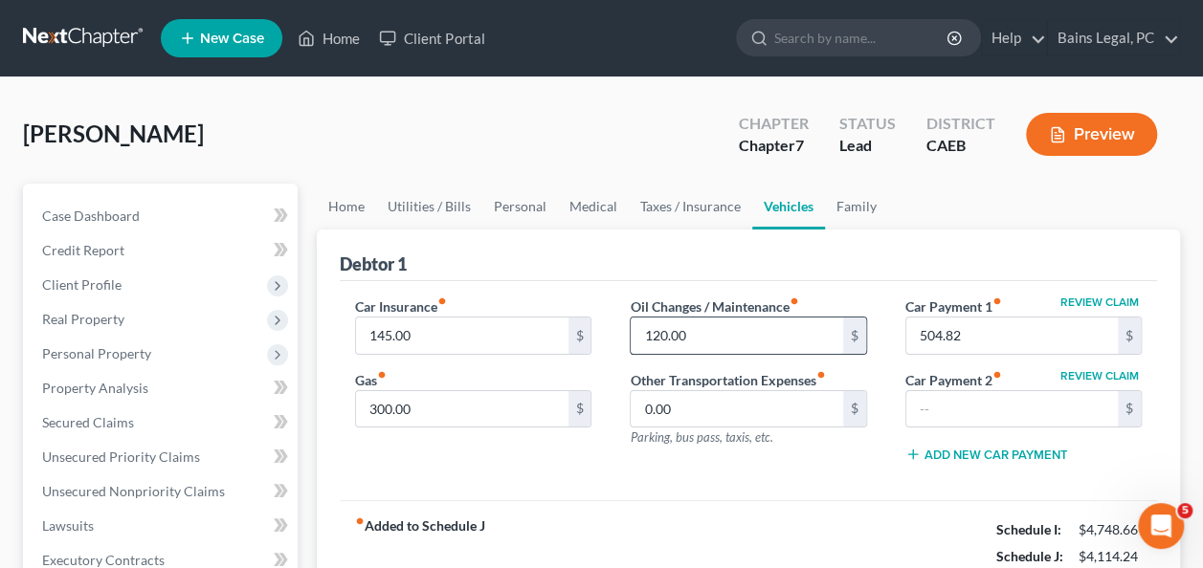
click at [721, 331] on input "120.00" at bounding box center [736, 336] width 211 height 36
type input "250"
click at [856, 205] on link "Family" at bounding box center [856, 207] width 63 height 46
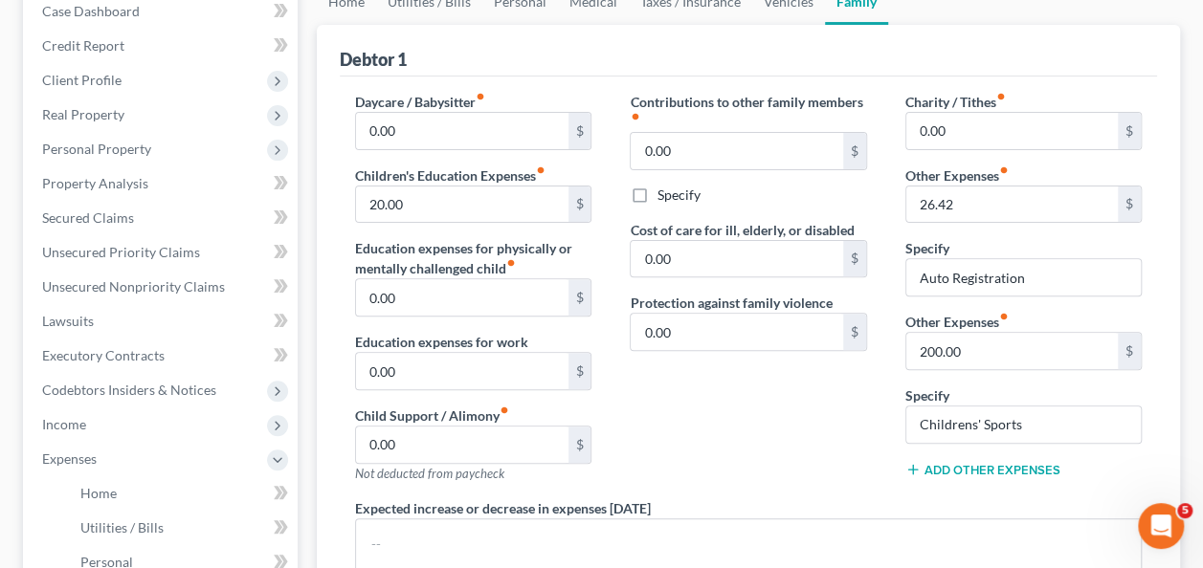
scroll to position [283, 0]
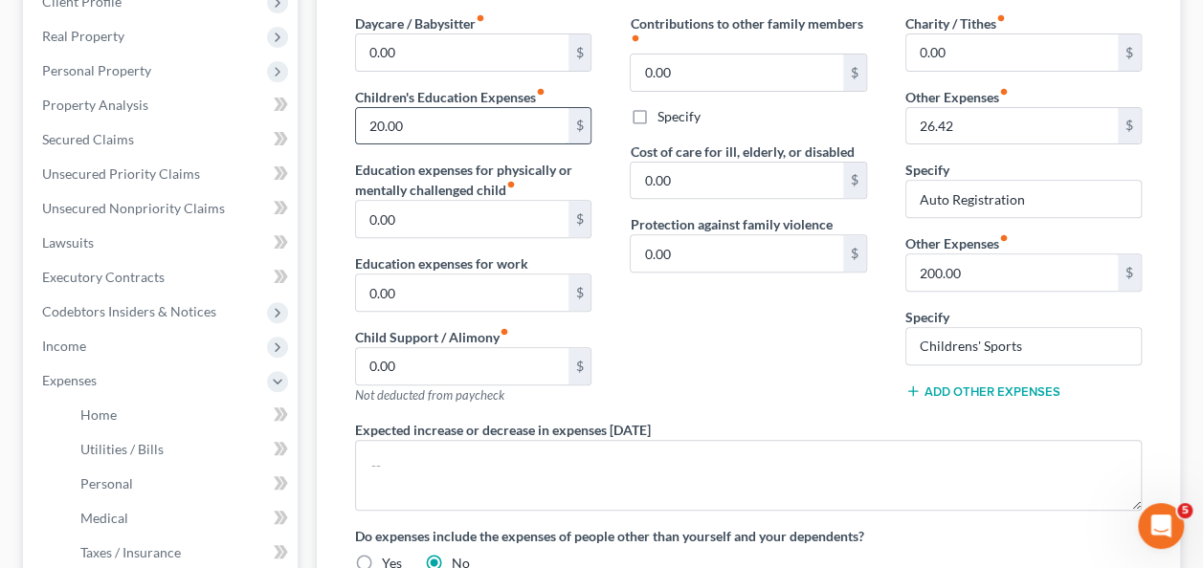
click at [423, 111] on input "20.00" at bounding box center [461, 126] width 211 height 36
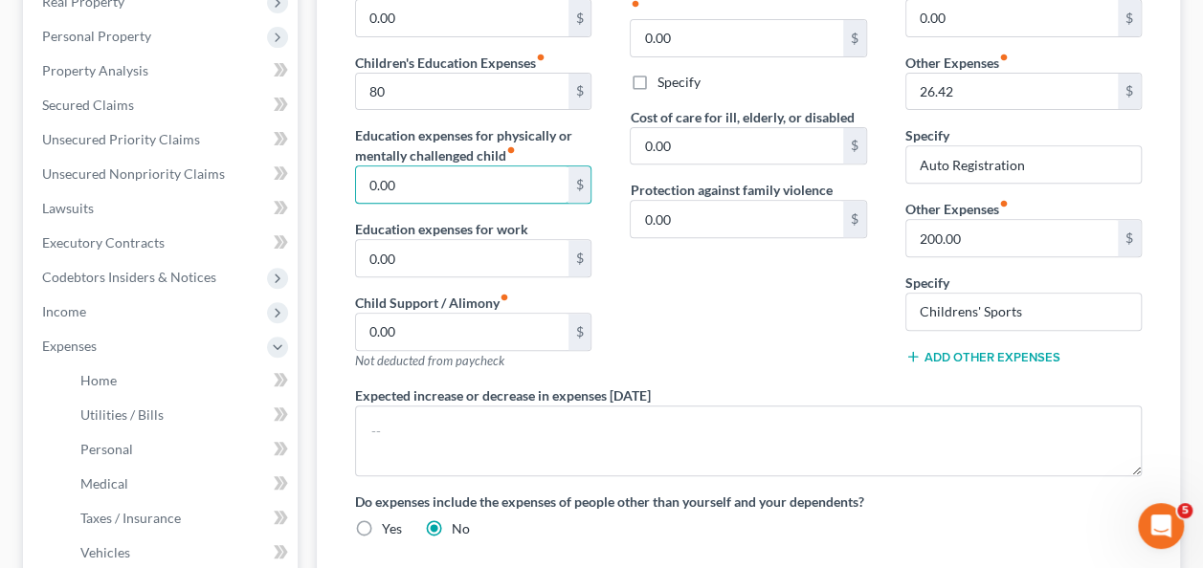
scroll to position [0, 0]
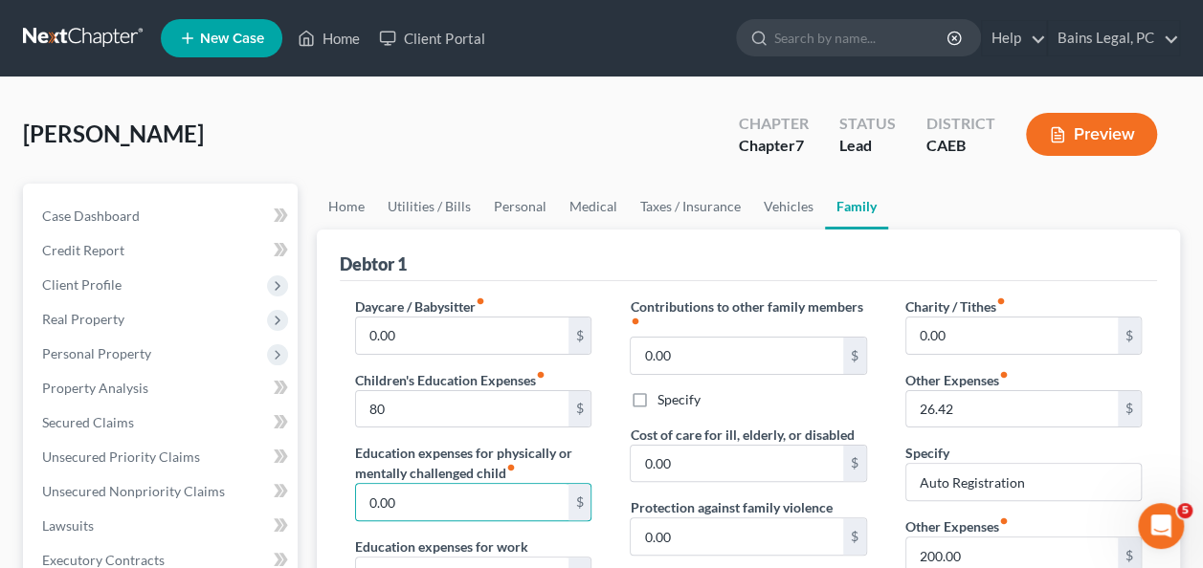
click at [314, 157] on div "[PERSON_NAME] Upgraded Chapter Chapter 7 Status Lead District CAEB Preview" at bounding box center [601, 141] width 1157 height 83
click at [384, 100] on div "[PERSON_NAME] Upgraded Chapter Chapter 7 Status Lead District CAEB Preview" at bounding box center [601, 141] width 1157 height 83
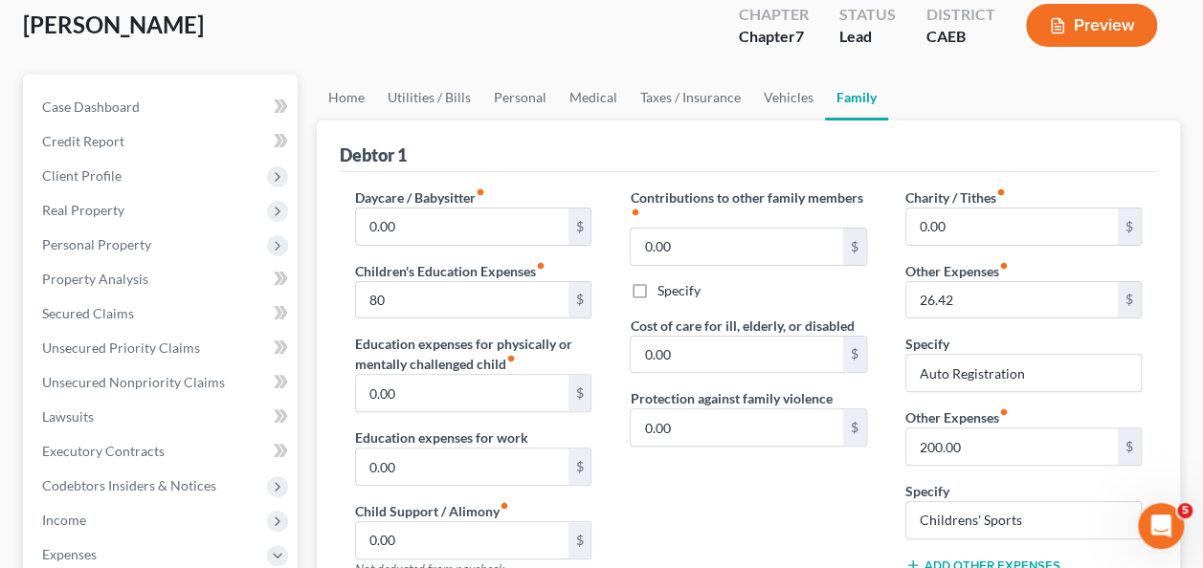
scroll to position [268, 0]
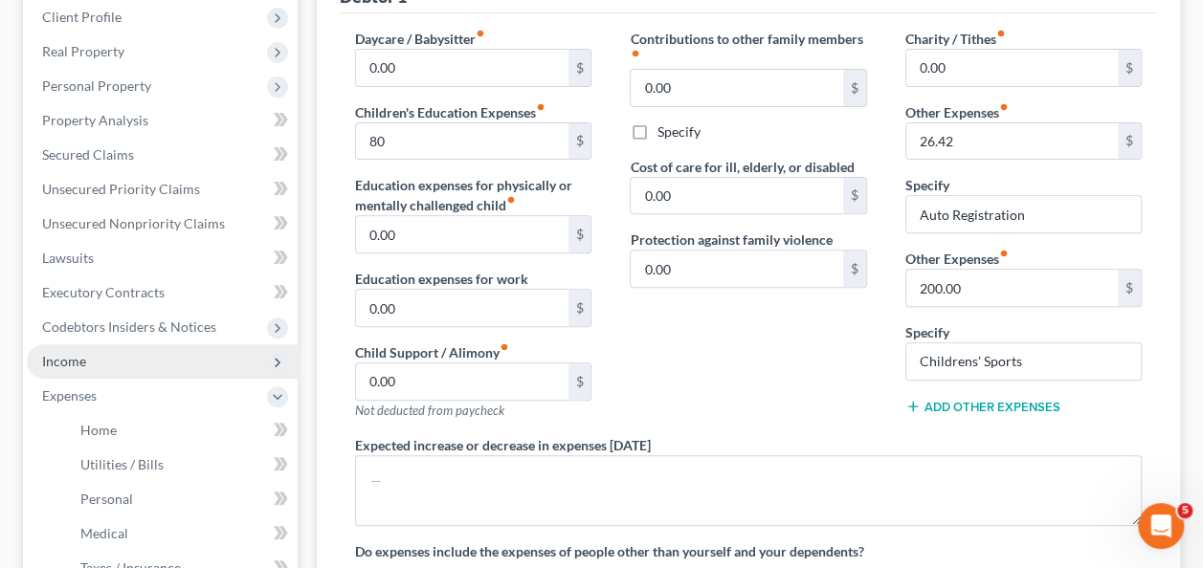
click at [78, 365] on span "Income" at bounding box center [64, 361] width 44 height 16
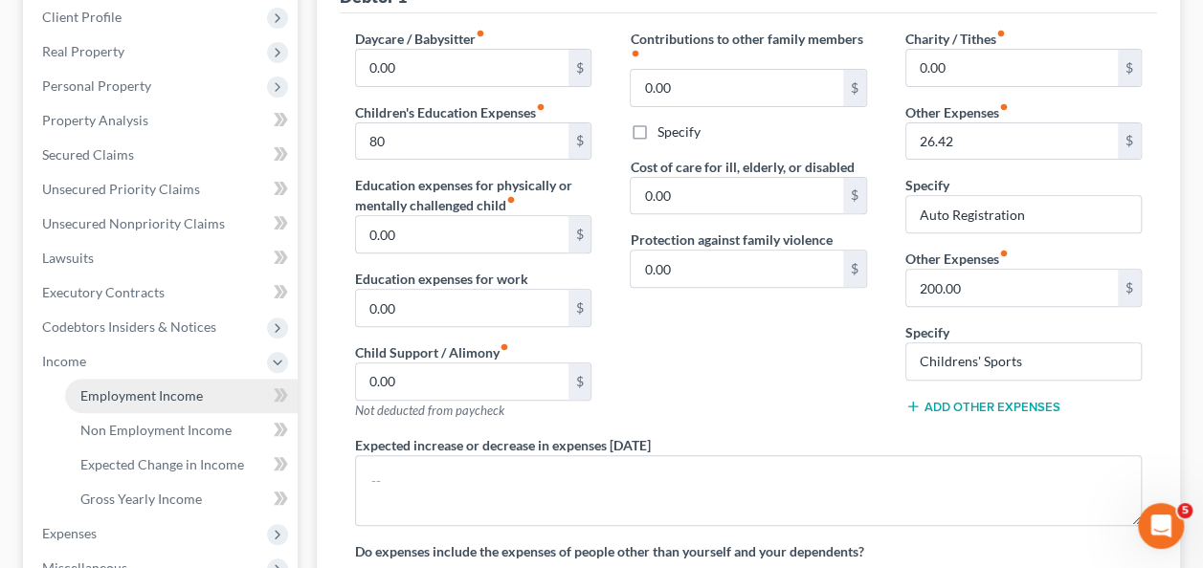
click at [103, 398] on span "Employment Income" at bounding box center [141, 396] width 122 height 16
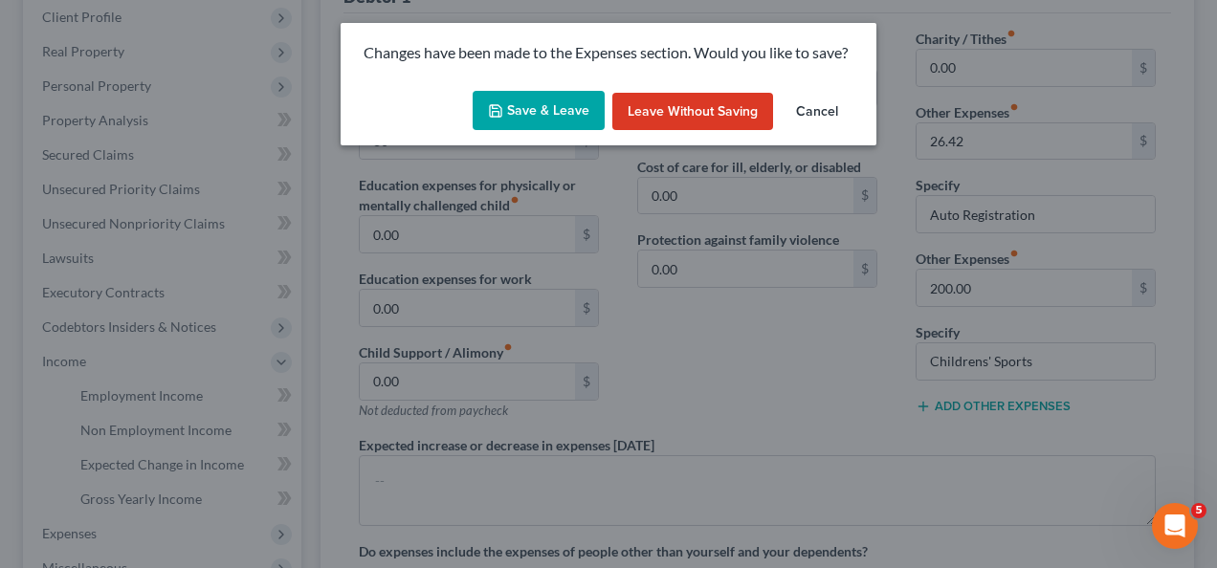
click at [570, 91] on button "Save & Leave" at bounding box center [539, 111] width 132 height 40
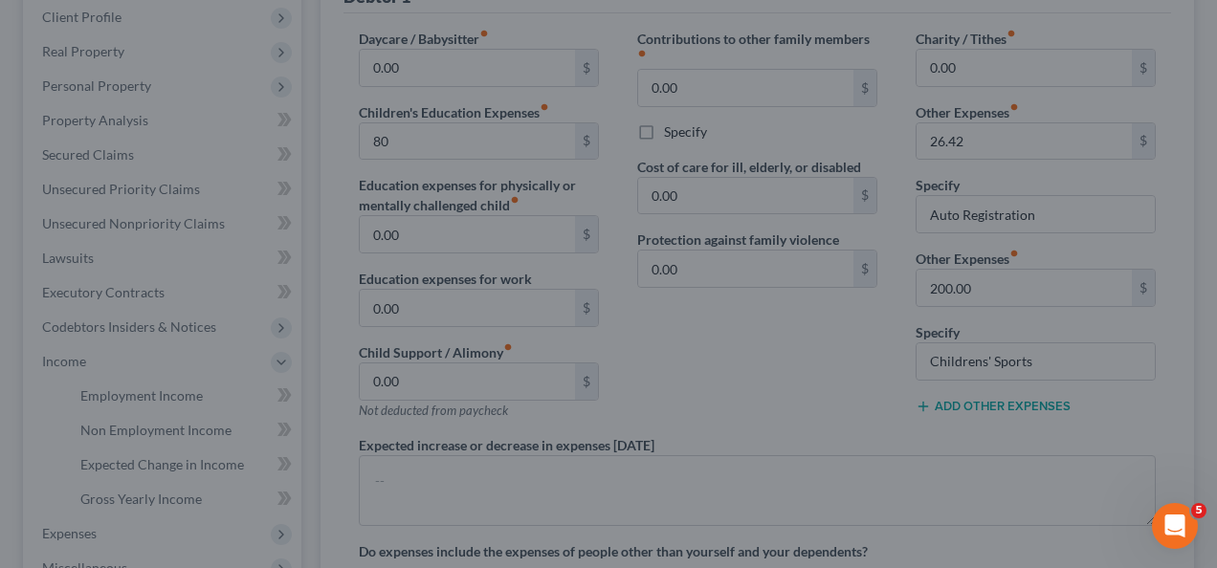
type input "80.00"
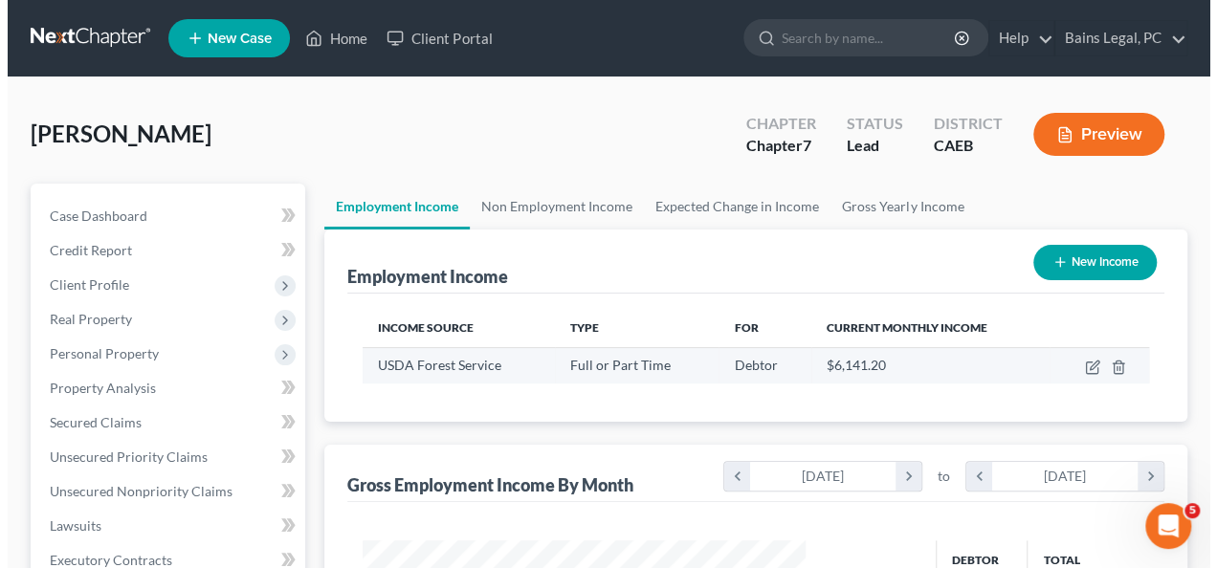
scroll to position [341, 480]
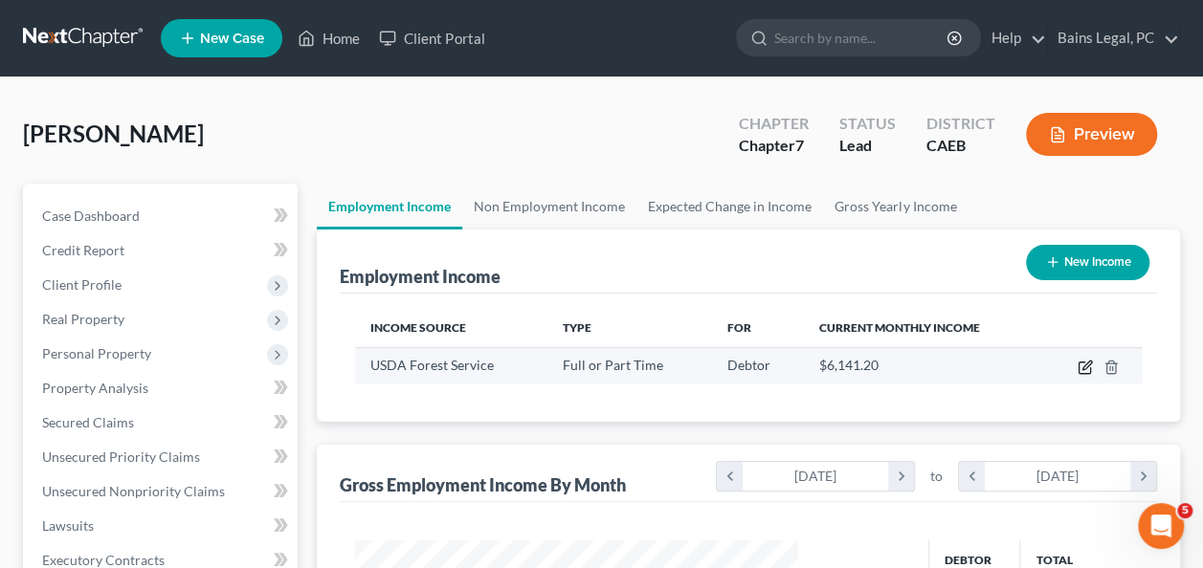
click at [1078, 364] on icon "button" at bounding box center [1083, 368] width 11 height 11
select select "0"
select select "4"
select select "2"
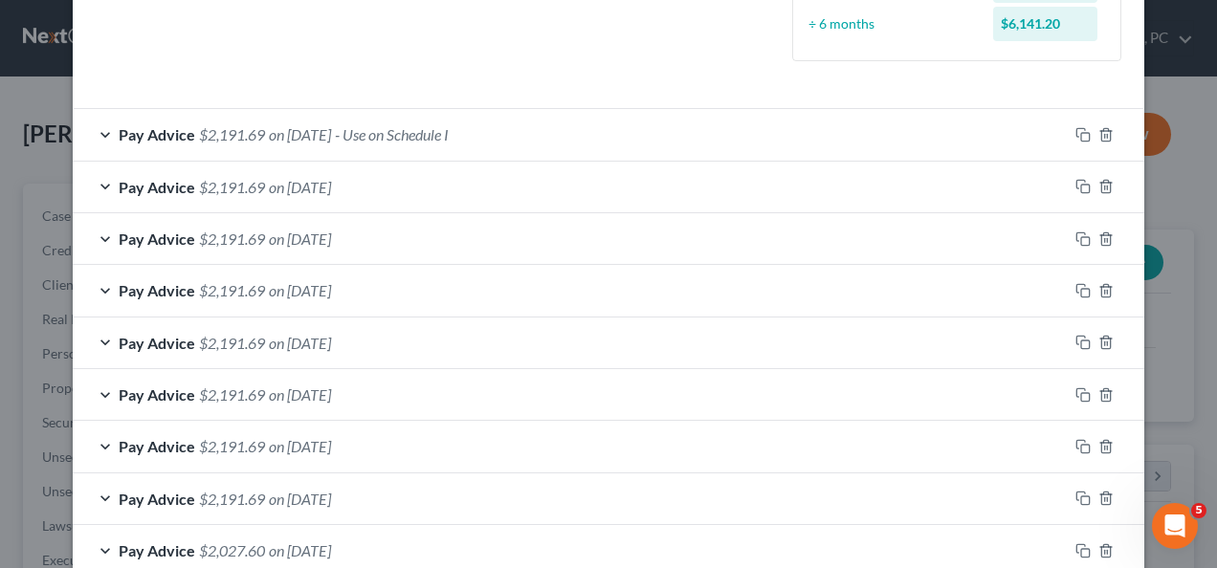
scroll to position [499, 0]
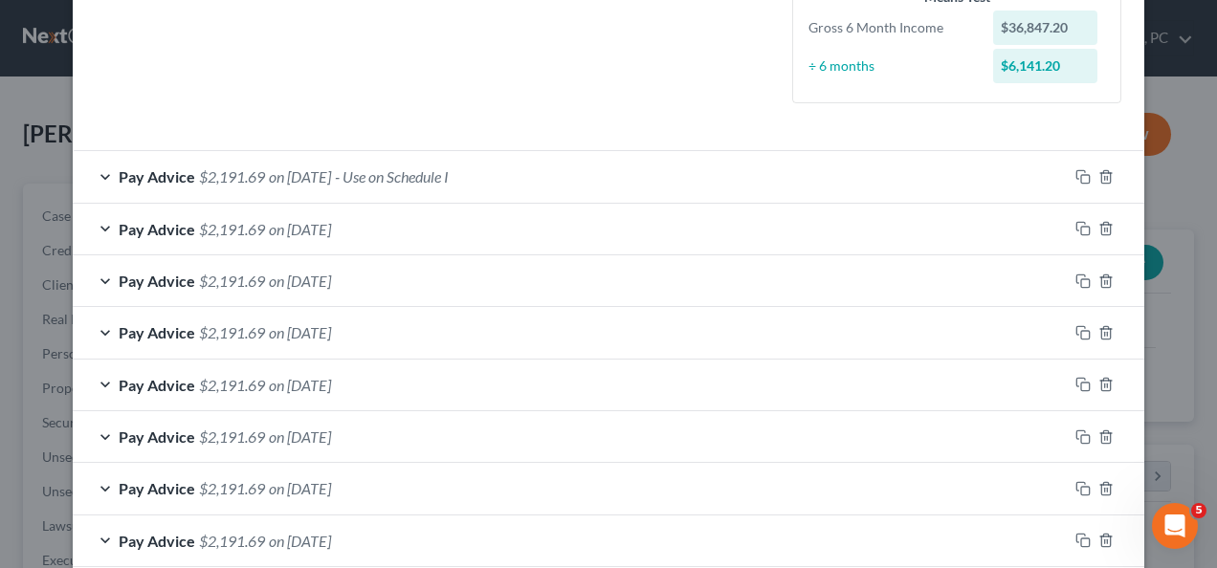
click at [323, 172] on span "on [DATE]" at bounding box center [300, 176] width 62 height 18
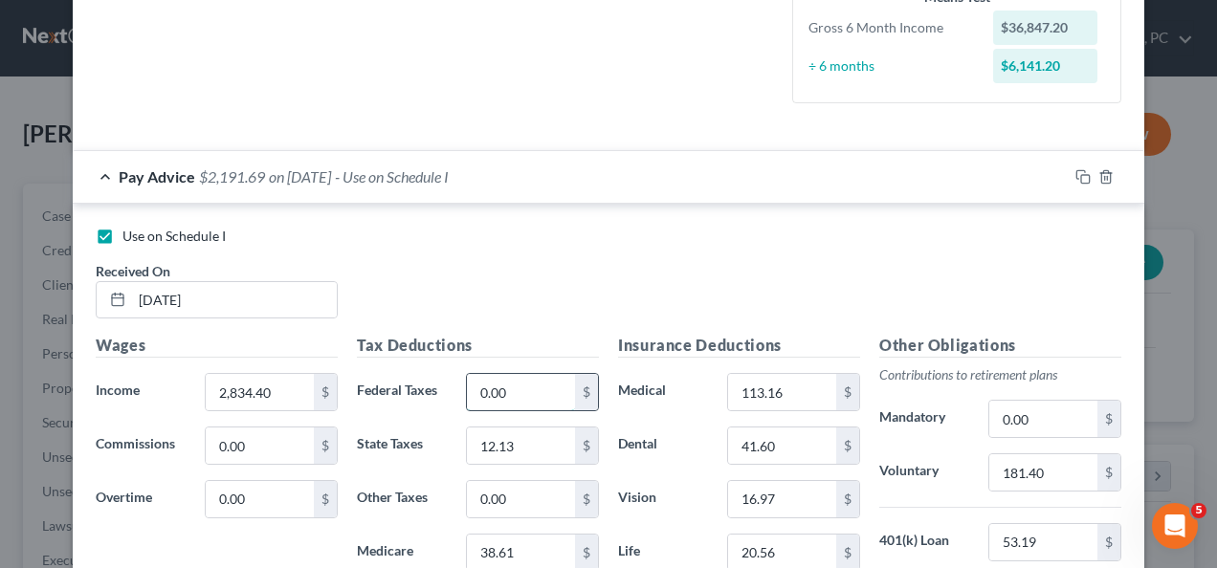
click at [507, 390] on input "0.00" at bounding box center [521, 392] width 108 height 36
type input "500"
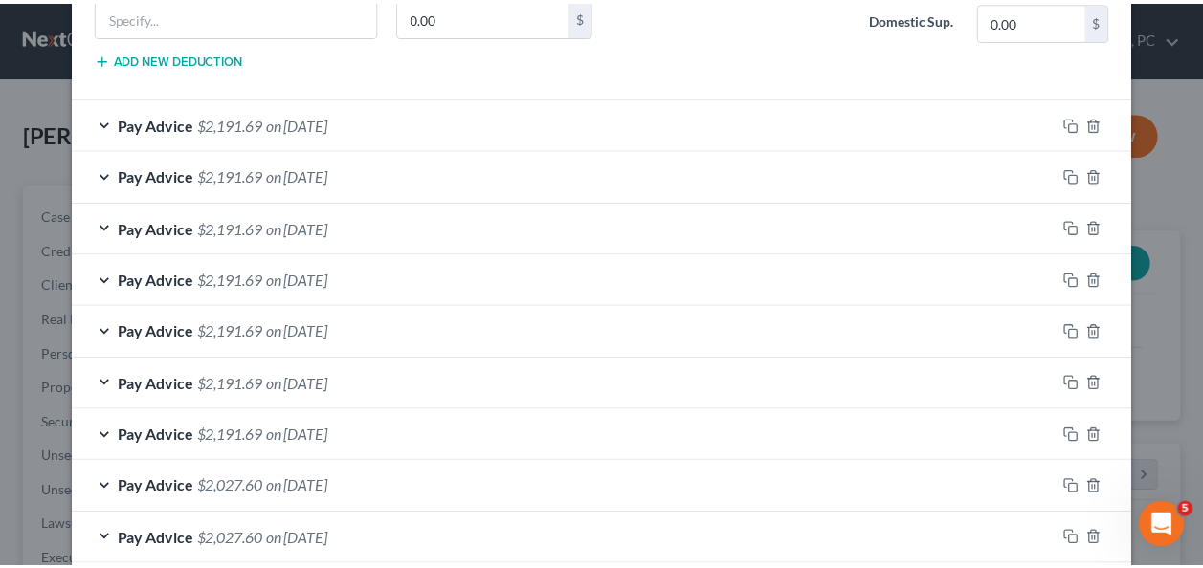
scroll to position [1428, 0]
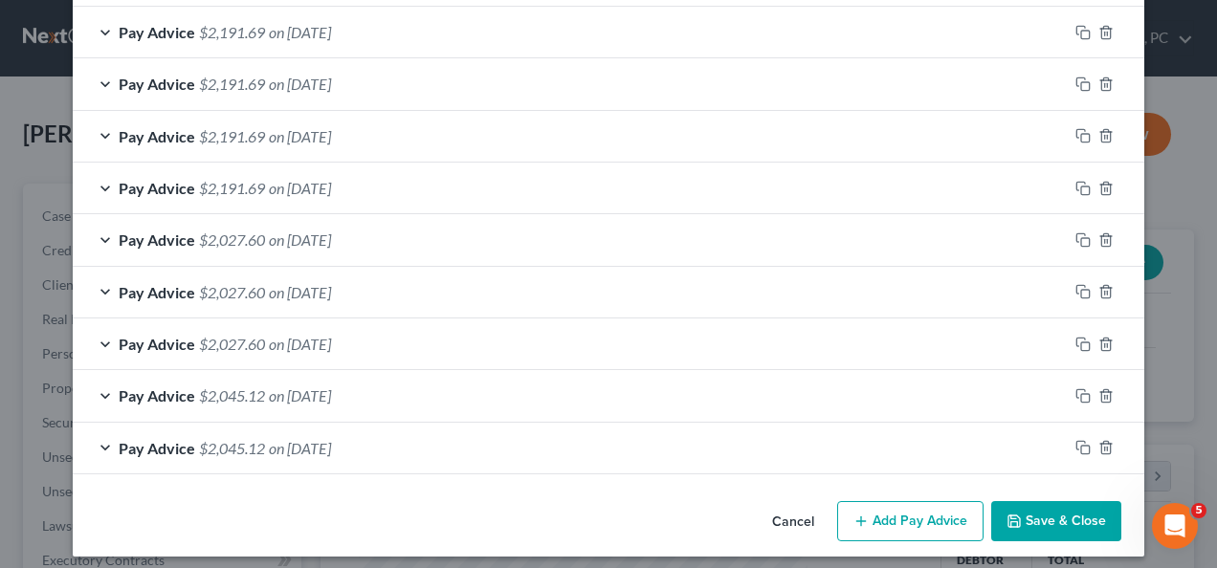
click at [1033, 503] on button "Save & Close" at bounding box center [1056, 521] width 130 height 40
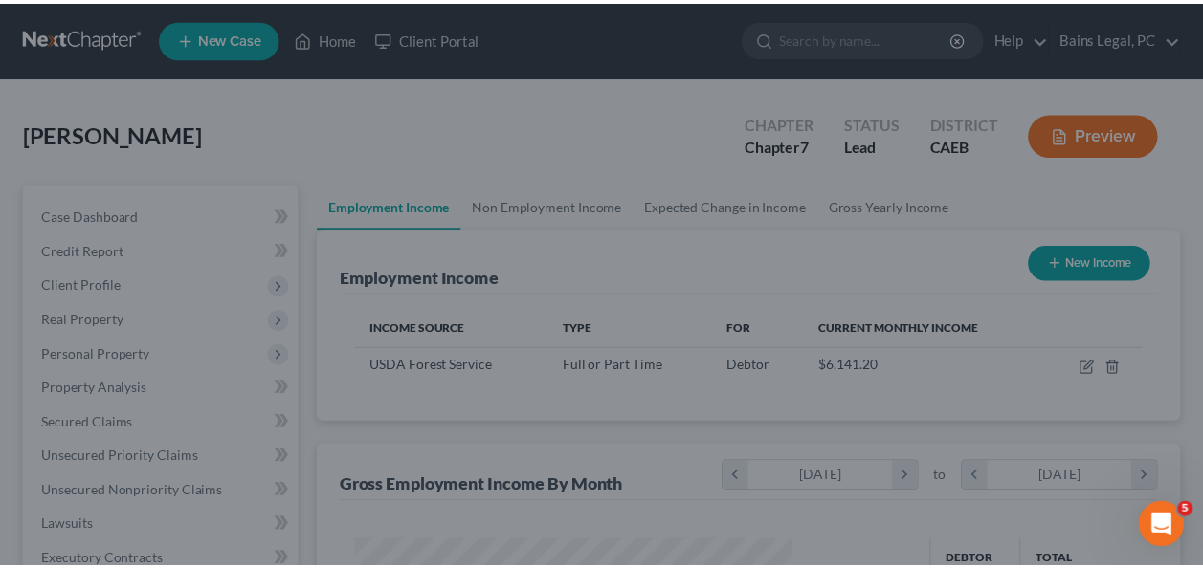
scroll to position [956450, 956309]
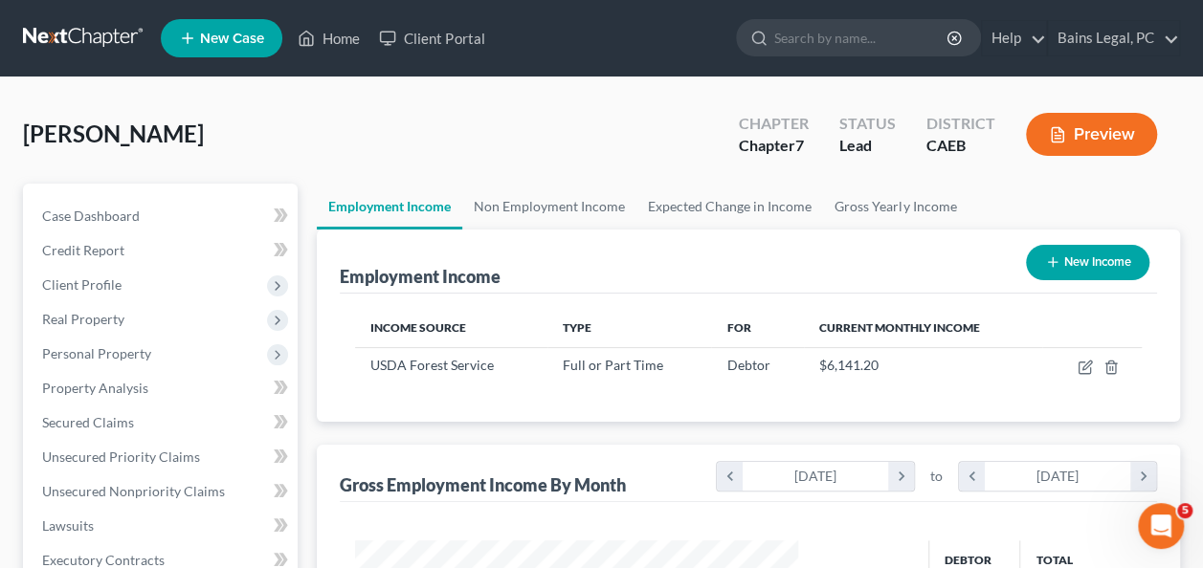
click at [528, 176] on div "[PERSON_NAME] Upgraded Chapter Chapter 7 Status Lead District CAEB Preview" at bounding box center [601, 141] width 1157 height 83
click at [549, 213] on link "Non Employment Income" at bounding box center [549, 207] width 174 height 46
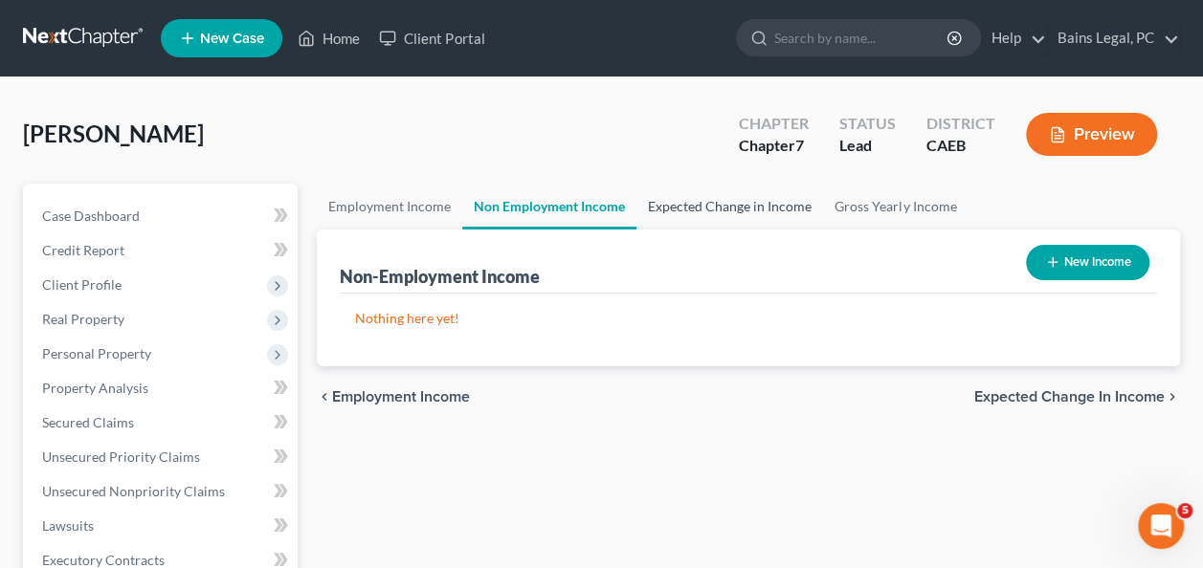
click at [705, 203] on link "Expected Change in Income" at bounding box center [729, 207] width 187 height 46
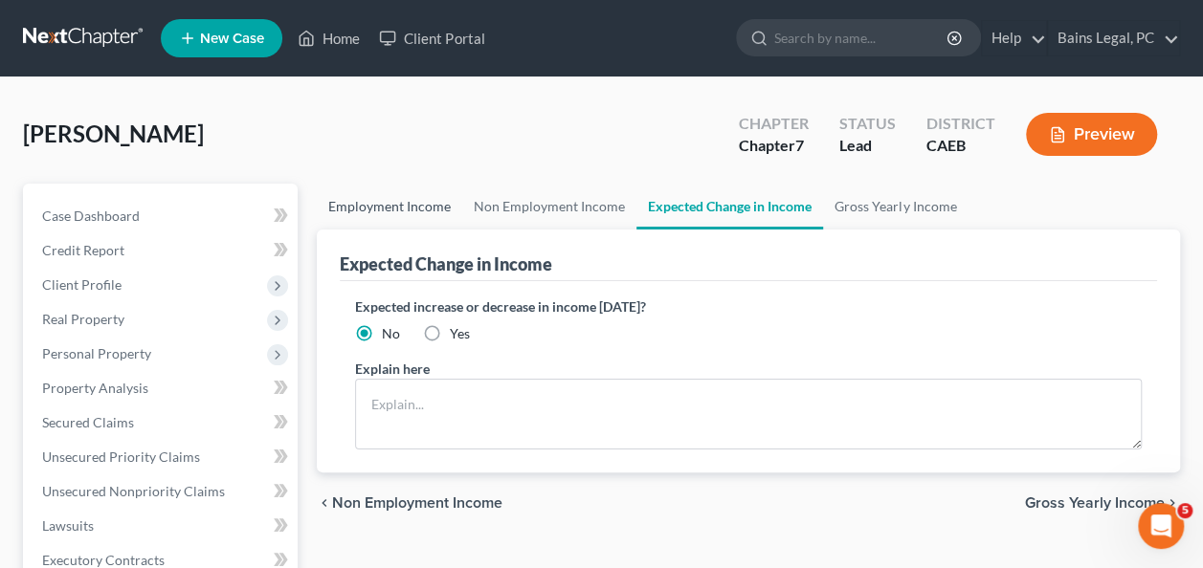
click at [372, 184] on link "Employment Income" at bounding box center [389, 207] width 145 height 46
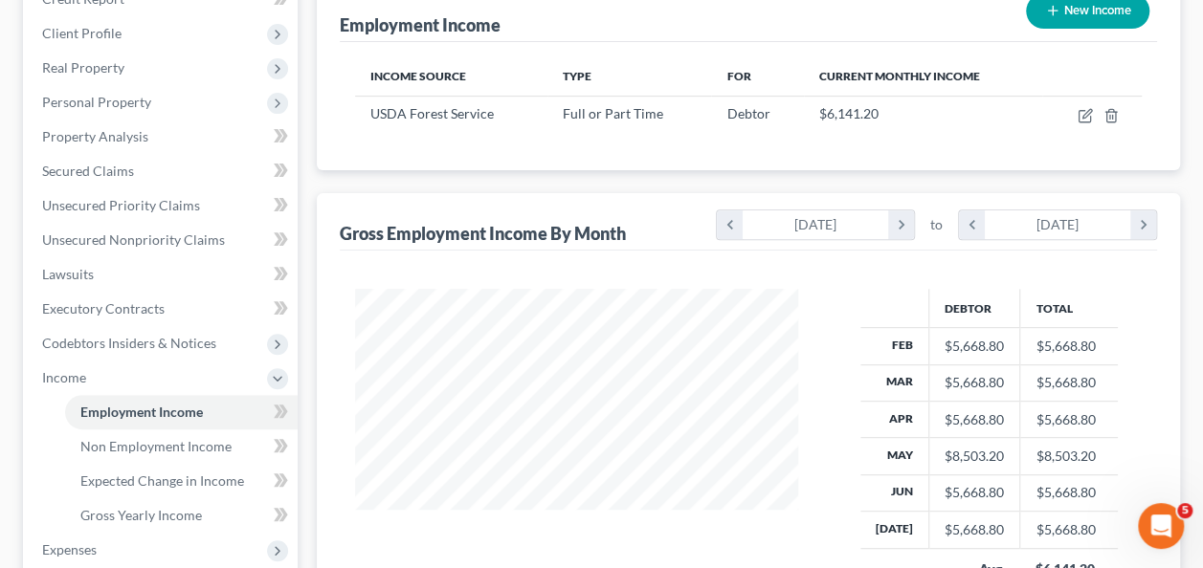
scroll to position [344, 0]
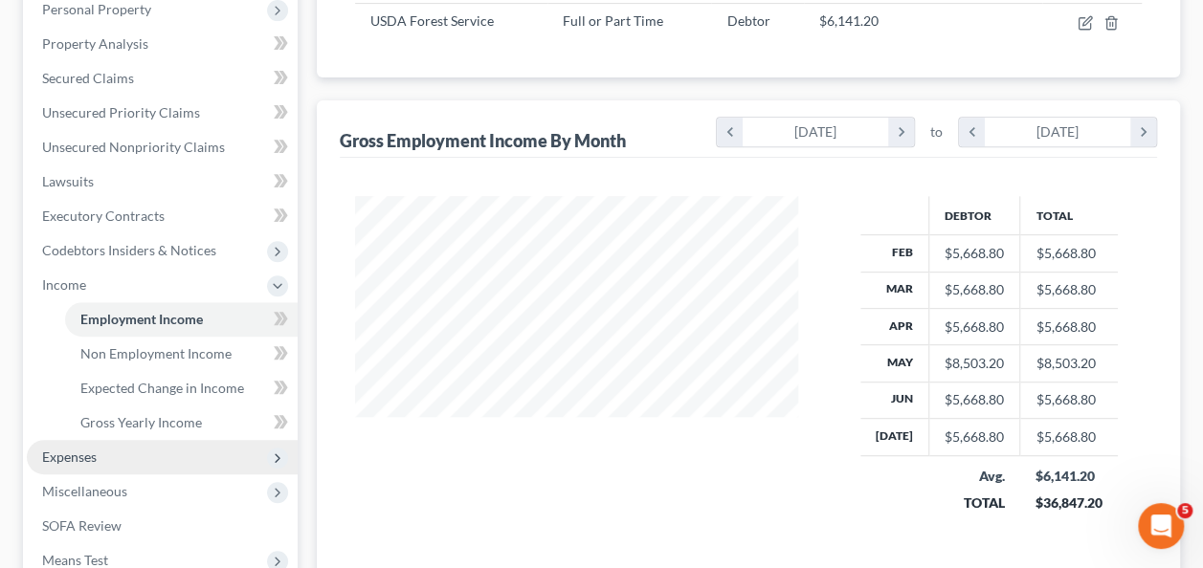
click at [75, 464] on span "Expenses" at bounding box center [162, 457] width 271 height 34
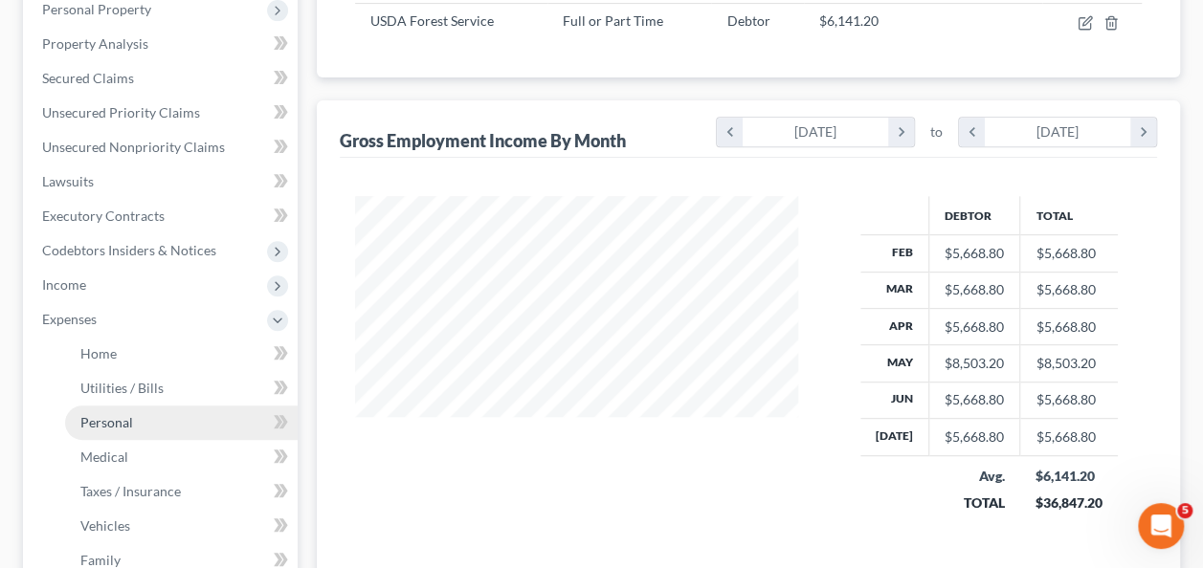
click at [149, 429] on link "Personal" at bounding box center [181, 423] width 233 height 34
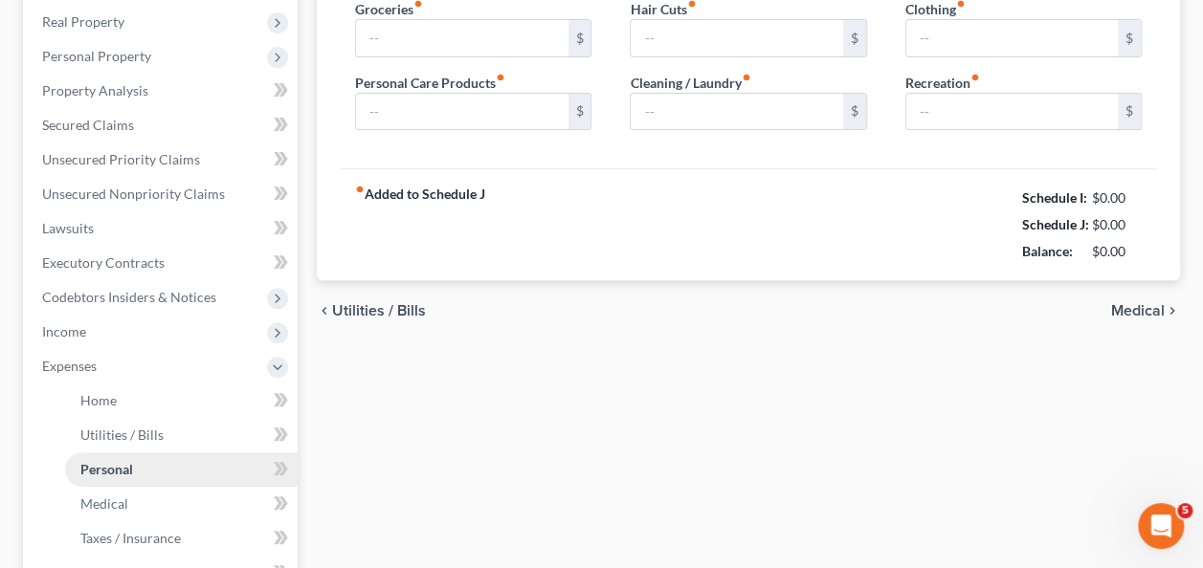
type input "900.00"
type input "150.00"
type input "0.00"
type input "70.00"
type input "100.00"
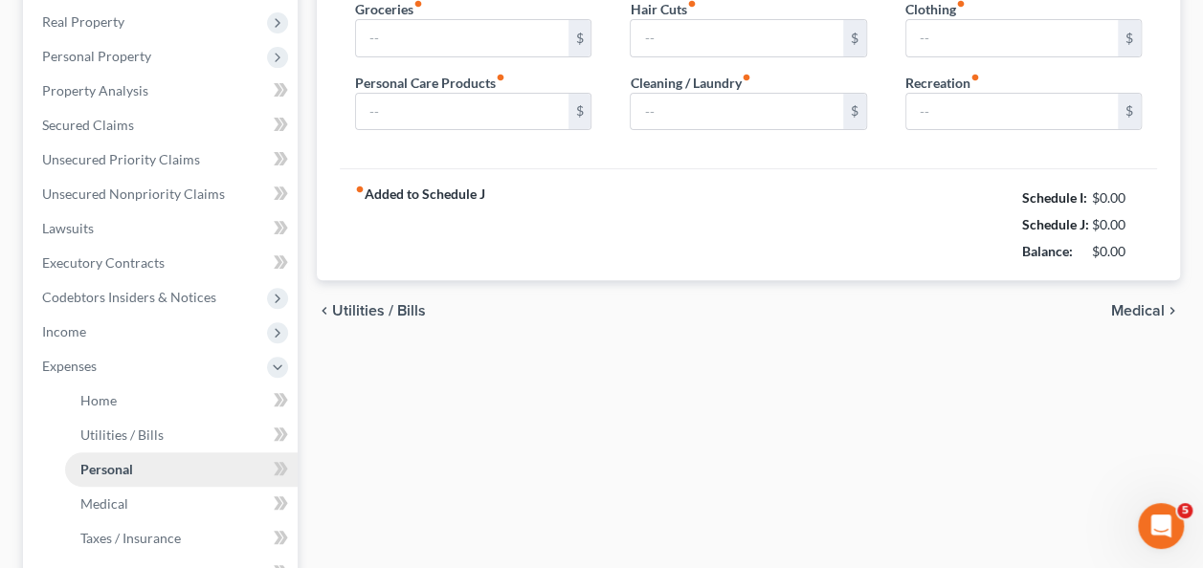
type input "150.00"
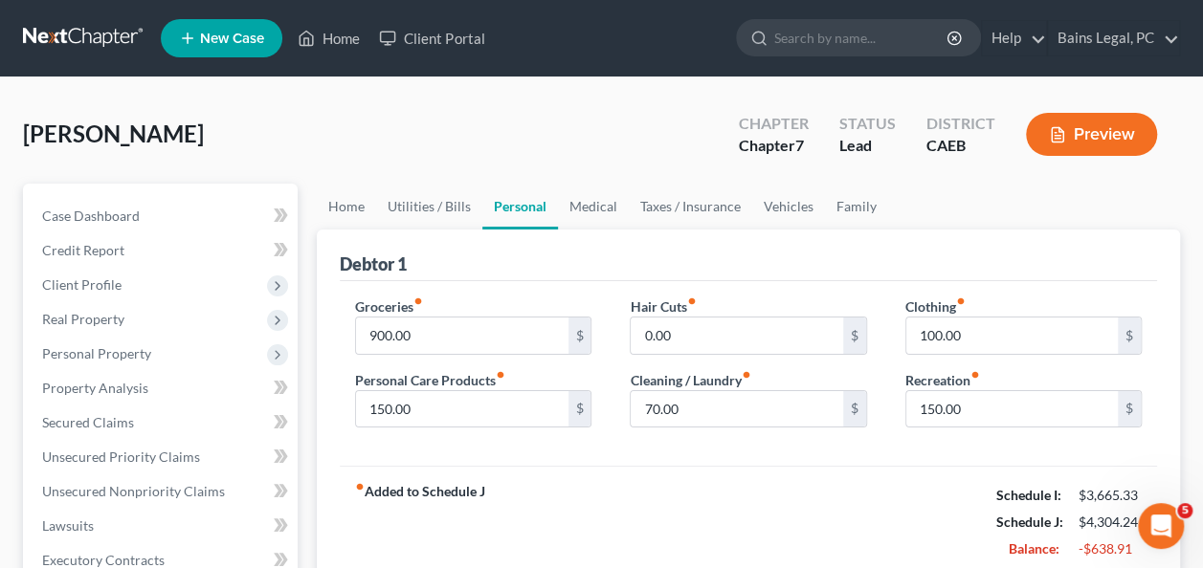
click at [433, 169] on div "[PERSON_NAME] Upgraded Chapter Chapter 7 Status Lead District CAEB Preview" at bounding box center [601, 141] width 1157 height 83
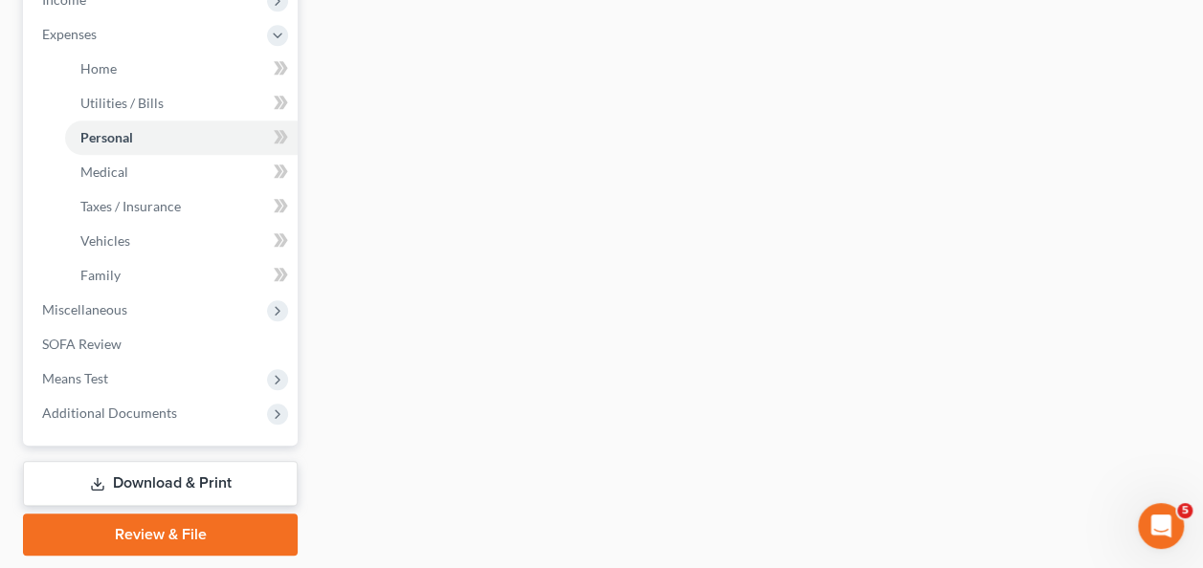
scroll to position [651, 0]
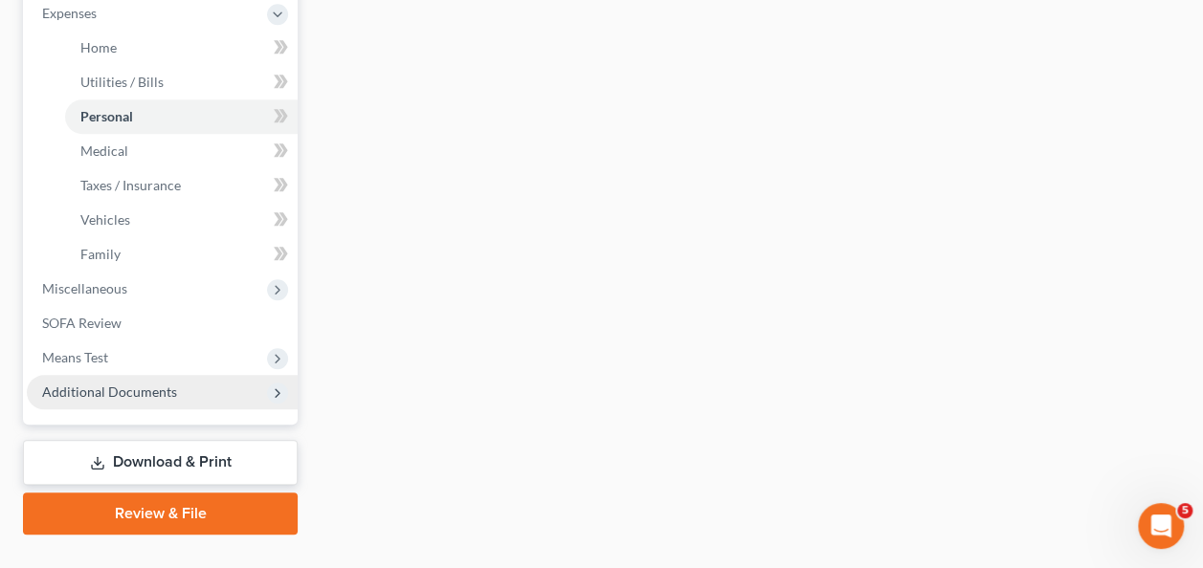
click at [133, 398] on span "Additional Documents" at bounding box center [109, 392] width 135 height 16
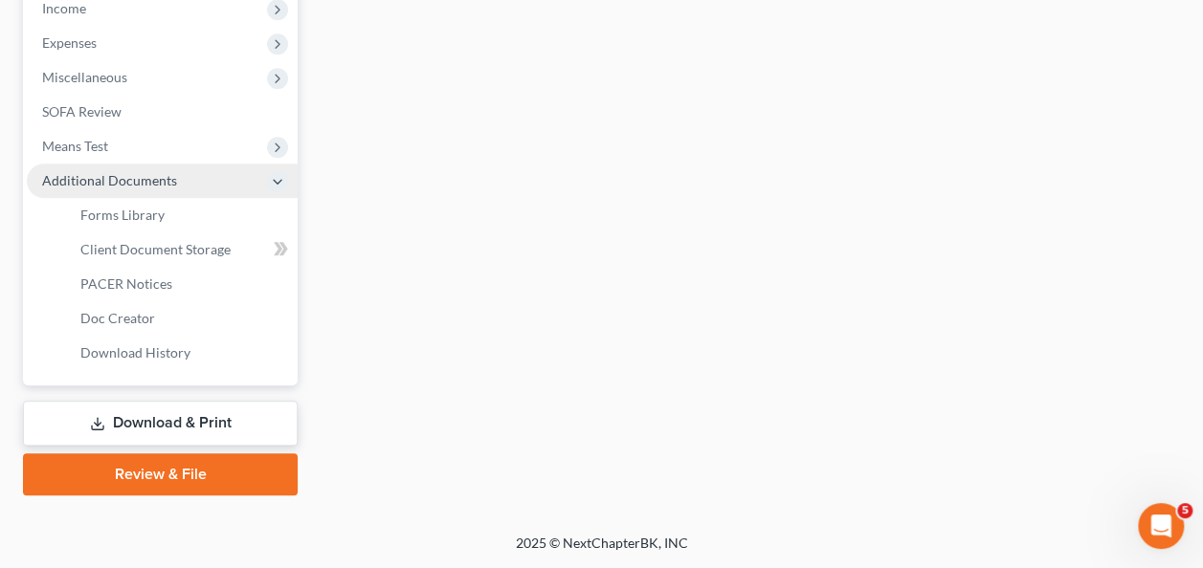
scroll to position [618, 0]
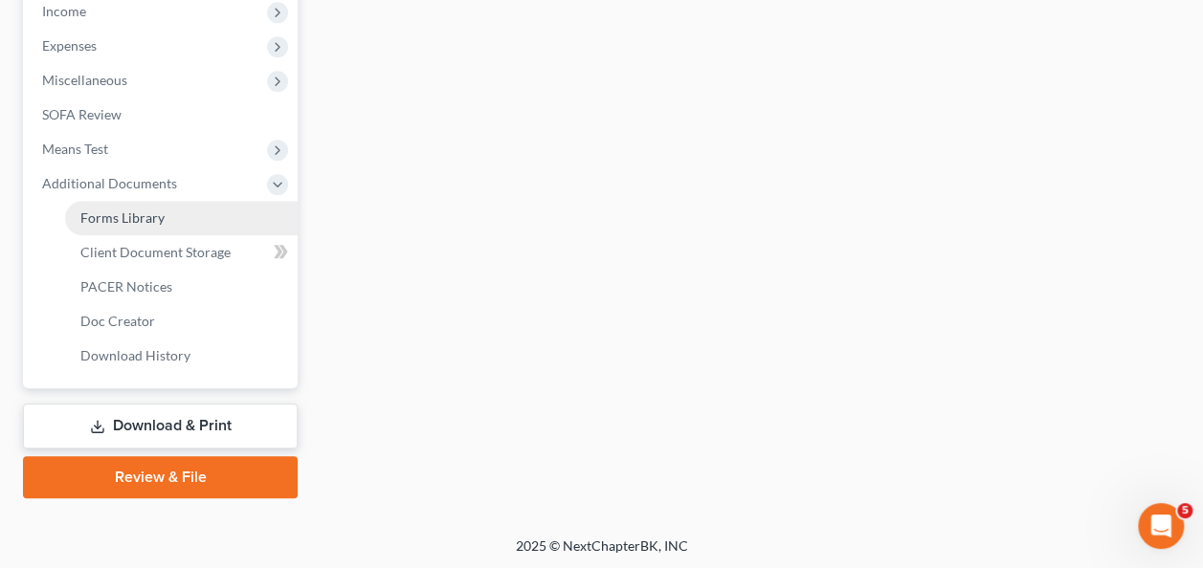
click at [105, 207] on link "Forms Library" at bounding box center [181, 218] width 233 height 34
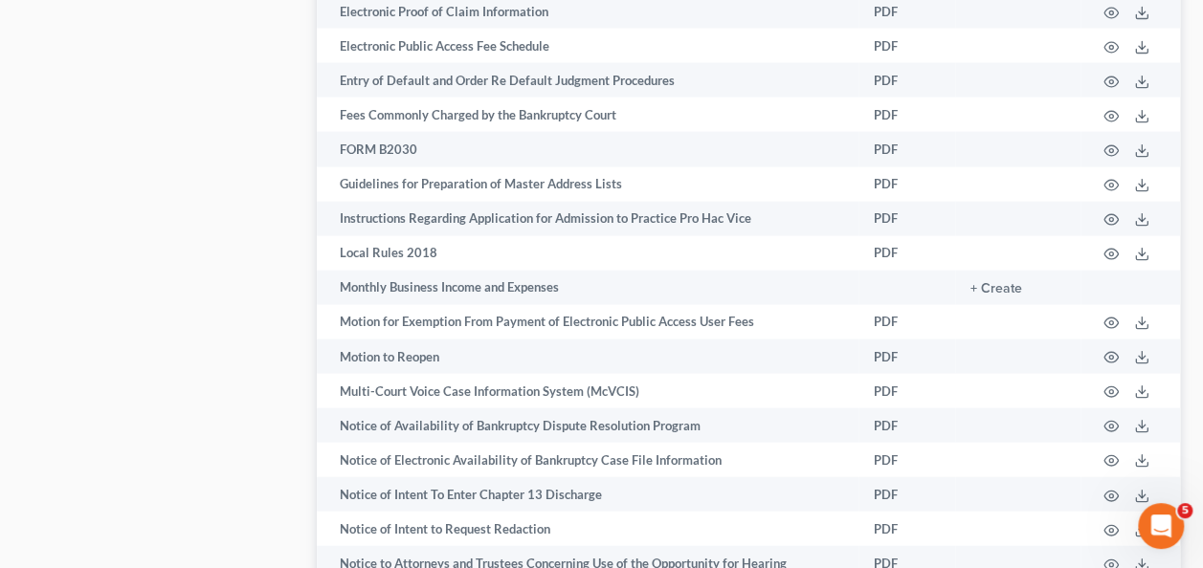
scroll to position [3294, 0]
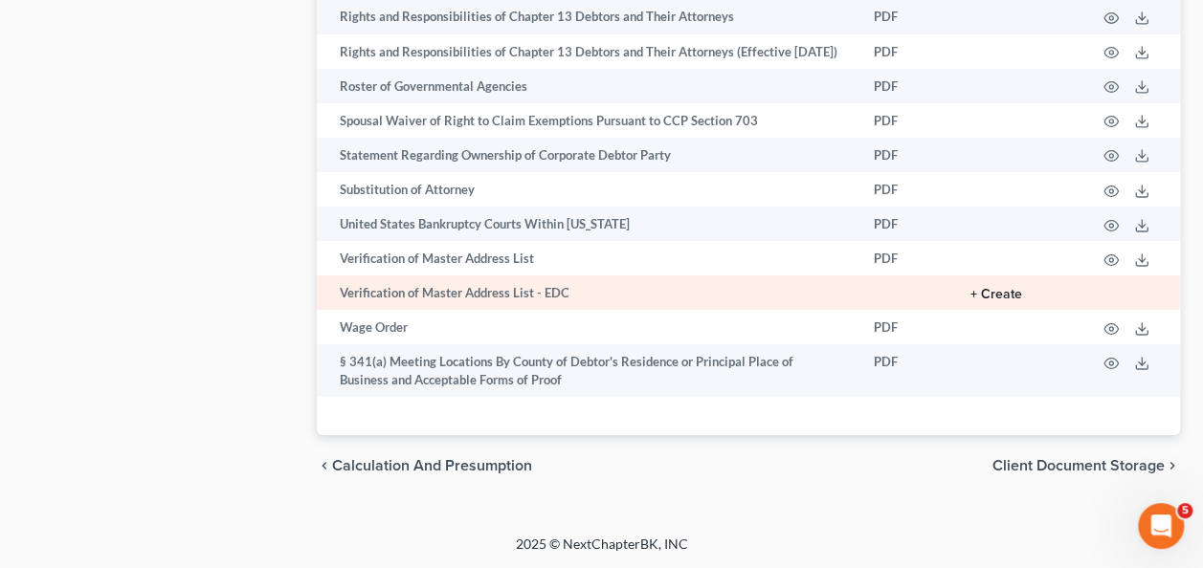
click at [985, 293] on button "+ Create" at bounding box center [996, 294] width 52 height 13
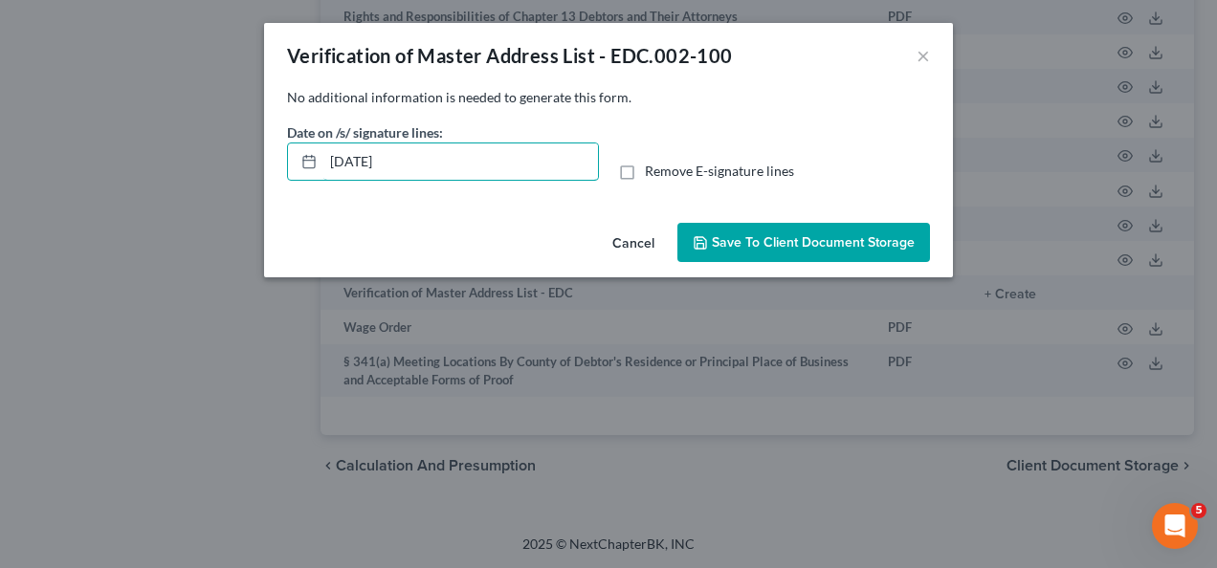
drag, startPoint x: 501, startPoint y: 168, endPoint x: 100, endPoint y: 161, distance: 401.9
click at [100, 161] on div "Verification of Master Address List - EDC.002-100 × No additional information i…" at bounding box center [608, 284] width 1217 height 568
click at [645, 166] on label "Remove E-signature lines" at bounding box center [719, 171] width 149 height 19
click at [653, 166] on input "Remove E-signature lines" at bounding box center [659, 168] width 12 height 12
checkbox input "true"
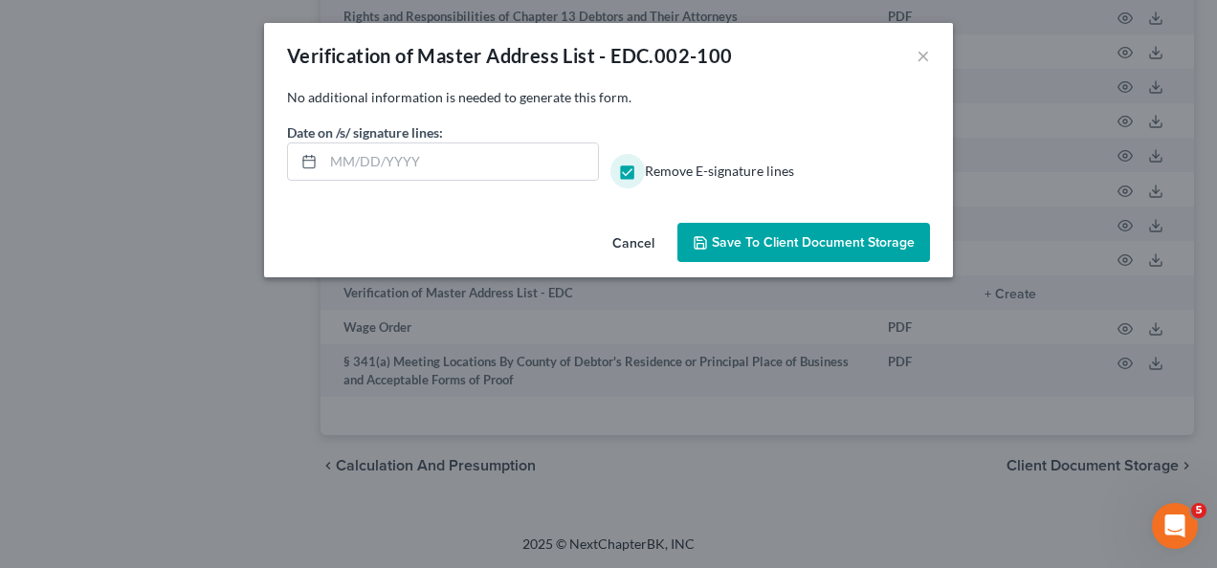
click at [729, 230] on button "Save to Client Document Storage" at bounding box center [803, 243] width 253 height 40
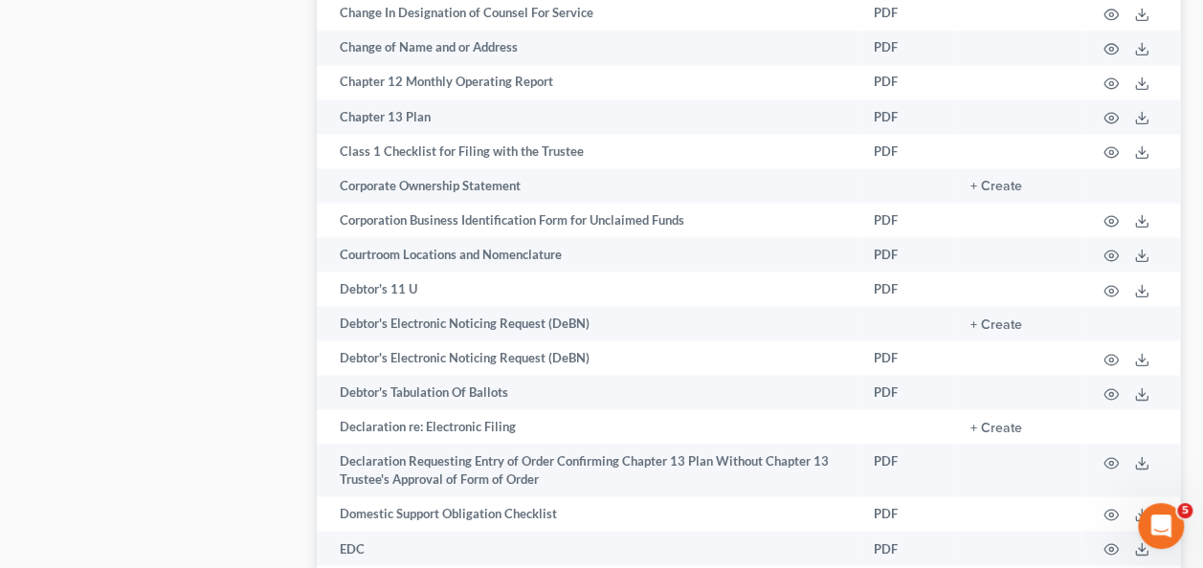
scroll to position [809, 0]
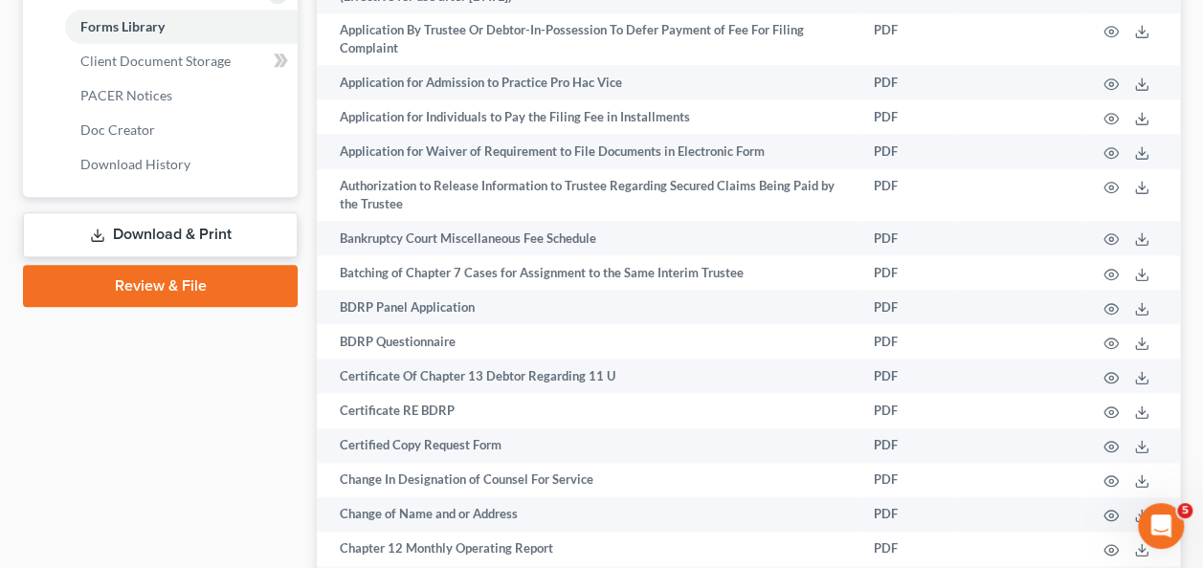
click at [113, 241] on link "Download & Print" at bounding box center [160, 234] width 275 height 45
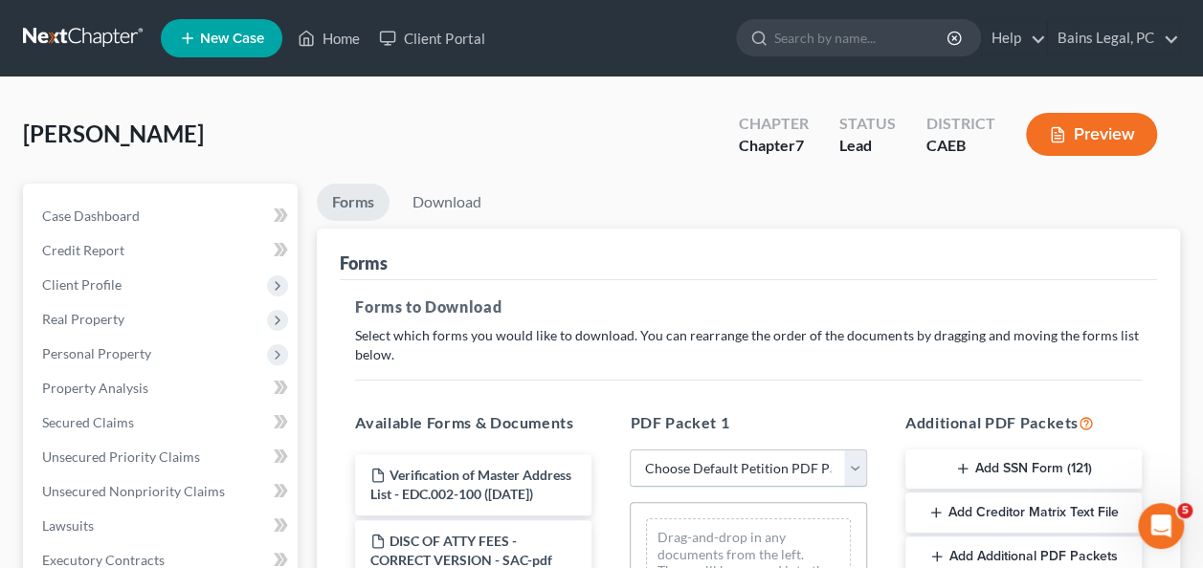
click at [715, 469] on select "Choose Default Petition PDF Packet Complete Bankruptcy Petition (all forms and …" at bounding box center [748, 469] width 236 height 38
select select "0"
click at [630, 450] on select "Choose Default Petition PDF Packet Complete Bankruptcy Petition (all forms and …" at bounding box center [748, 469] width 236 height 38
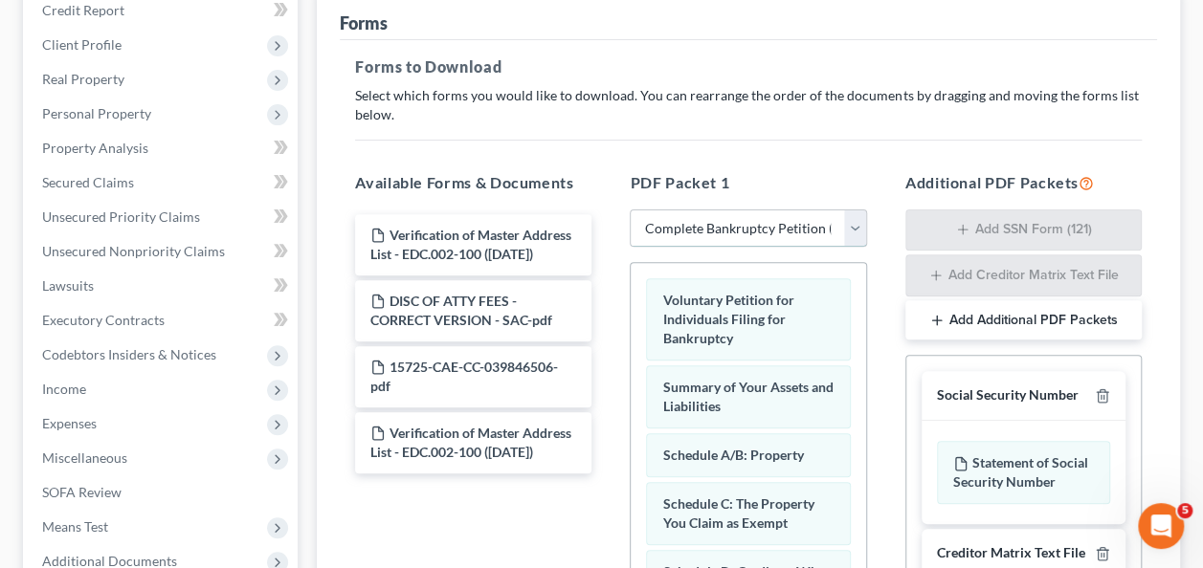
scroll to position [369, 0]
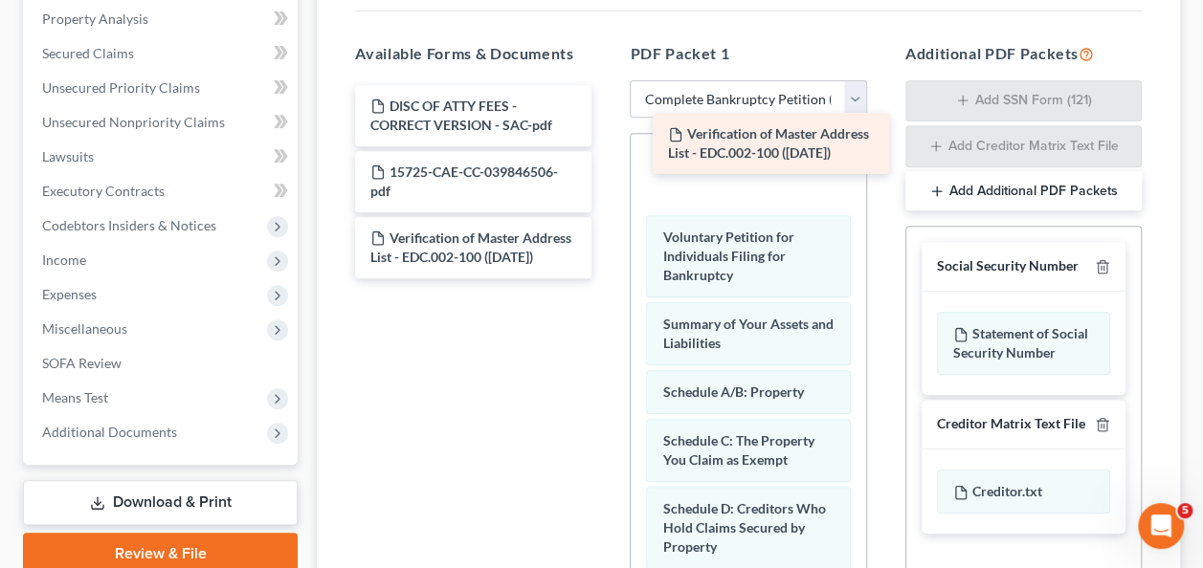
drag, startPoint x: 468, startPoint y: 120, endPoint x: 765, endPoint y: 149, distance: 299.0
click at [607, 149] on div "Verification of Master Address List - EDC.002-100 ([DATE]) Verification of Mast…" at bounding box center [473, 181] width 267 height 193
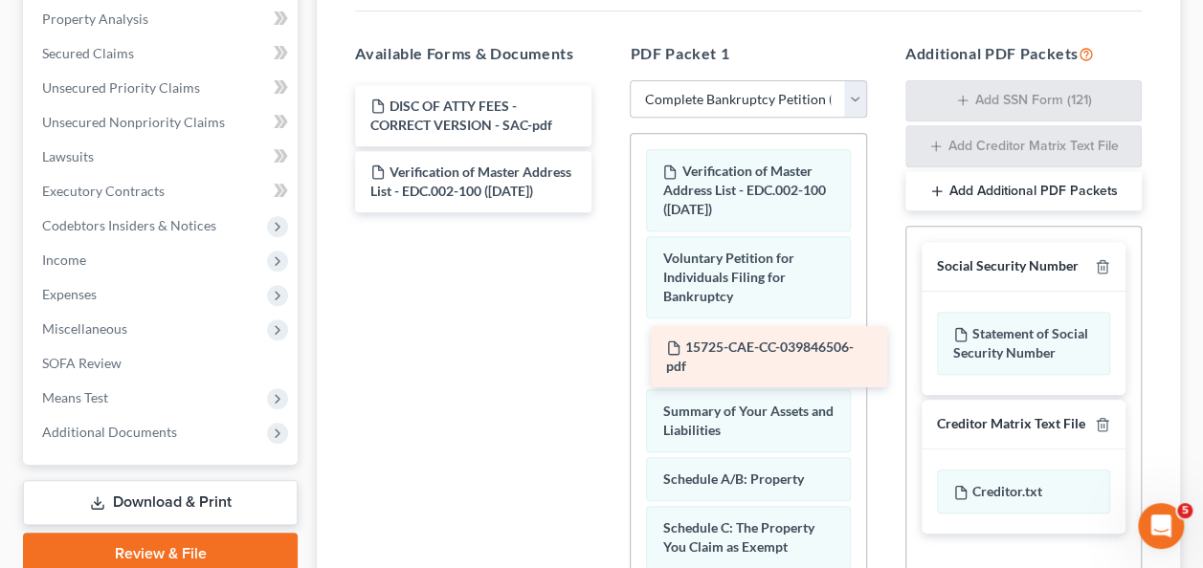
drag, startPoint x: 488, startPoint y: 179, endPoint x: 784, endPoint y: 356, distance: 344.6
click at [607, 212] on div "15725-CAE-CC-039846506-pdf DISC OF ATTY FEES - CORRECT VERSION - SAC-pdf 15725-…" at bounding box center [473, 148] width 267 height 127
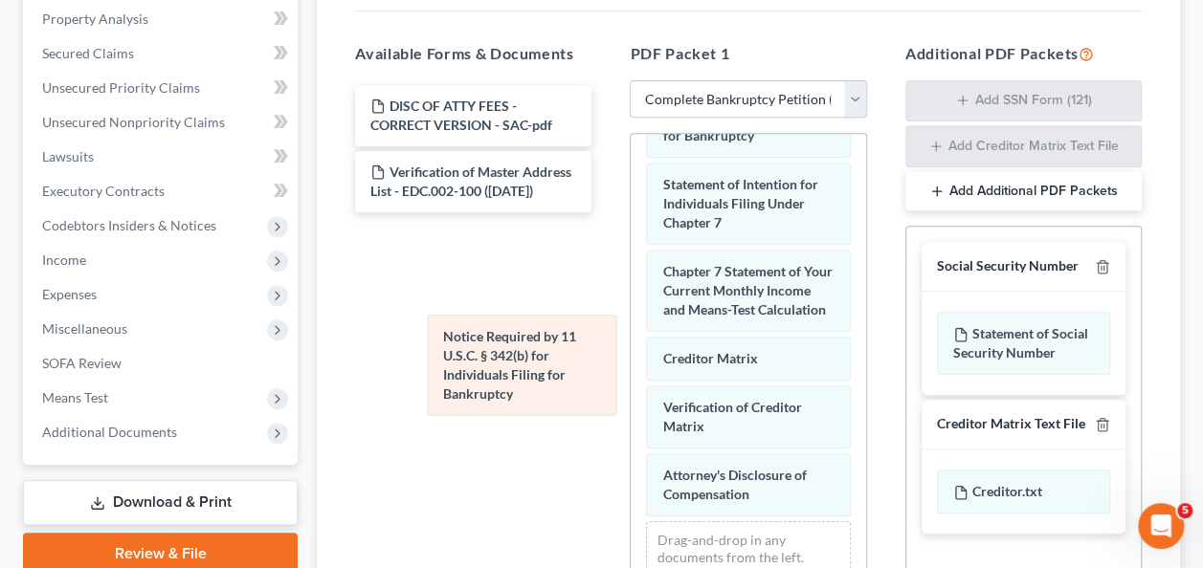
scroll to position [1039, 0]
drag, startPoint x: 706, startPoint y: 486, endPoint x: 486, endPoint y: 371, distance: 248.2
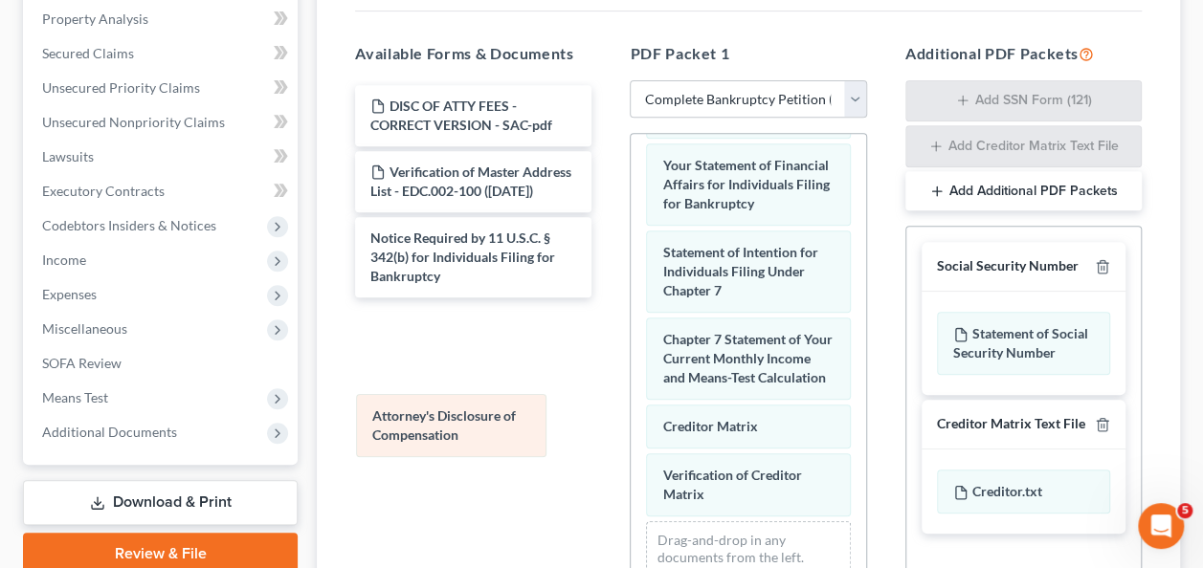
scroll to position [972, 0]
drag, startPoint x: 771, startPoint y: 488, endPoint x: 476, endPoint y: 421, distance: 302.2
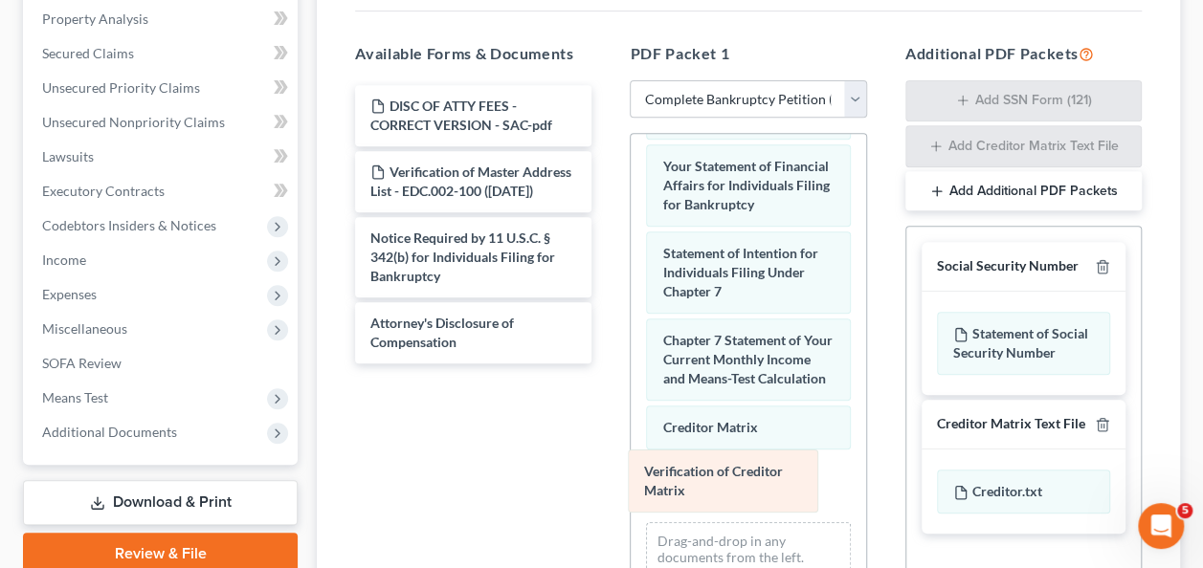
scroll to position [904, 0]
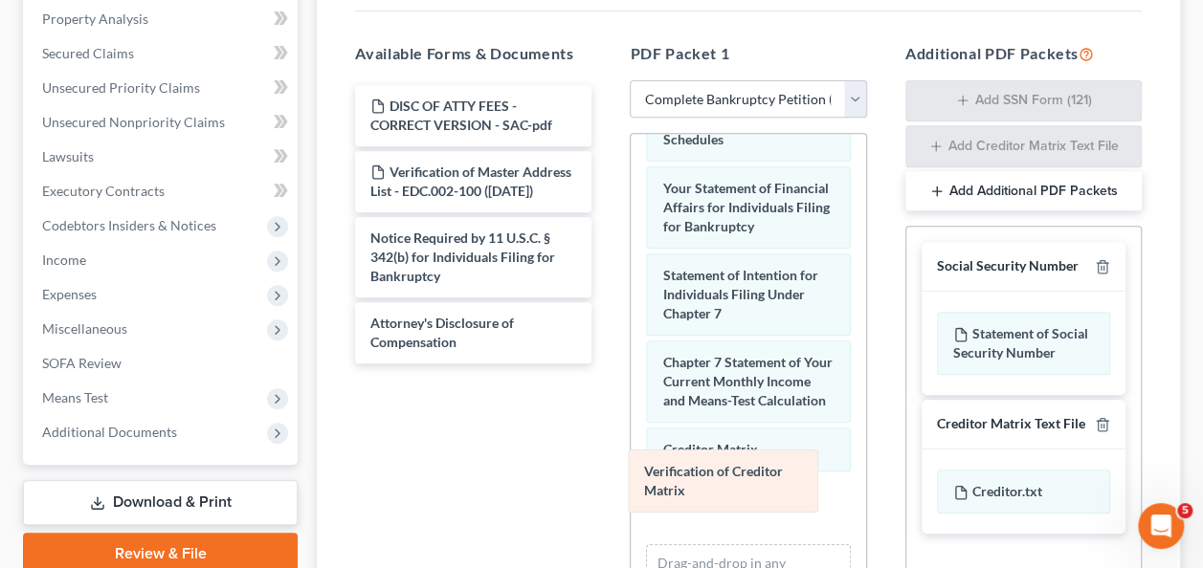
drag, startPoint x: 719, startPoint y: 482, endPoint x: 458, endPoint y: 412, distance: 269.5
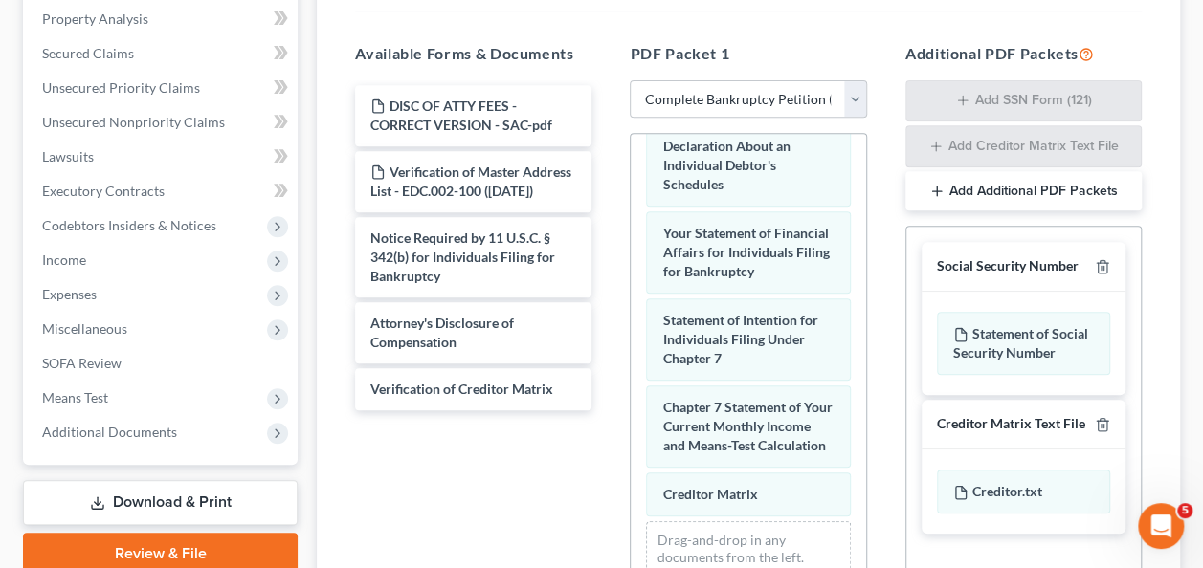
scroll to position [856, 0]
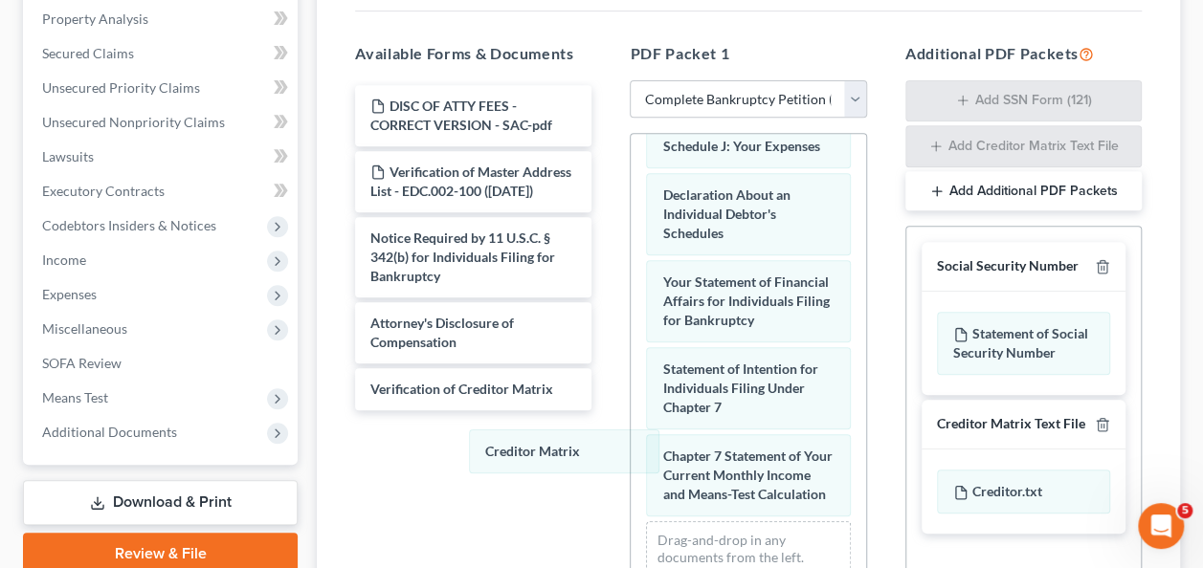
drag, startPoint x: 689, startPoint y: 493, endPoint x: 588, endPoint y: 473, distance: 102.5
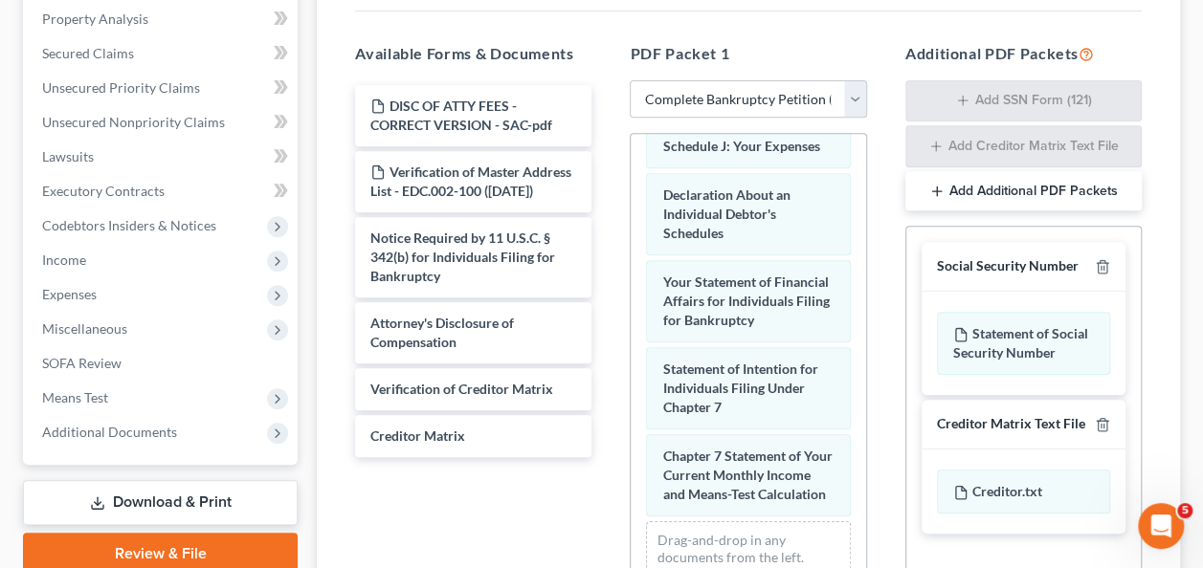
scroll to position [631, 0]
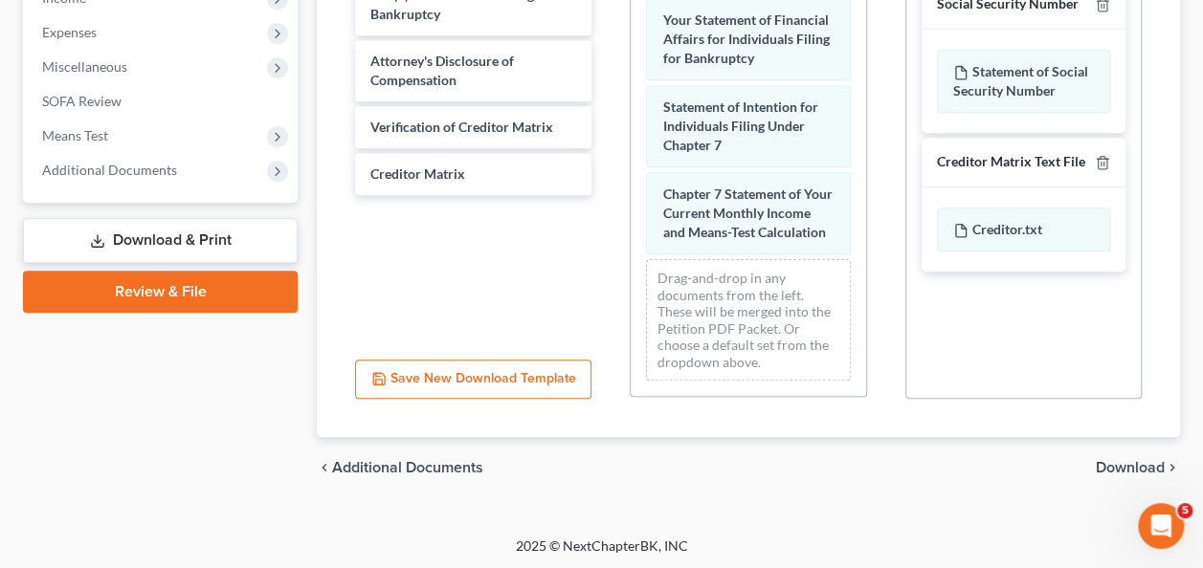
click at [1131, 464] on span "Download" at bounding box center [1130, 467] width 69 height 15
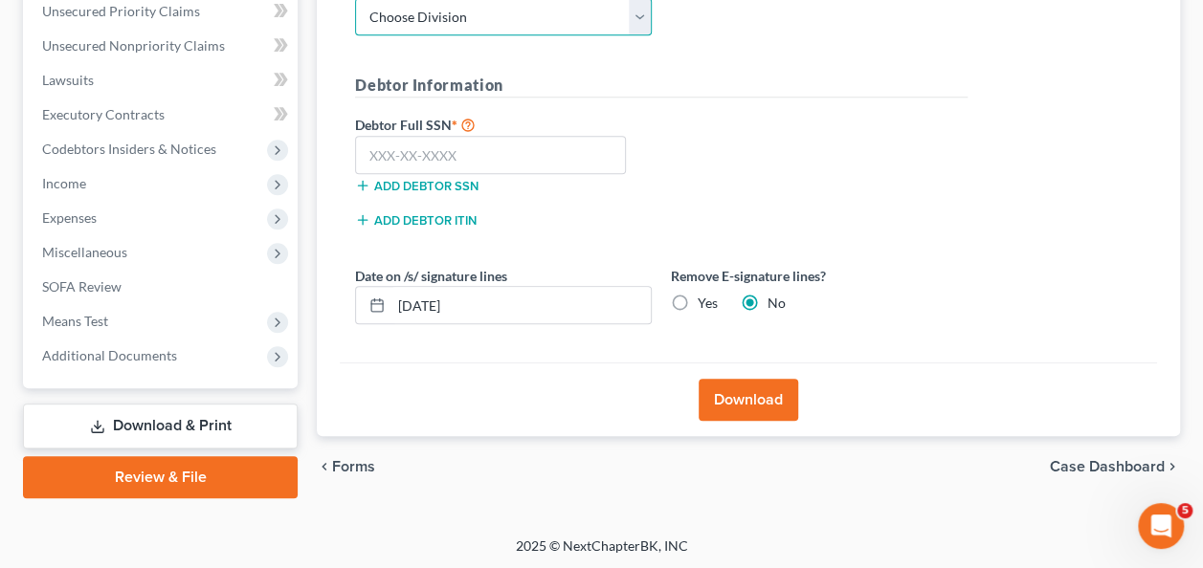
scroll to position [442, 0]
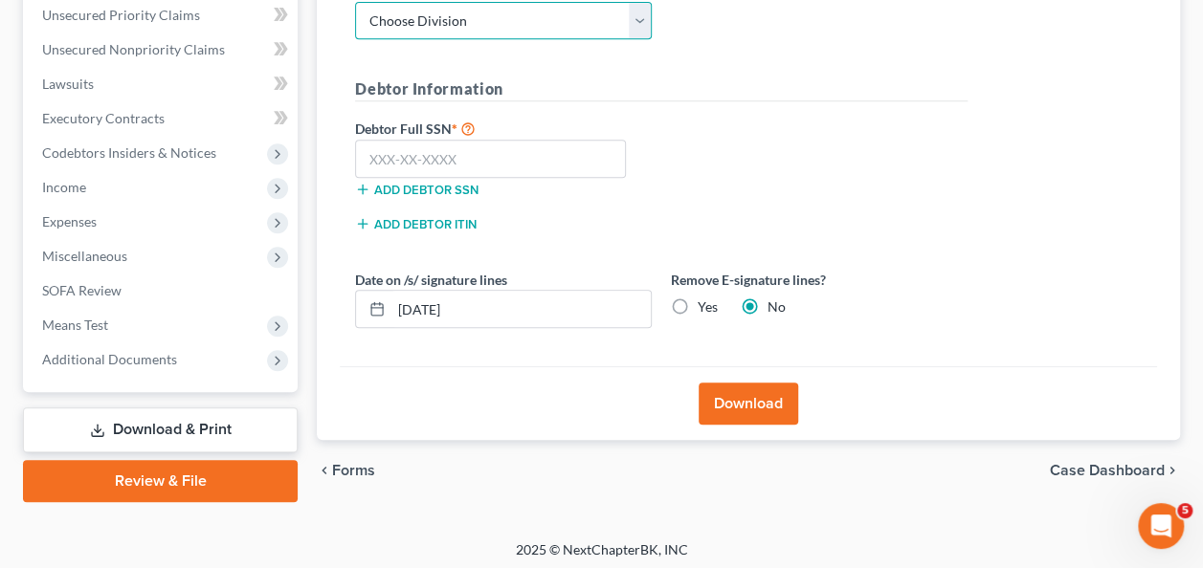
click at [411, 21] on select "Choose Division Fresno Modesto [GEOGRAPHIC_DATA]" at bounding box center [503, 21] width 297 height 38
select select "2"
click at [355, 2] on select "Choose Division Fresno Modesto [GEOGRAPHIC_DATA]" at bounding box center [503, 21] width 297 height 38
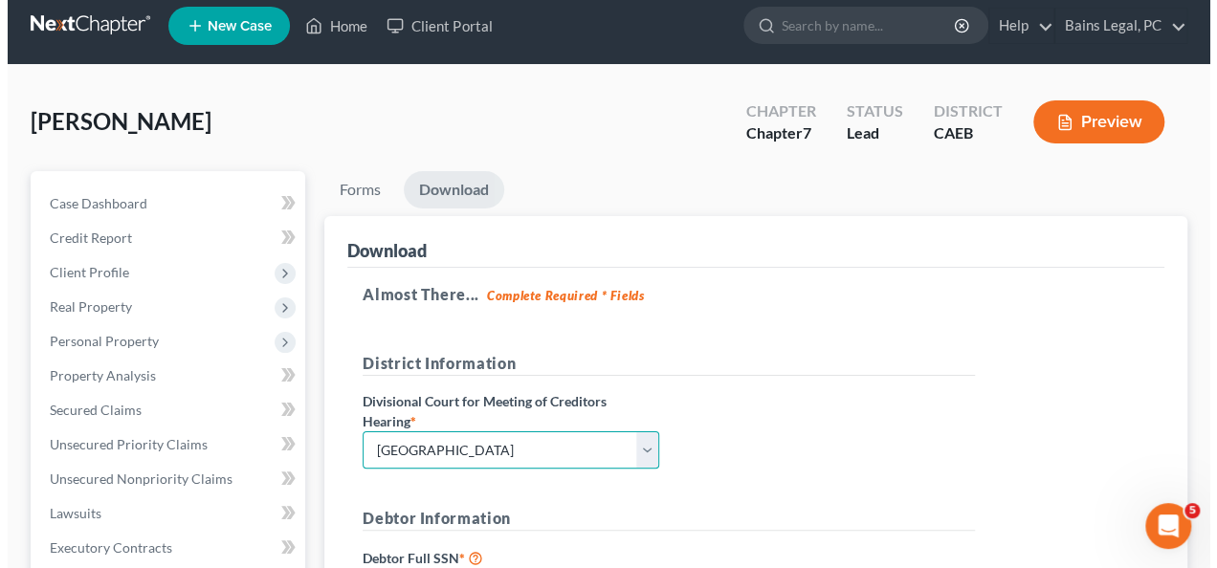
scroll to position [446, 0]
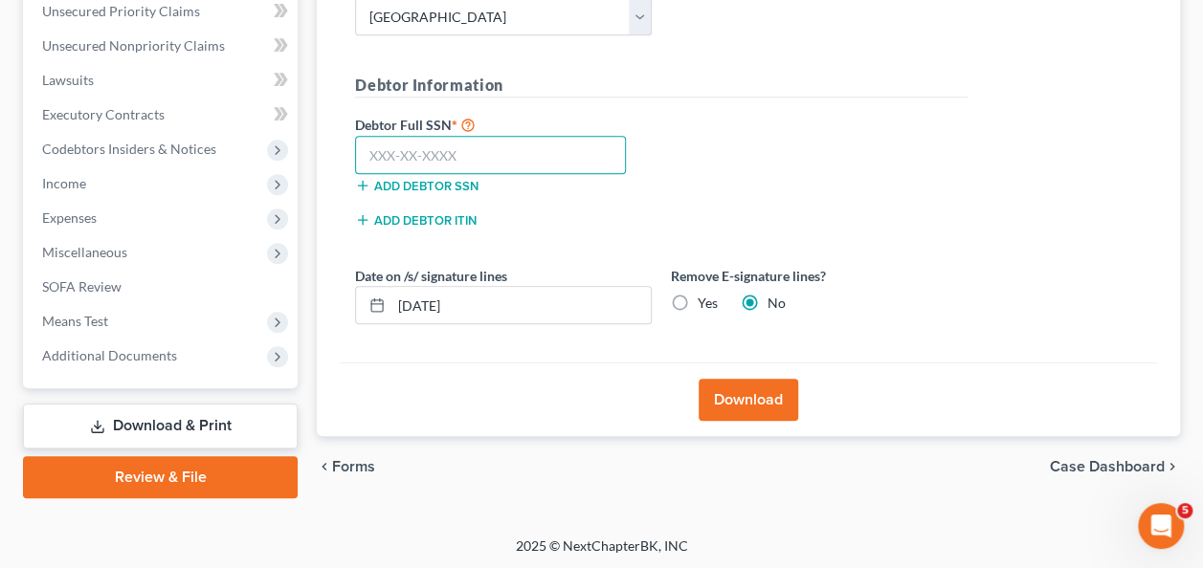
click at [538, 144] on input "text" at bounding box center [490, 155] width 271 height 38
type input "623-58-4340"
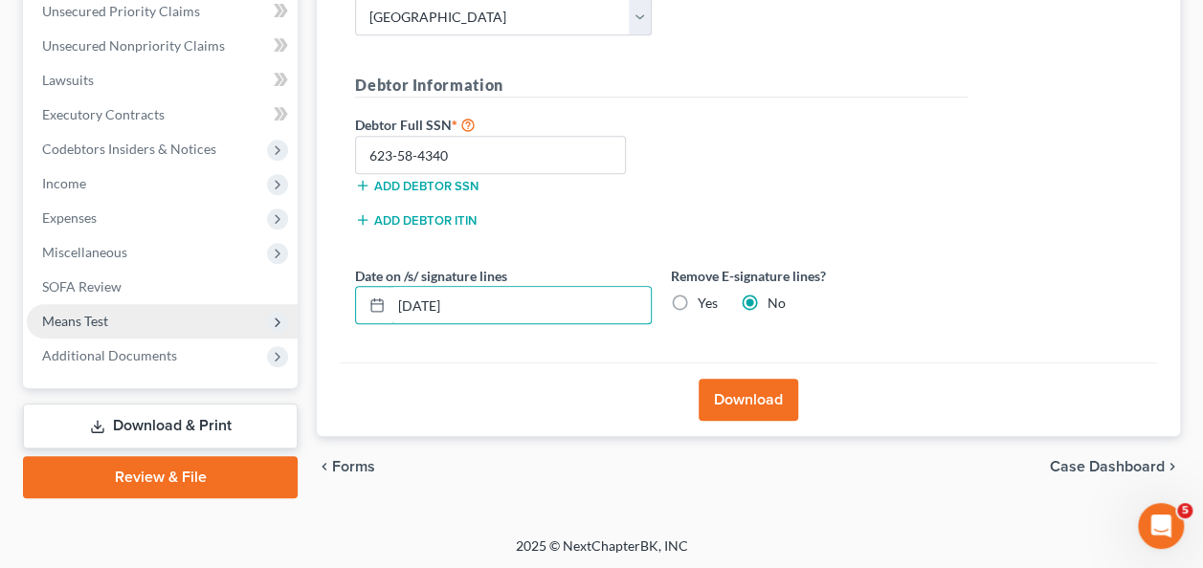
drag, startPoint x: 522, startPoint y: 304, endPoint x: 296, endPoint y: 325, distance: 227.7
click at [296, 325] on div "Petition Navigation Case Dashboard Payments Invoices Payments Payments Credit R…" at bounding box center [601, 118] width 1176 height 761
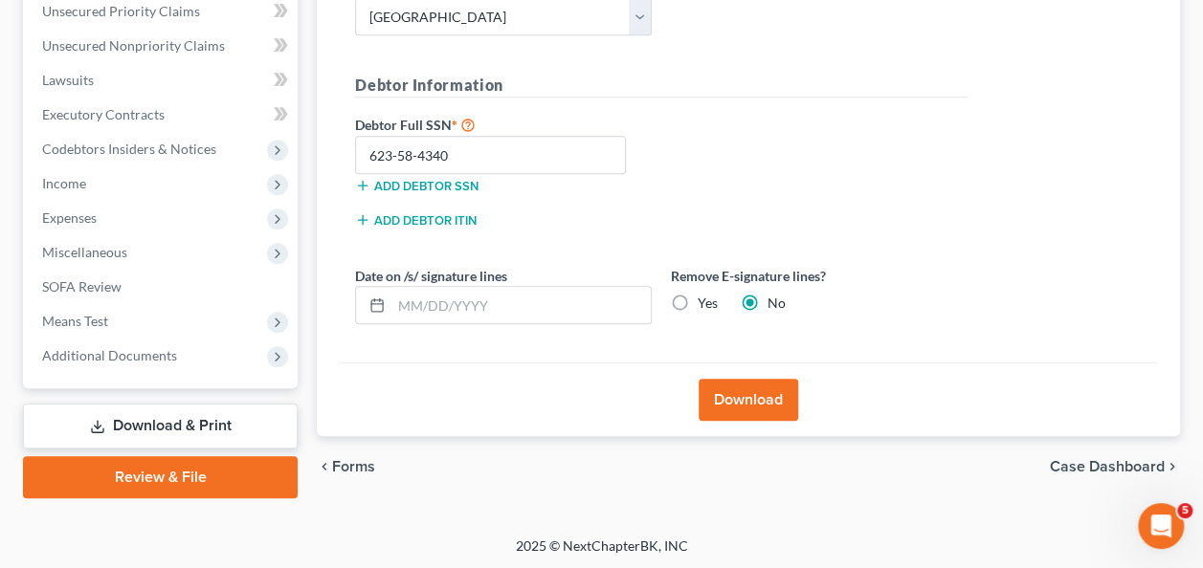
click at [698, 306] on label "Yes" at bounding box center [708, 303] width 20 height 19
click at [705, 306] on input "Yes" at bounding box center [711, 300] width 12 height 12
radio input "true"
radio input "false"
click at [733, 385] on button "Download" at bounding box center [748, 400] width 100 height 42
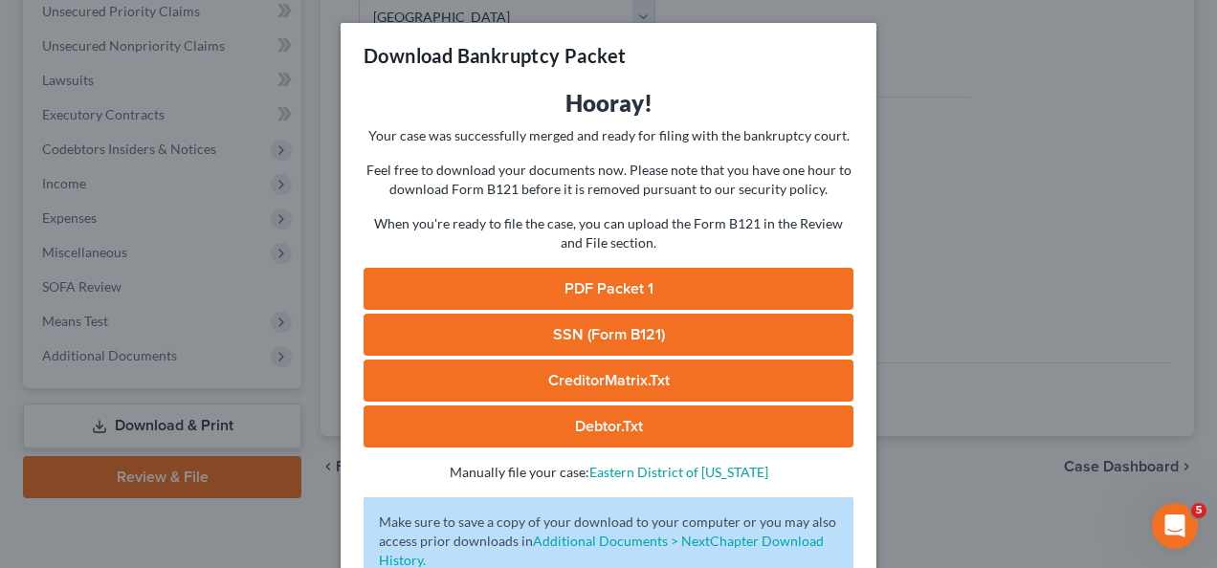
click at [690, 280] on link "PDF Packet 1" at bounding box center [609, 289] width 490 height 42
click at [637, 338] on link "SSN (Form B121)" at bounding box center [609, 335] width 490 height 42
